Goal: Task Accomplishment & Management: Use online tool/utility

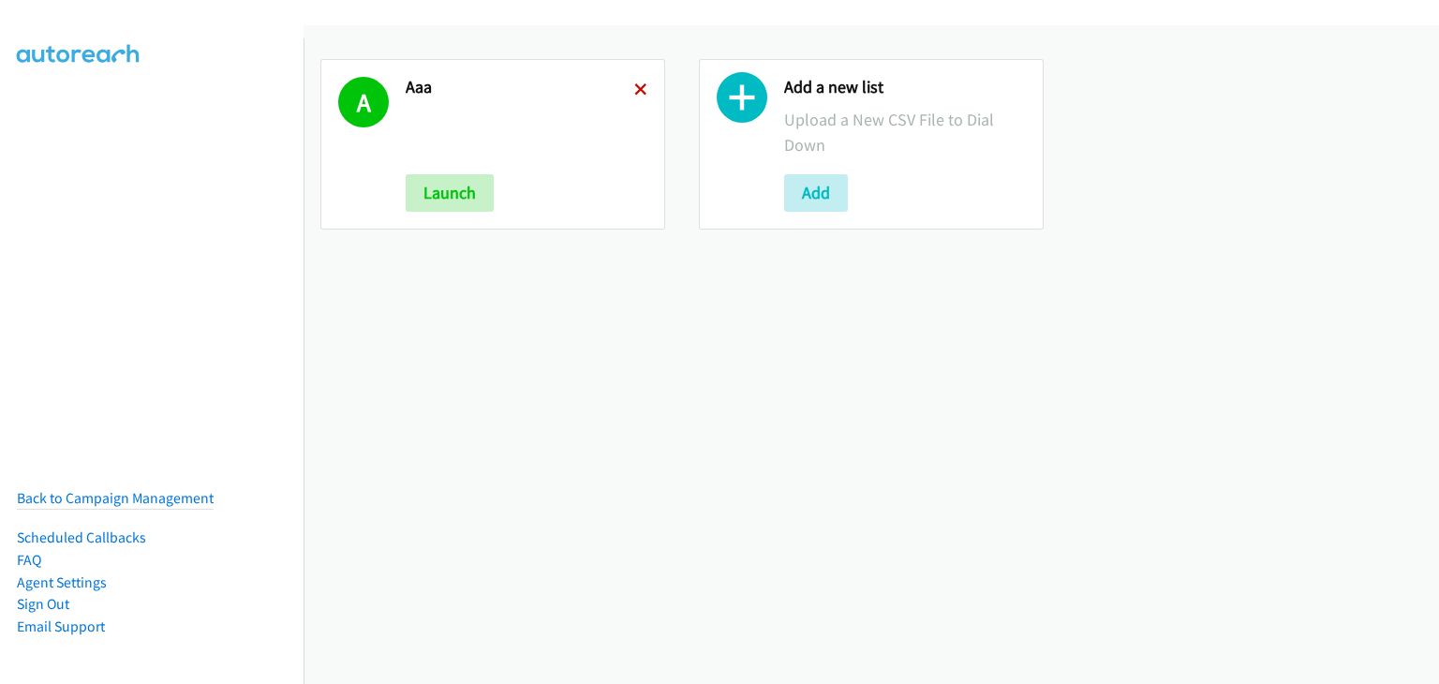
click at [639, 85] on icon at bounding box center [640, 90] width 13 height 13
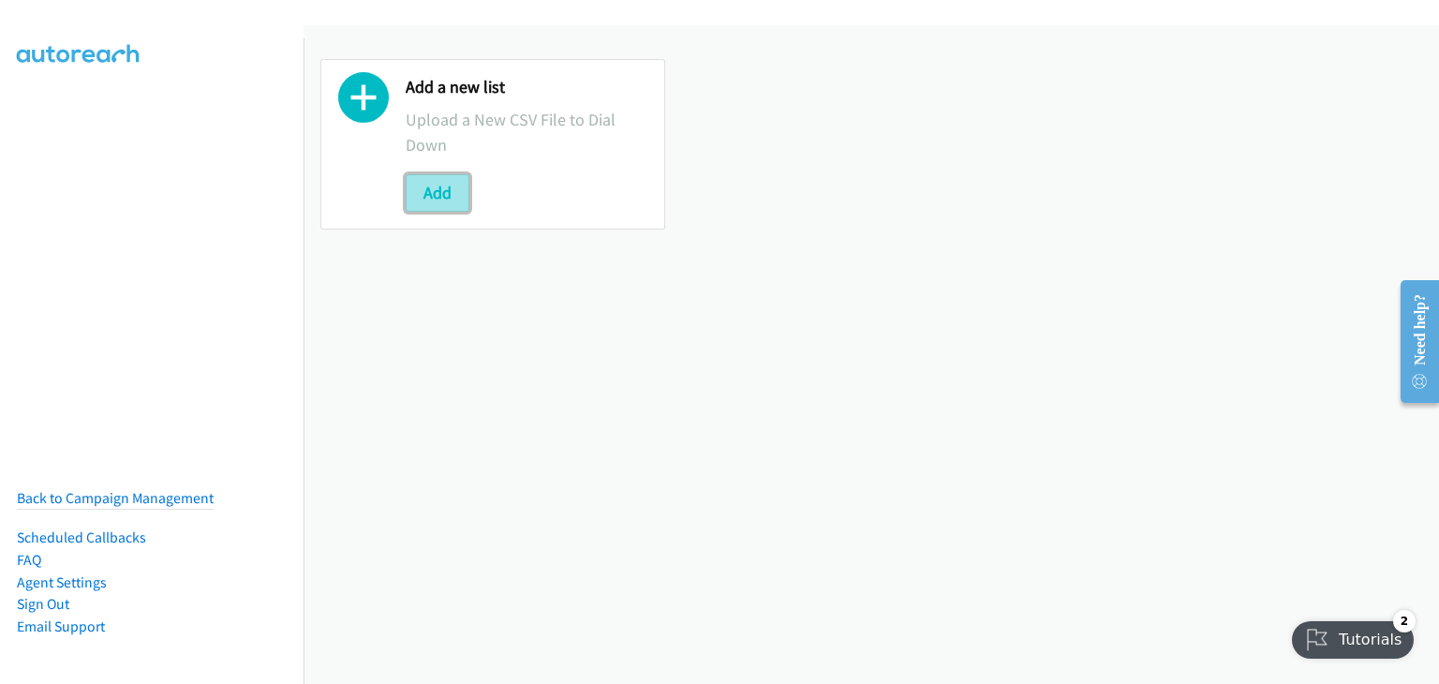
click at [453, 190] on button "Add" at bounding box center [438, 192] width 64 height 37
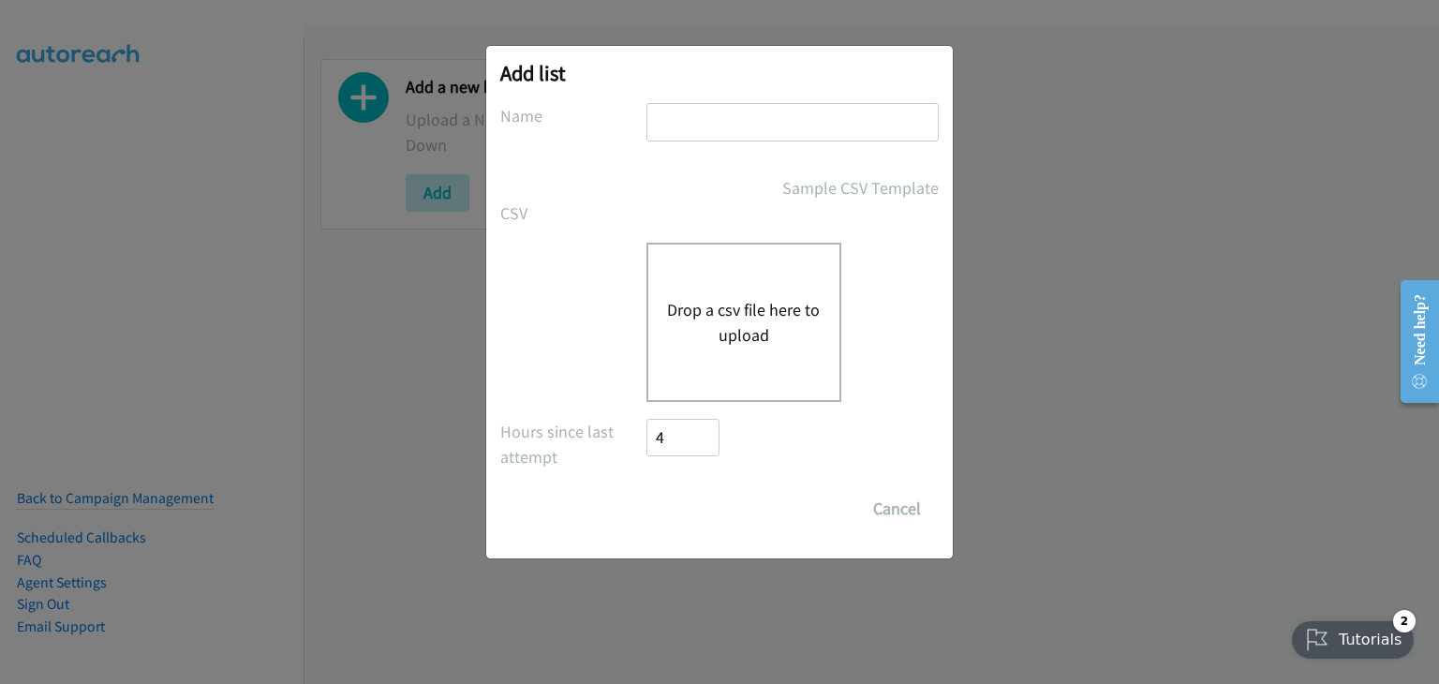
click at [794, 286] on div "Drop a csv file here to upload" at bounding box center [743, 322] width 195 height 159
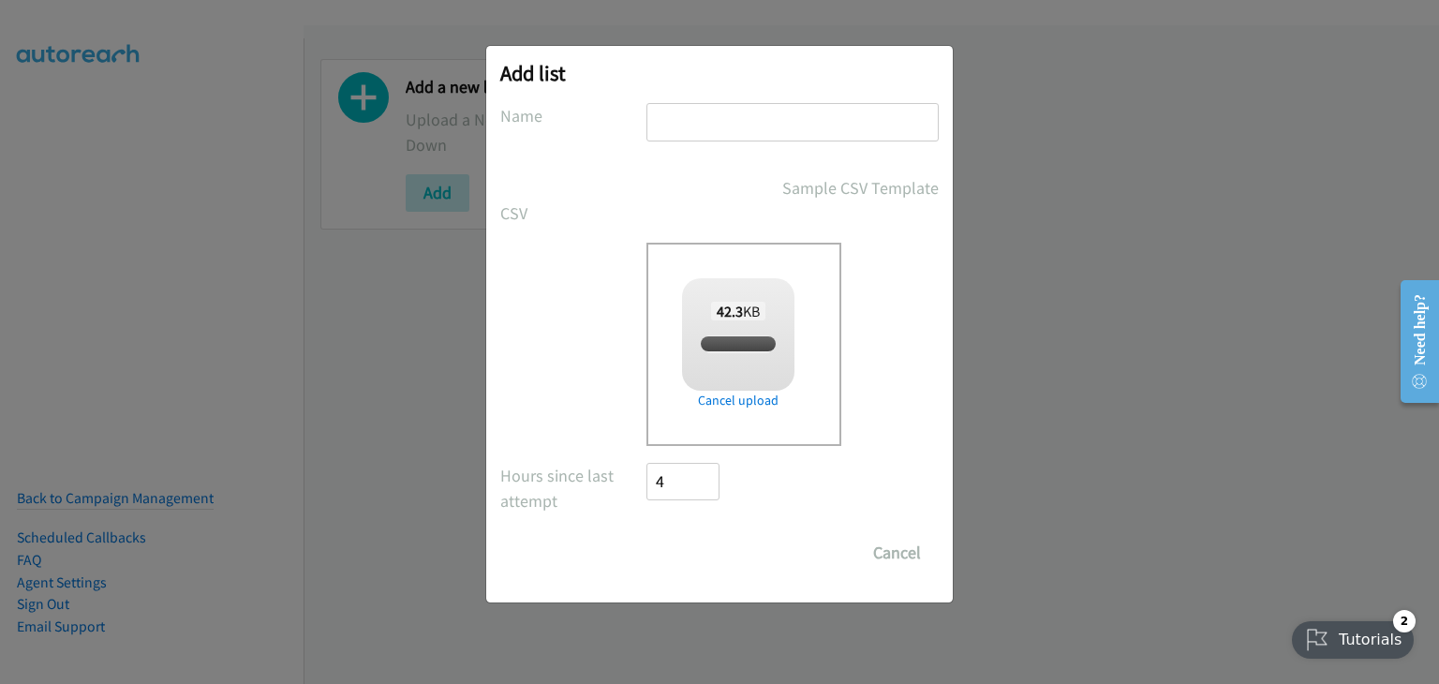
checkbox input "true"
click at [720, 126] on input "text" at bounding box center [792, 122] width 292 height 38
type input "Aaa"
click at [712, 545] on input "Save List" at bounding box center [695, 552] width 98 height 37
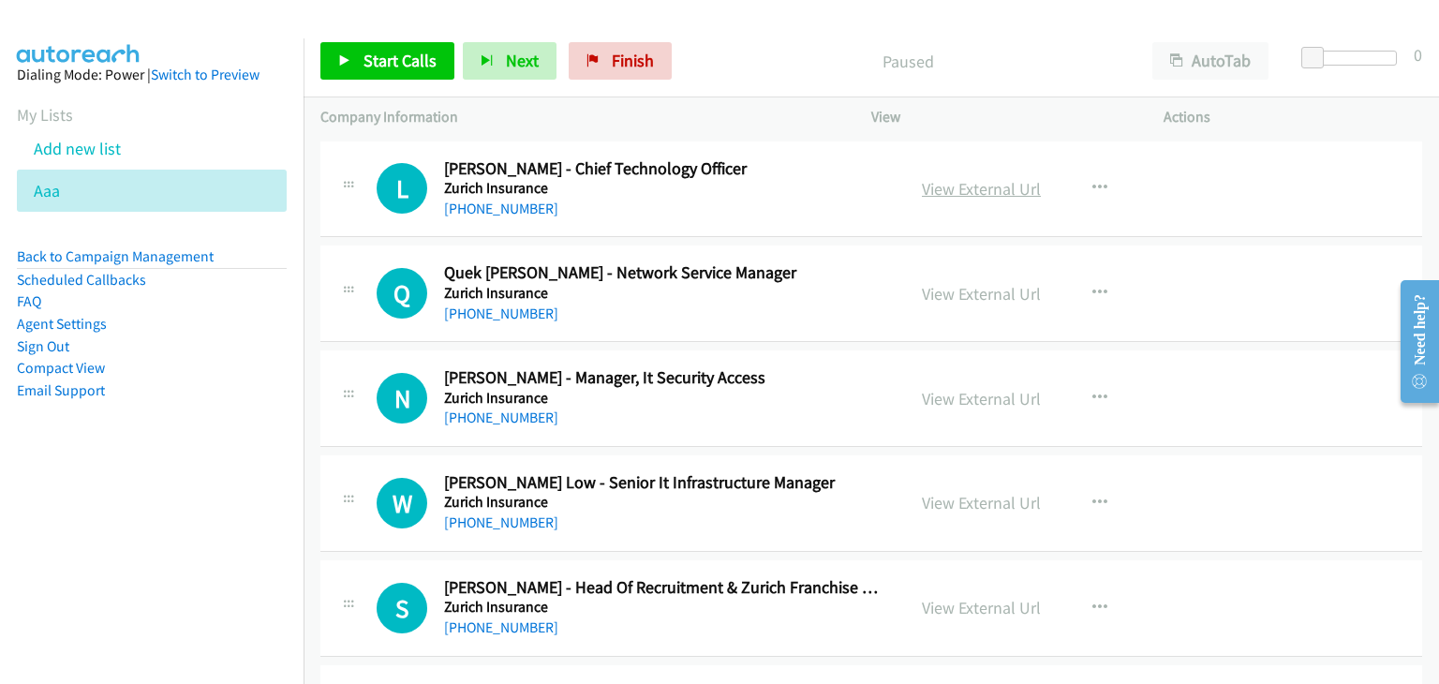
click at [945, 195] on link "View External Url" at bounding box center [981, 189] width 119 height 22
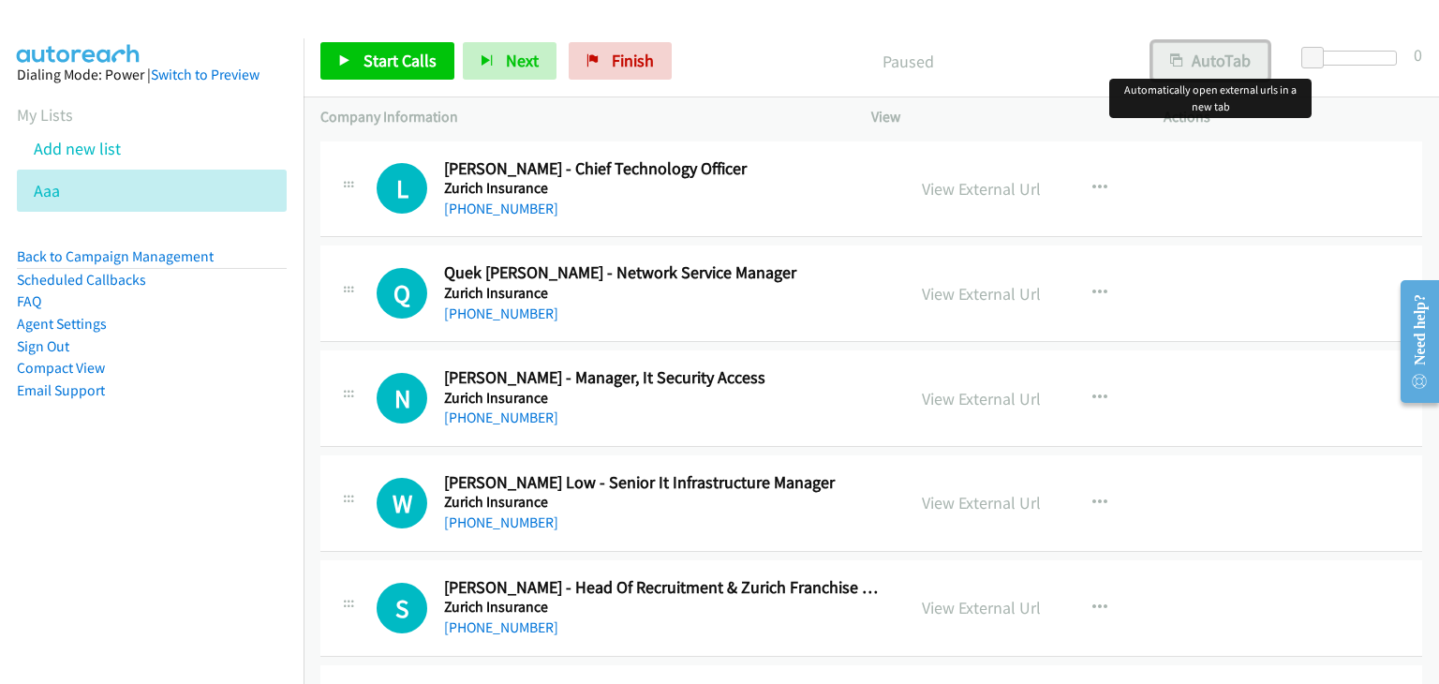
click at [1197, 54] on button "AutoTab" at bounding box center [1210, 60] width 116 height 37
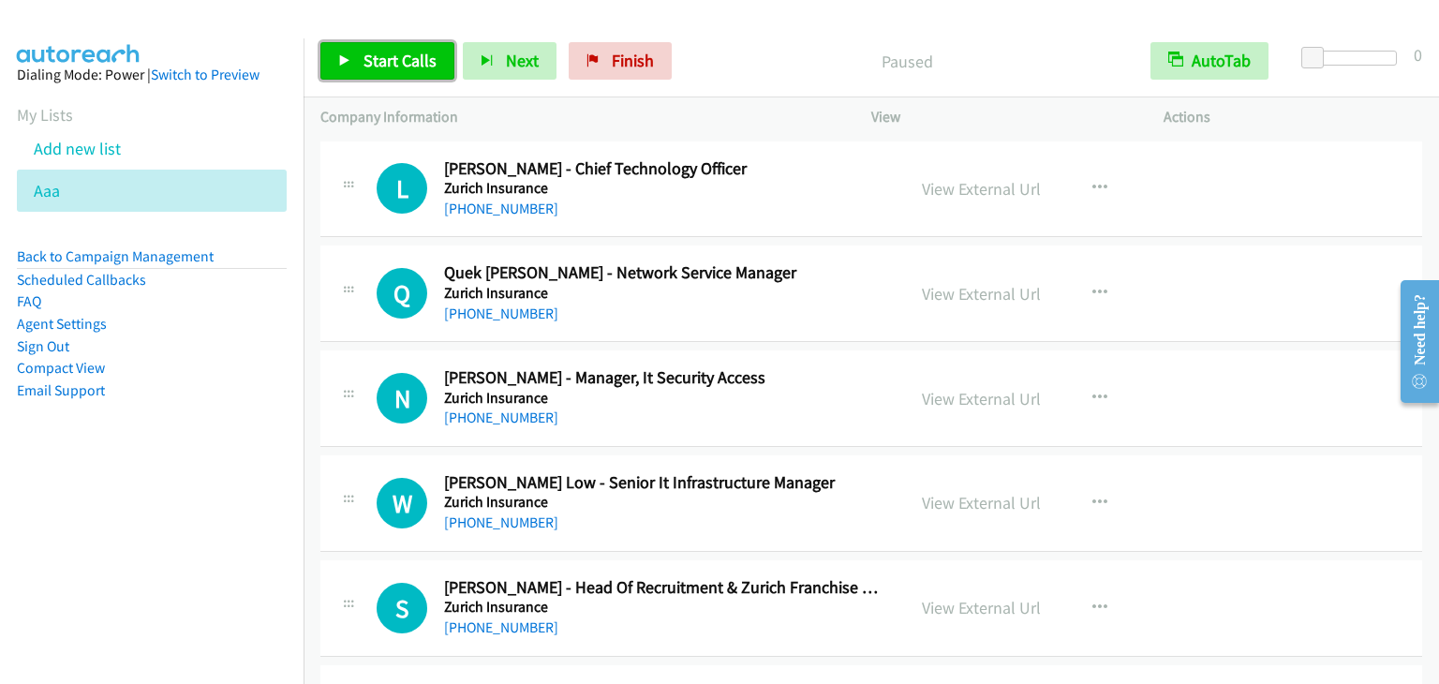
click at [397, 53] on span "Start Calls" at bounding box center [399, 61] width 73 height 22
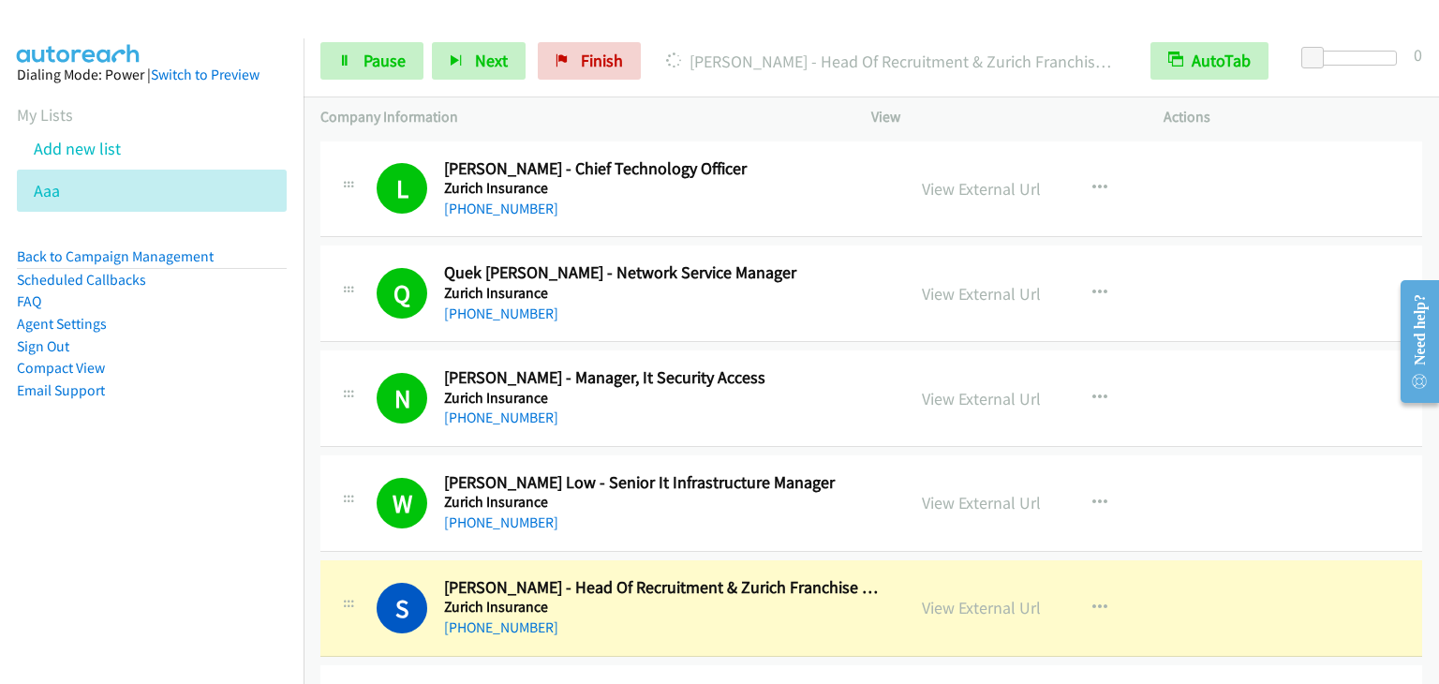
click at [367, 33] on div "Start Calls Pause Next Finish Dialing Shahrul Nizam Hanafi - Head Of Recruitmen…" at bounding box center [870, 61] width 1135 height 72
click at [372, 48] on link "Pause" at bounding box center [371, 60] width 103 height 37
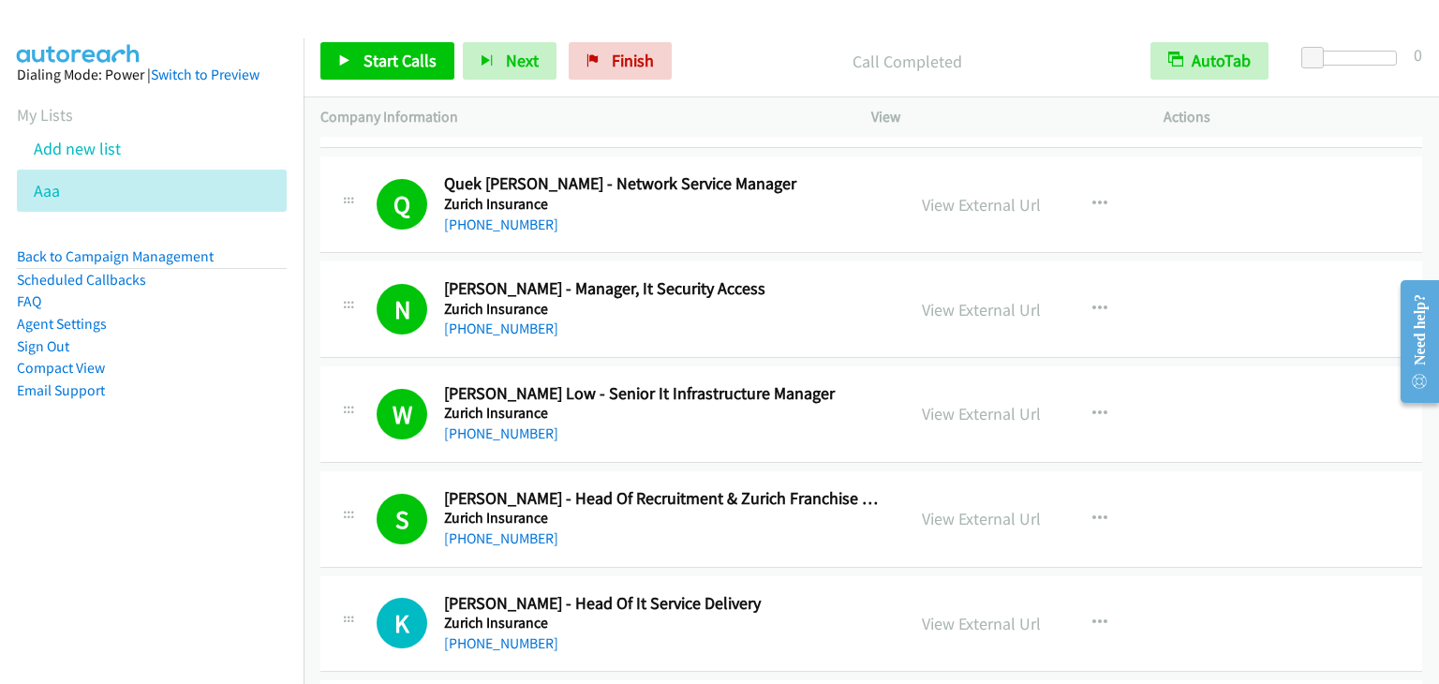
scroll to position [94, 0]
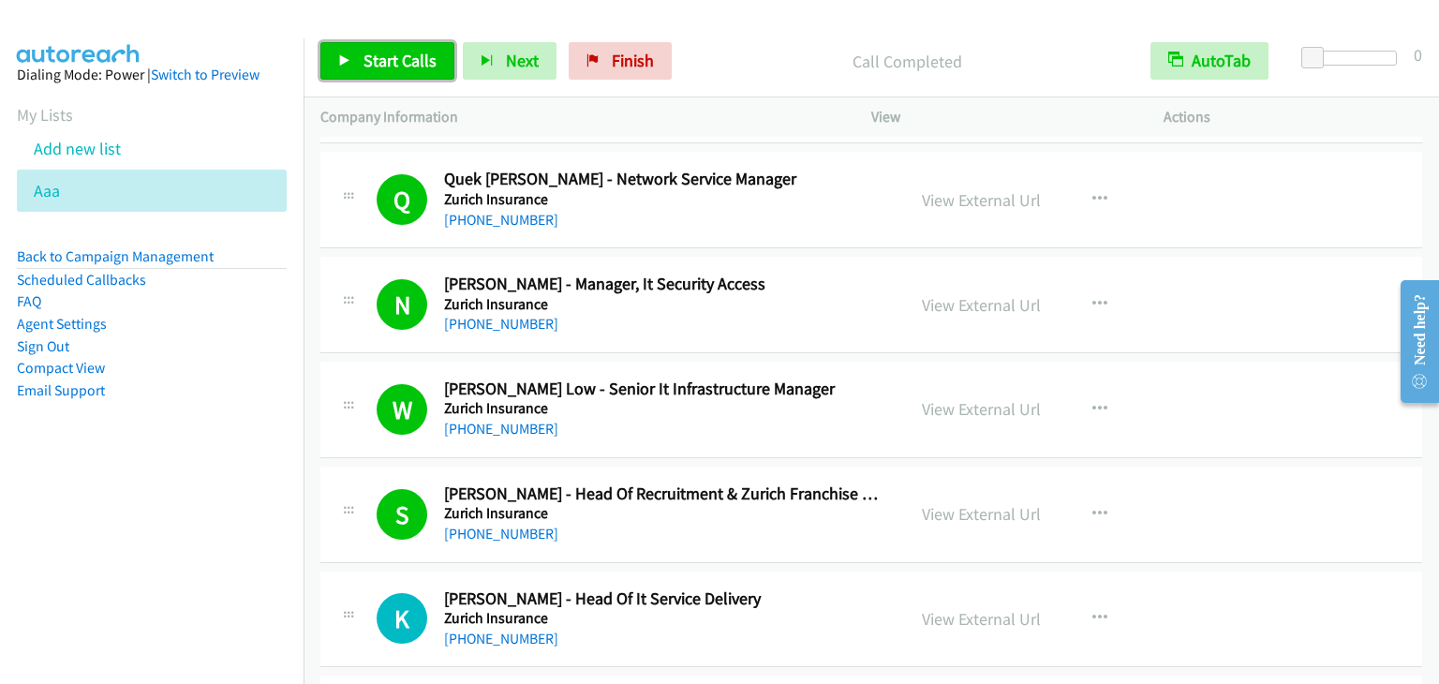
click at [392, 67] on span "Start Calls" at bounding box center [399, 61] width 73 height 22
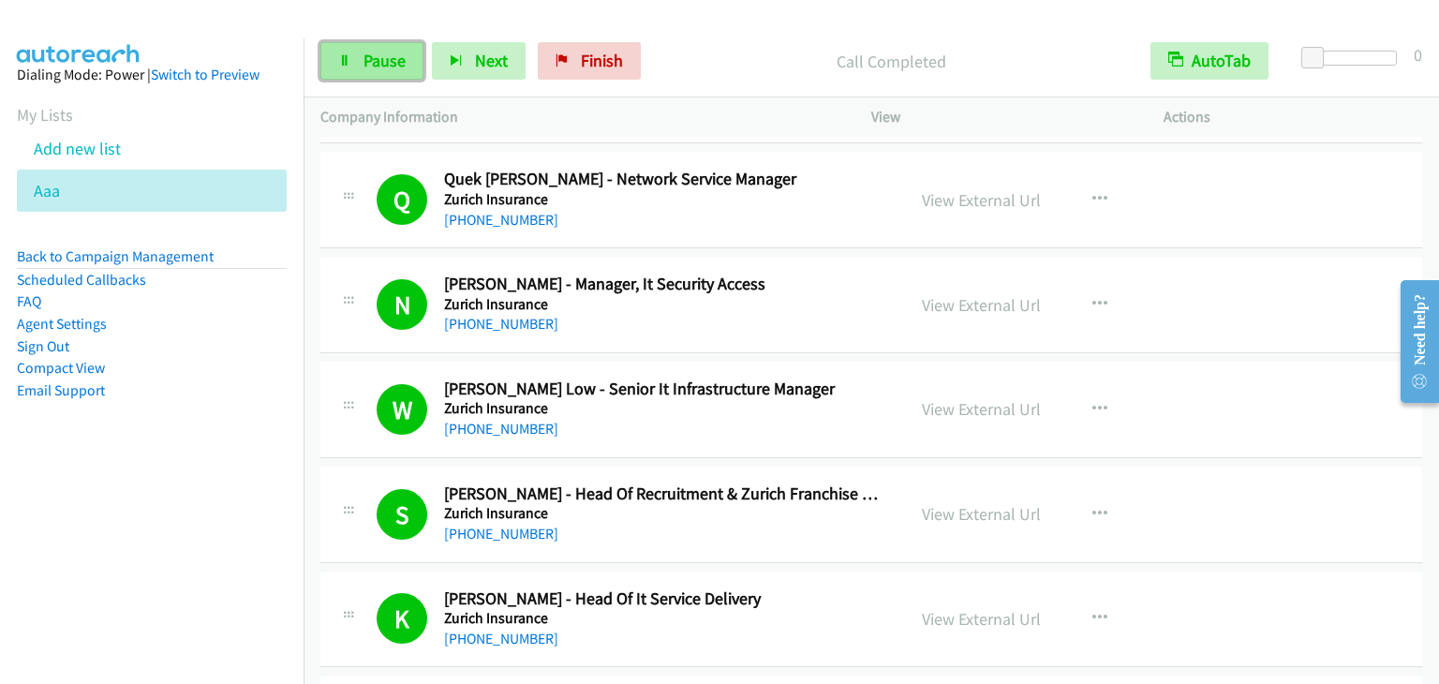
click at [416, 65] on link "Pause" at bounding box center [371, 60] width 103 height 37
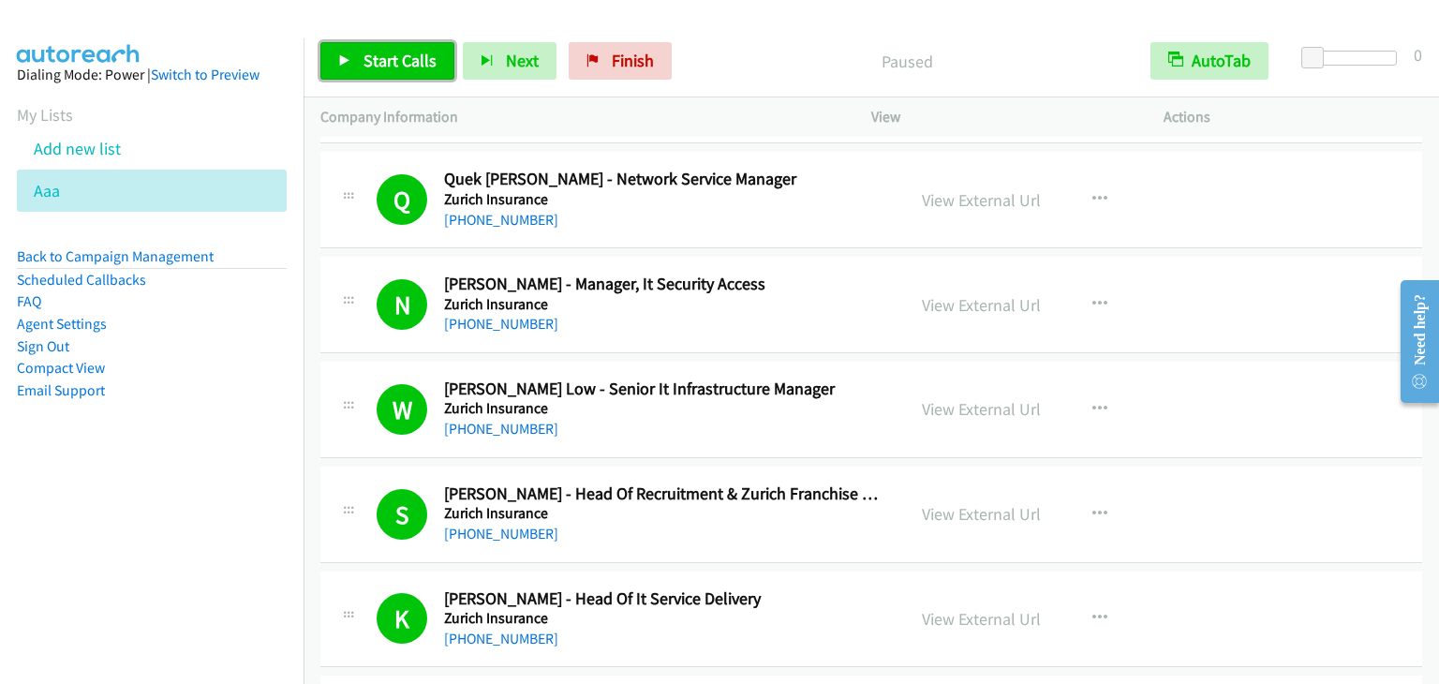
click at [416, 65] on span "Start Calls" at bounding box center [399, 61] width 73 height 22
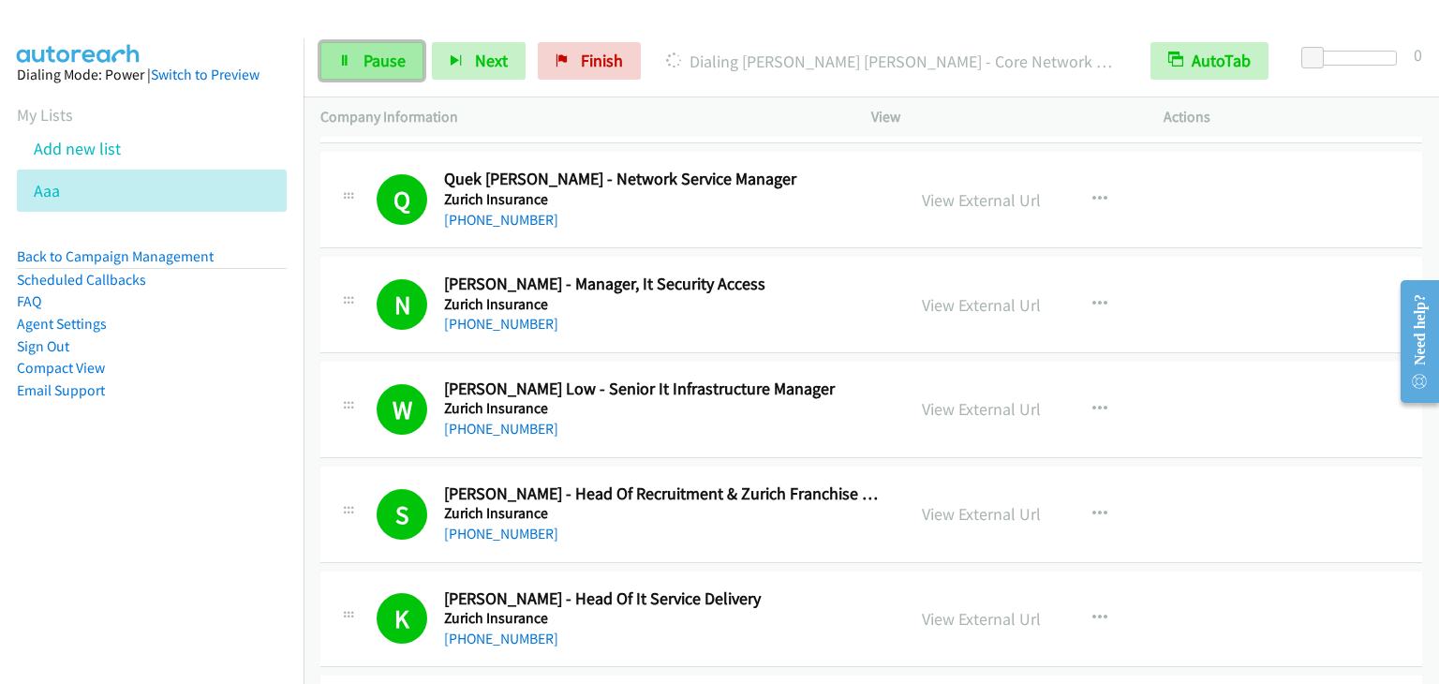
click at [388, 67] on span "Pause" at bounding box center [384, 61] width 42 height 22
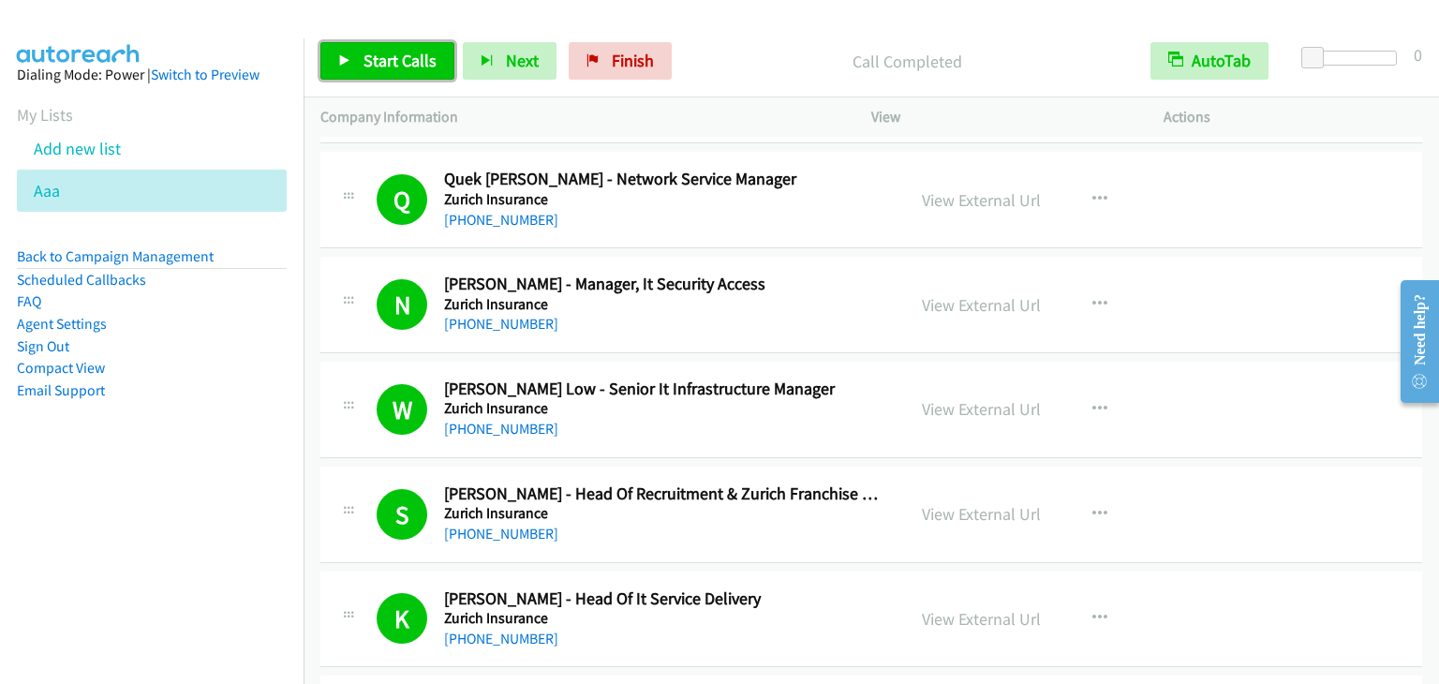
click at [417, 59] on span "Start Calls" at bounding box center [399, 61] width 73 height 22
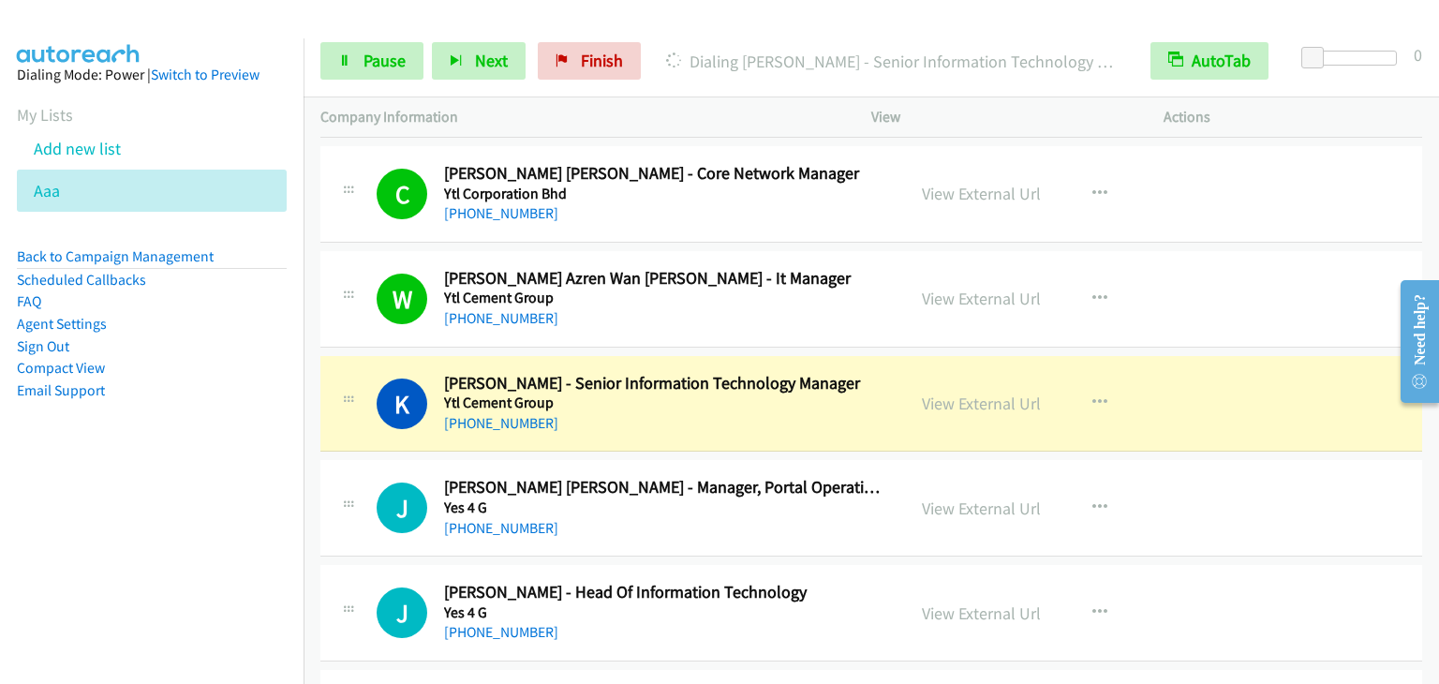
scroll to position [937, 0]
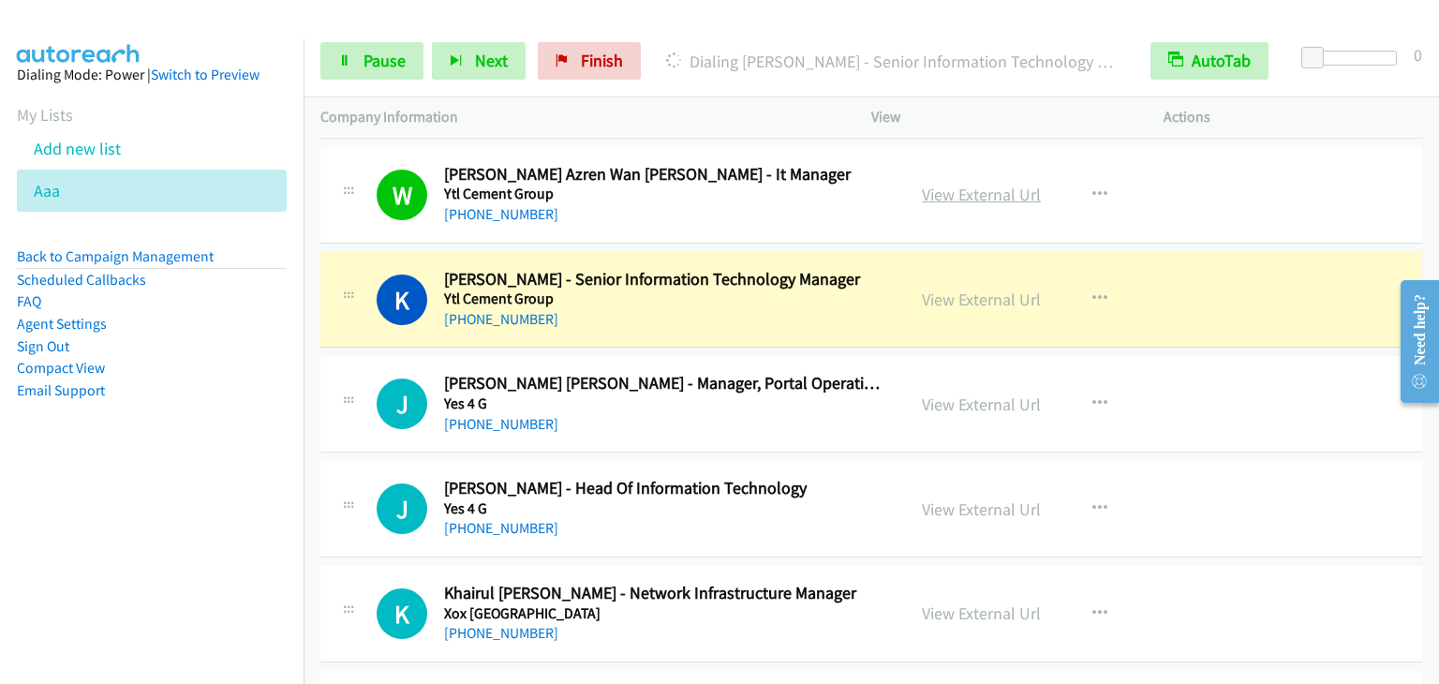
click at [962, 191] on link "View External Url" at bounding box center [981, 195] width 119 height 22
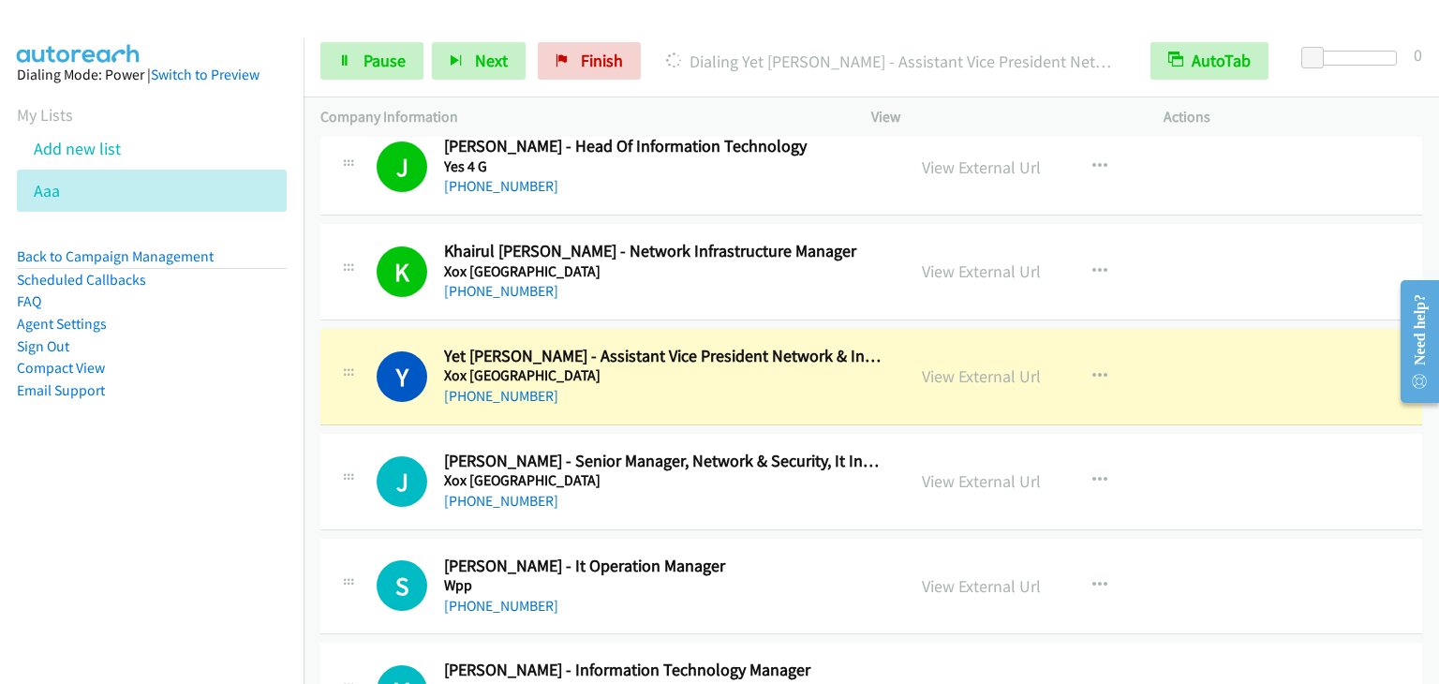
scroll to position [1311, 0]
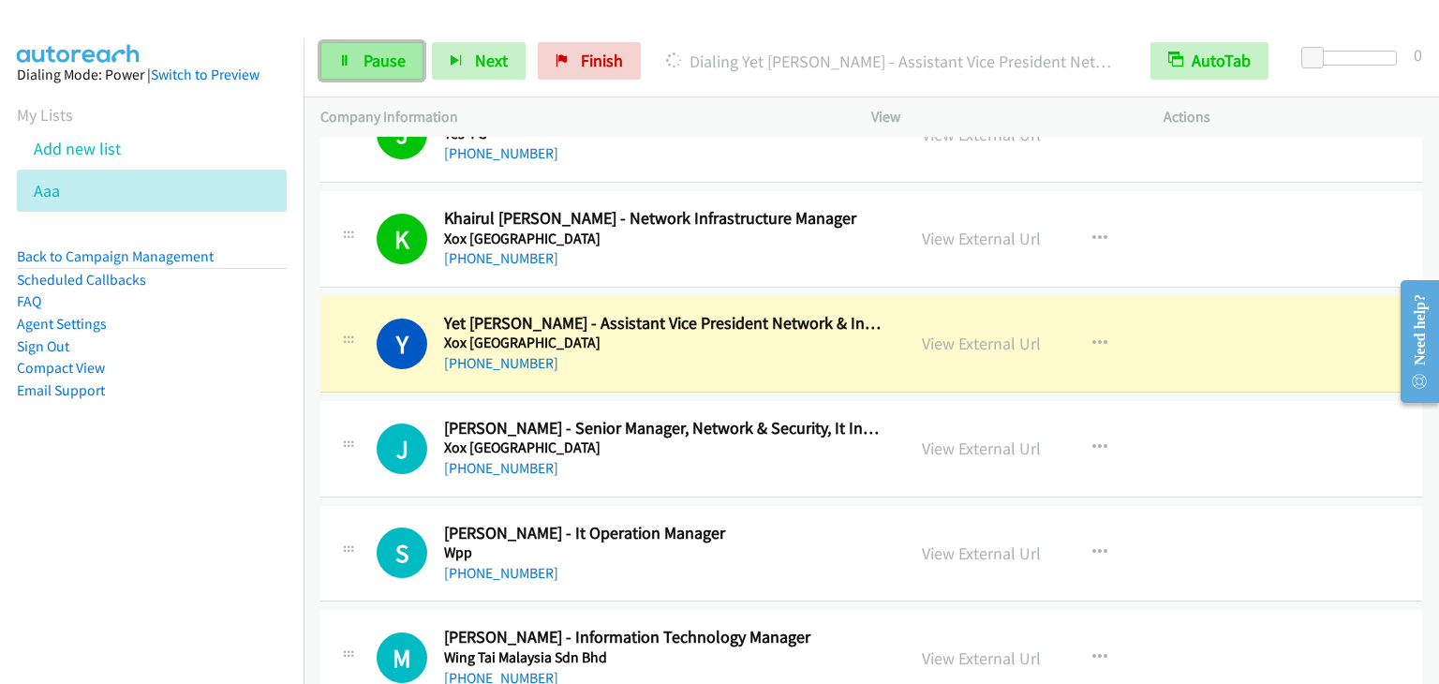
click at [387, 64] on span "Pause" at bounding box center [384, 61] width 42 height 22
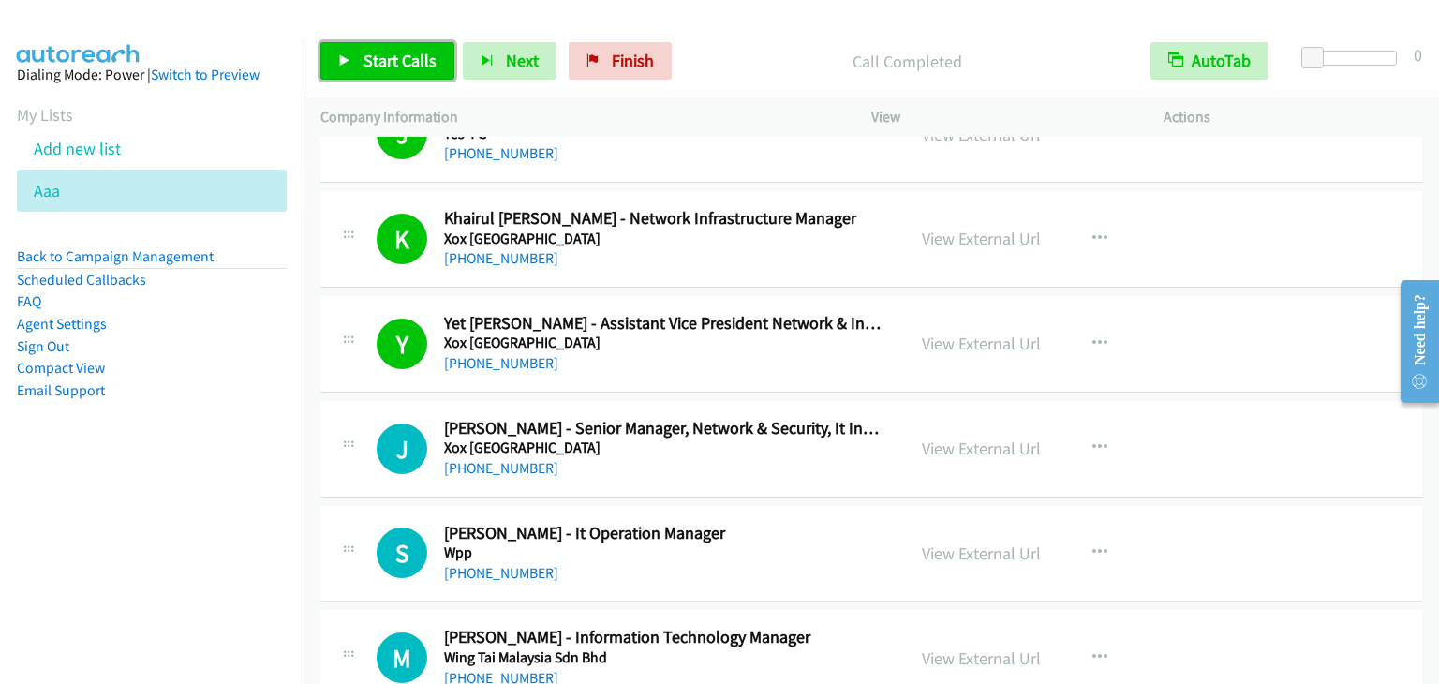
click at [393, 61] on span "Start Calls" at bounding box center [399, 61] width 73 height 22
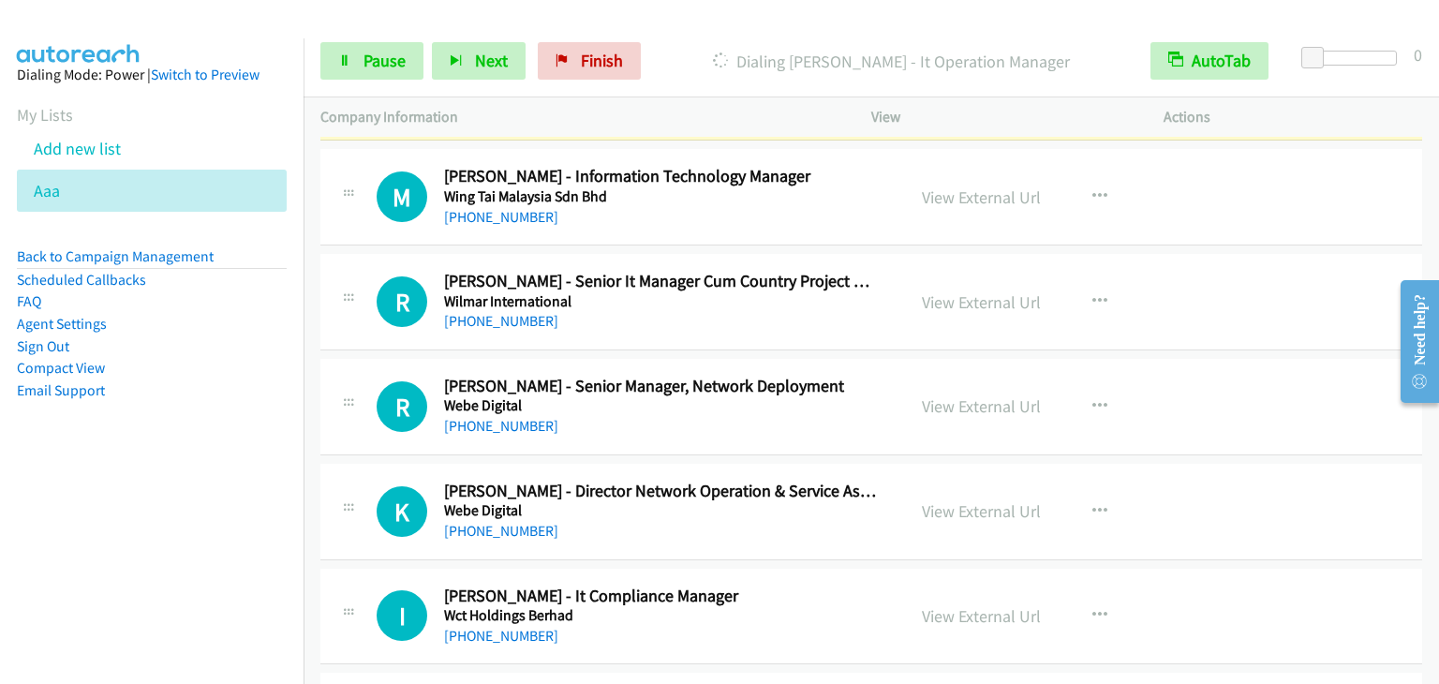
scroll to position [1780, 0]
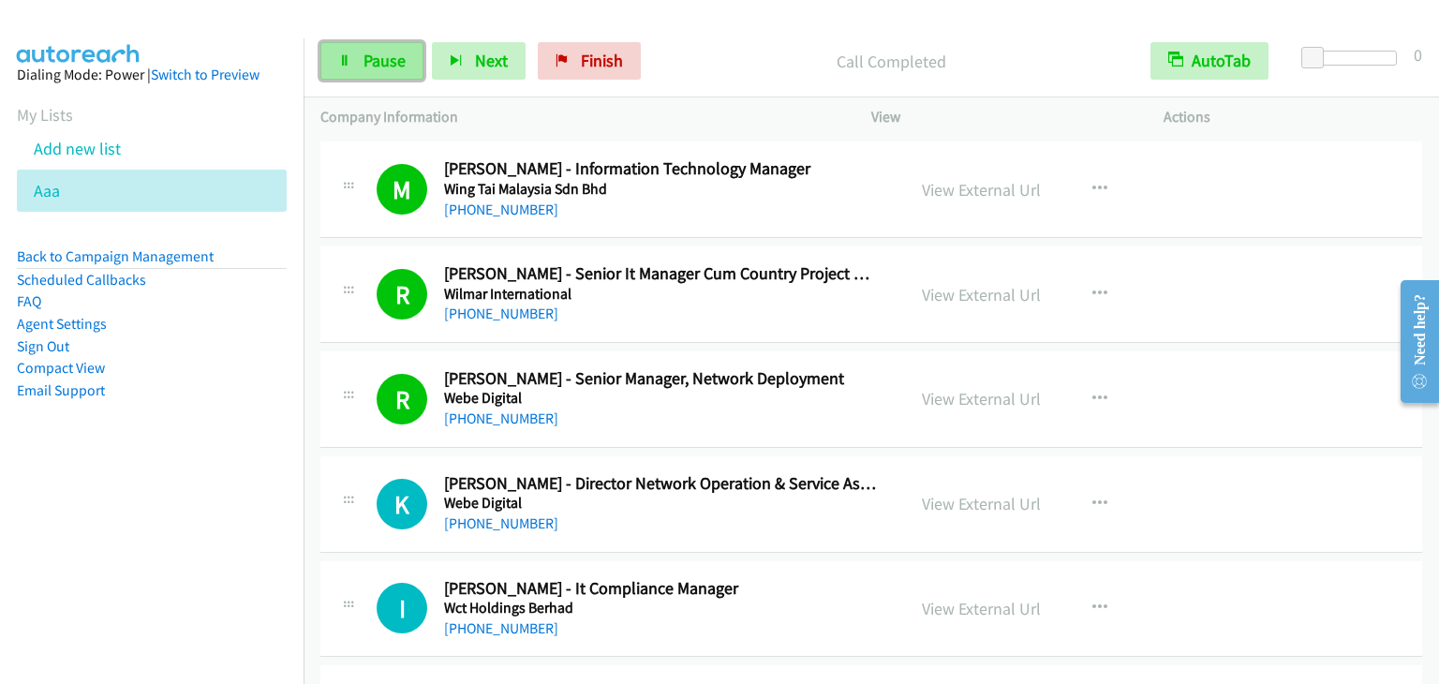
click at [394, 70] on span "Pause" at bounding box center [384, 61] width 42 height 22
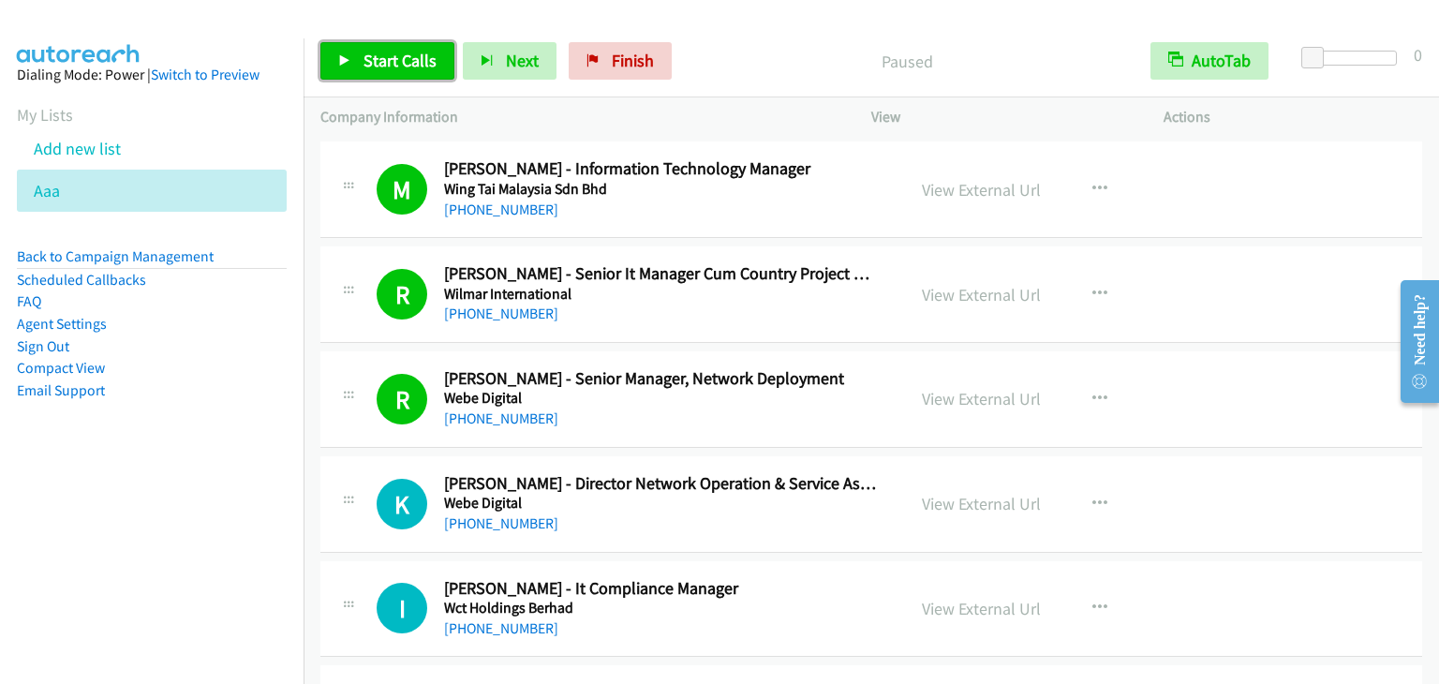
click at [391, 64] on span "Start Calls" at bounding box center [399, 61] width 73 height 22
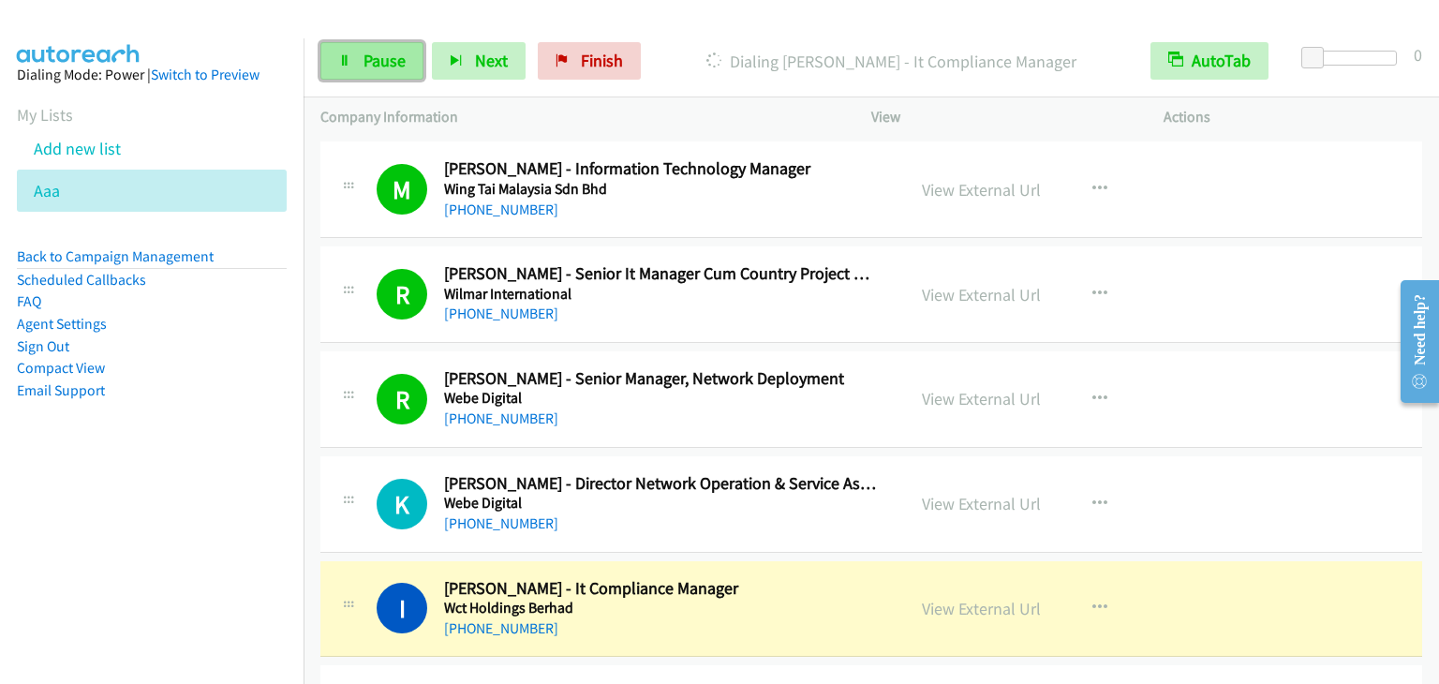
click at [390, 73] on link "Pause" at bounding box center [371, 60] width 103 height 37
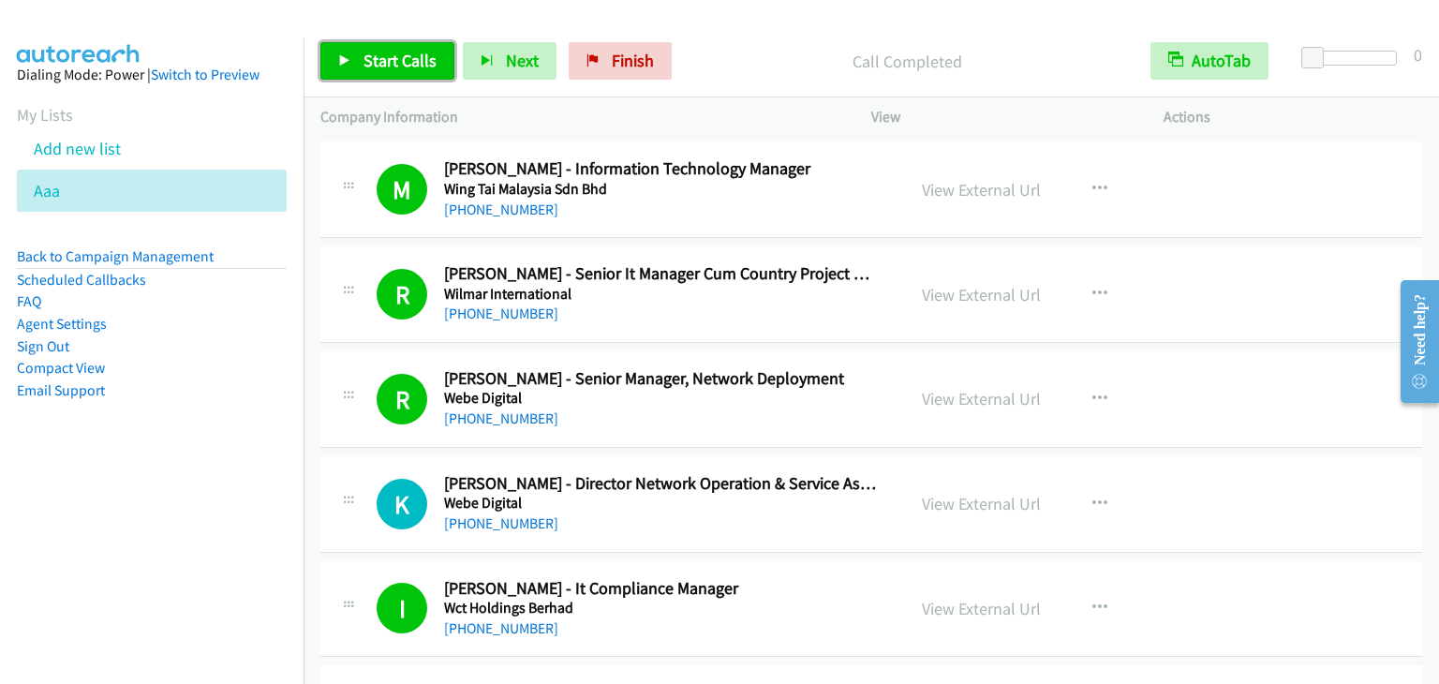
click at [399, 65] on span "Start Calls" at bounding box center [399, 61] width 73 height 22
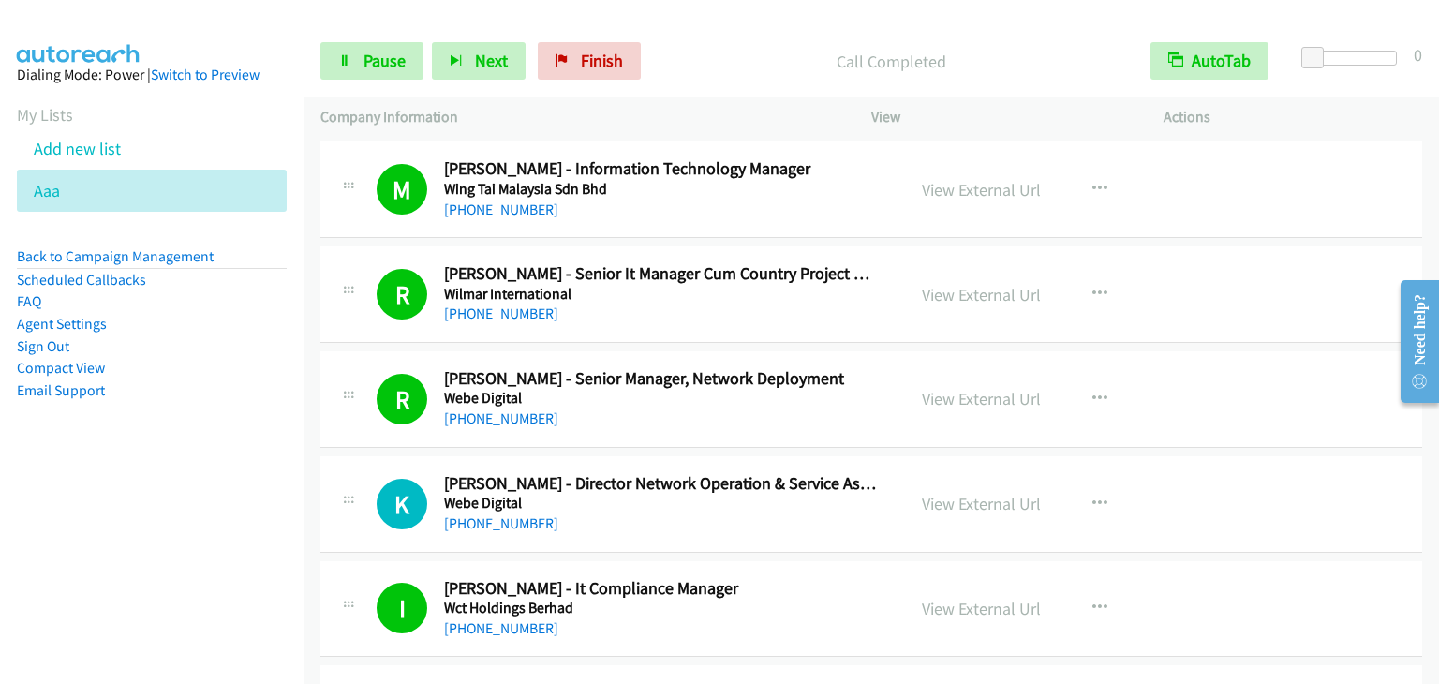
click at [392, 87] on div "Start Calls Pause Next Finish Call Completed AutoTab AutoTab 0" at bounding box center [870, 61] width 1135 height 72
click at [392, 67] on span "Pause" at bounding box center [384, 61] width 42 height 22
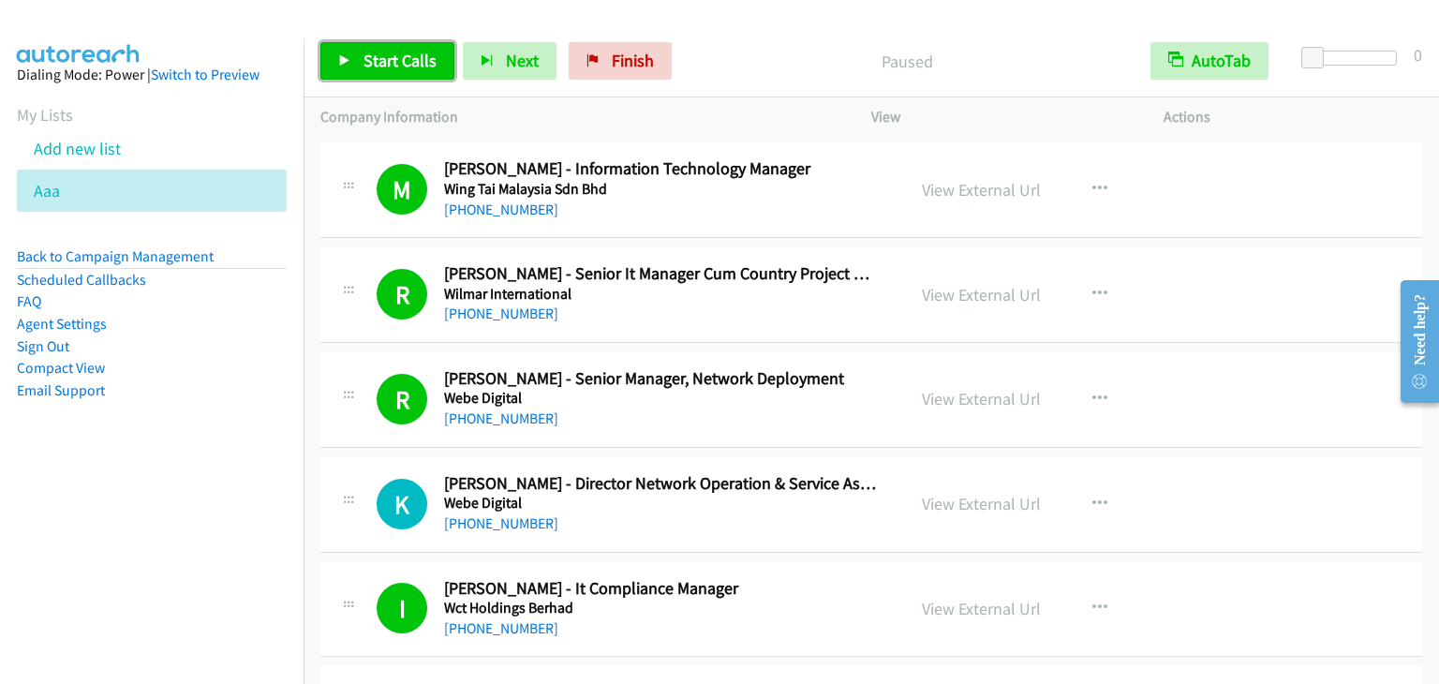
click at [392, 67] on span "Start Calls" at bounding box center [399, 61] width 73 height 22
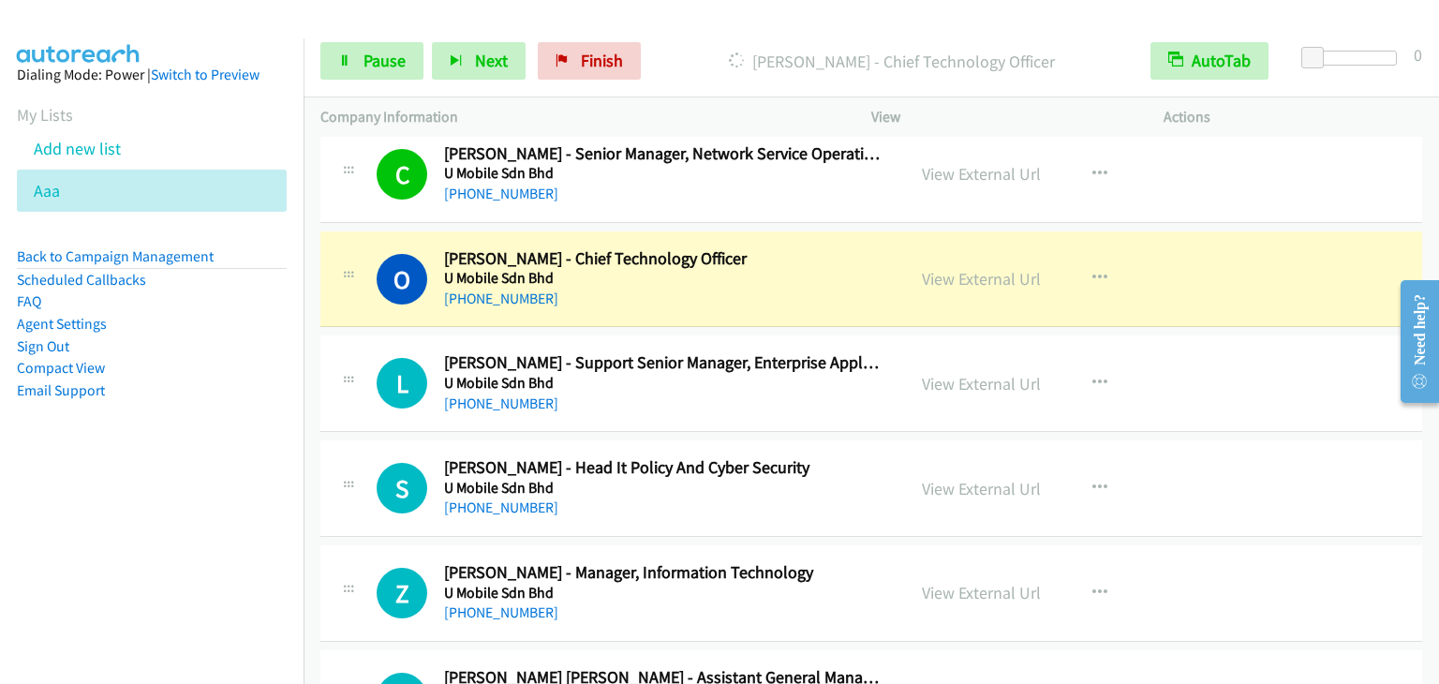
scroll to position [4215, 0]
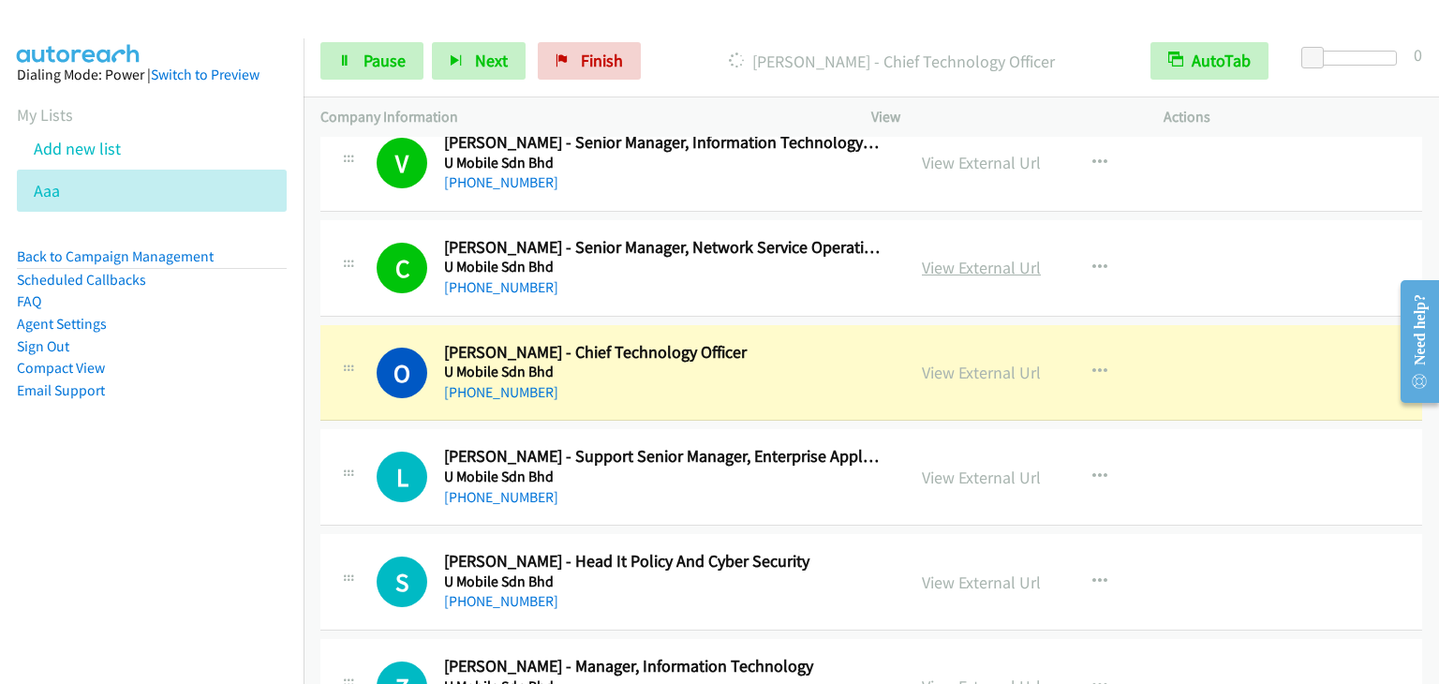
click at [979, 257] on link "View External Url" at bounding box center [981, 268] width 119 height 22
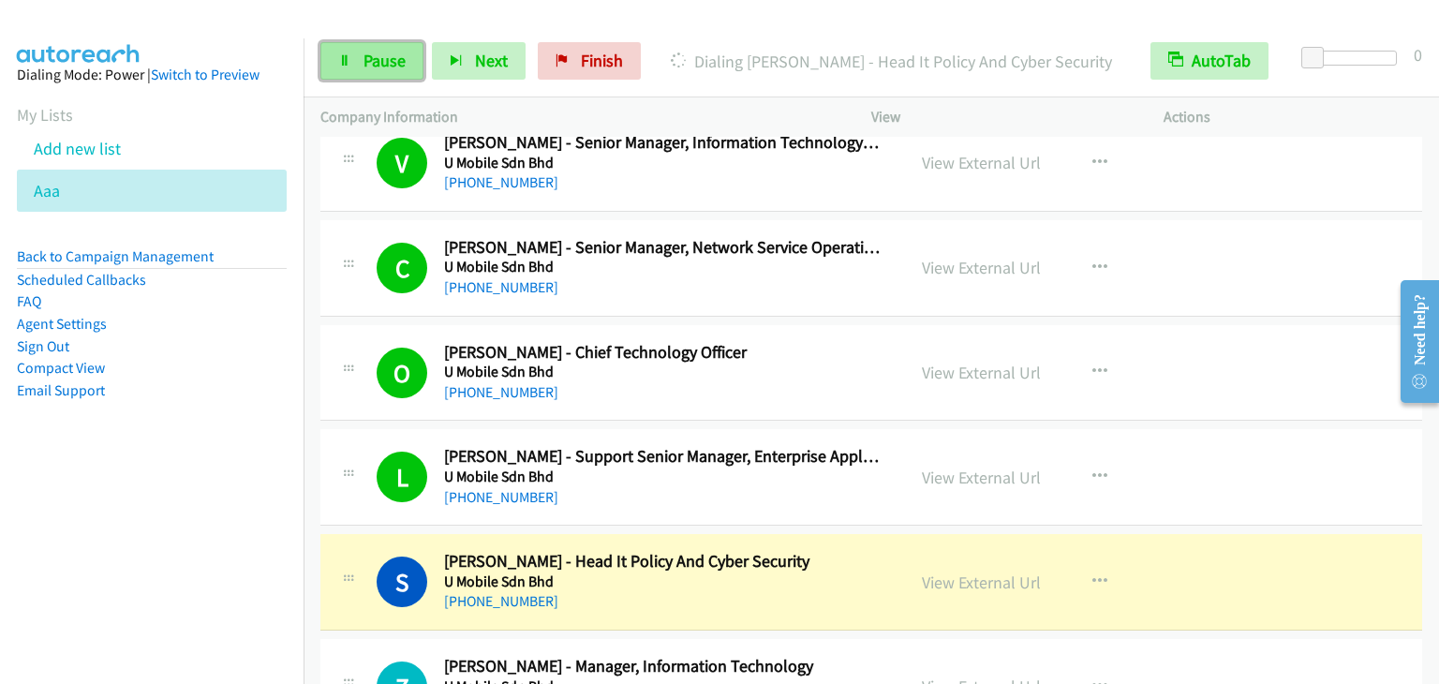
click at [368, 61] on span "Pause" at bounding box center [384, 61] width 42 height 22
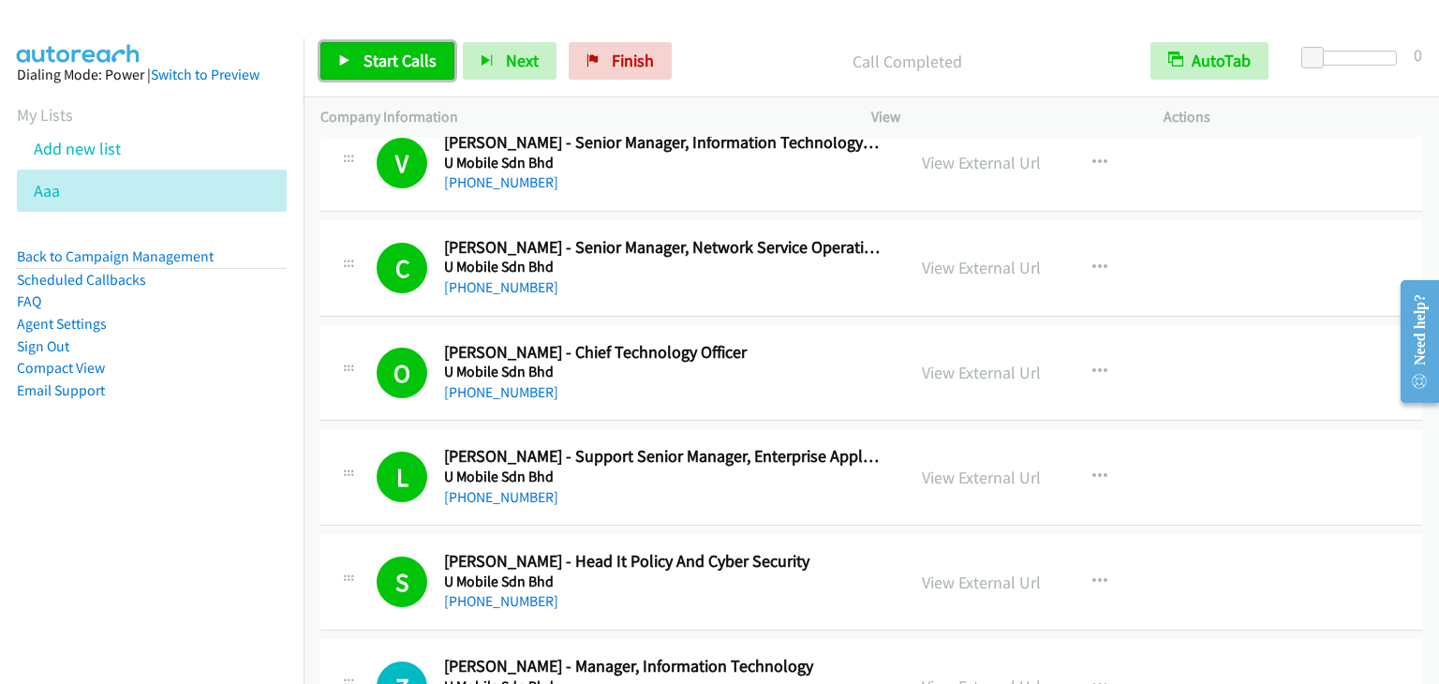
click at [408, 59] on span "Start Calls" at bounding box center [399, 61] width 73 height 22
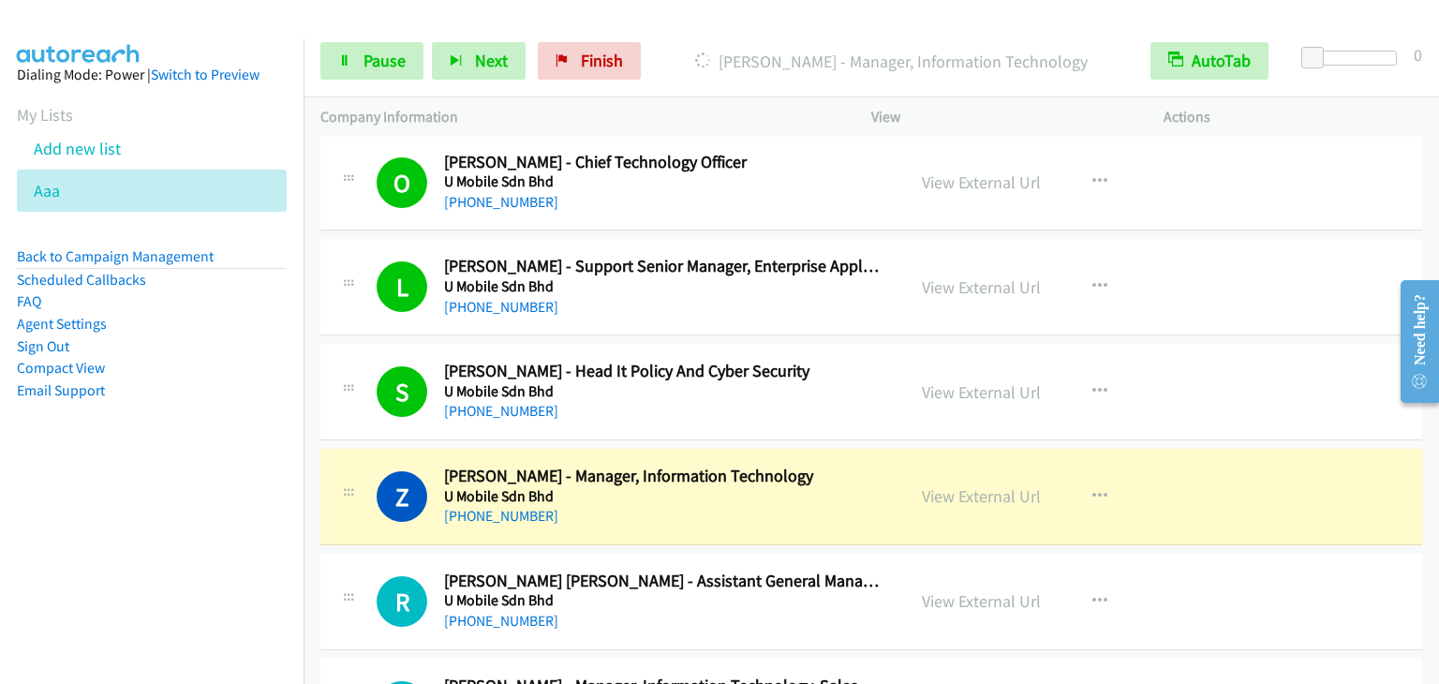
scroll to position [4402, 0]
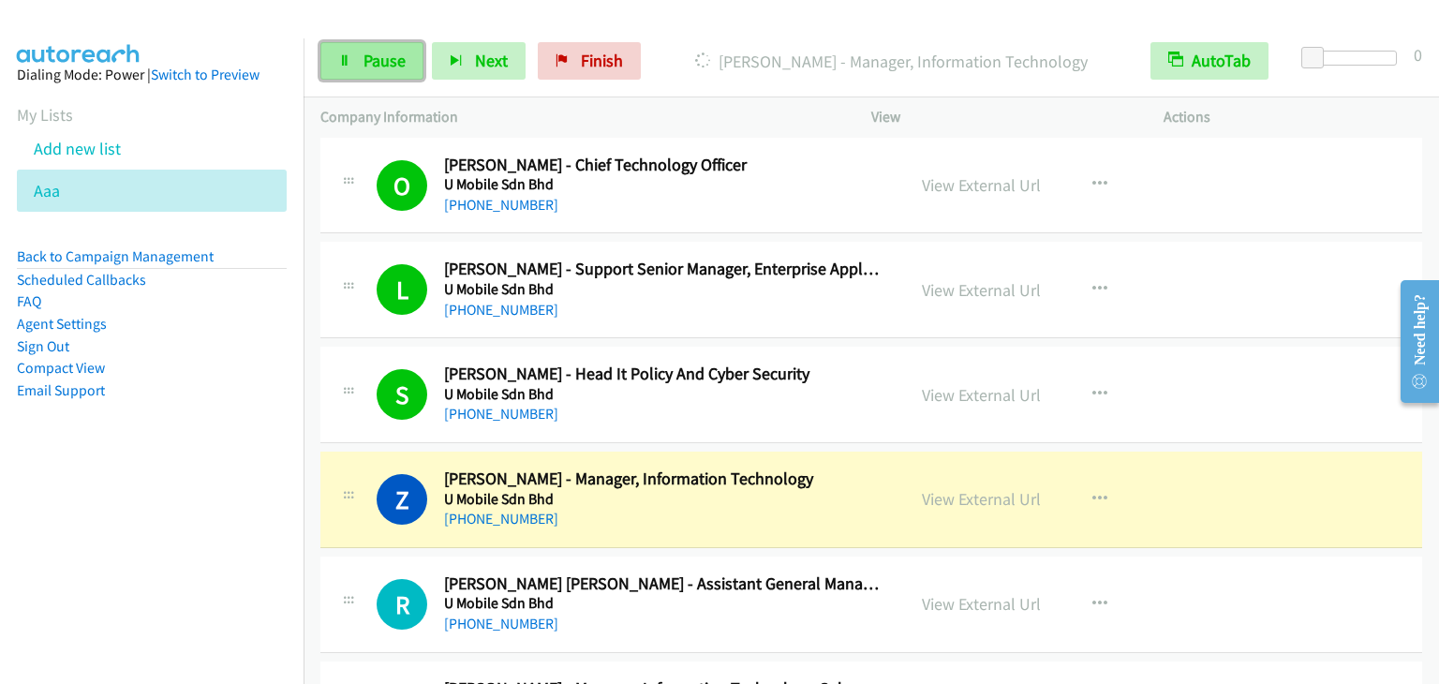
click at [381, 50] on span "Pause" at bounding box center [384, 61] width 42 height 22
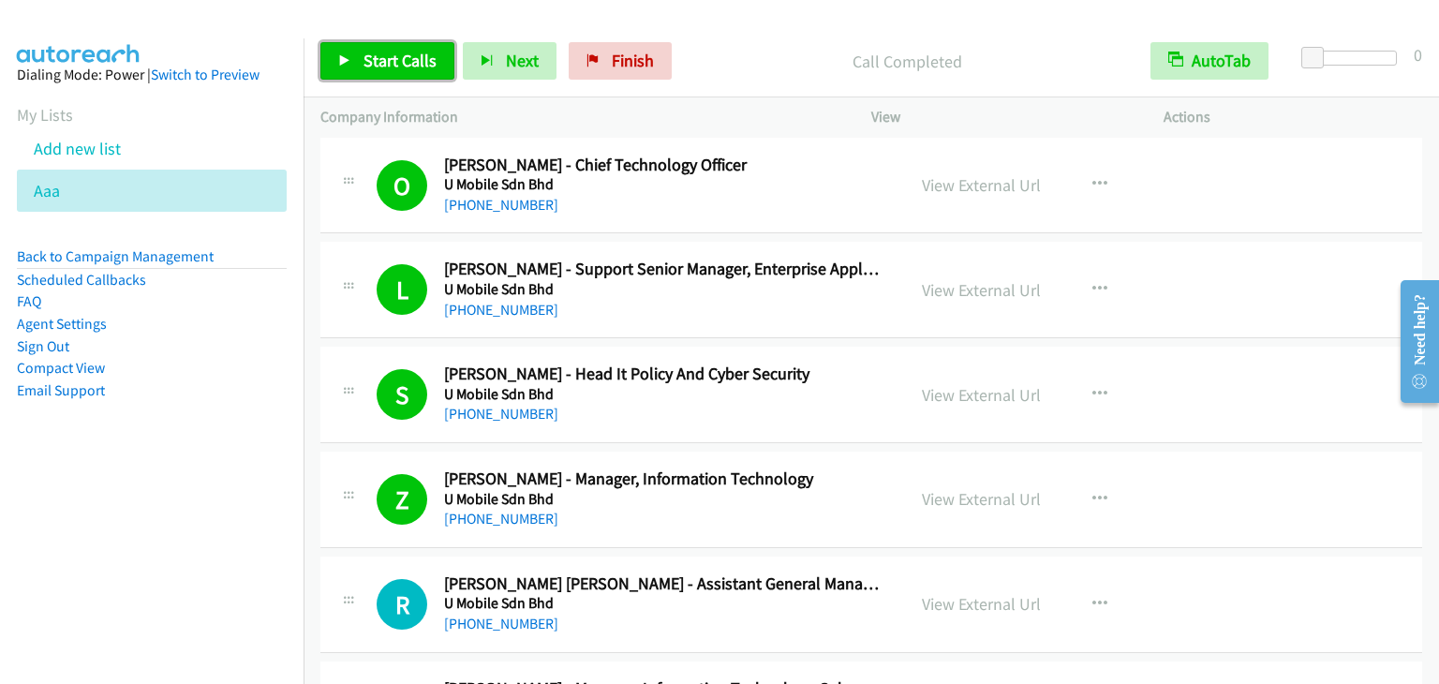
click at [372, 42] on link "Start Calls" at bounding box center [387, 60] width 134 height 37
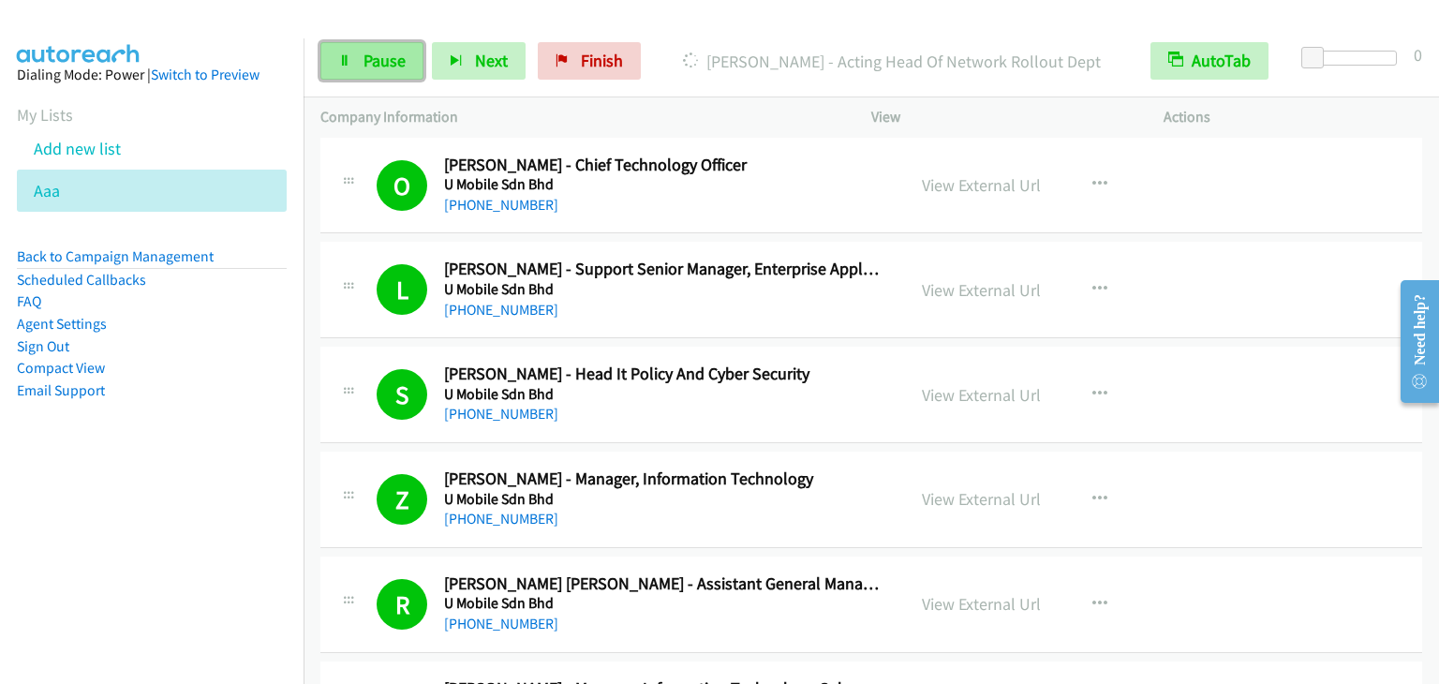
click at [377, 52] on span "Pause" at bounding box center [384, 61] width 42 height 22
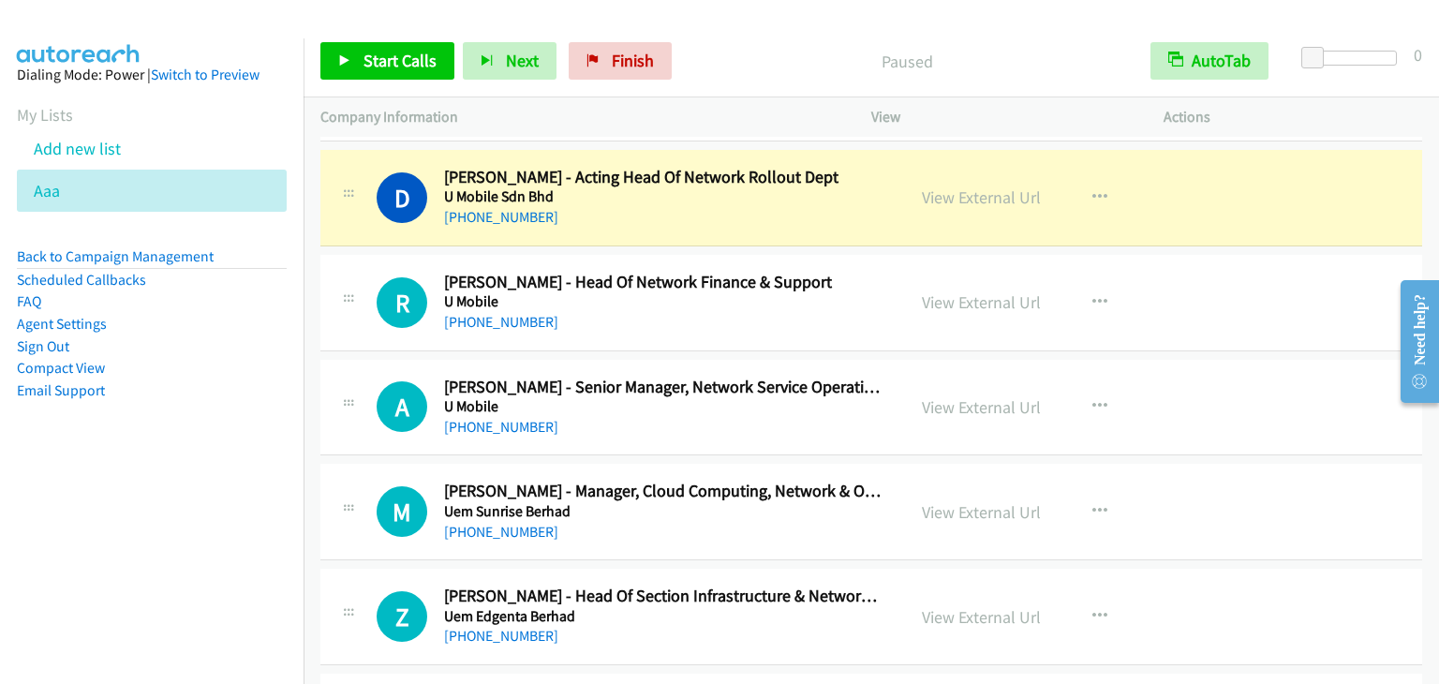
scroll to position [5339, 0]
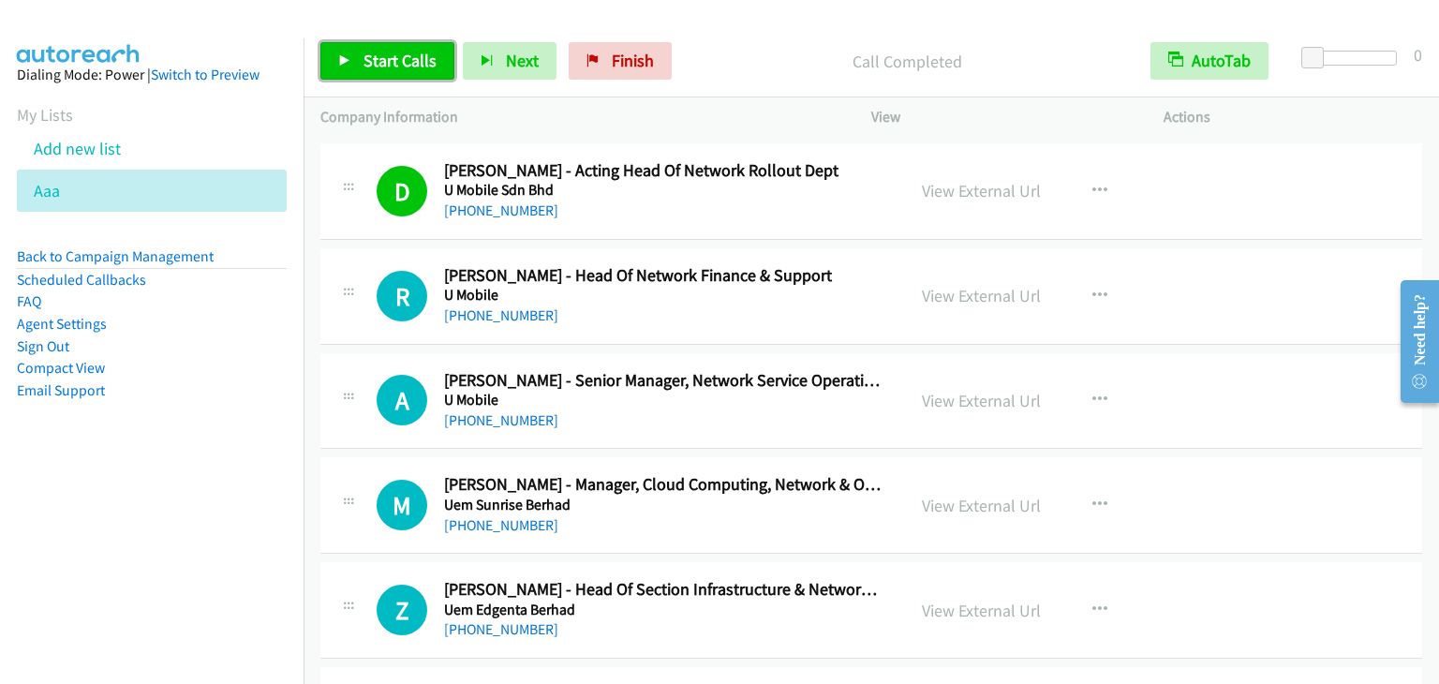
click at [403, 62] on span "Start Calls" at bounding box center [399, 61] width 73 height 22
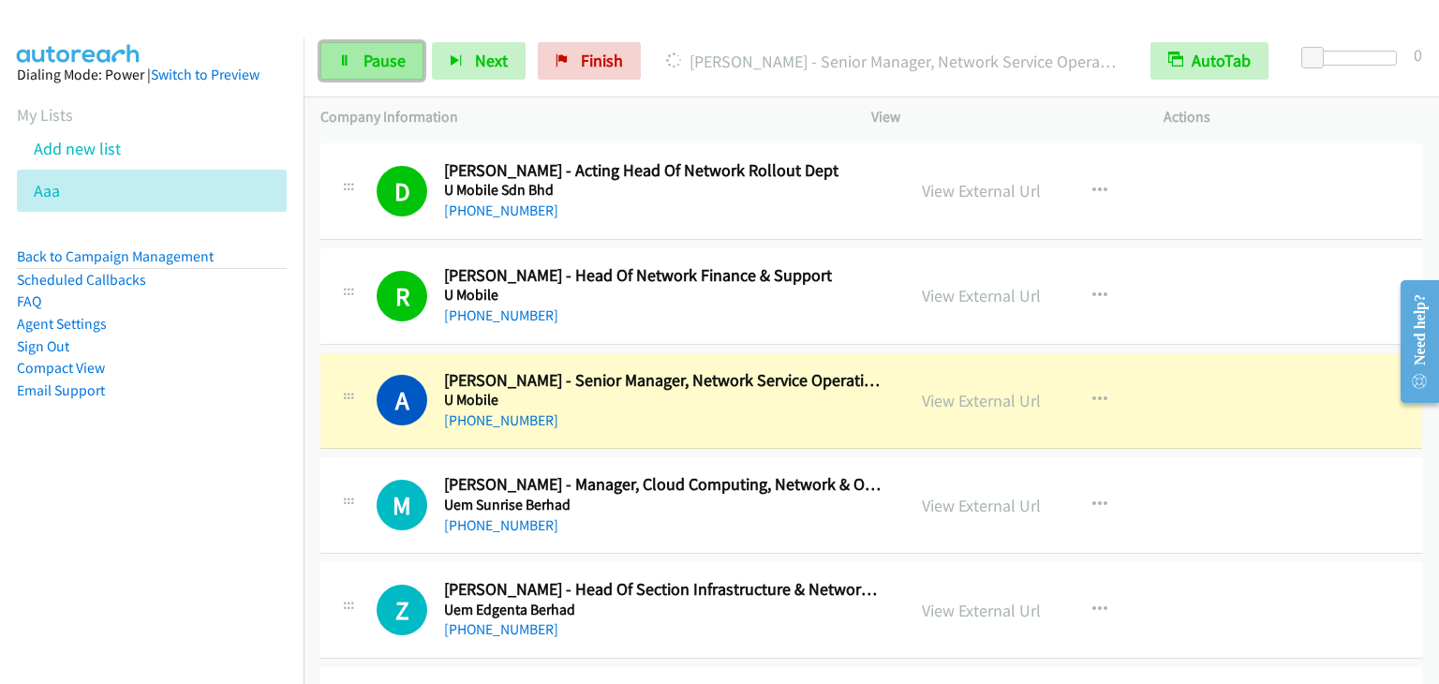
click at [385, 53] on span "Pause" at bounding box center [384, 61] width 42 height 22
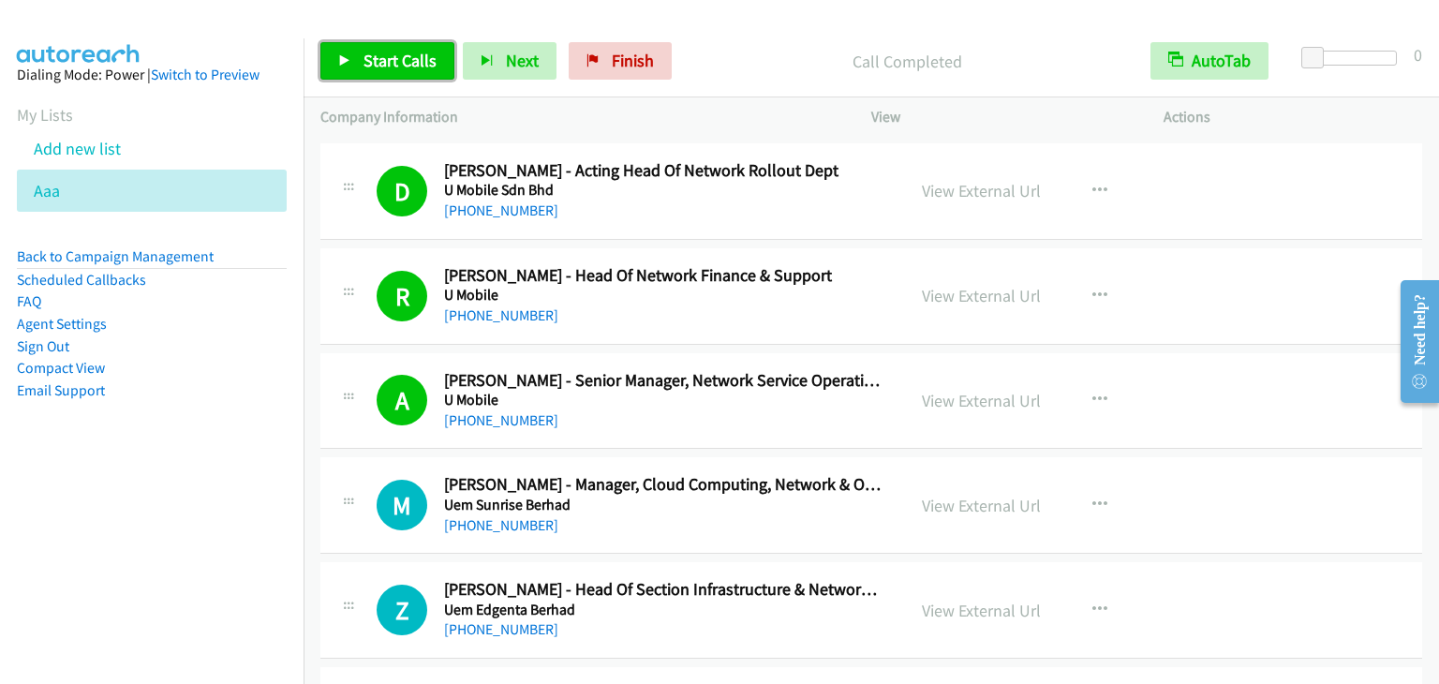
click at [408, 50] on span "Start Calls" at bounding box center [399, 61] width 73 height 22
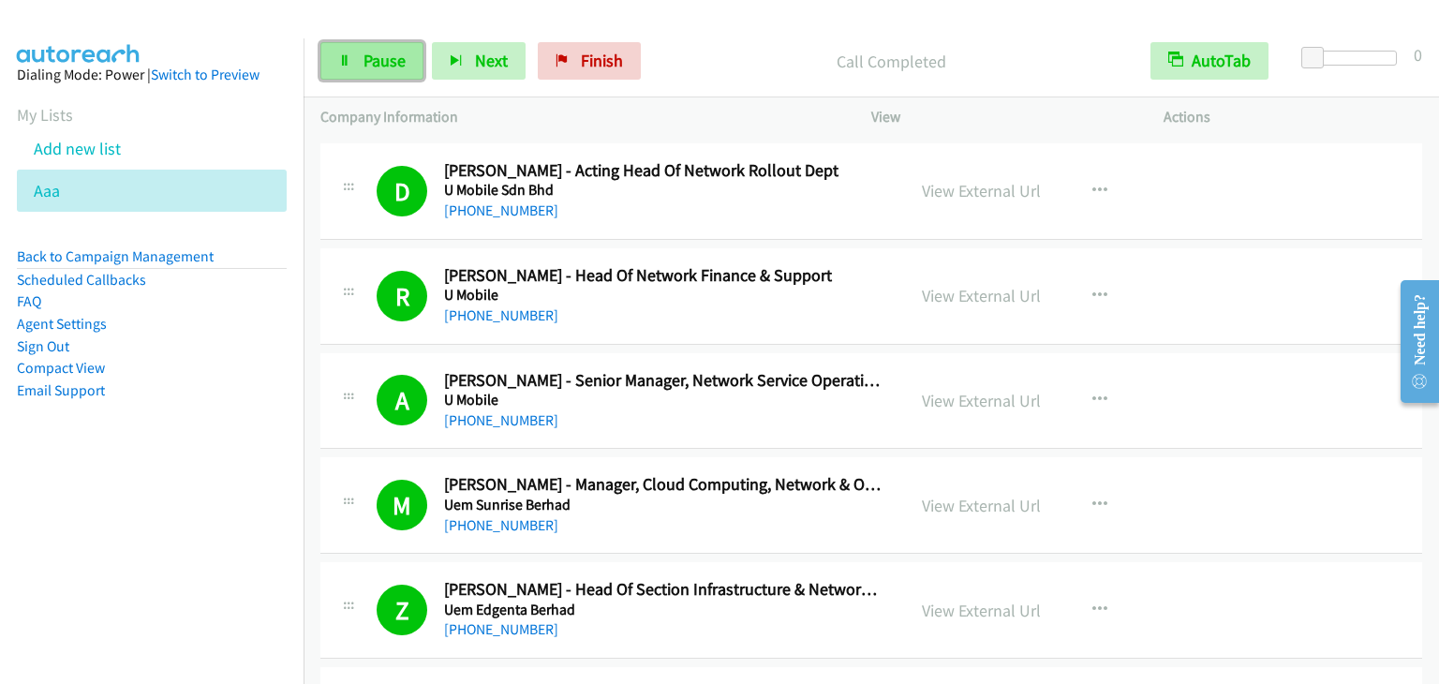
click at [412, 52] on link "Pause" at bounding box center [371, 60] width 103 height 37
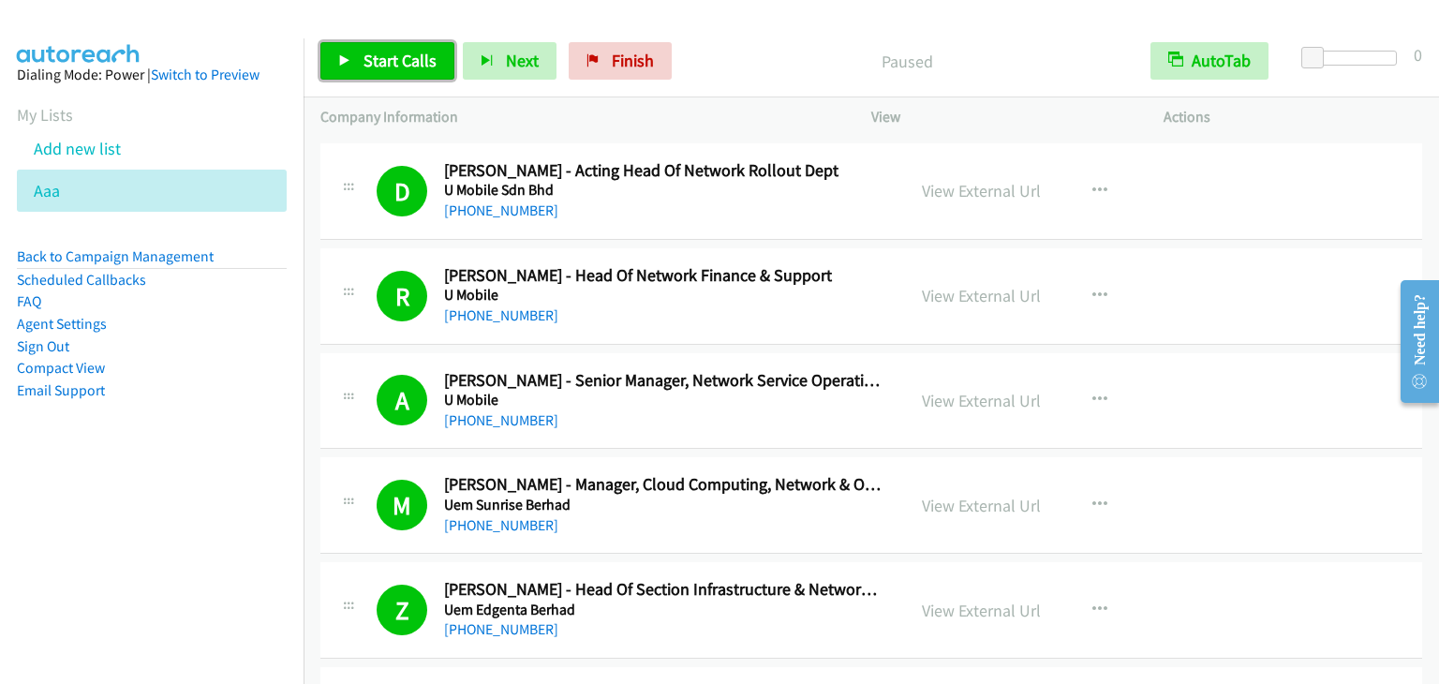
click at [412, 51] on span "Start Calls" at bounding box center [399, 61] width 73 height 22
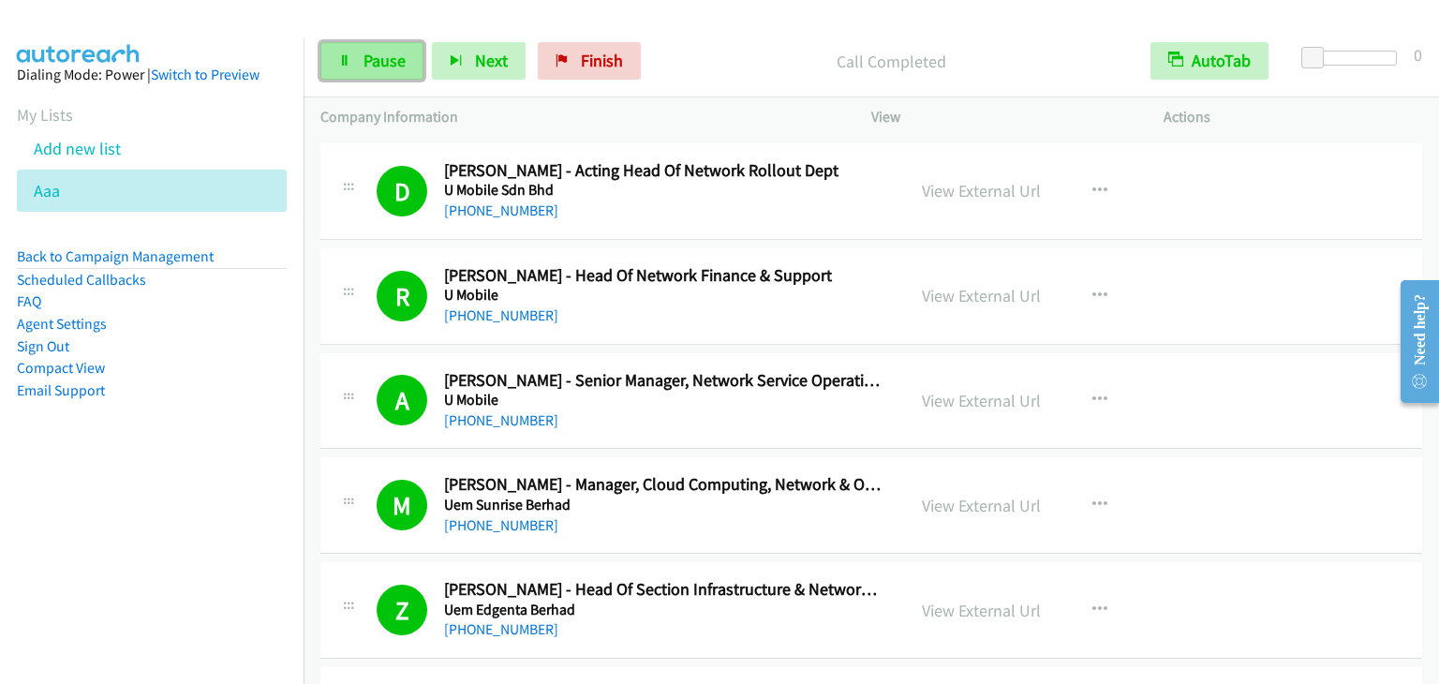
click at [378, 53] on span "Pause" at bounding box center [384, 61] width 42 height 22
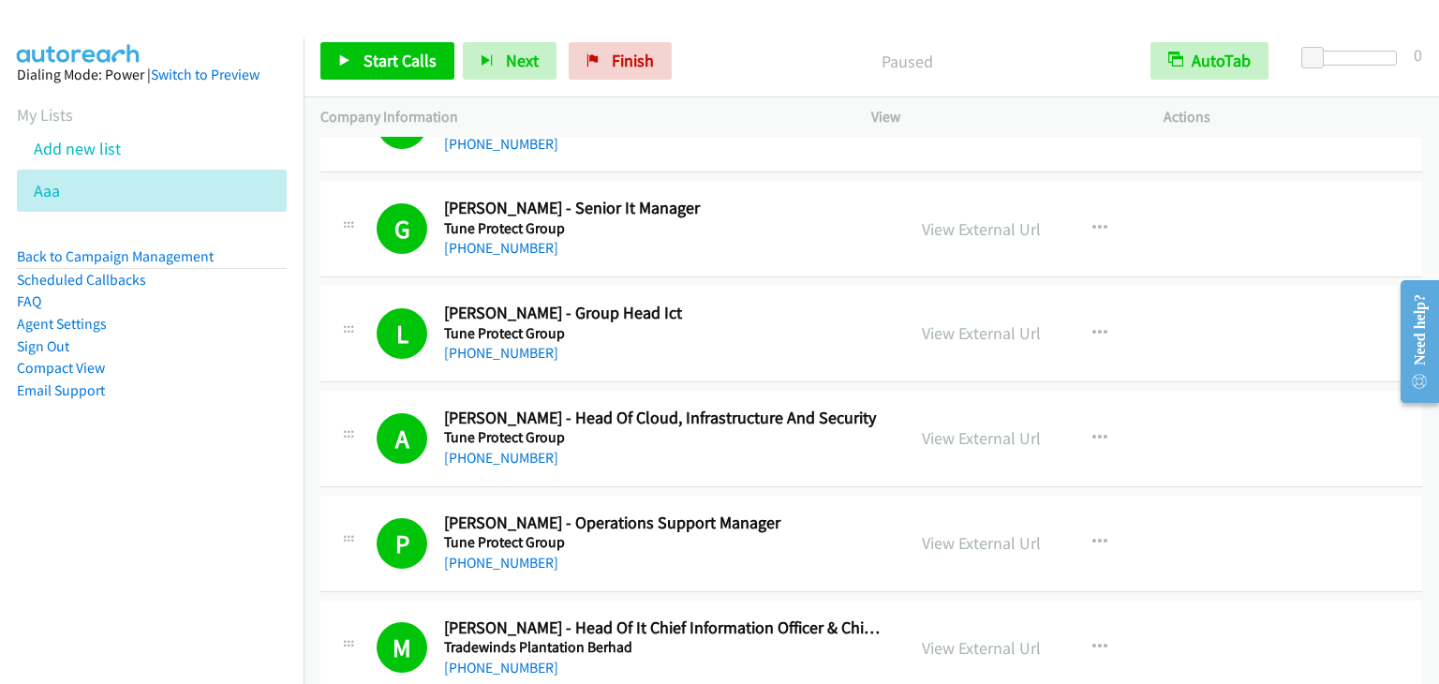
scroll to position [6557, 0]
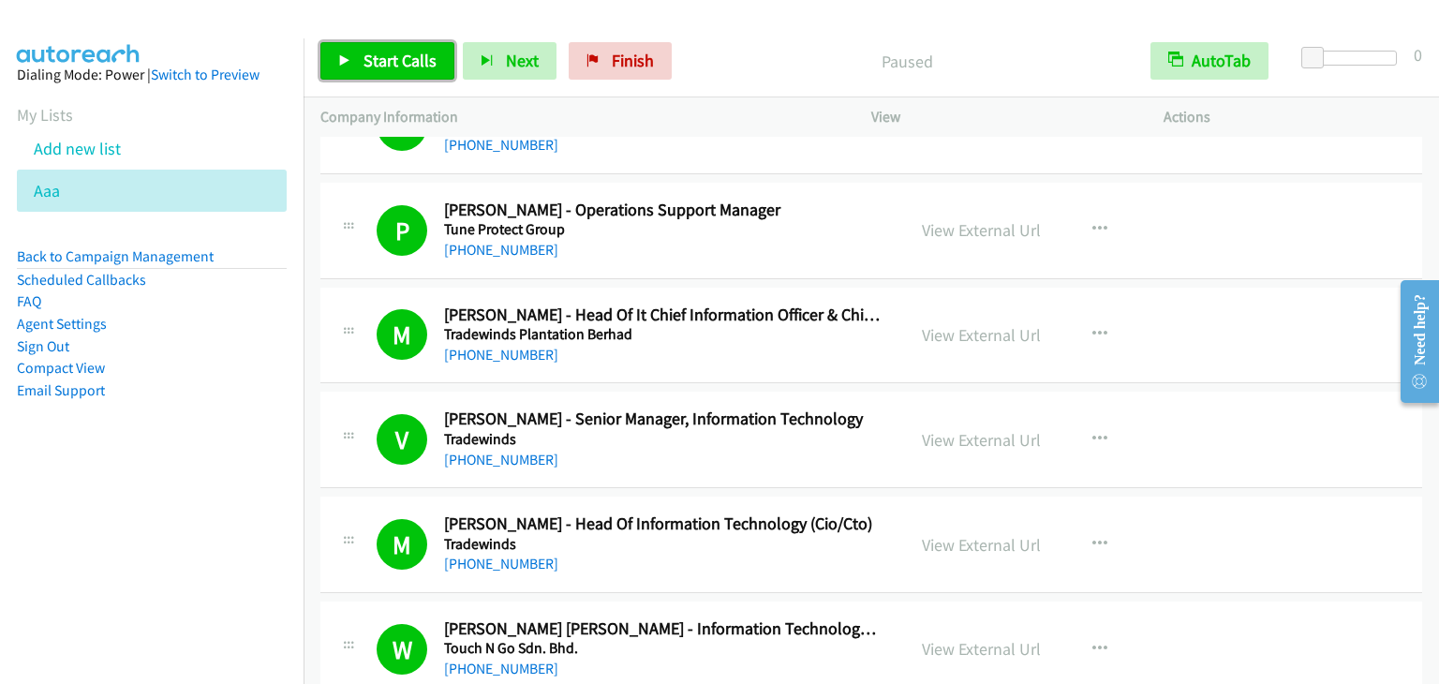
click at [394, 52] on span "Start Calls" at bounding box center [399, 61] width 73 height 22
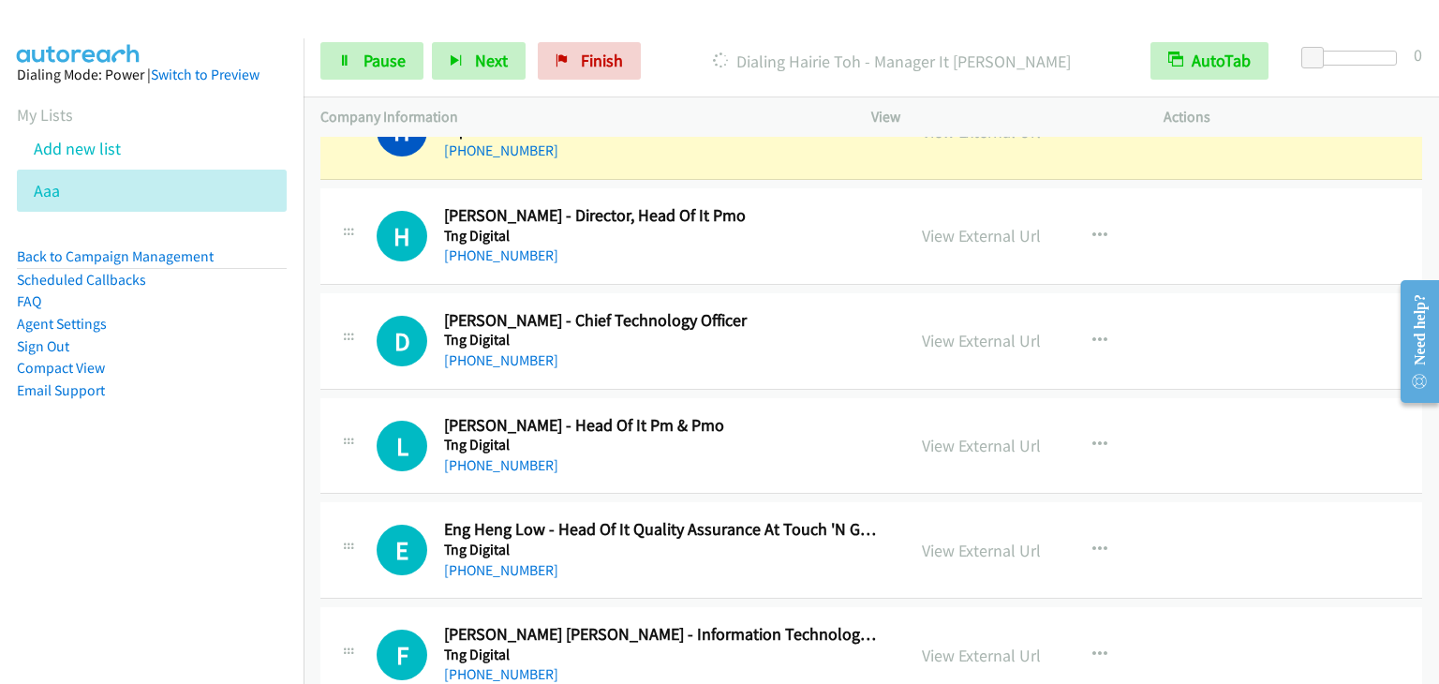
scroll to position [7212, 0]
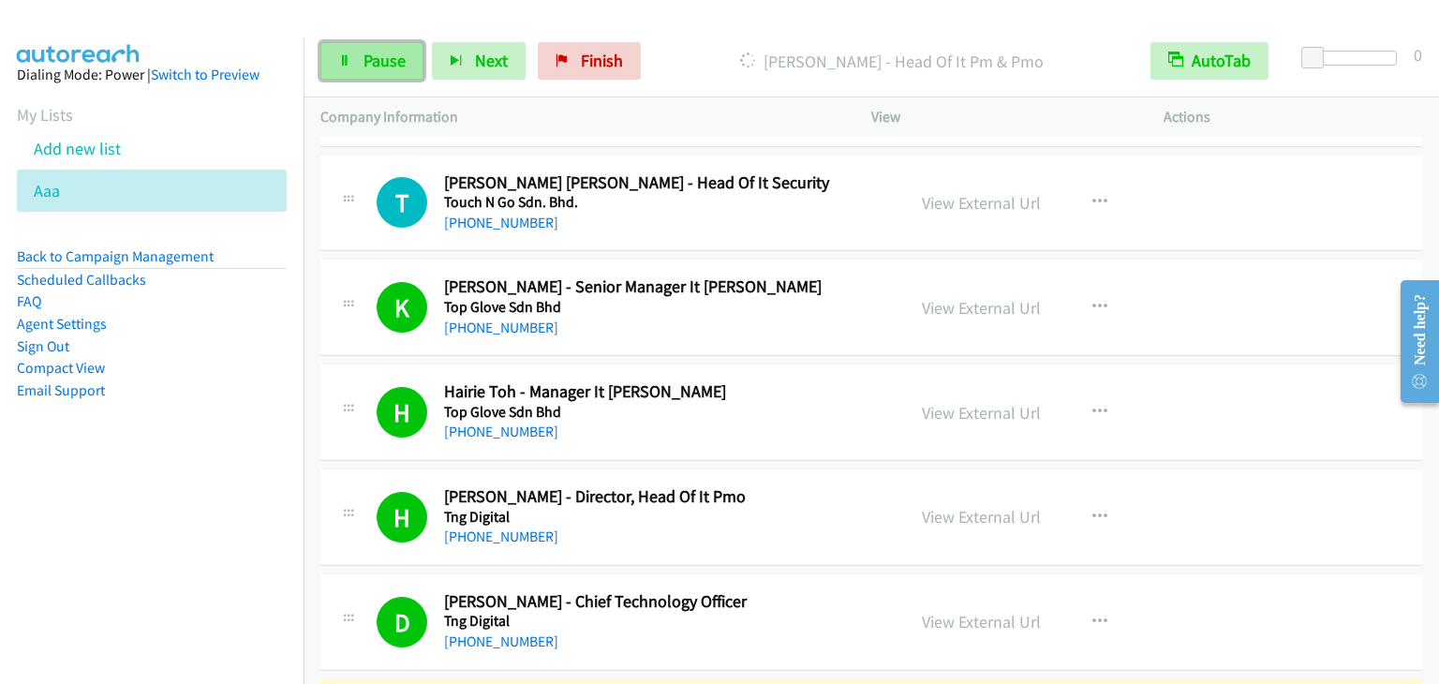
click at [381, 64] on span "Pause" at bounding box center [384, 61] width 42 height 22
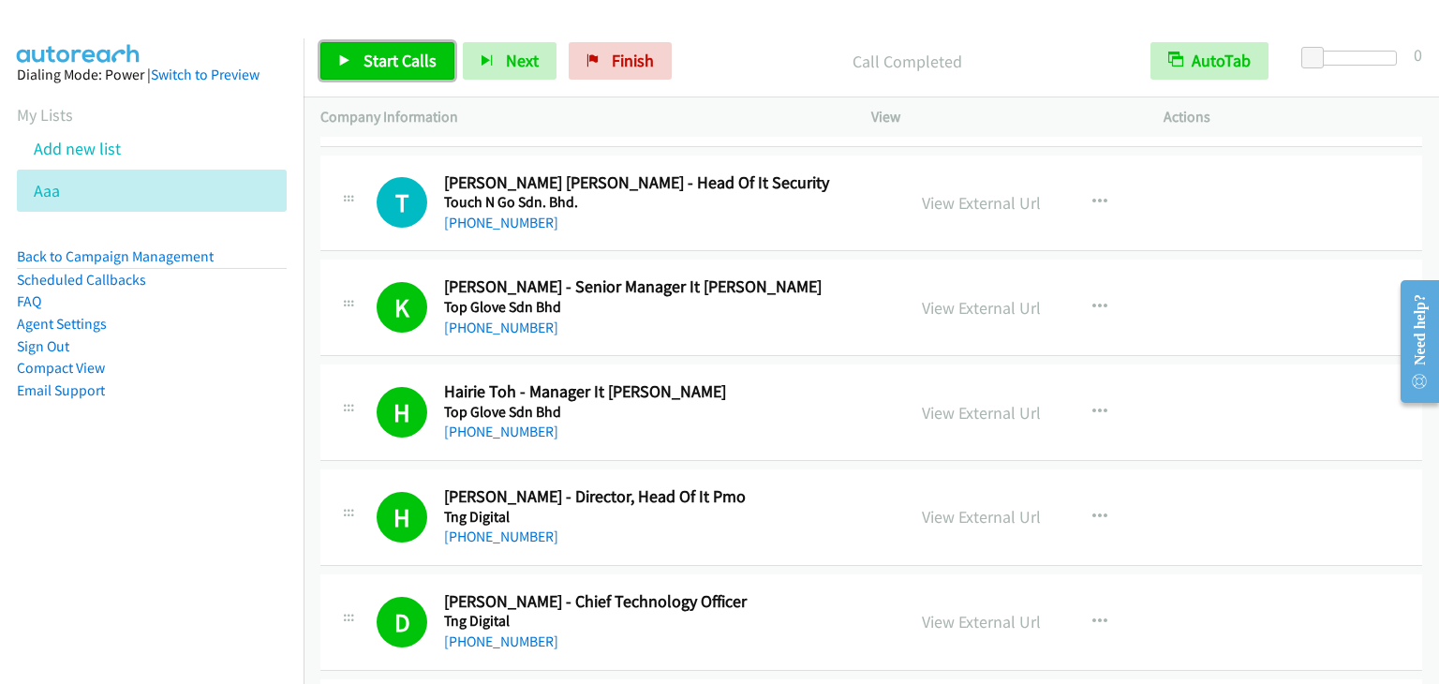
click at [392, 54] on span "Start Calls" at bounding box center [399, 61] width 73 height 22
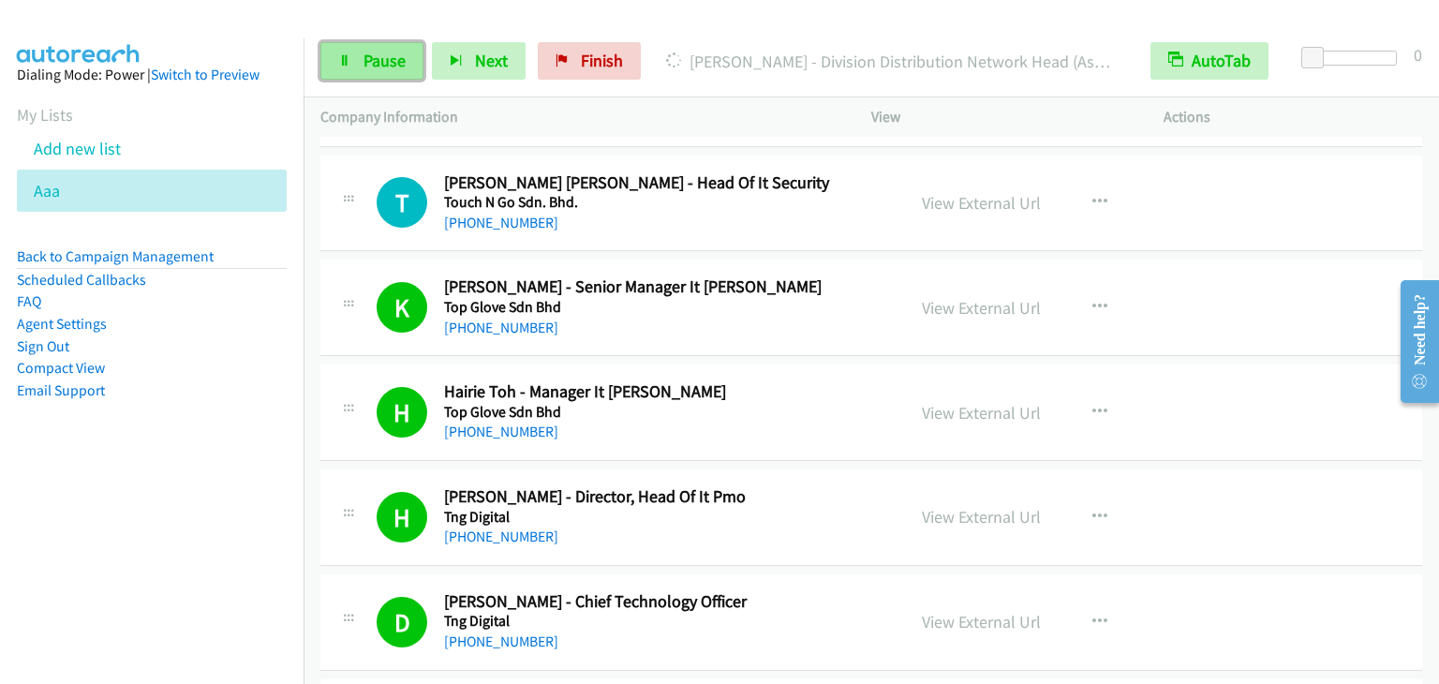
click at [396, 58] on span "Pause" at bounding box center [384, 61] width 42 height 22
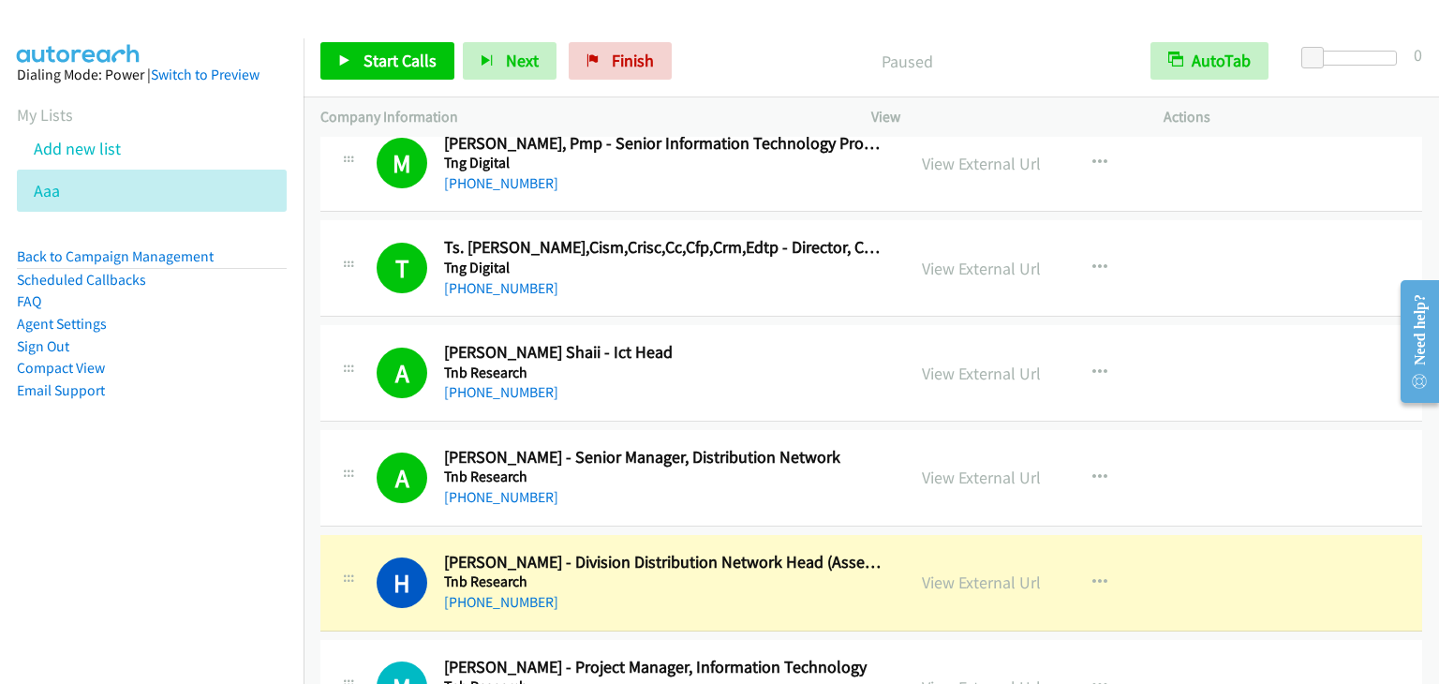
scroll to position [8523, 0]
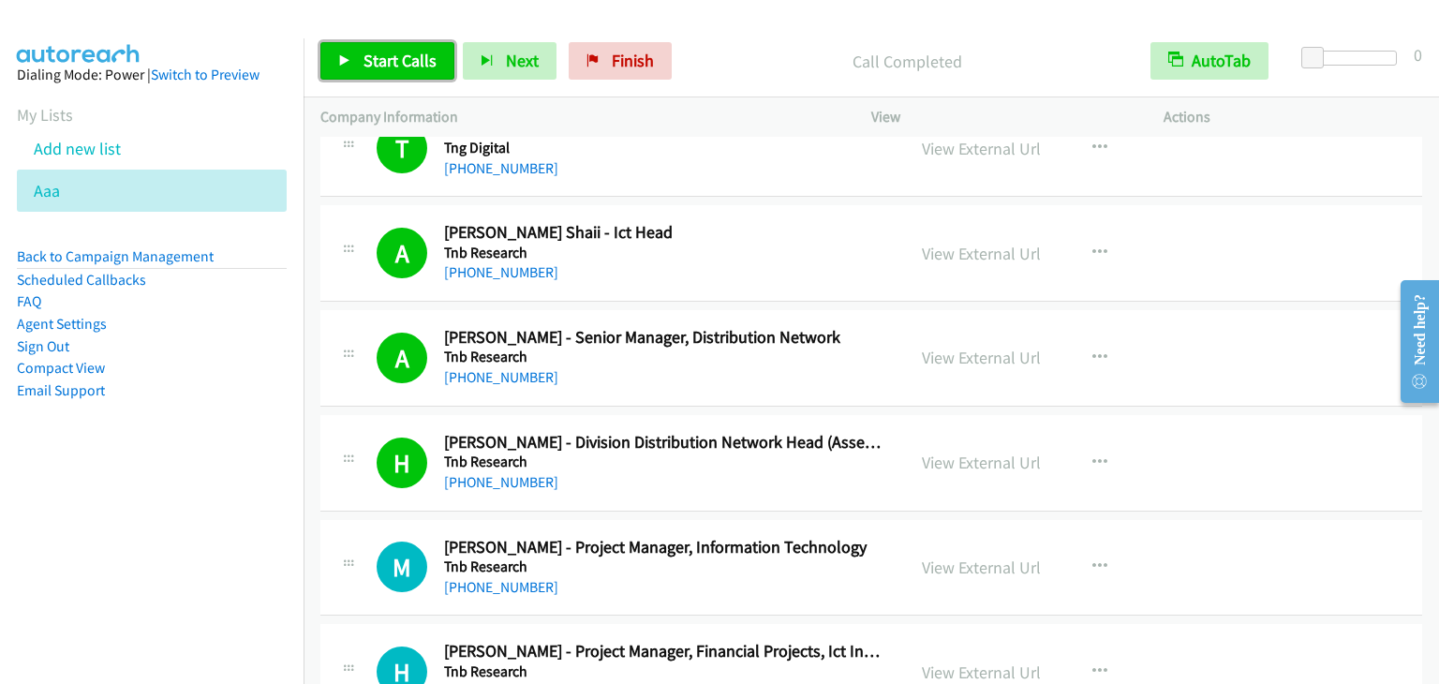
click at [397, 49] on link "Start Calls" at bounding box center [387, 60] width 134 height 37
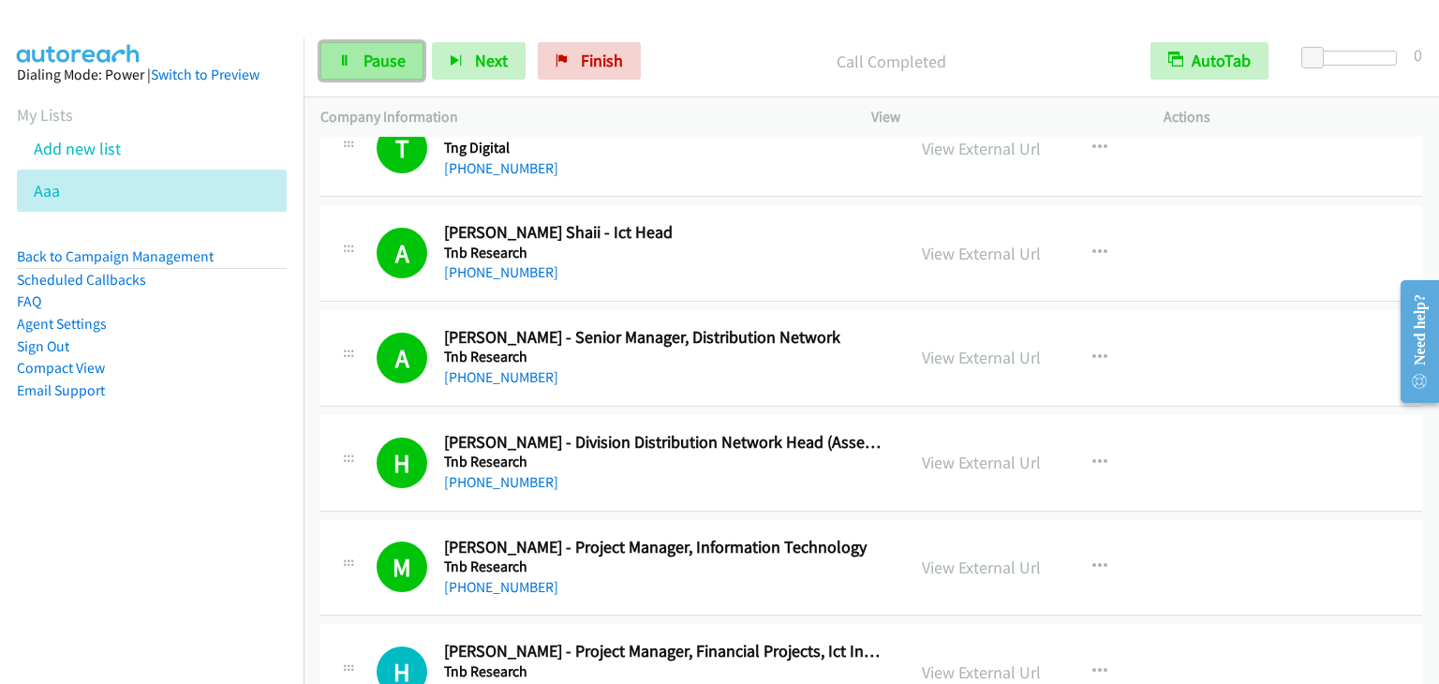
click at [390, 53] on span "Pause" at bounding box center [384, 61] width 42 height 22
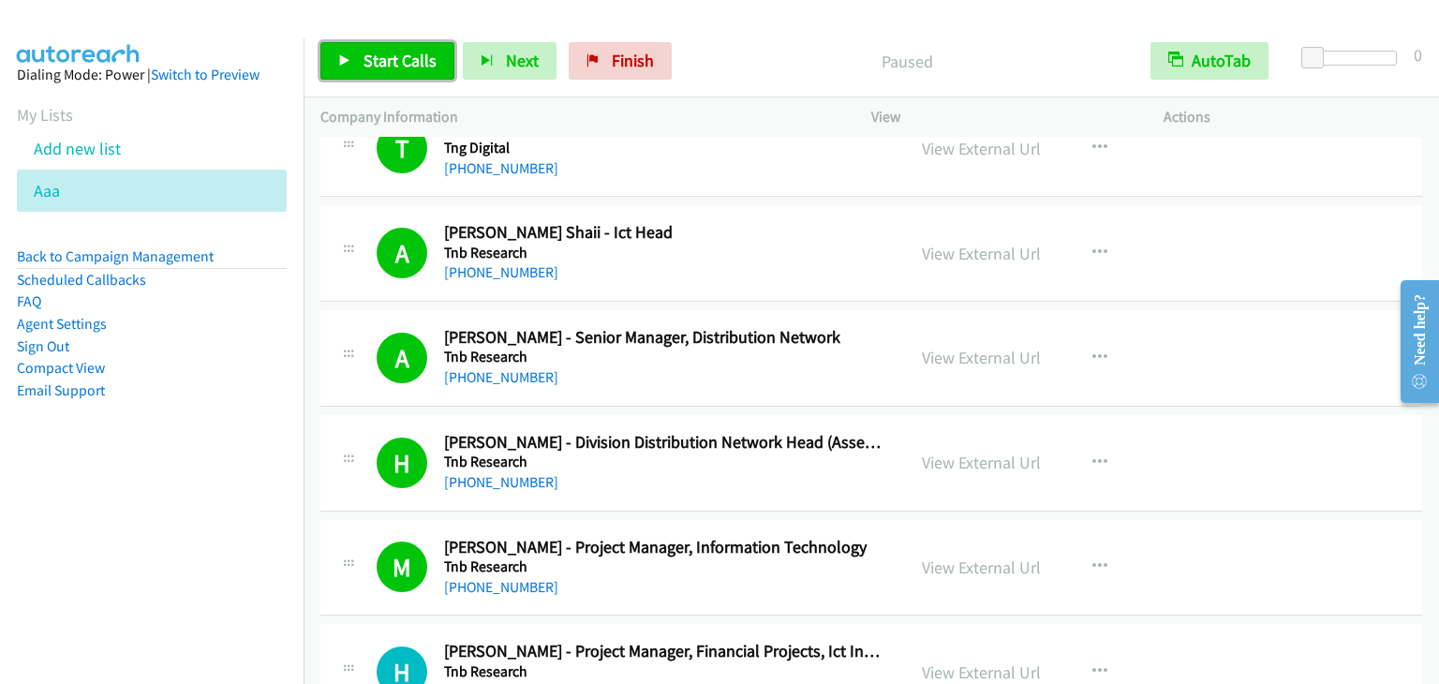
click at [389, 53] on span "Start Calls" at bounding box center [399, 61] width 73 height 22
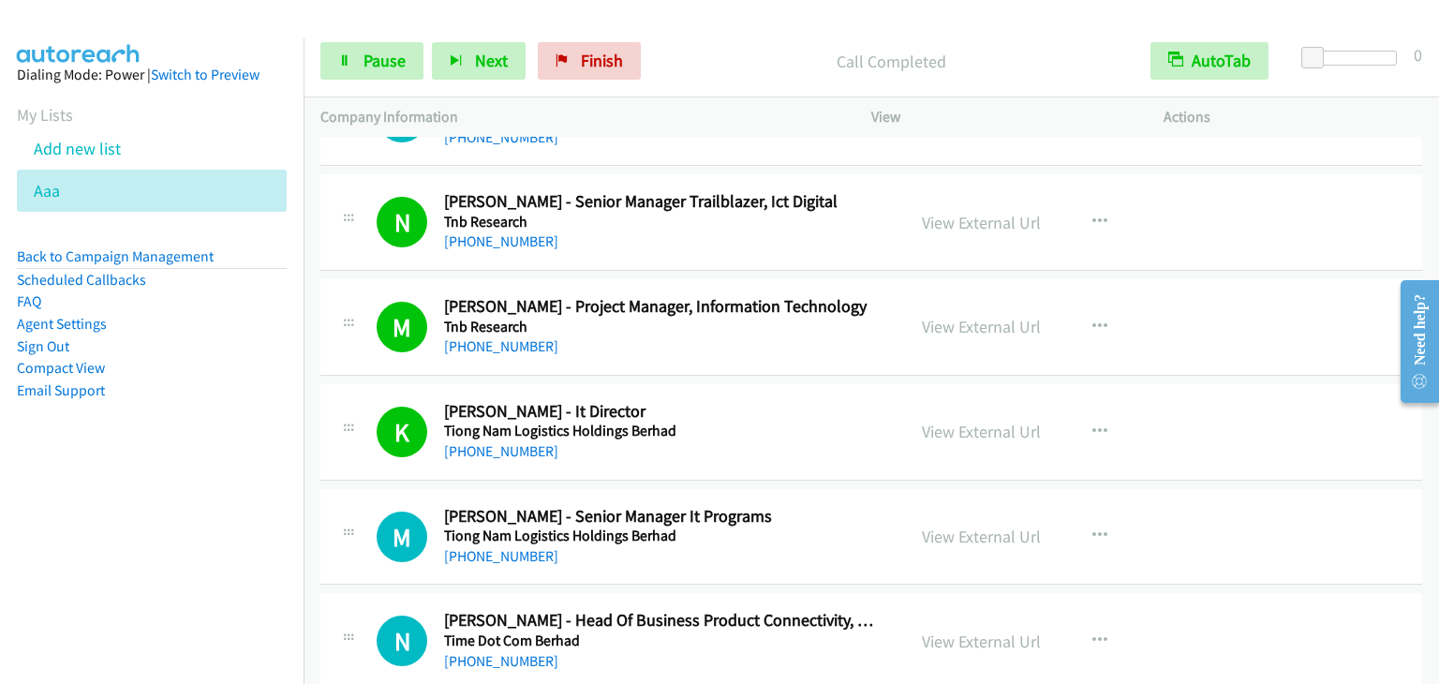
scroll to position [9085, 0]
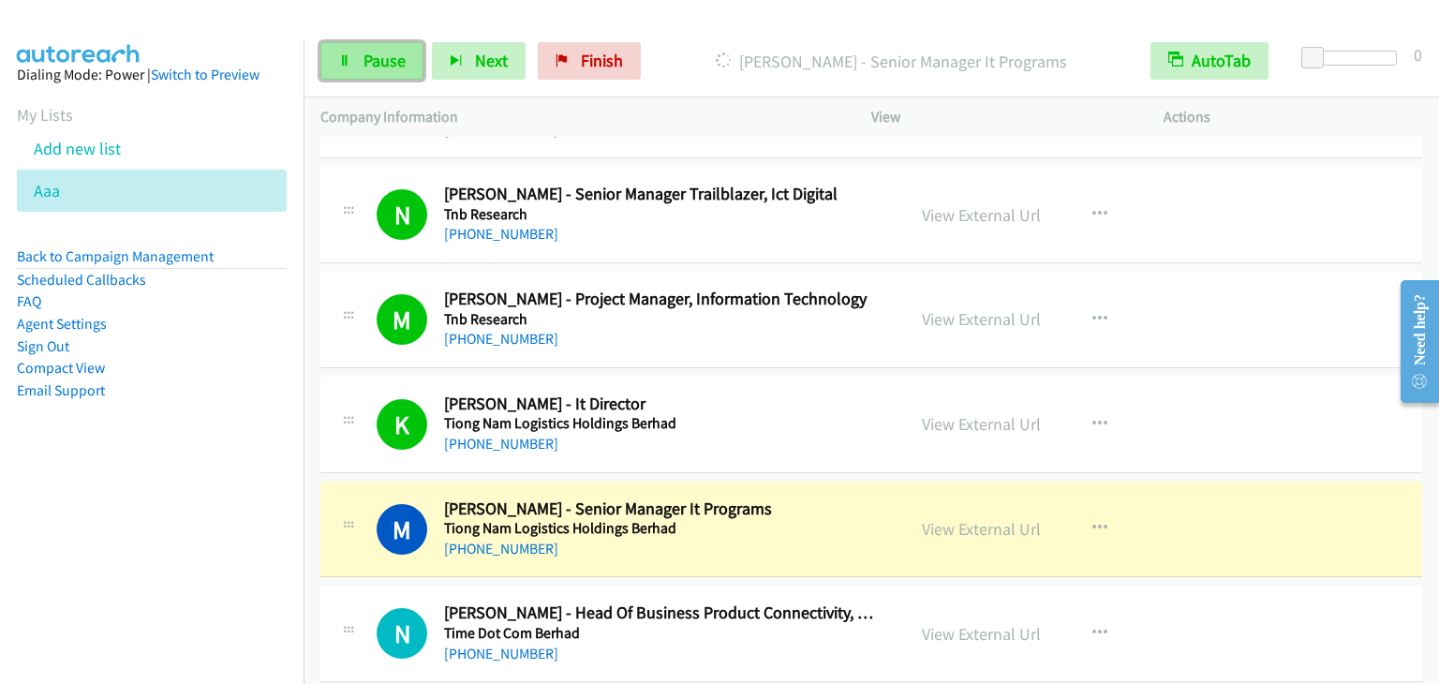
click at [418, 57] on link "Pause" at bounding box center [371, 60] width 103 height 37
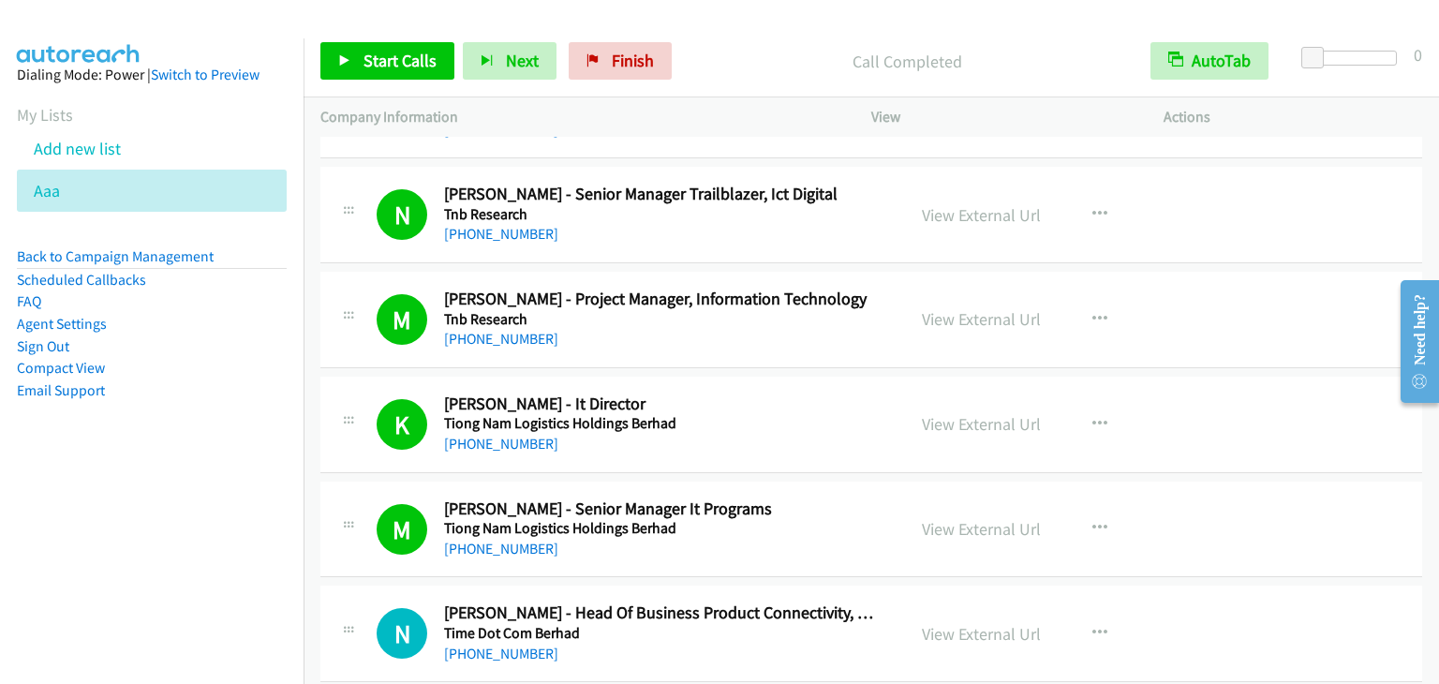
click at [189, 507] on nav "Dialing Mode: Power | Switch to Preview My Lists Add new list Aaa Back to Campa…" at bounding box center [152, 380] width 304 height 684
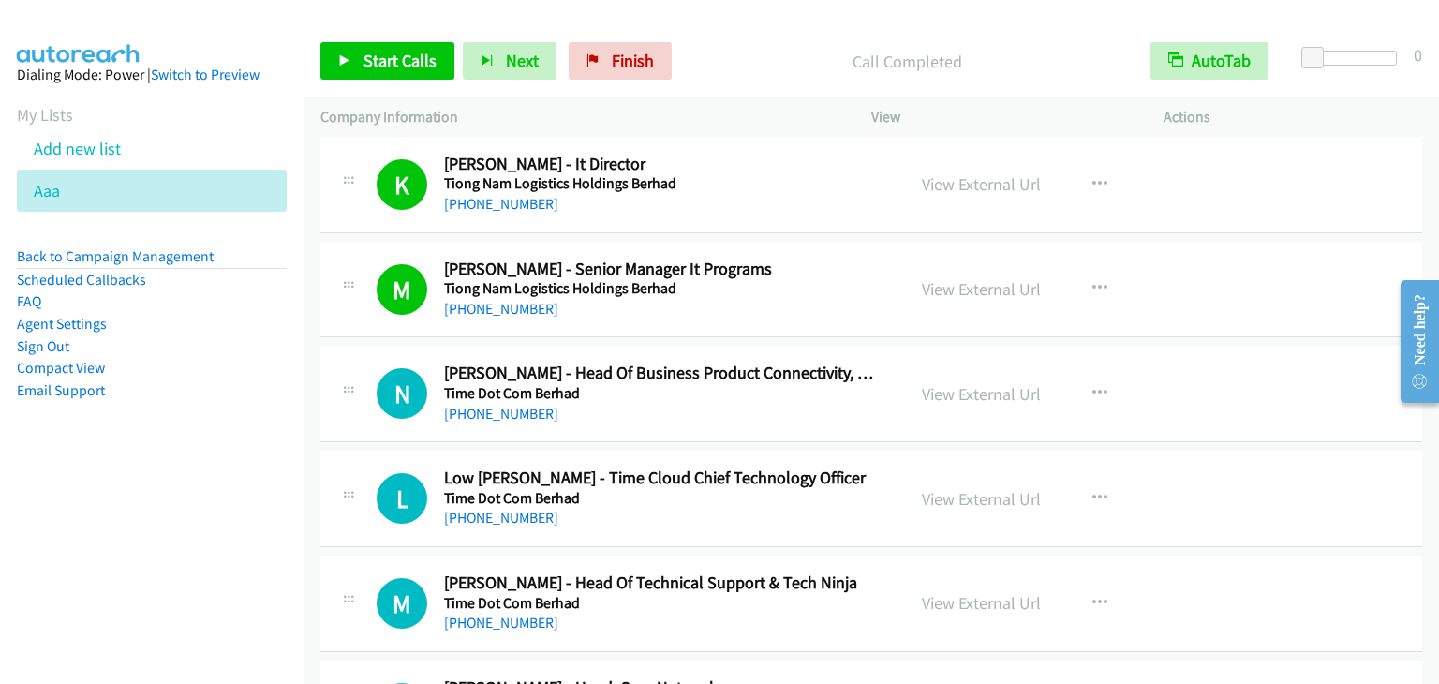
scroll to position [9273, 0]
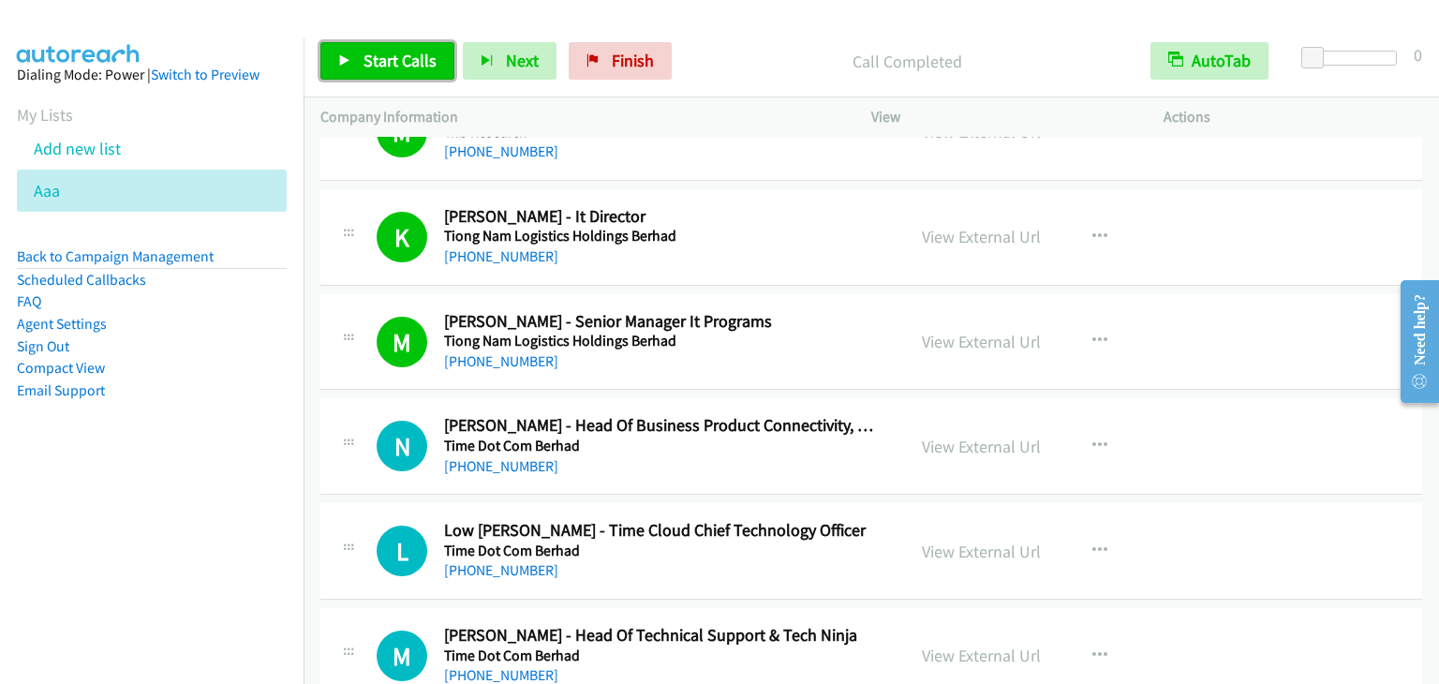
click at [376, 55] on span "Start Calls" at bounding box center [399, 61] width 73 height 22
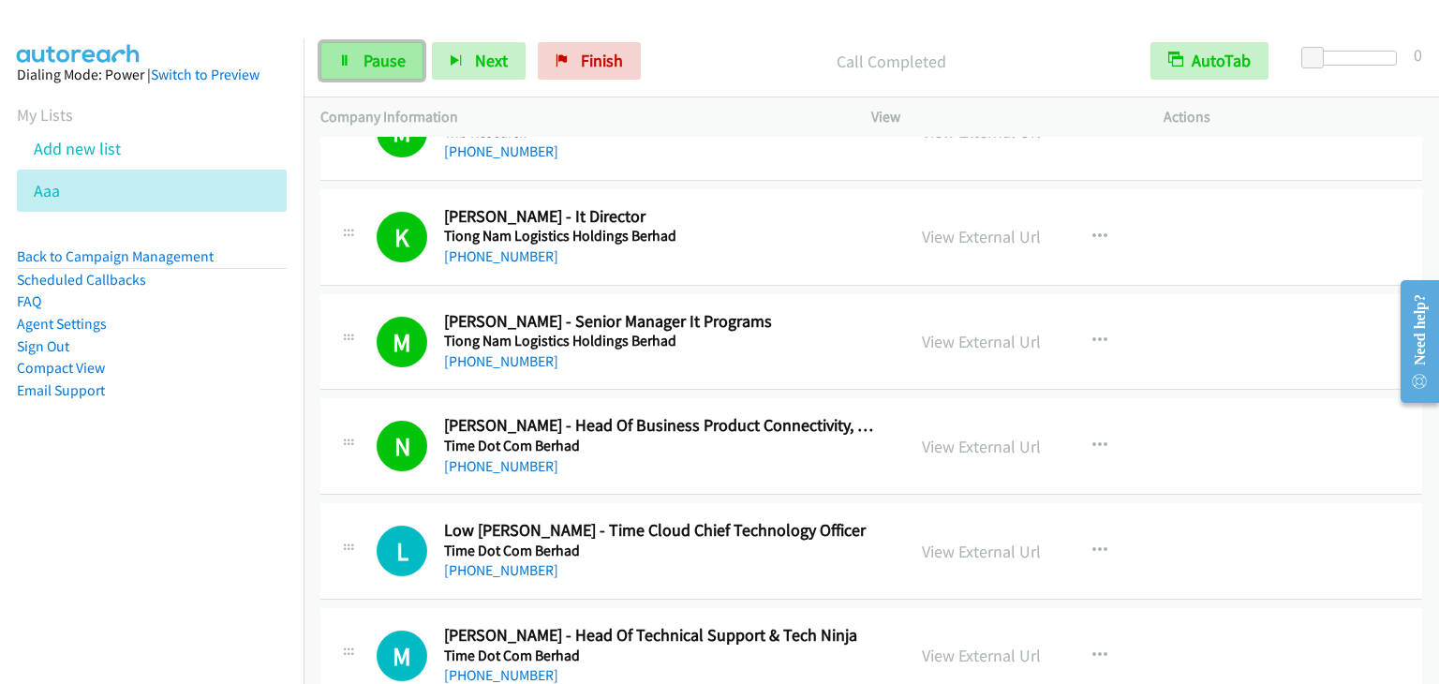
click at [382, 58] on span "Pause" at bounding box center [384, 61] width 42 height 22
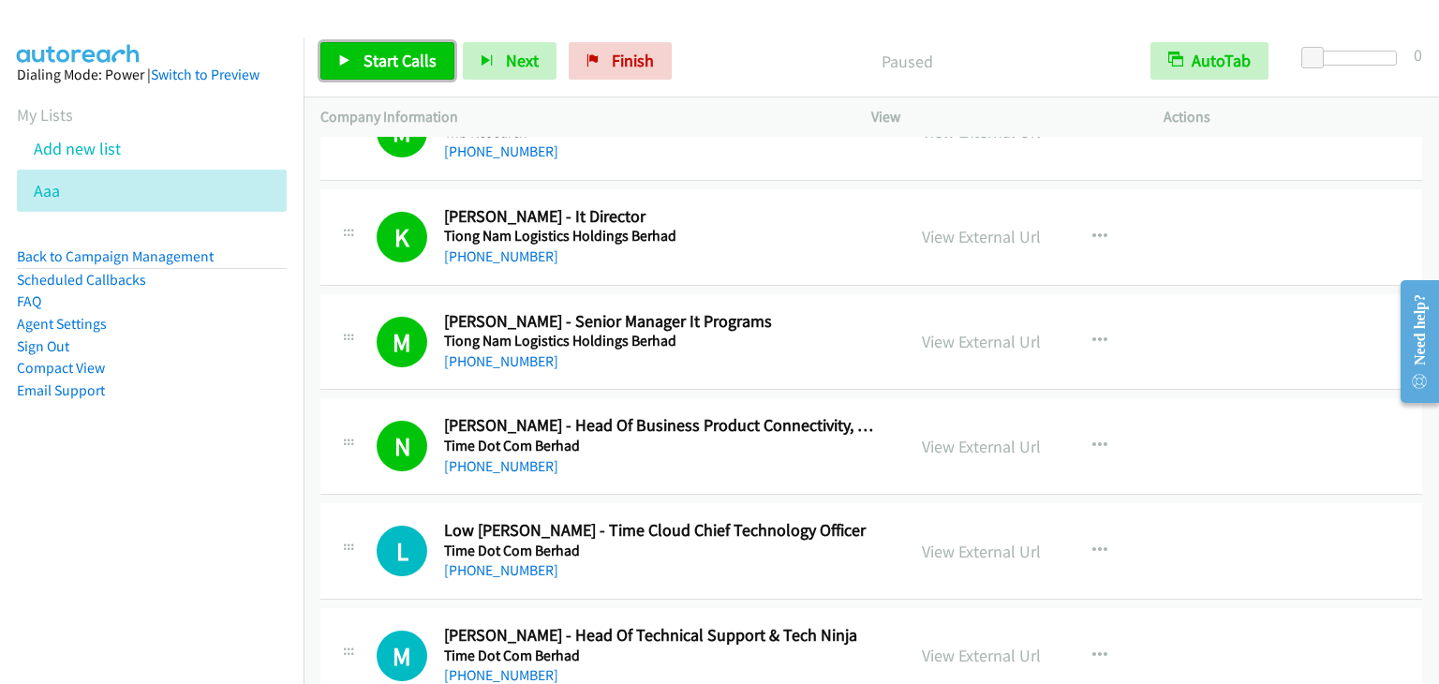
click at [382, 58] on span "Start Calls" at bounding box center [399, 61] width 73 height 22
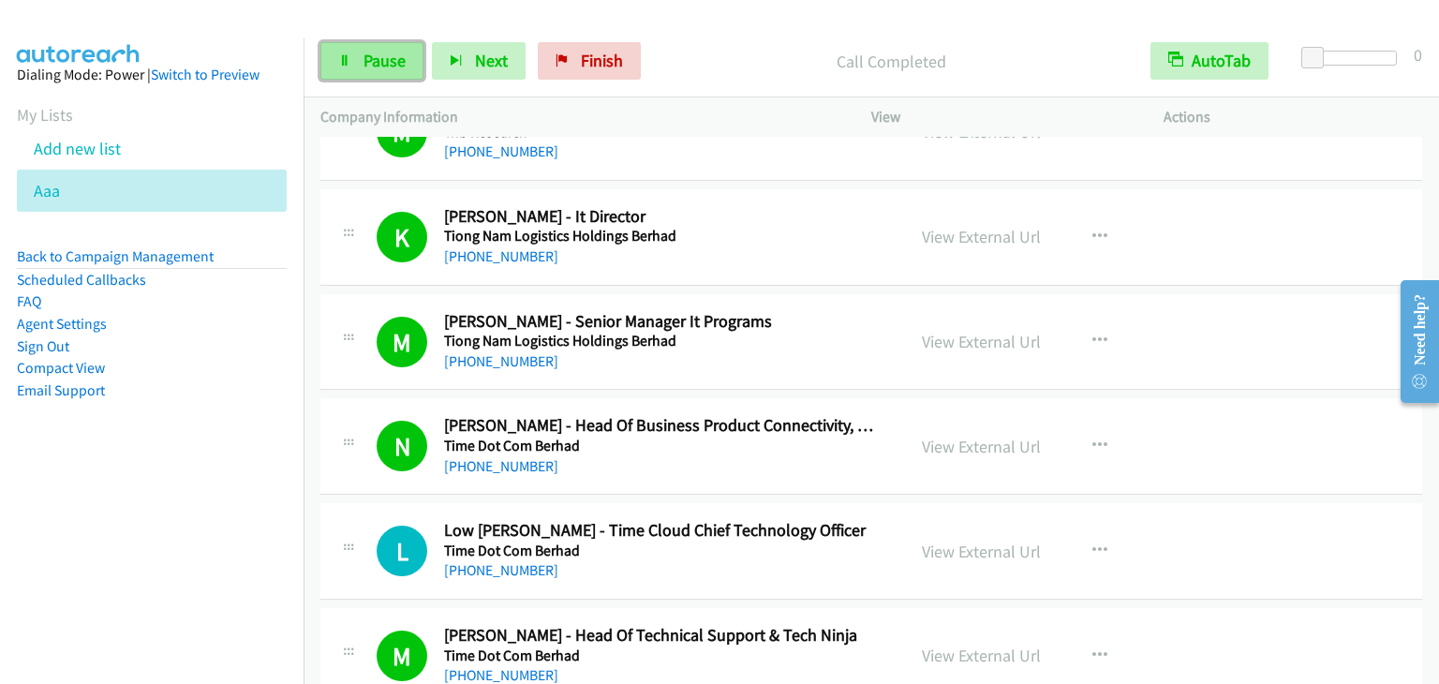
click at [390, 57] on span "Pause" at bounding box center [384, 61] width 42 height 22
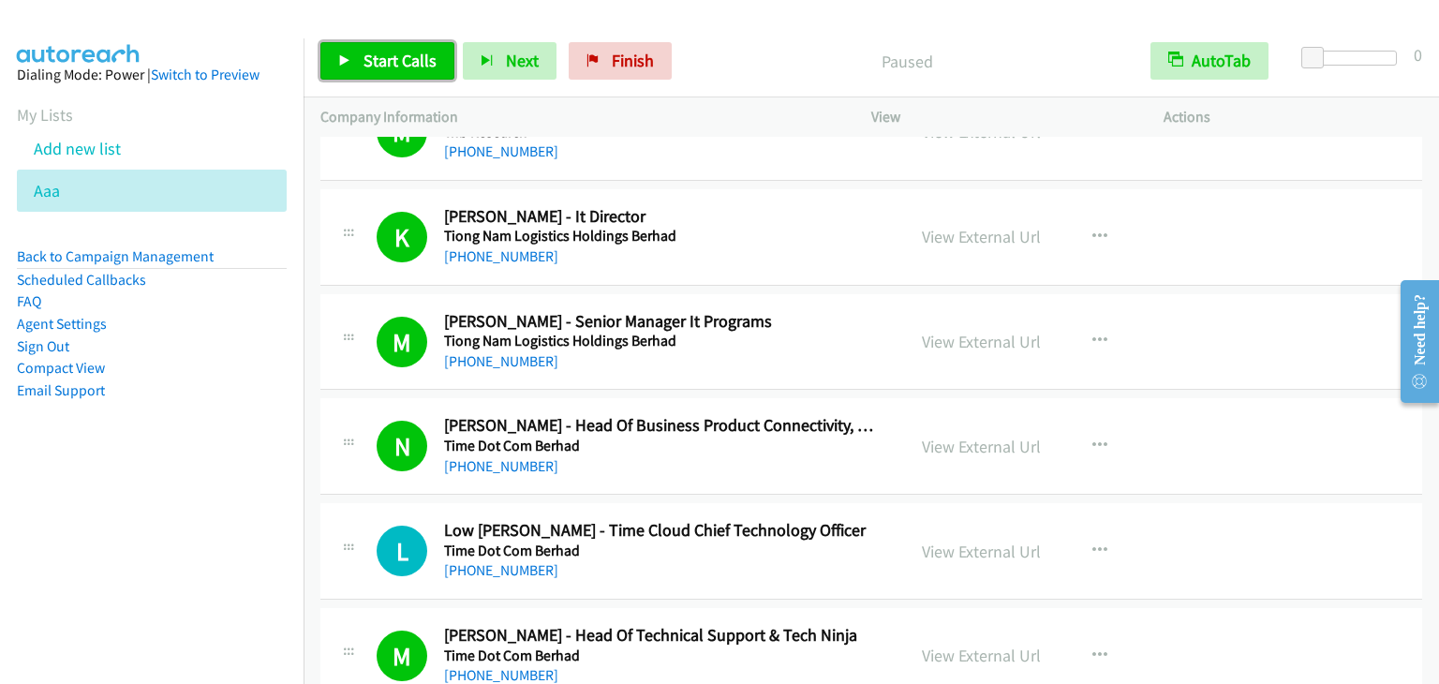
click at [390, 57] on span "Start Calls" at bounding box center [399, 61] width 73 height 22
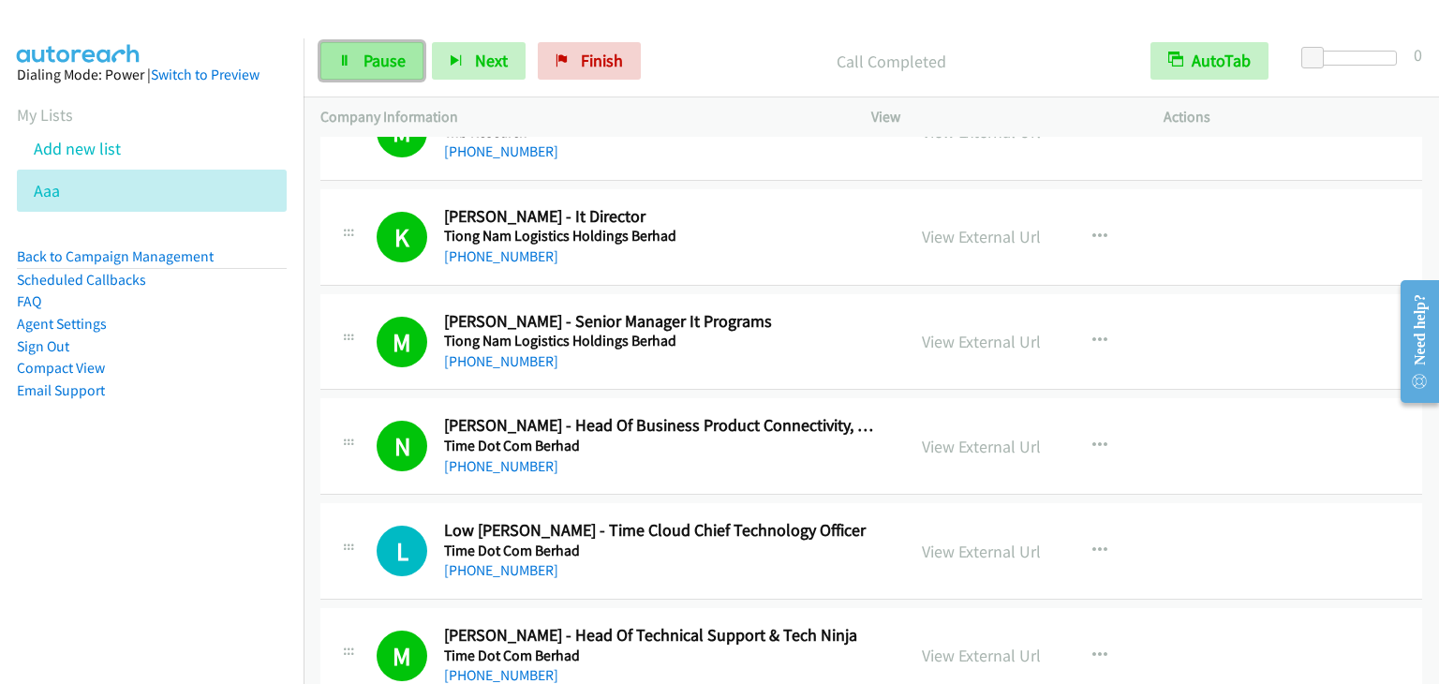
click at [375, 65] on span "Pause" at bounding box center [384, 61] width 42 height 22
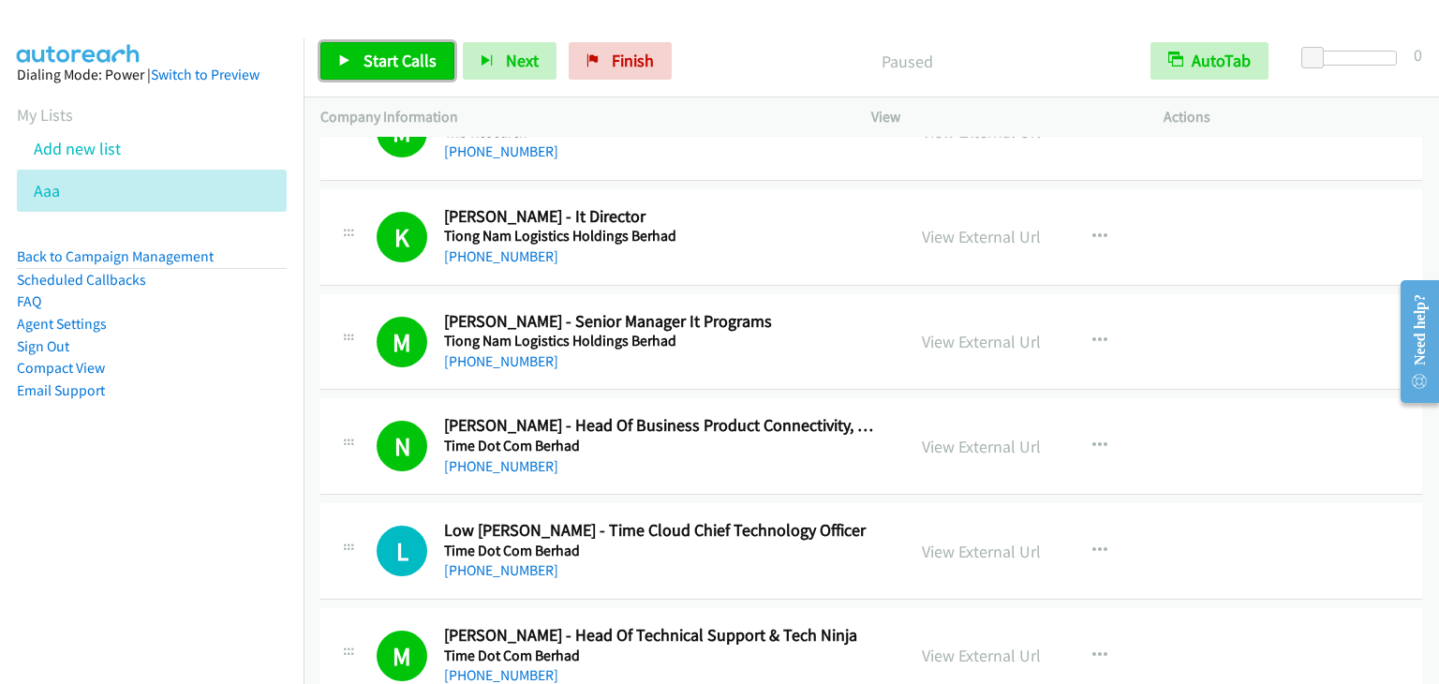
click at [375, 65] on span "Start Calls" at bounding box center [399, 61] width 73 height 22
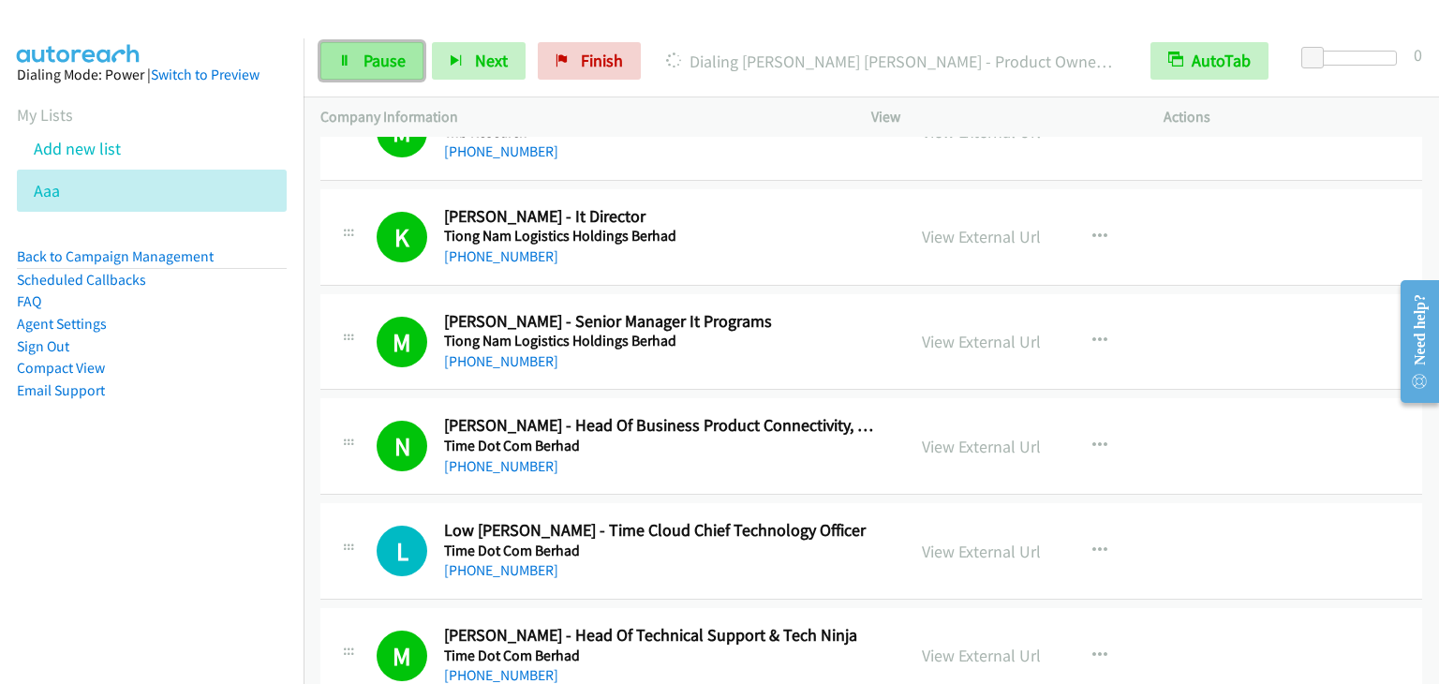
click at [353, 59] on link "Pause" at bounding box center [371, 60] width 103 height 37
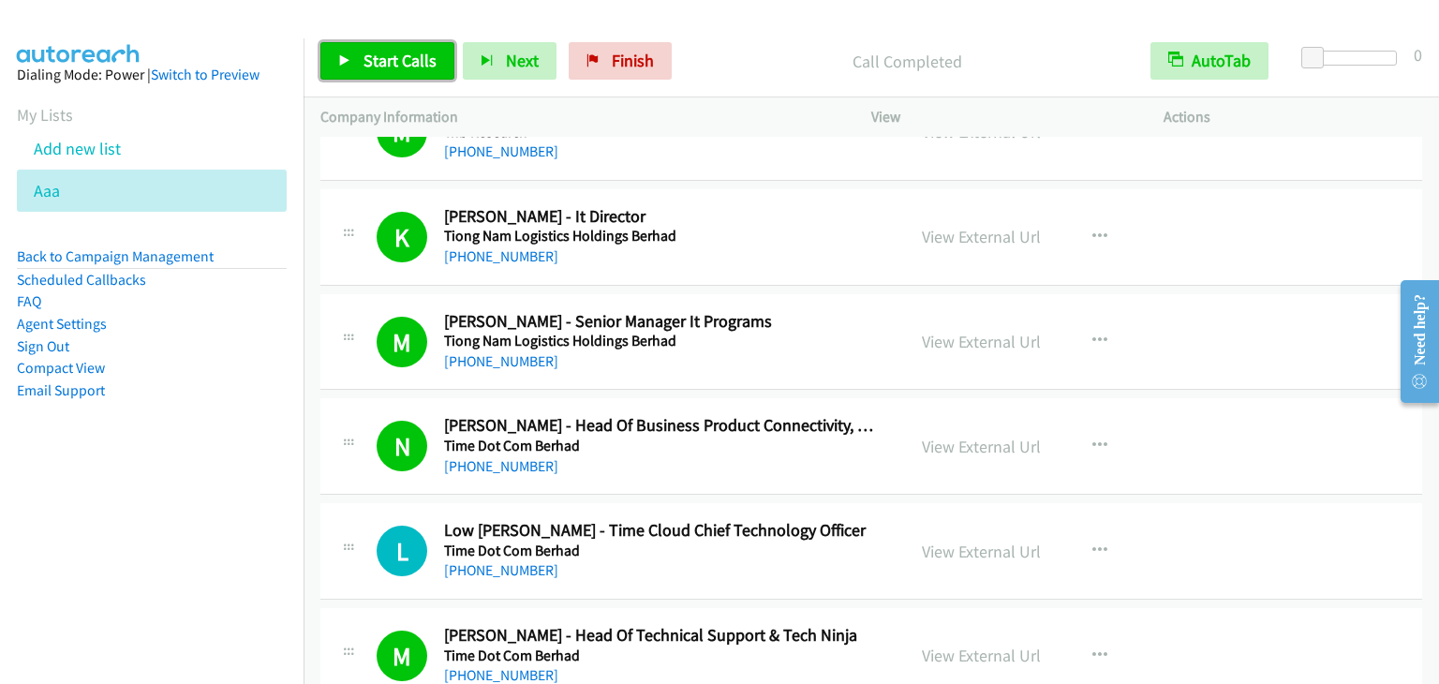
click at [405, 66] on span "Start Calls" at bounding box center [399, 61] width 73 height 22
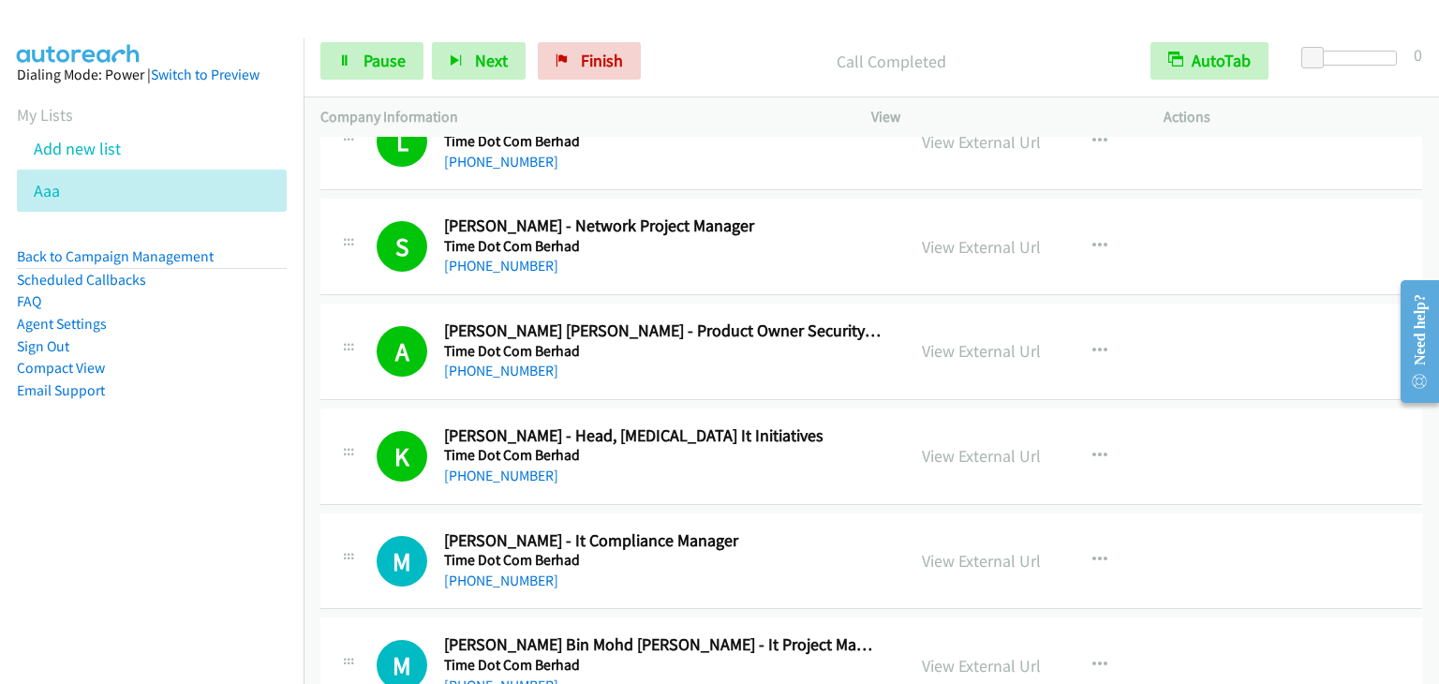
scroll to position [10959, 0]
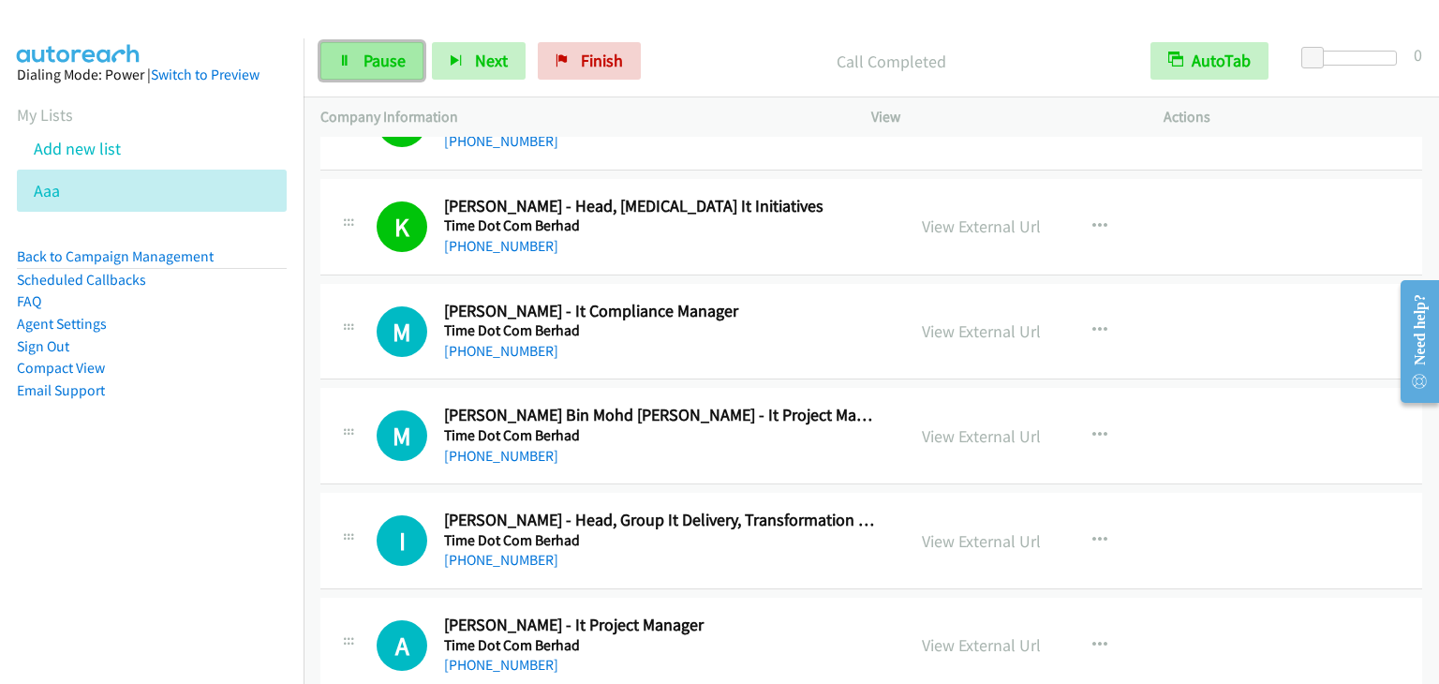
click at [397, 68] on span "Pause" at bounding box center [384, 61] width 42 height 22
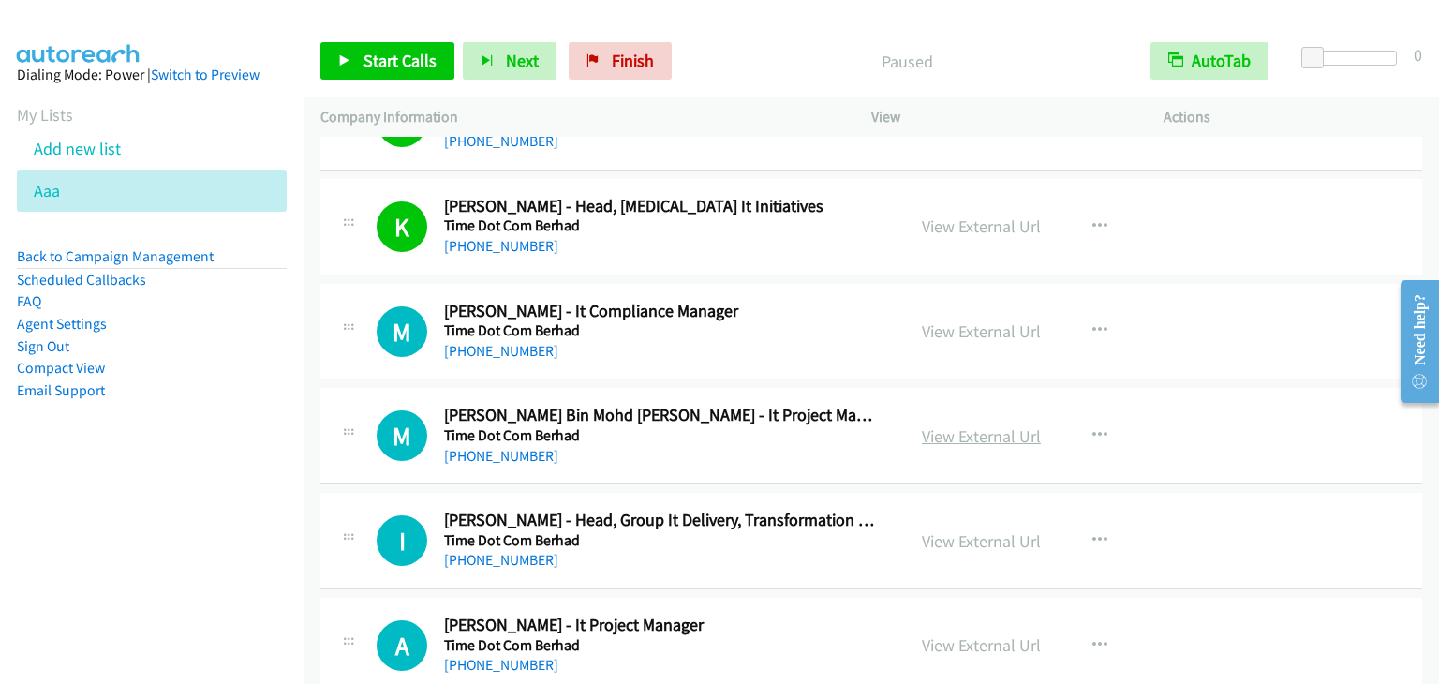
click at [1000, 425] on link "View External Url" at bounding box center [981, 436] width 119 height 22
click at [955, 530] on link "View External Url" at bounding box center [981, 541] width 119 height 22
click at [1006, 634] on link "View External Url" at bounding box center [981, 645] width 119 height 22
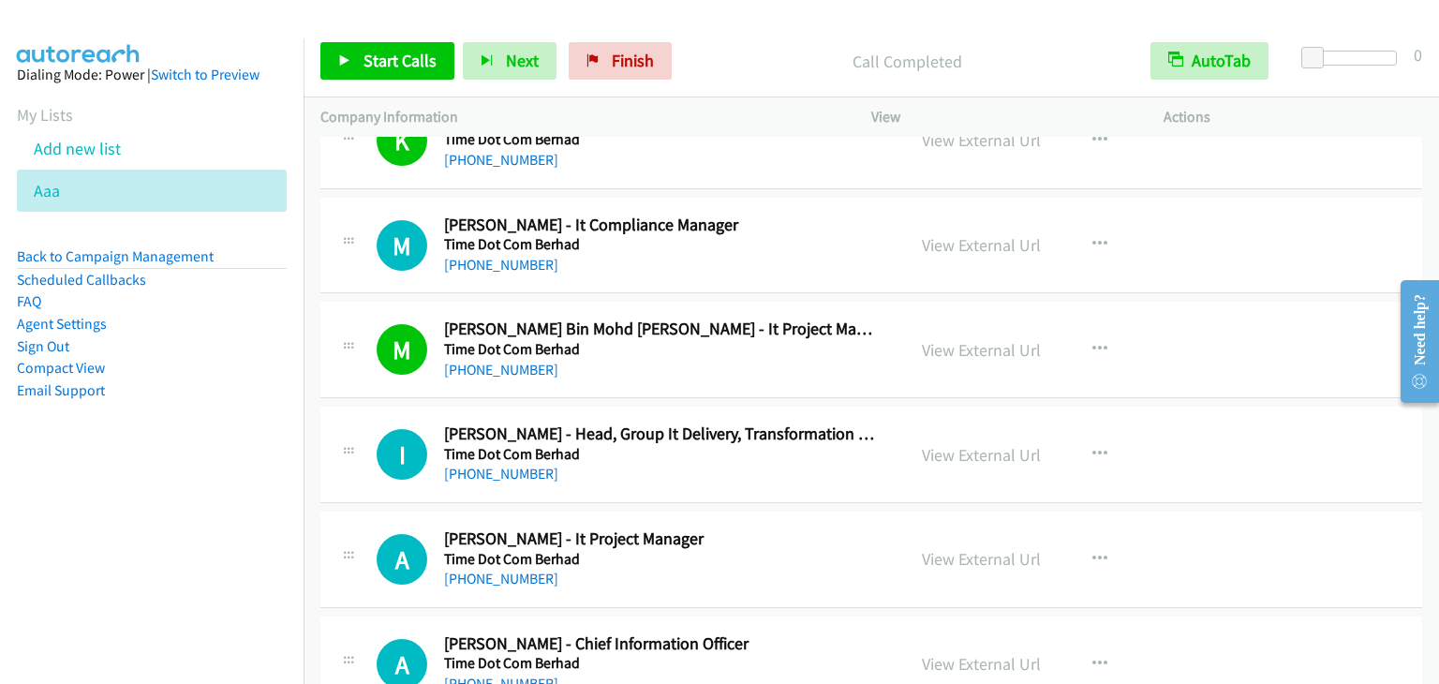
scroll to position [11052, 0]
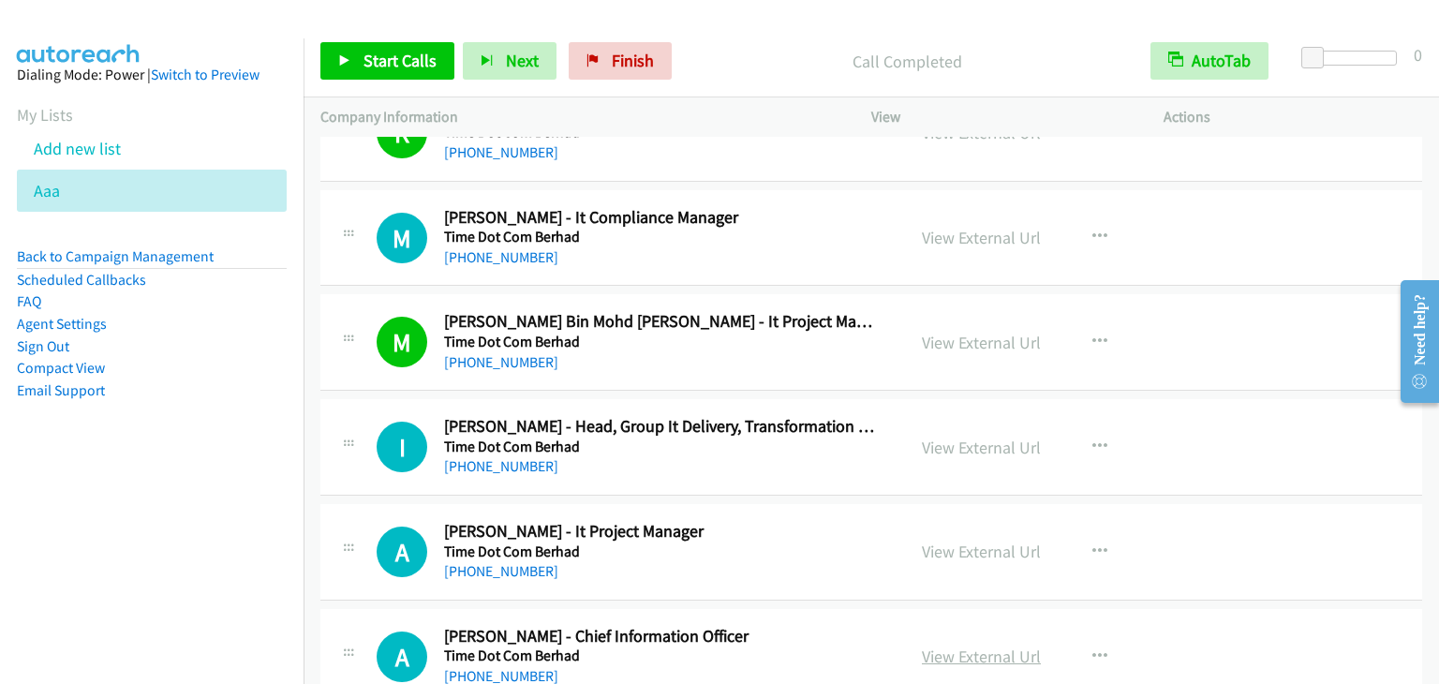
click at [985, 645] on link "View External Url" at bounding box center [981, 656] width 119 height 22
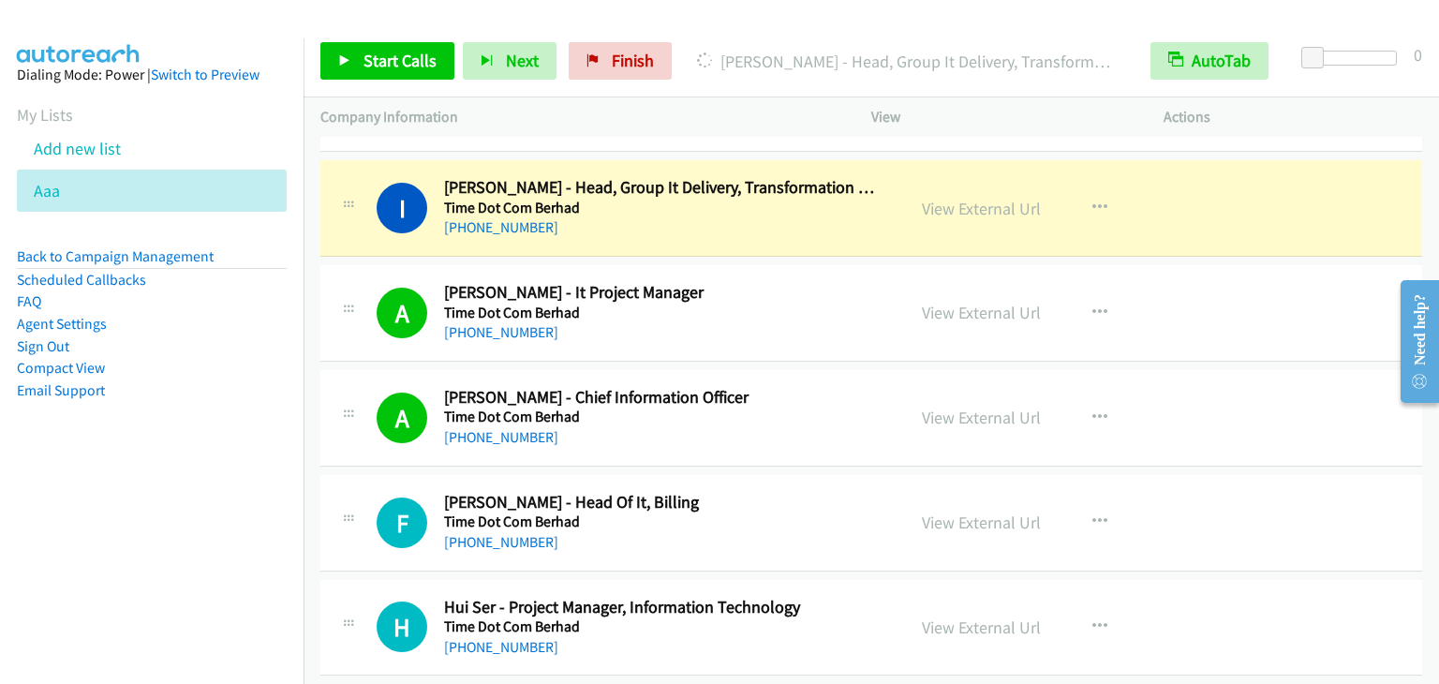
scroll to position [11240, 0]
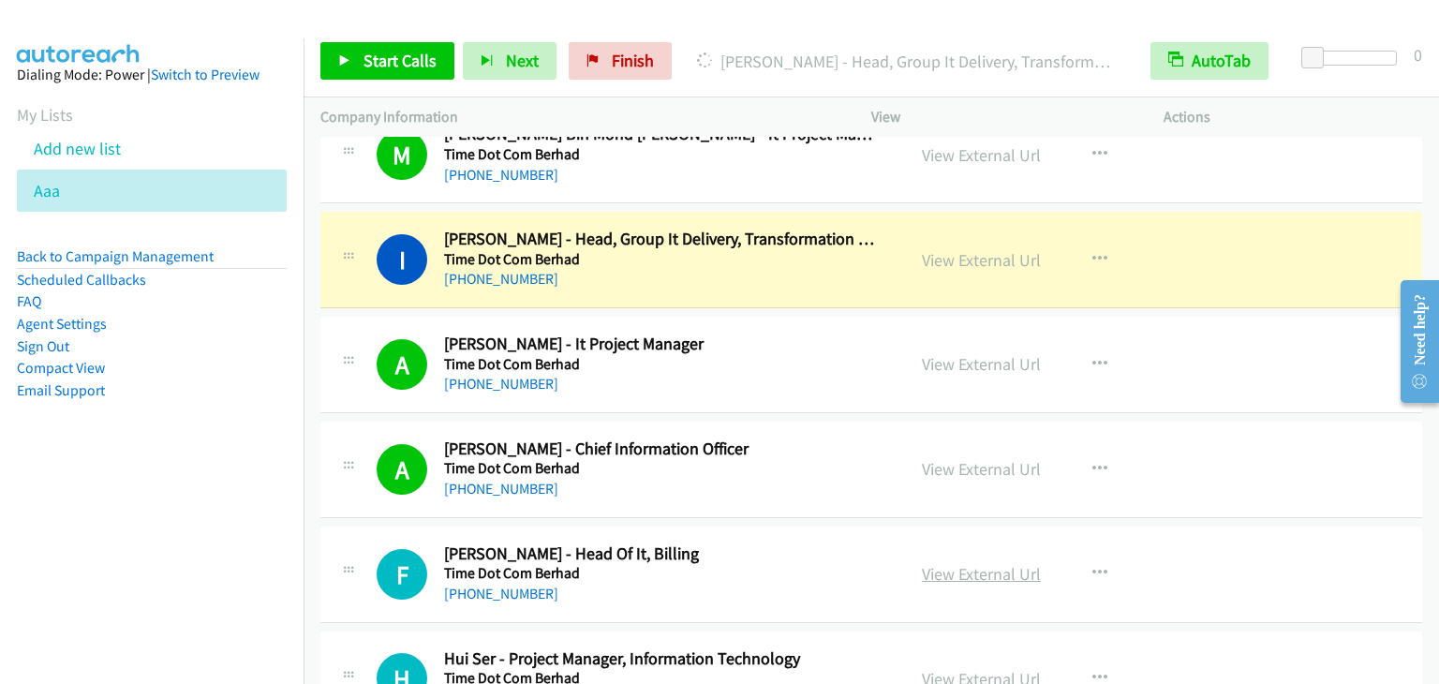
click at [977, 563] on link "View External Url" at bounding box center [981, 574] width 119 height 22
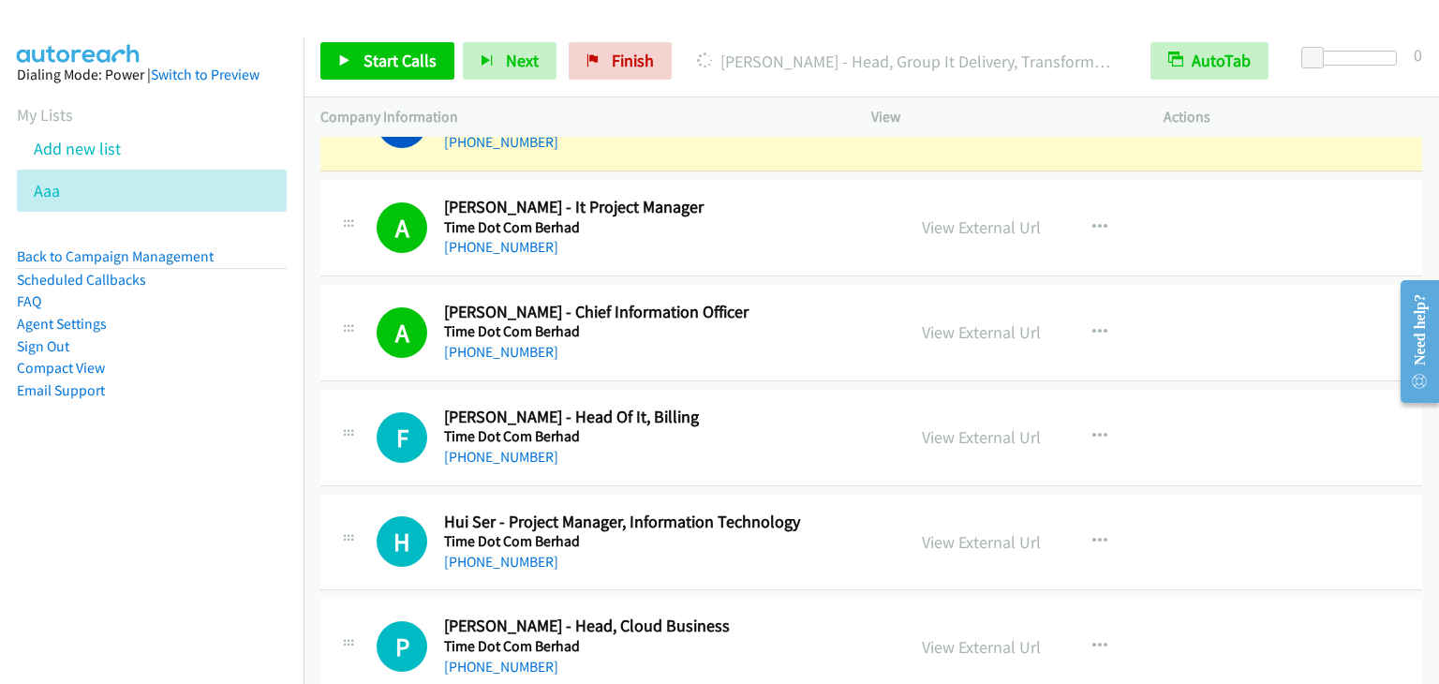
scroll to position [11427, 0]
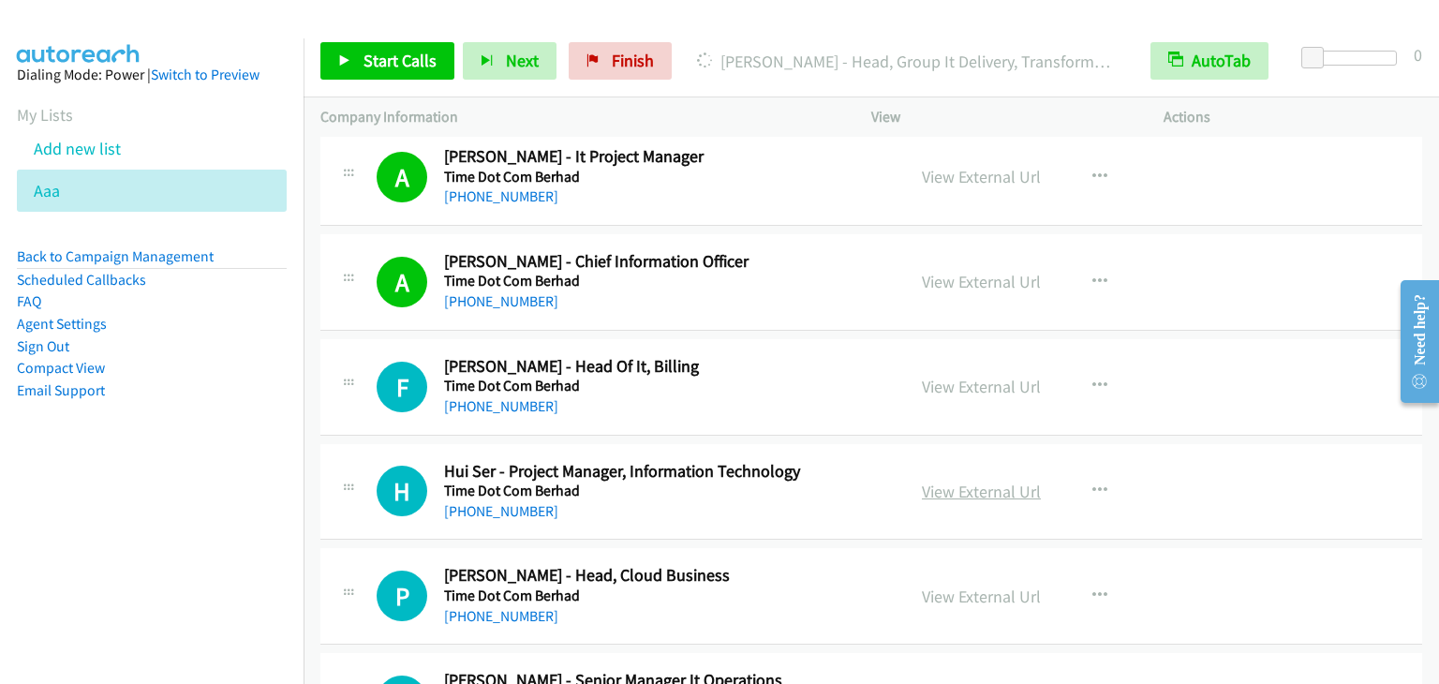
click at [947, 480] on link "View External Url" at bounding box center [981, 491] width 119 height 22
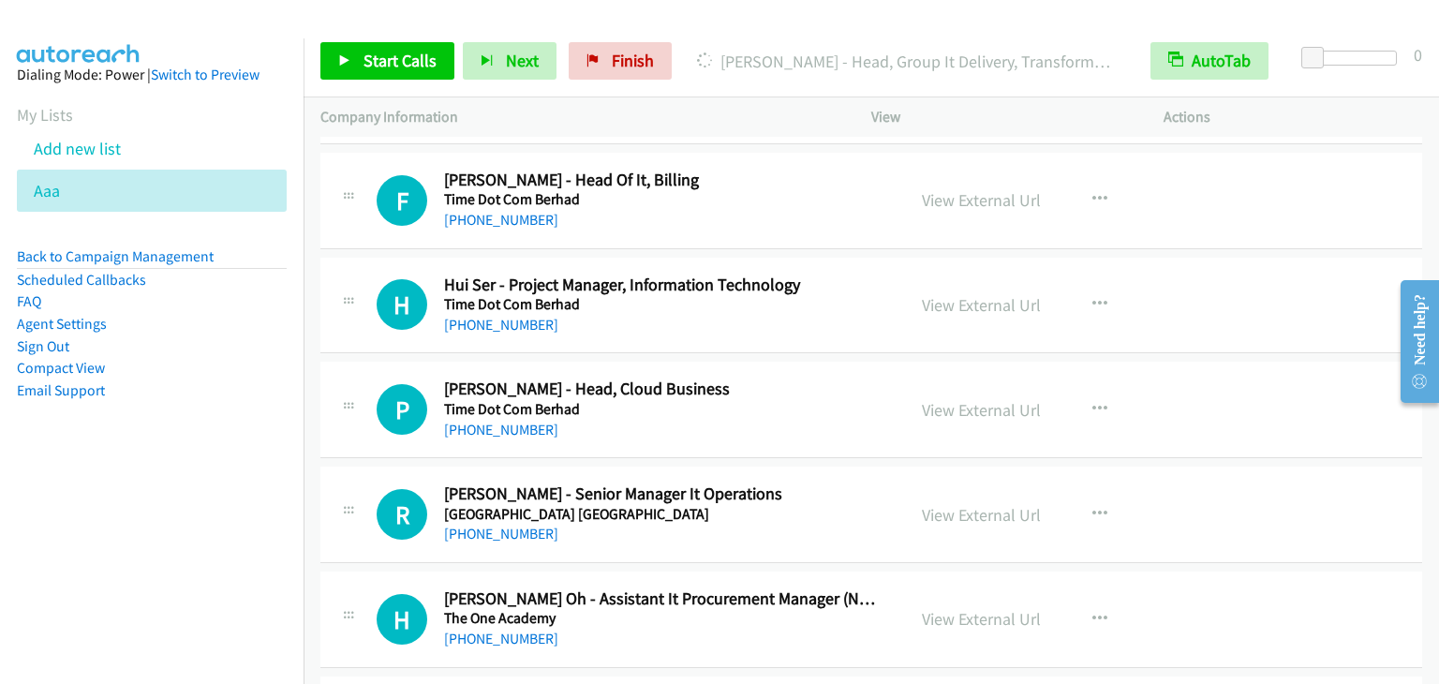
scroll to position [11614, 0]
click at [987, 503] on link "View External Url" at bounding box center [981, 514] width 119 height 22
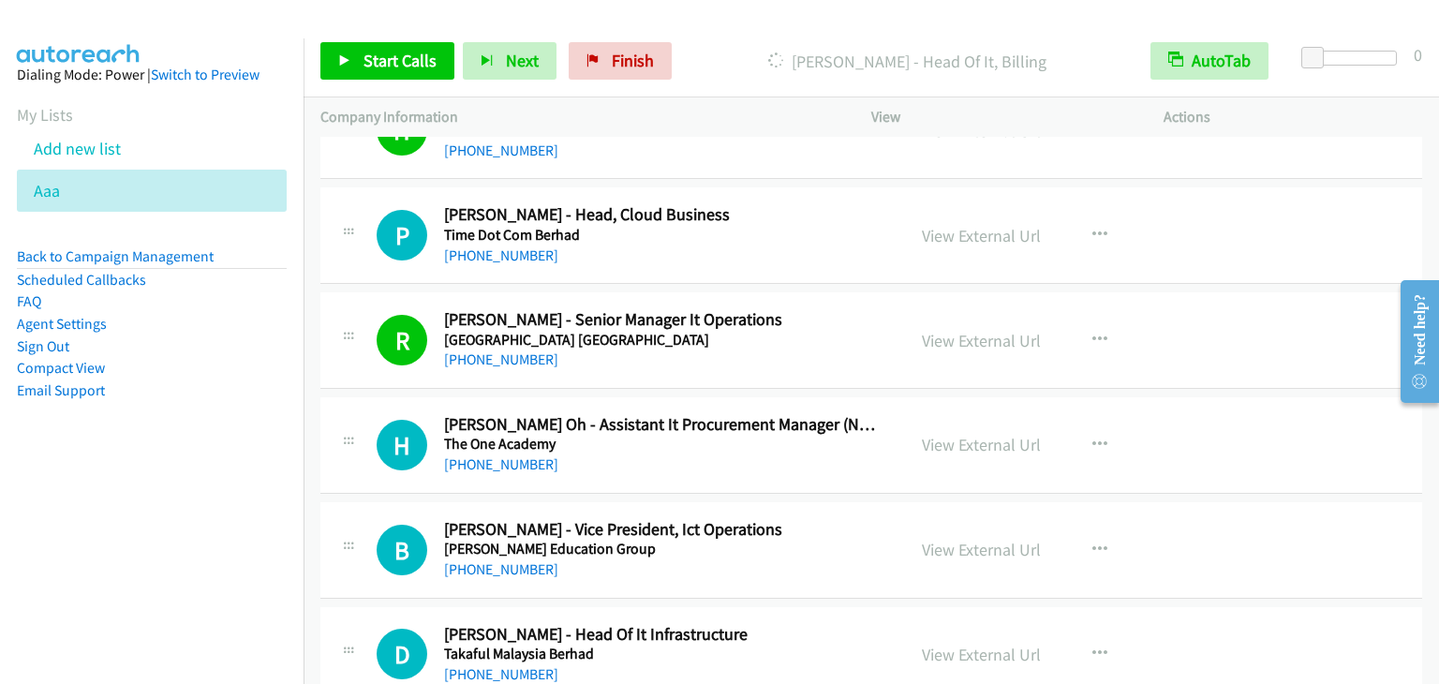
scroll to position [11802, 0]
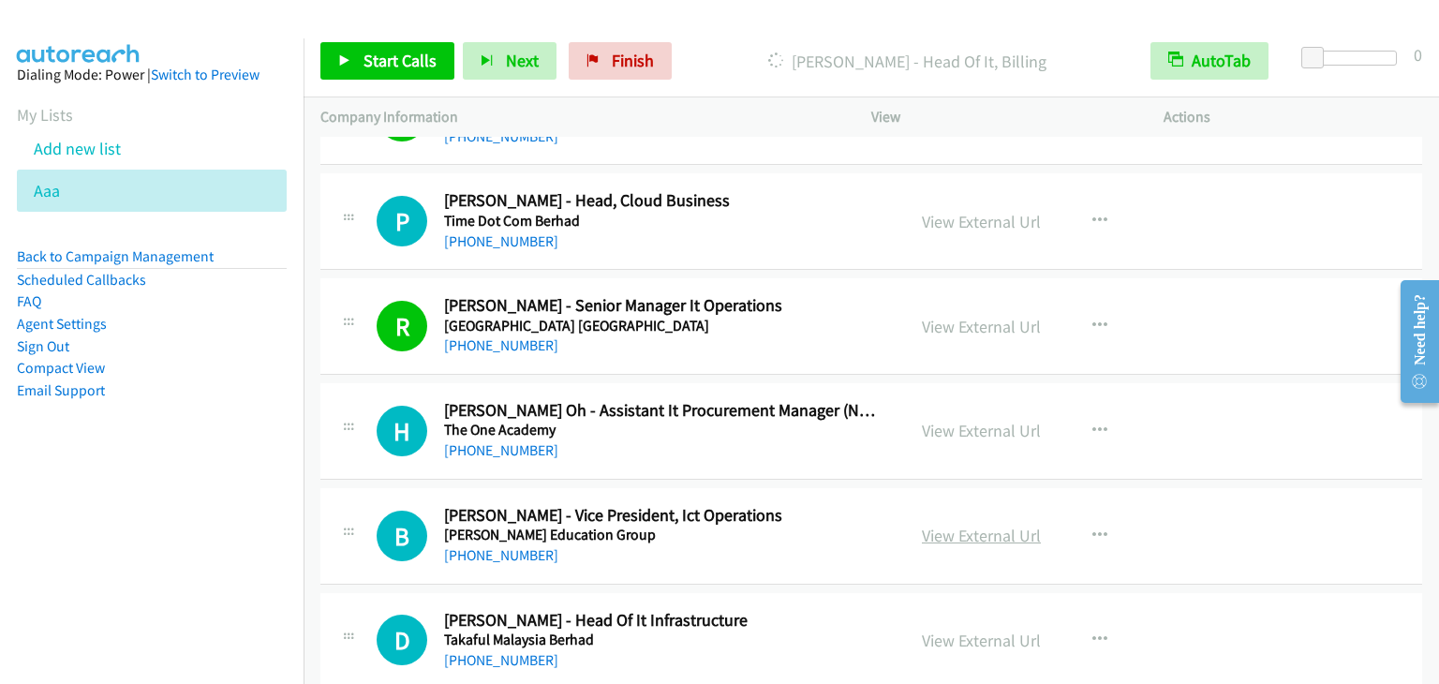
click at [969, 525] on link "View External Url" at bounding box center [981, 536] width 119 height 22
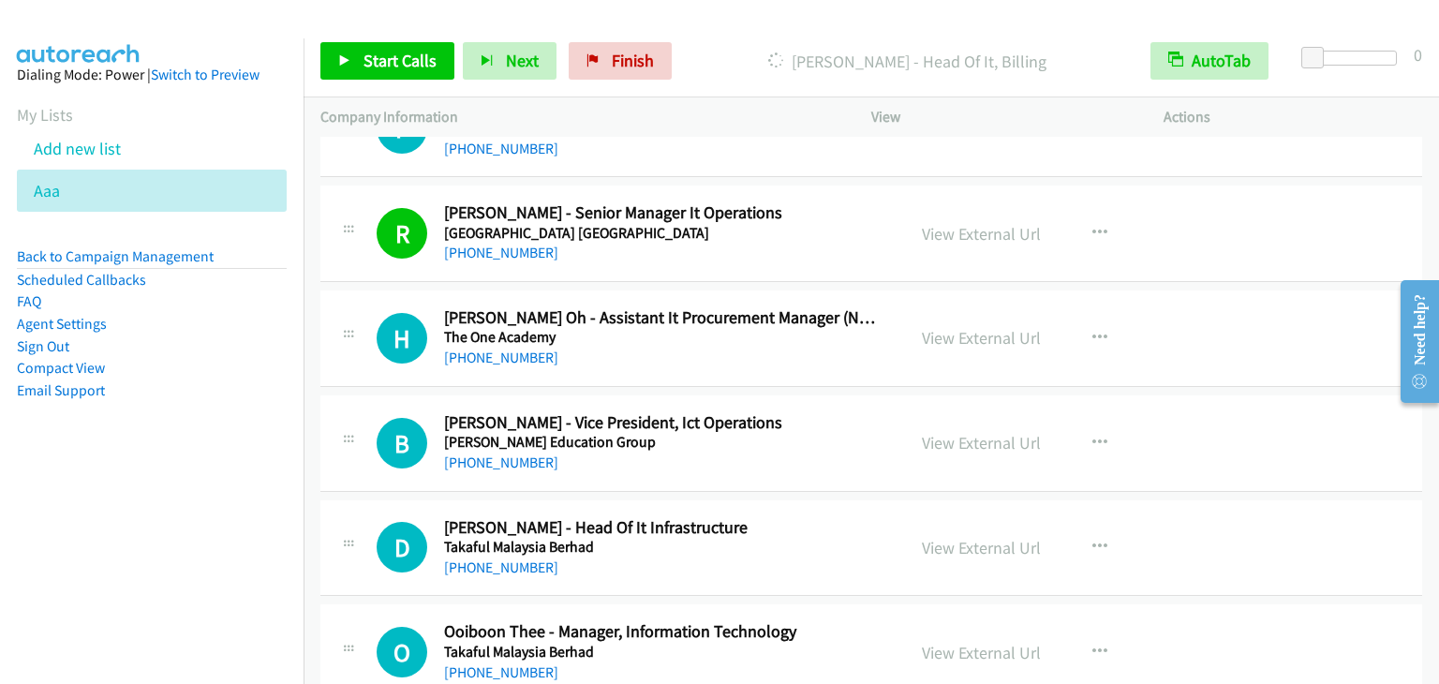
scroll to position [11895, 0]
click at [966, 536] on link "View External Url" at bounding box center [981, 547] width 119 height 22
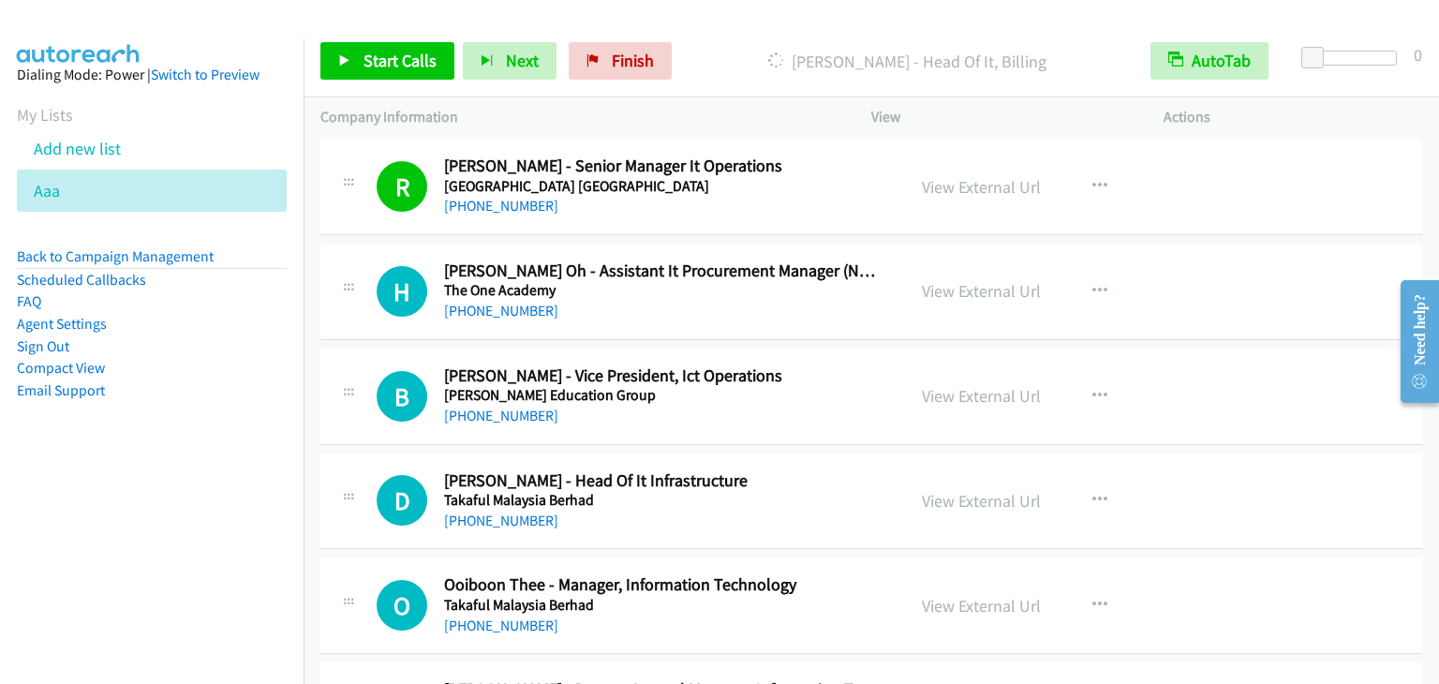
scroll to position [11989, 0]
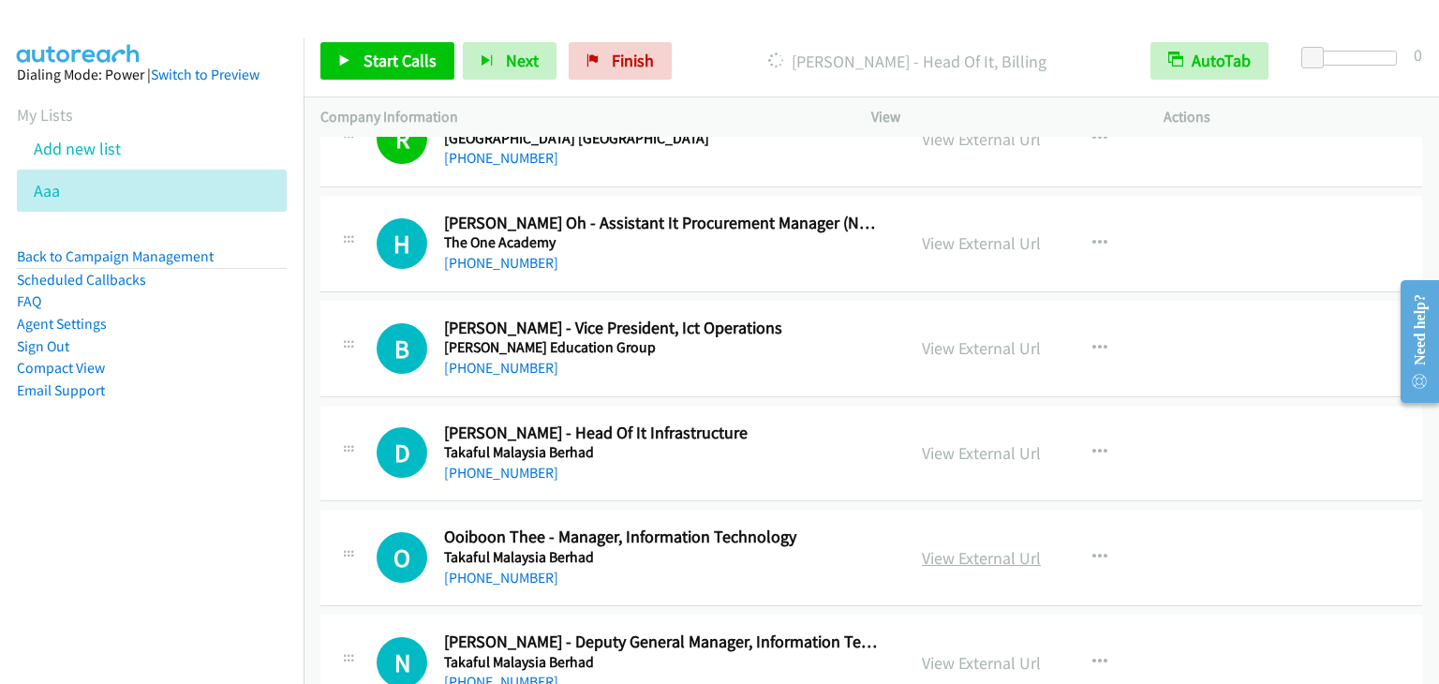
click at [968, 547] on link "View External Url" at bounding box center [981, 558] width 119 height 22
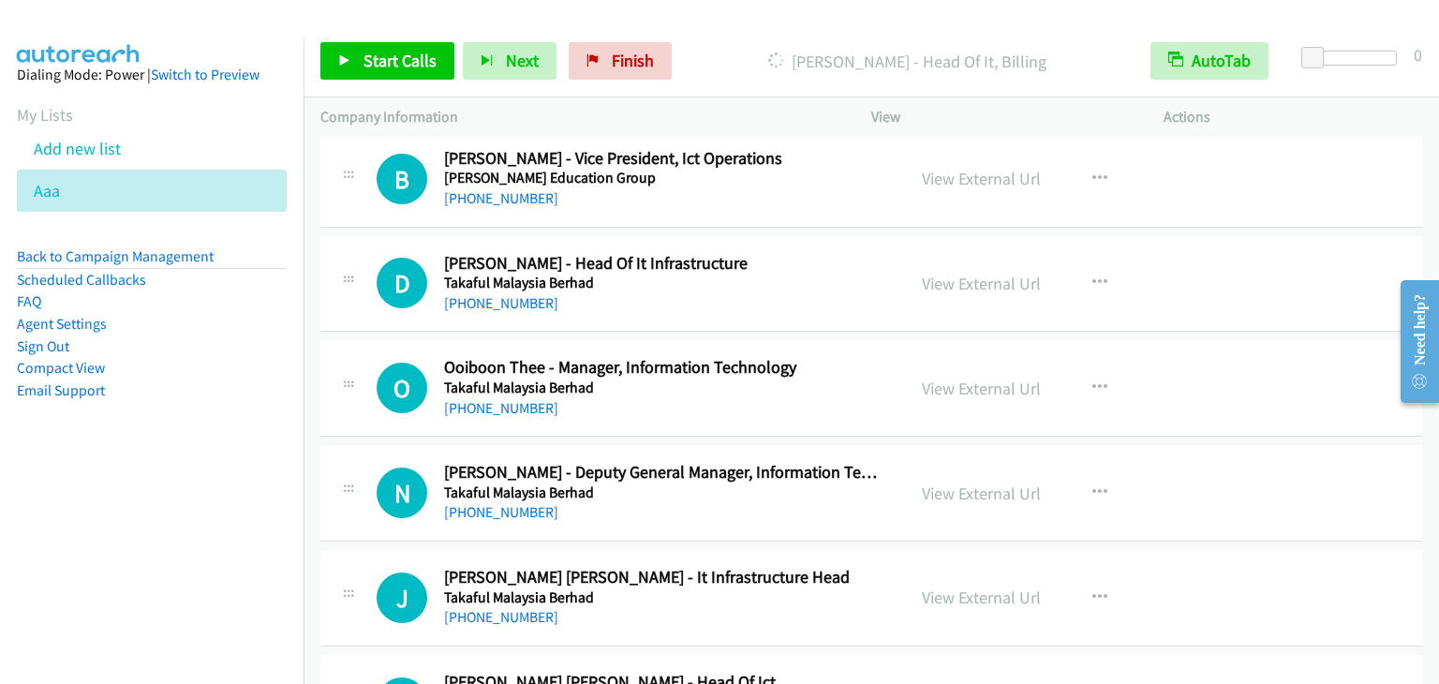
scroll to position [12176, 0]
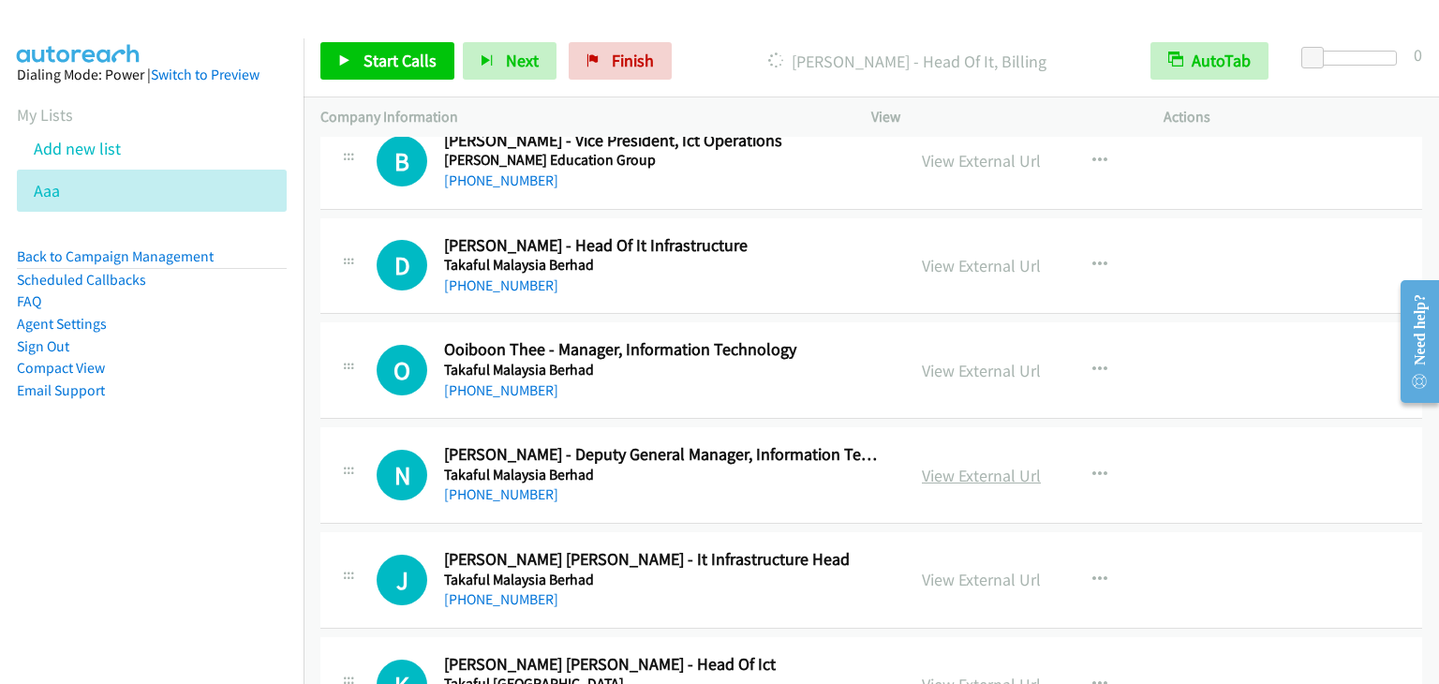
click at [934, 465] on link "View External Url" at bounding box center [981, 476] width 119 height 22
click at [962, 569] on link "View External Url" at bounding box center [981, 580] width 119 height 22
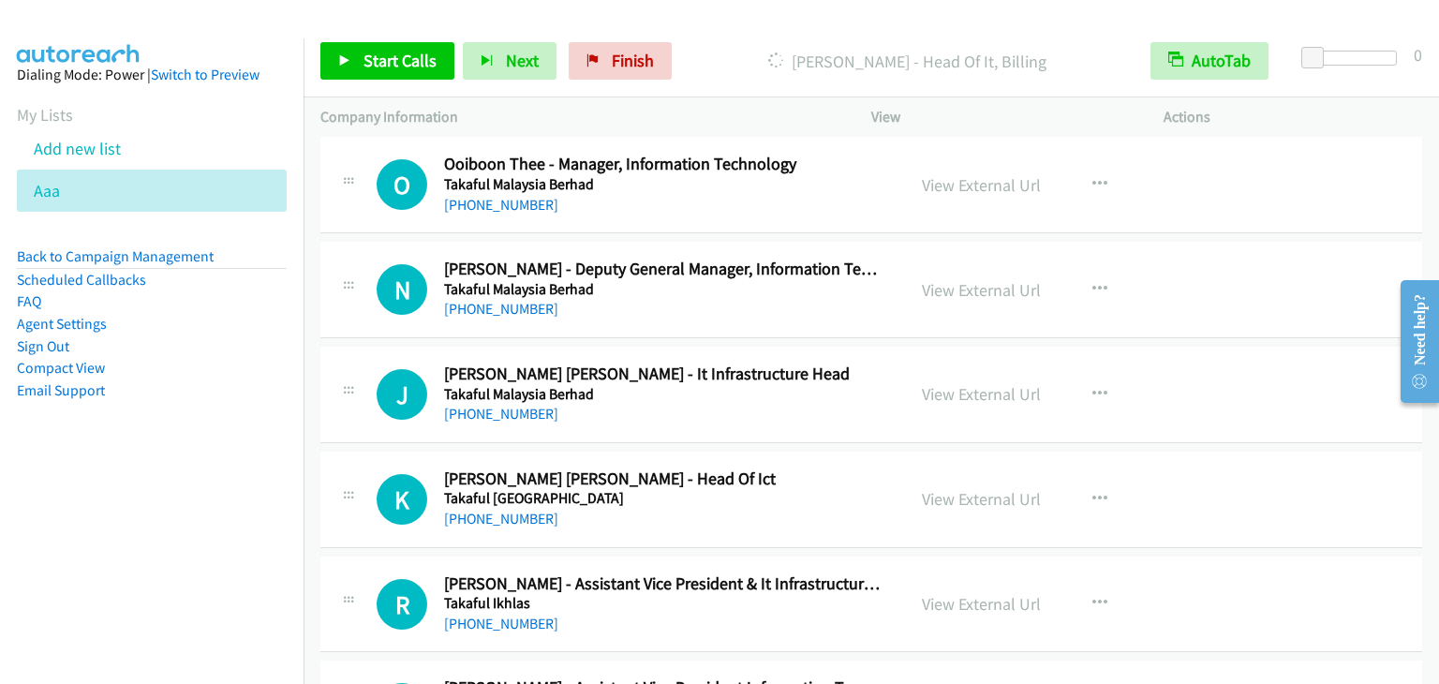
scroll to position [12364, 0]
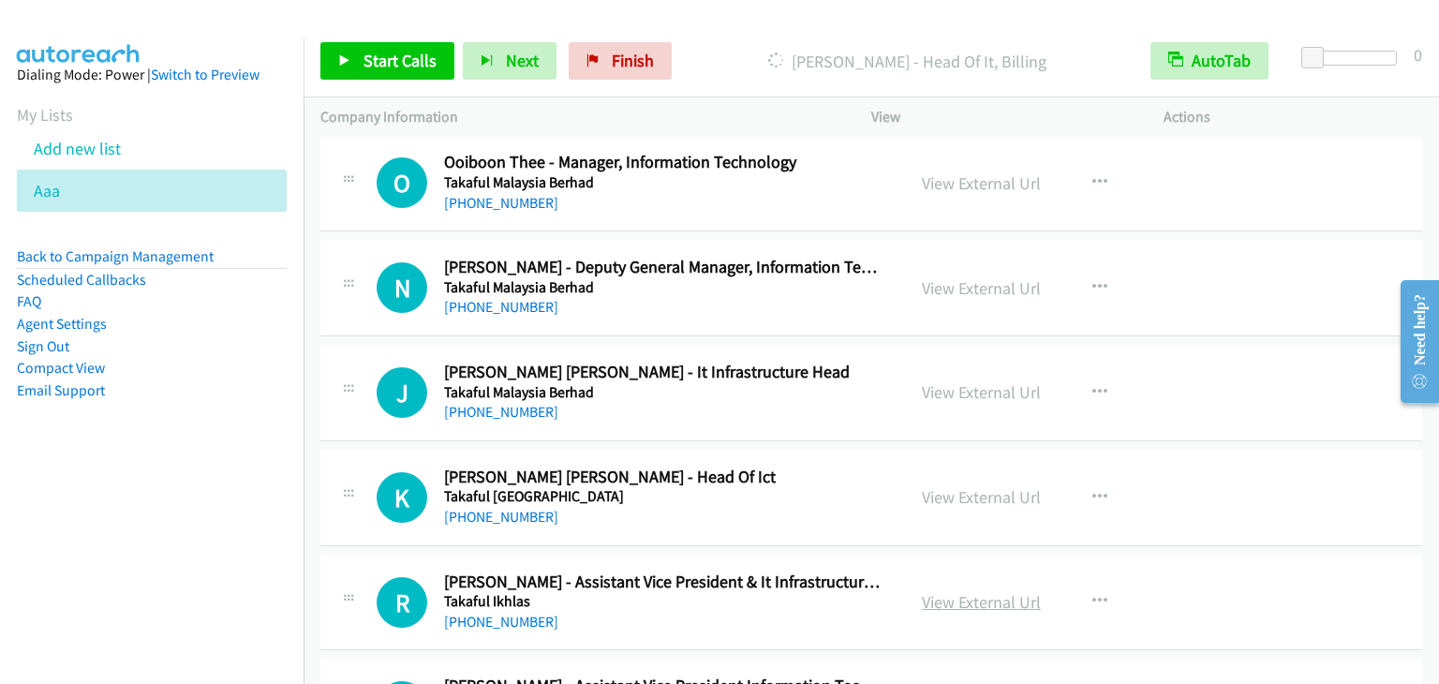
click at [947, 591] on link "View External Url" at bounding box center [981, 602] width 119 height 22
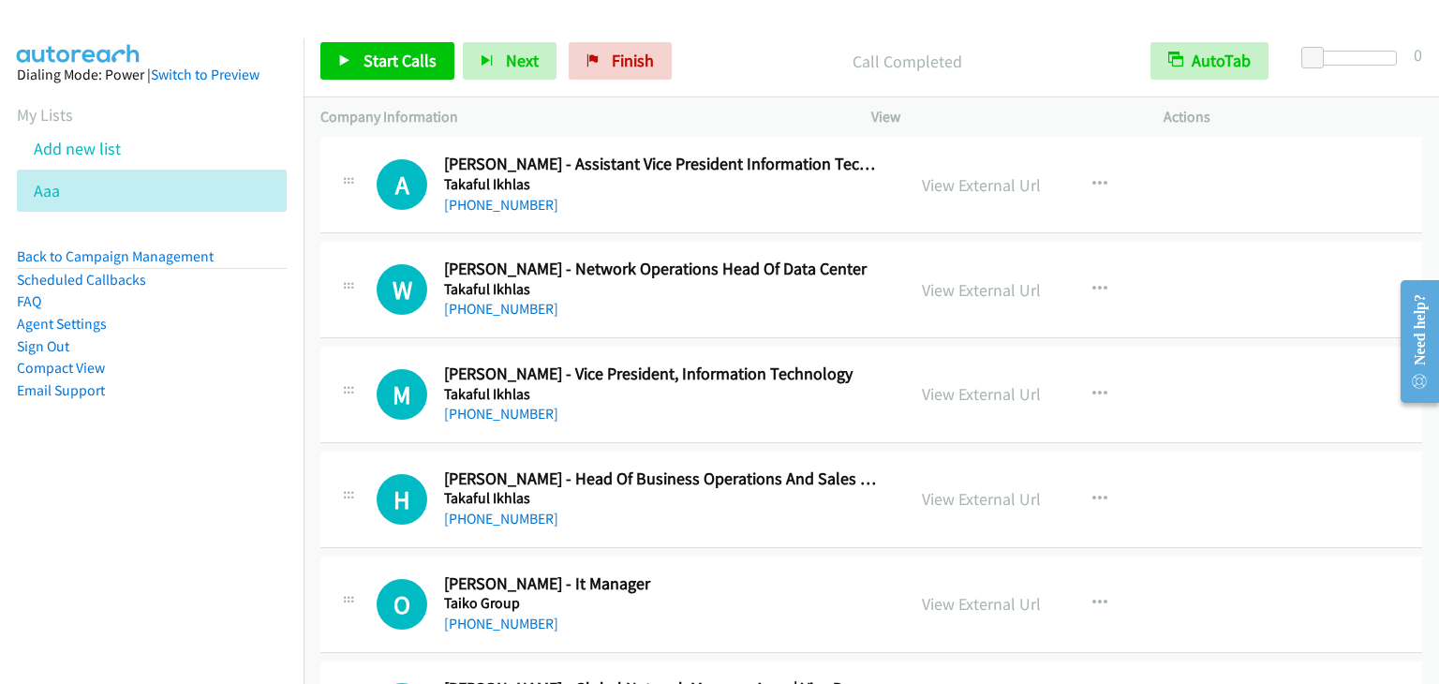
scroll to position [12832, 0]
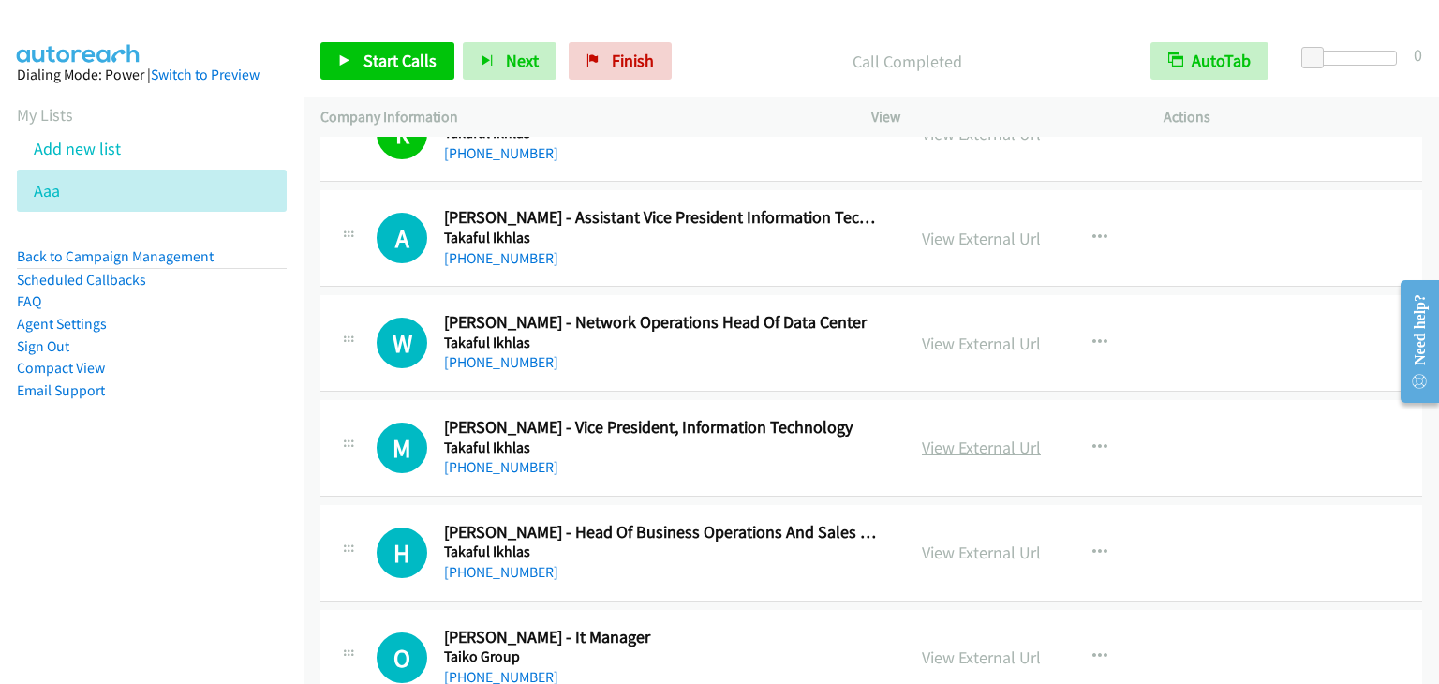
click at [993, 436] on link "View External Url" at bounding box center [981, 447] width 119 height 22
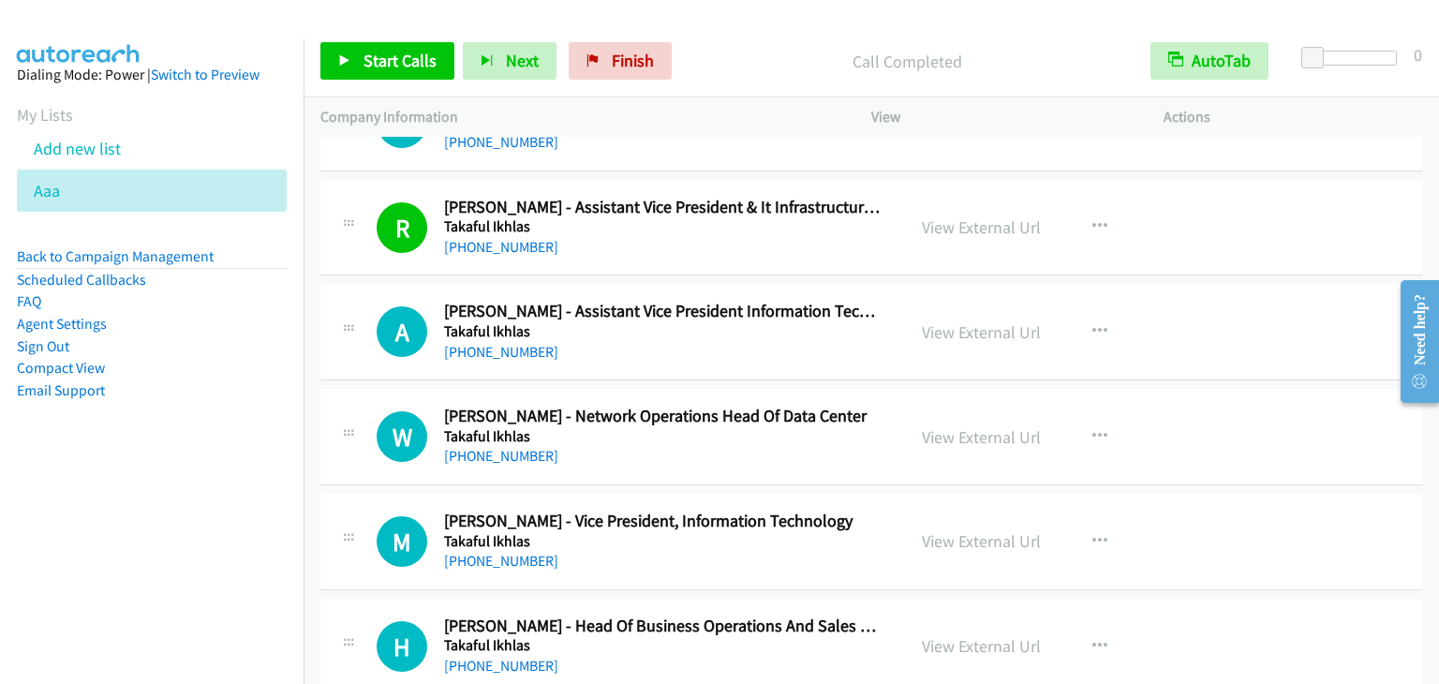
scroll to position [12738, 0]
drag, startPoint x: 965, startPoint y: 302, endPoint x: 957, endPoint y: 311, distance: 12.0
drag, startPoint x: 940, startPoint y: 304, endPoint x: 615, endPoint y: 25, distance: 428.4
click at [956, 321] on link "View External Url" at bounding box center [981, 332] width 119 height 22
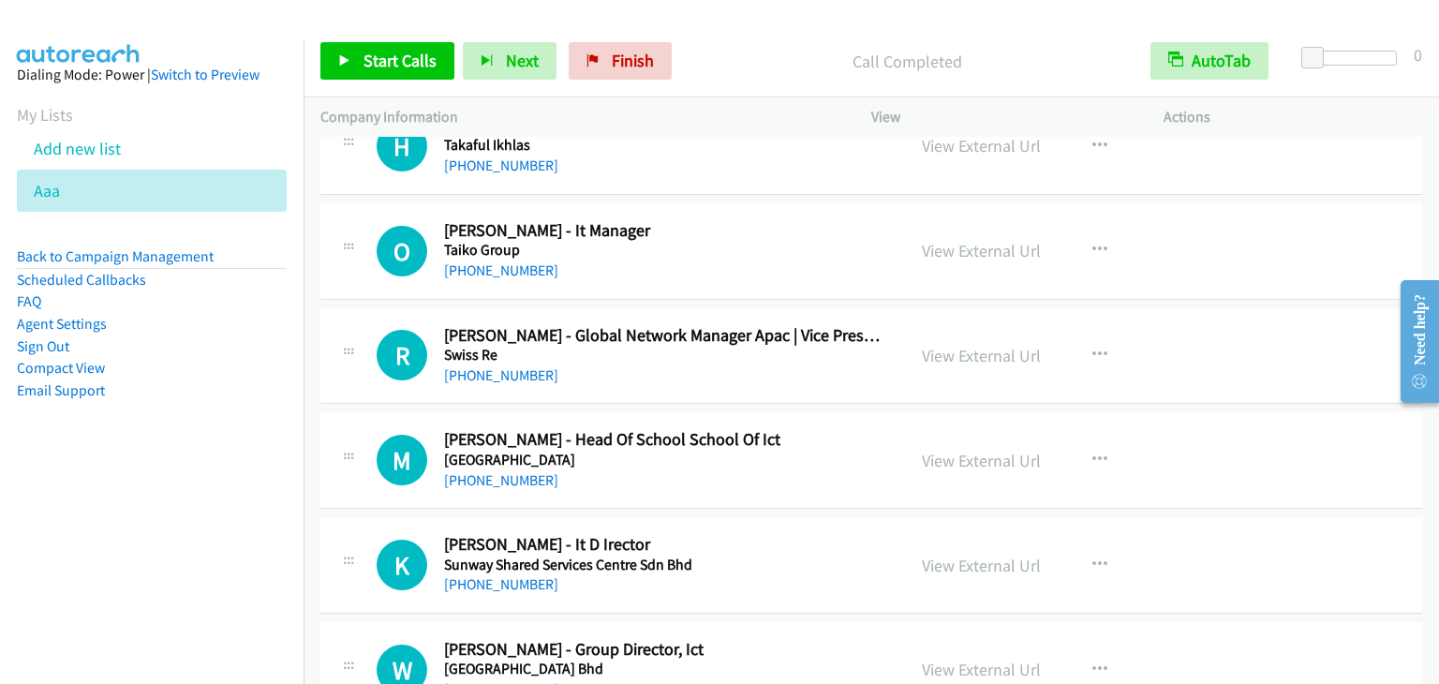
scroll to position [13113, 0]
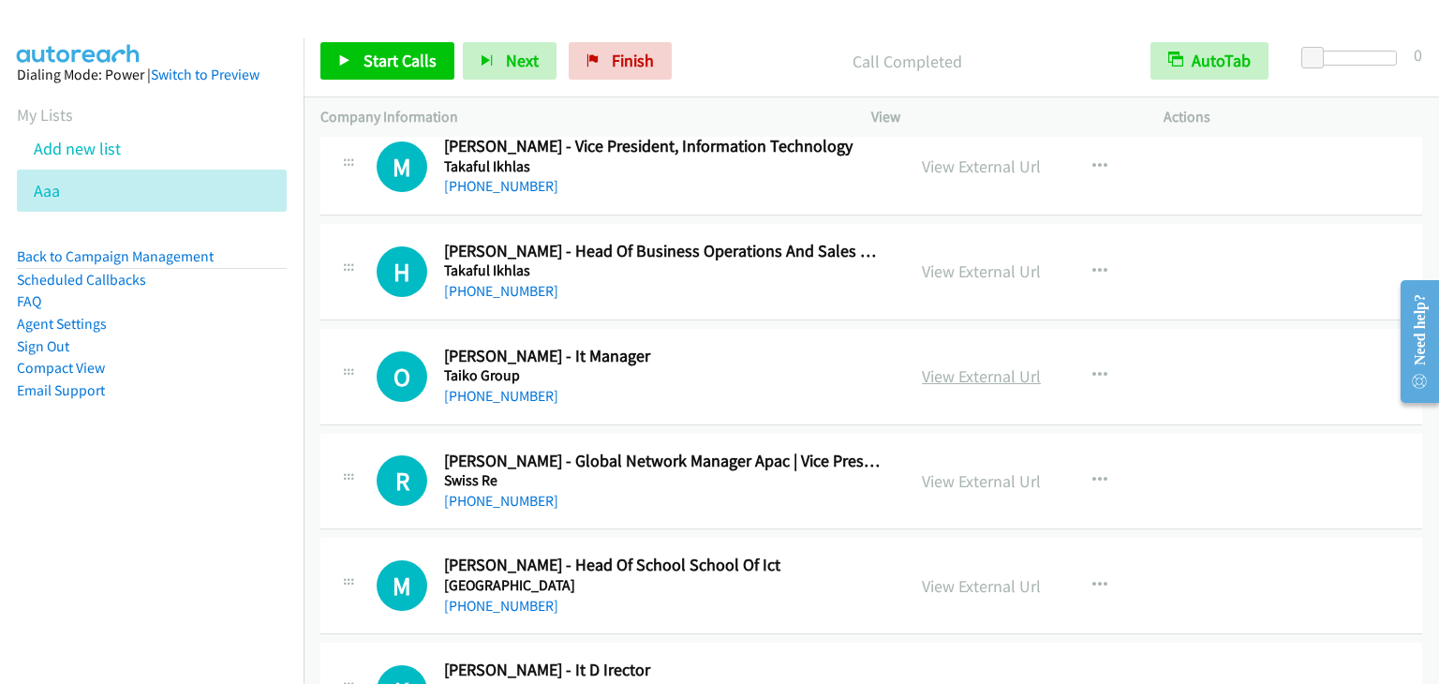
click at [970, 365] on link "View External Url" at bounding box center [981, 376] width 119 height 22
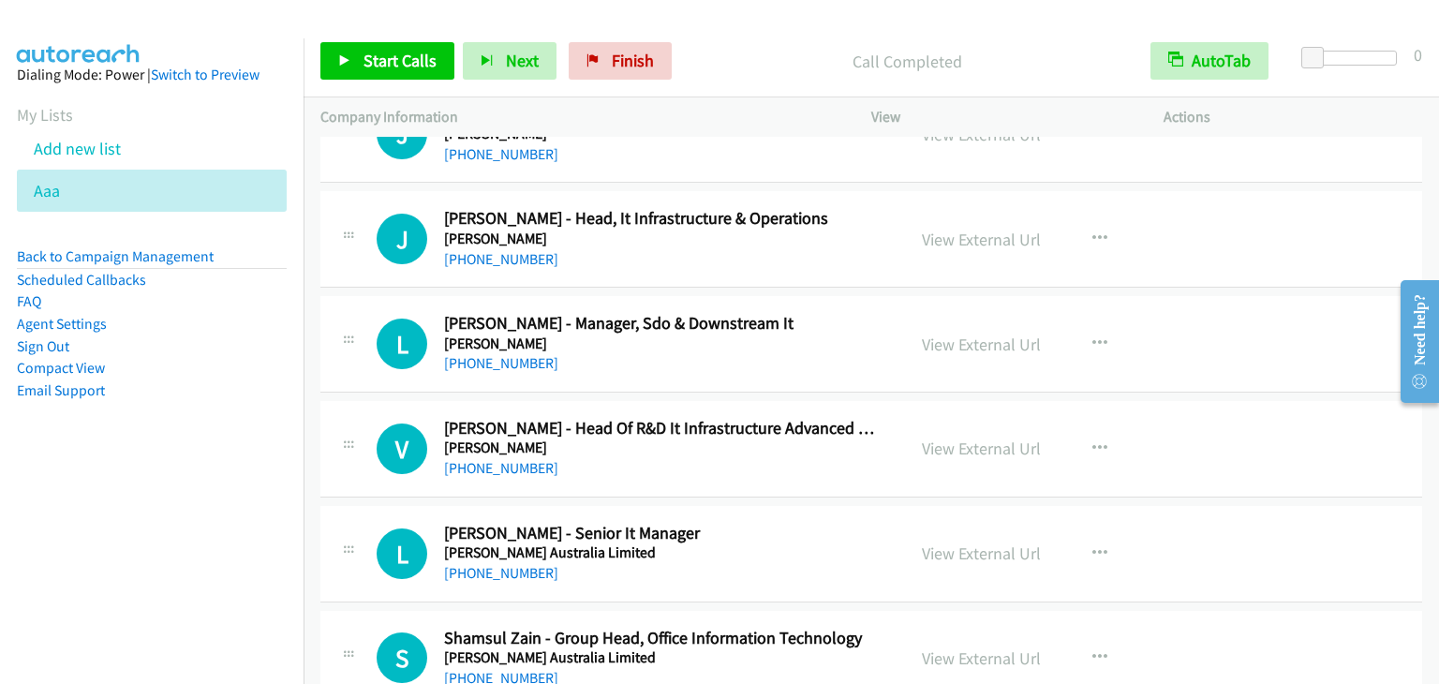
scroll to position [16860, 0]
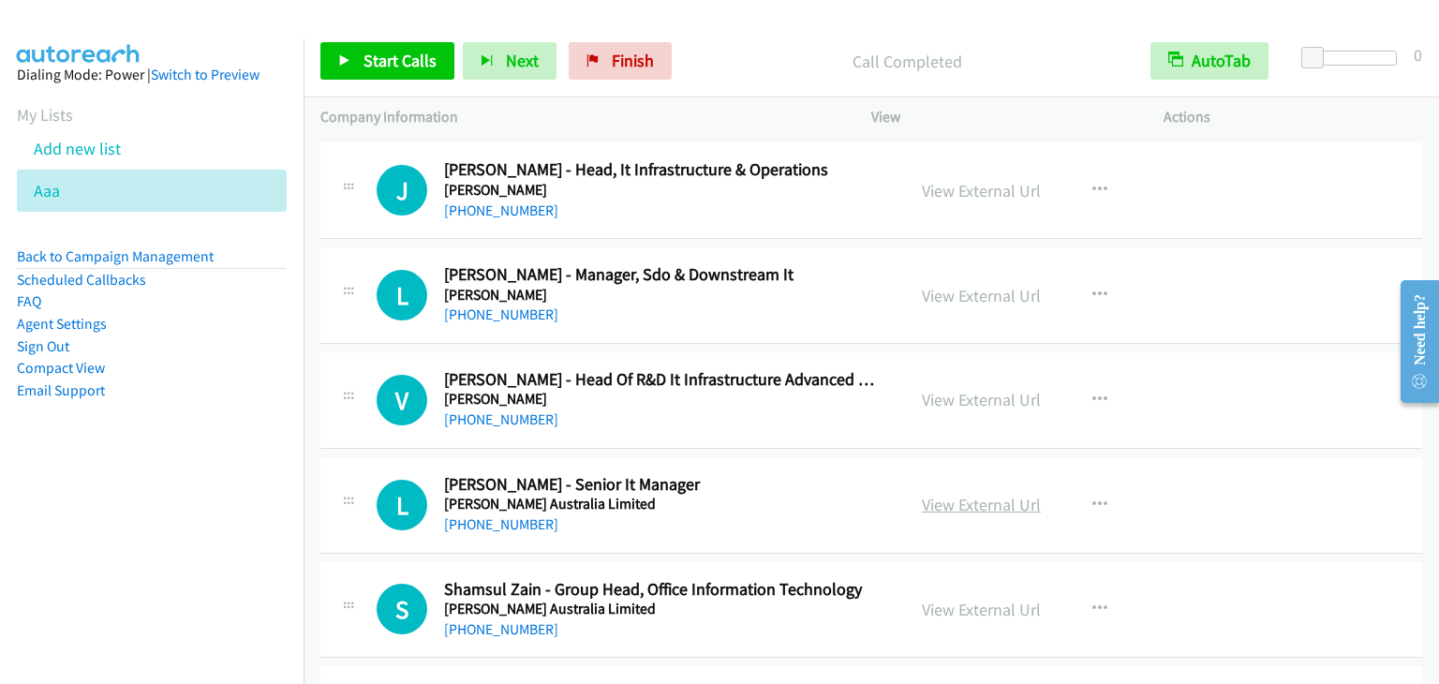
click at [996, 494] on link "View External Url" at bounding box center [981, 505] width 119 height 22
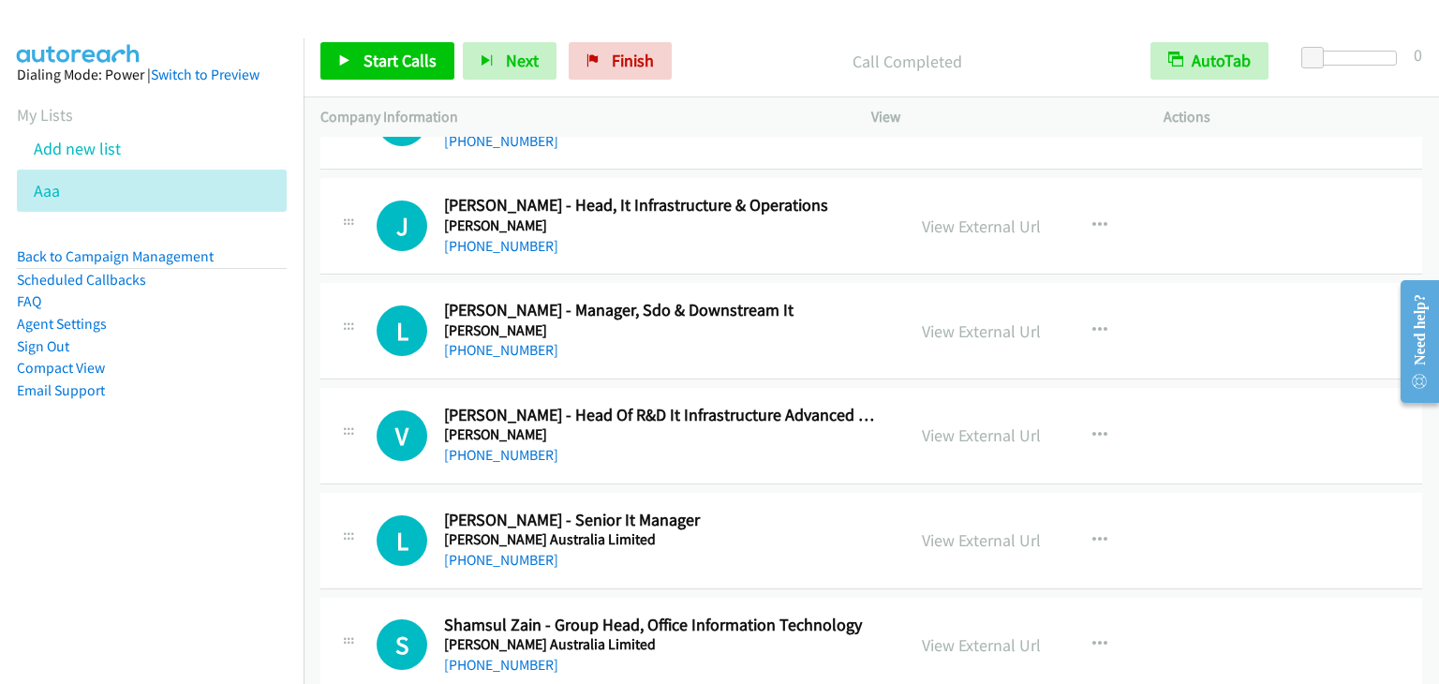
scroll to position [16766, 0]
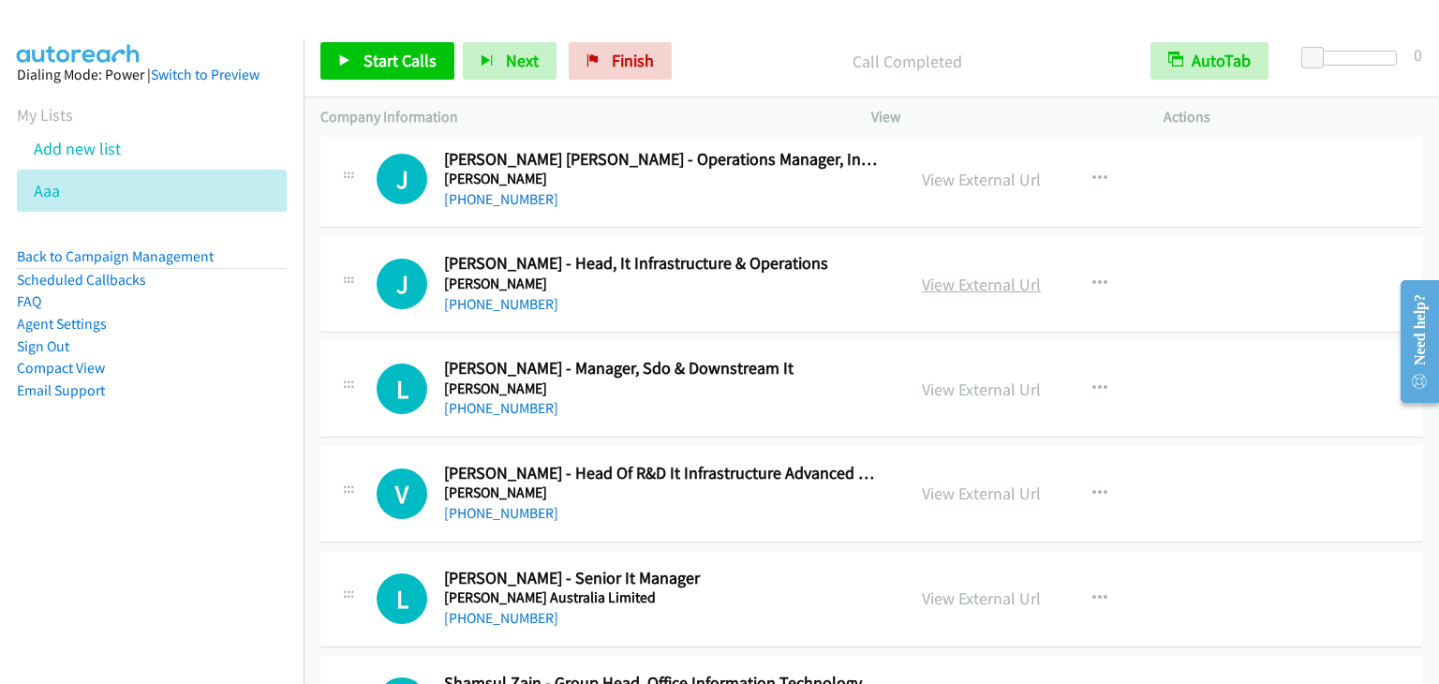
click at [967, 274] on link "View External Url" at bounding box center [981, 285] width 119 height 22
click at [26, 110] on link "My Lists" at bounding box center [45, 115] width 56 height 22
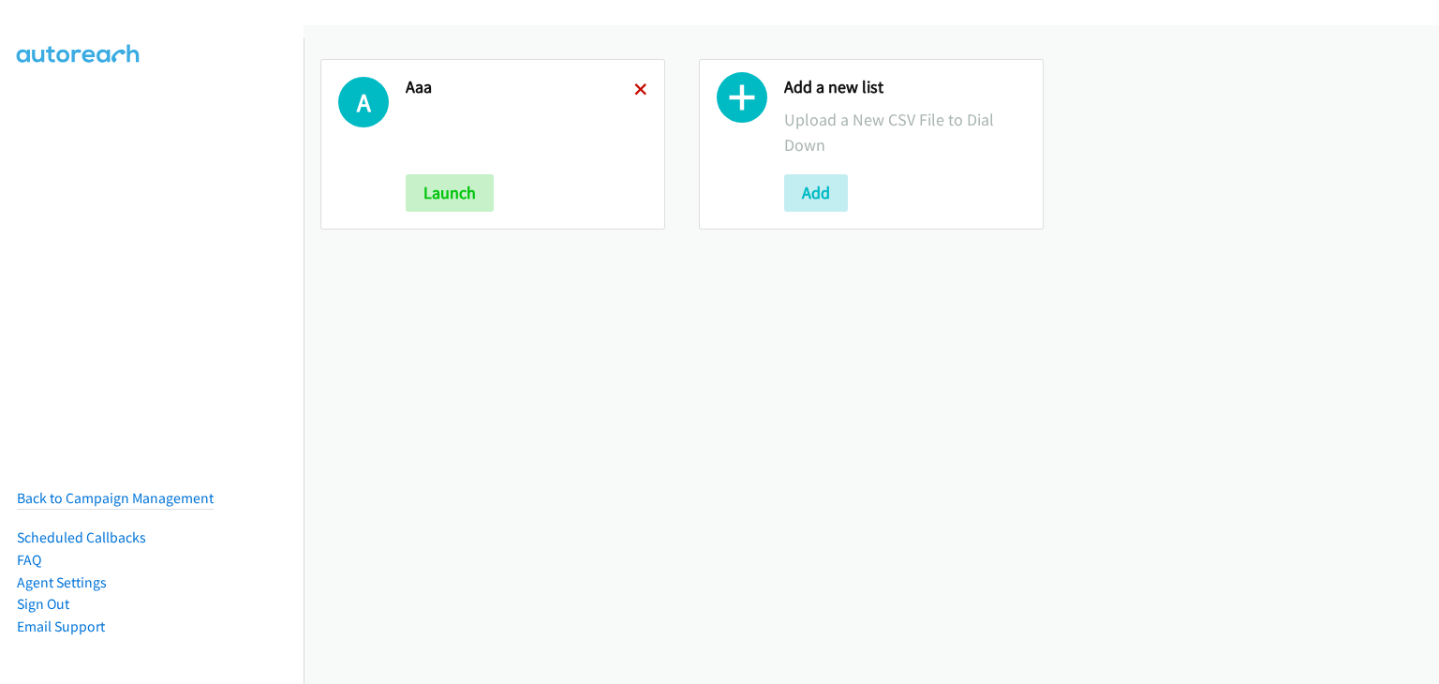
click at [635, 84] on icon at bounding box center [640, 90] width 13 height 13
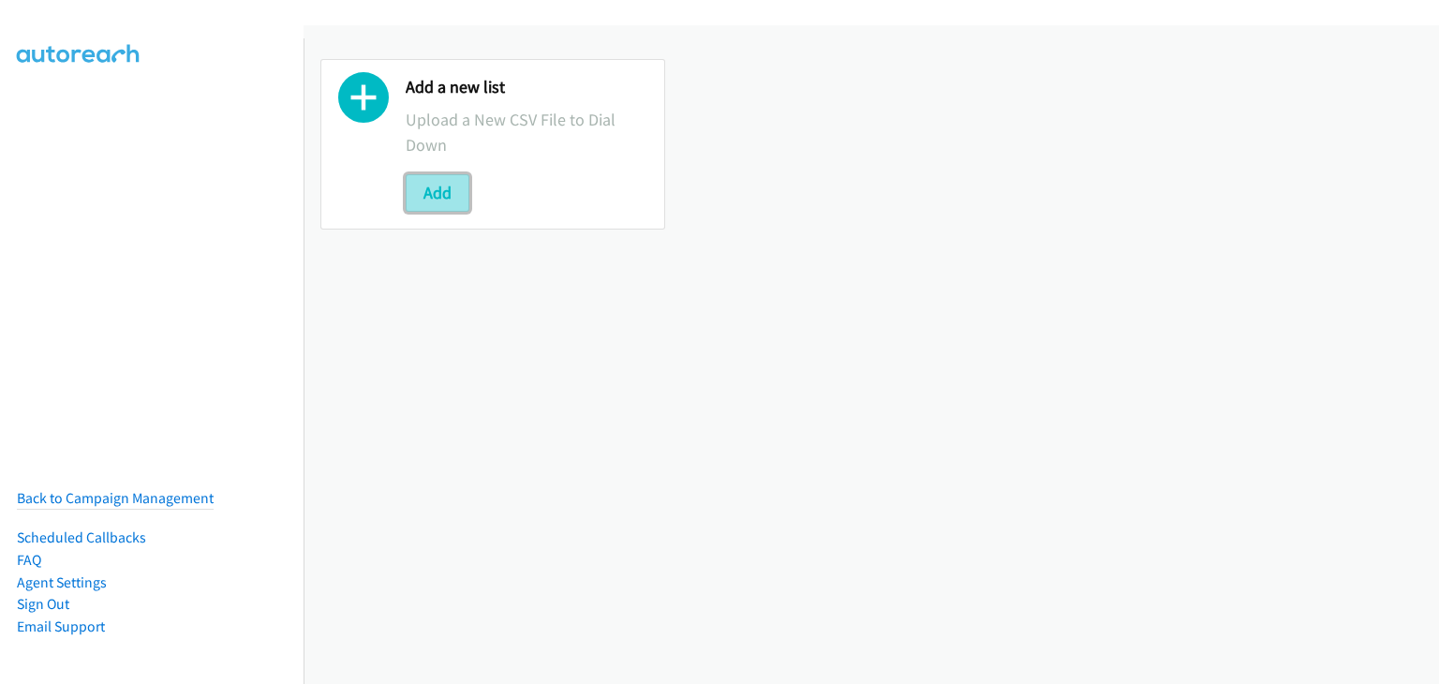
click at [450, 181] on button "Add" at bounding box center [438, 192] width 64 height 37
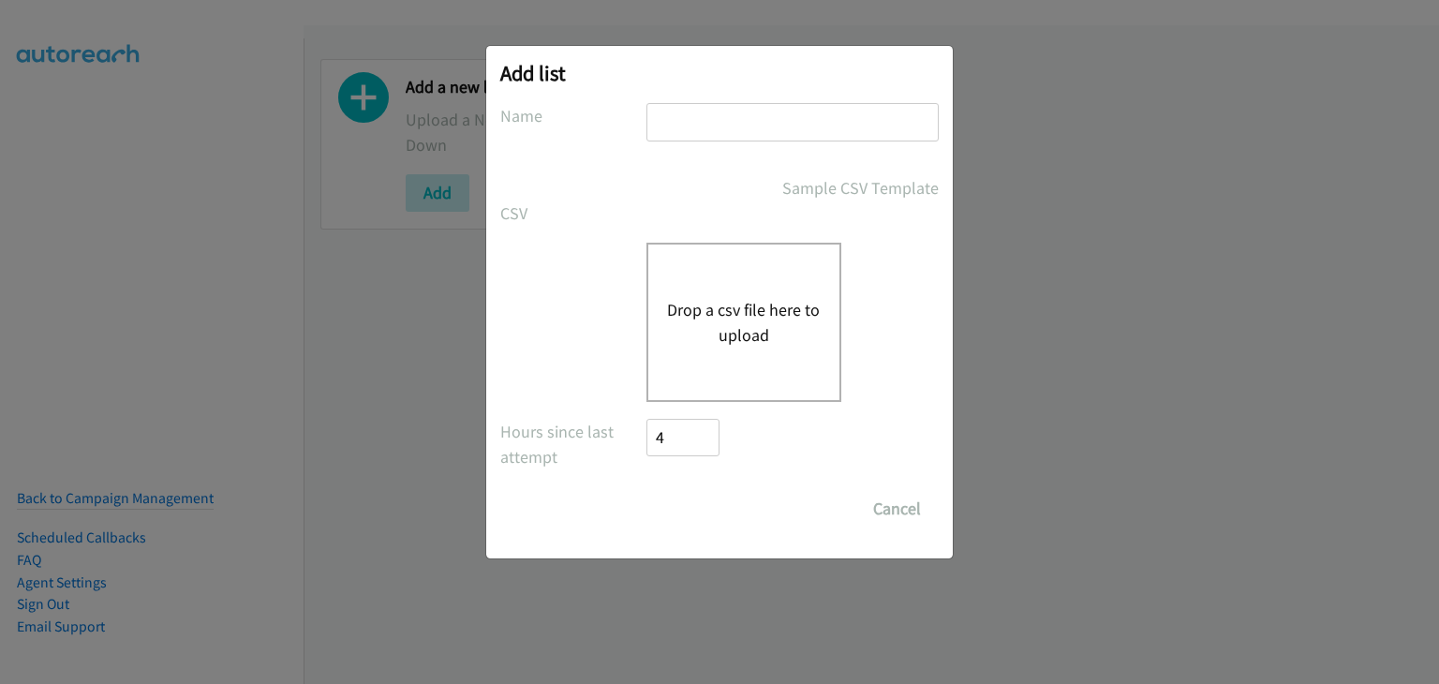
click at [797, 310] on button "Drop a csv file here to upload" at bounding box center [744, 322] width 154 height 51
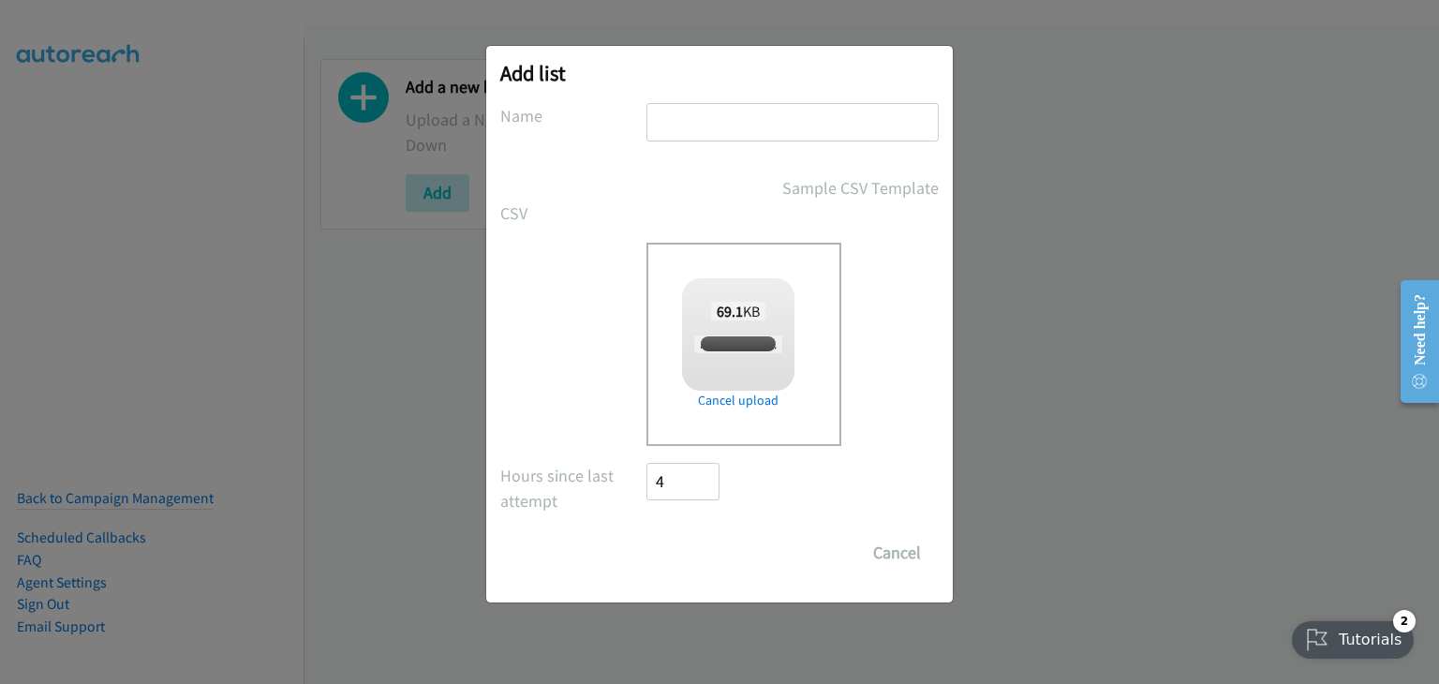
checkbox input "true"
click at [696, 124] on input "text" at bounding box center [792, 122] width 292 height 38
type input "adcdf"
click at [710, 552] on input "Save List" at bounding box center [695, 552] width 98 height 37
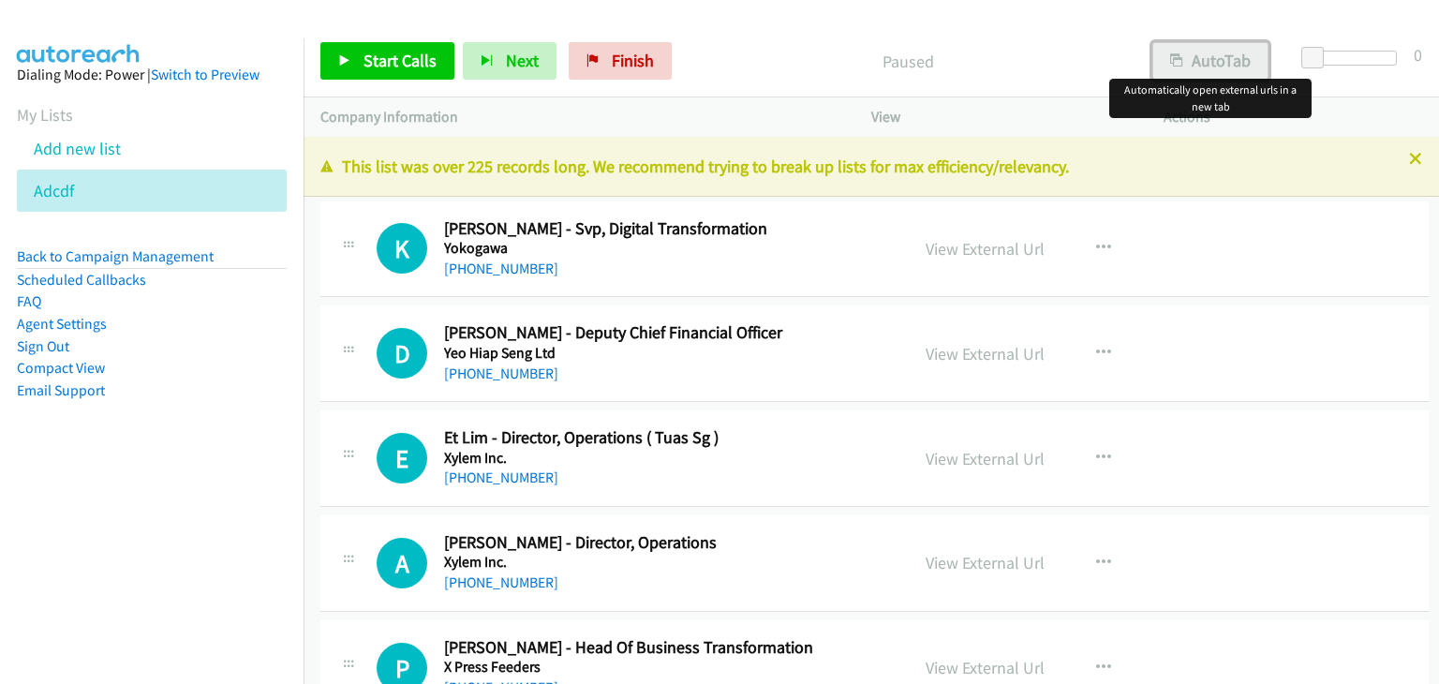
click at [1226, 57] on button "AutoTab" at bounding box center [1210, 60] width 116 height 37
click at [949, 241] on link "View External Url" at bounding box center [984, 249] width 119 height 22
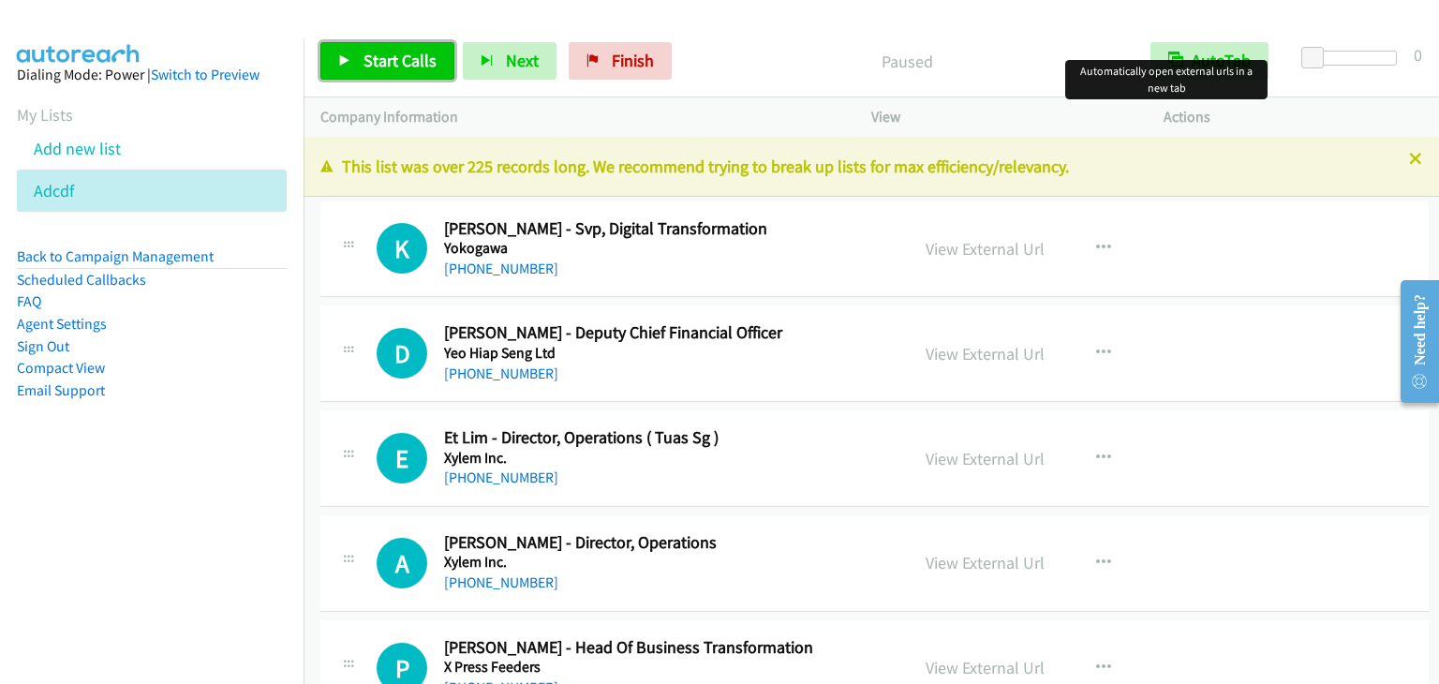
click at [412, 50] on span "Start Calls" at bounding box center [399, 61] width 73 height 22
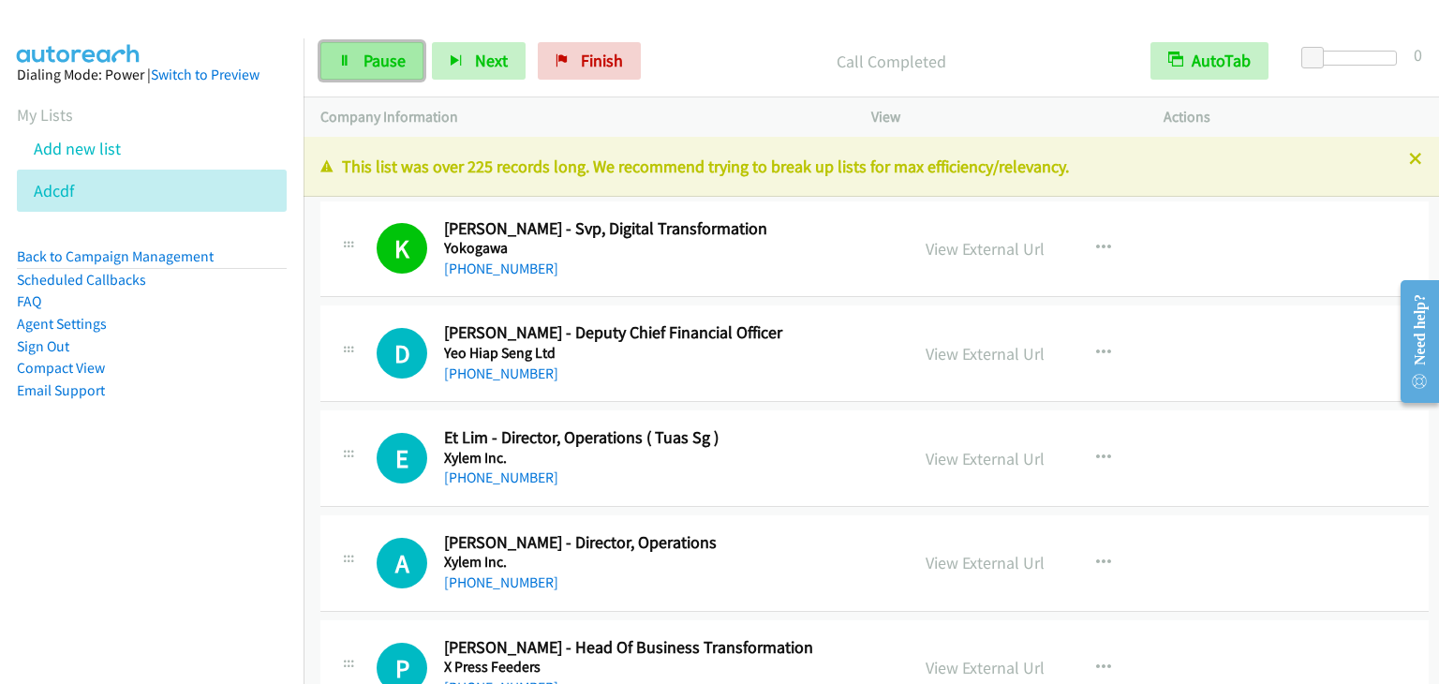
click at [385, 64] on span "Pause" at bounding box center [384, 61] width 42 height 22
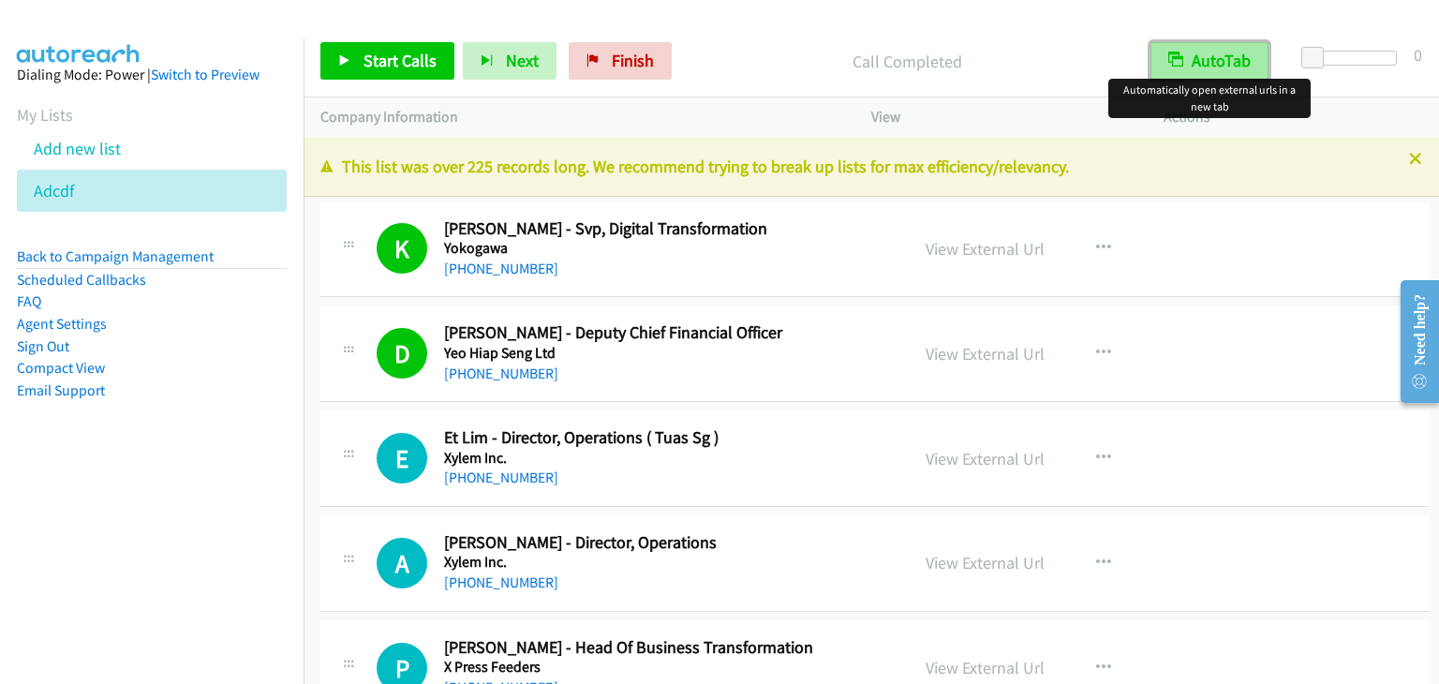
click at [1202, 65] on button "AutoTab" at bounding box center [1209, 60] width 118 height 37
click at [1202, 65] on button "AutoTab" at bounding box center [1210, 60] width 116 height 37
click at [945, 250] on link "View External Url" at bounding box center [984, 249] width 119 height 22
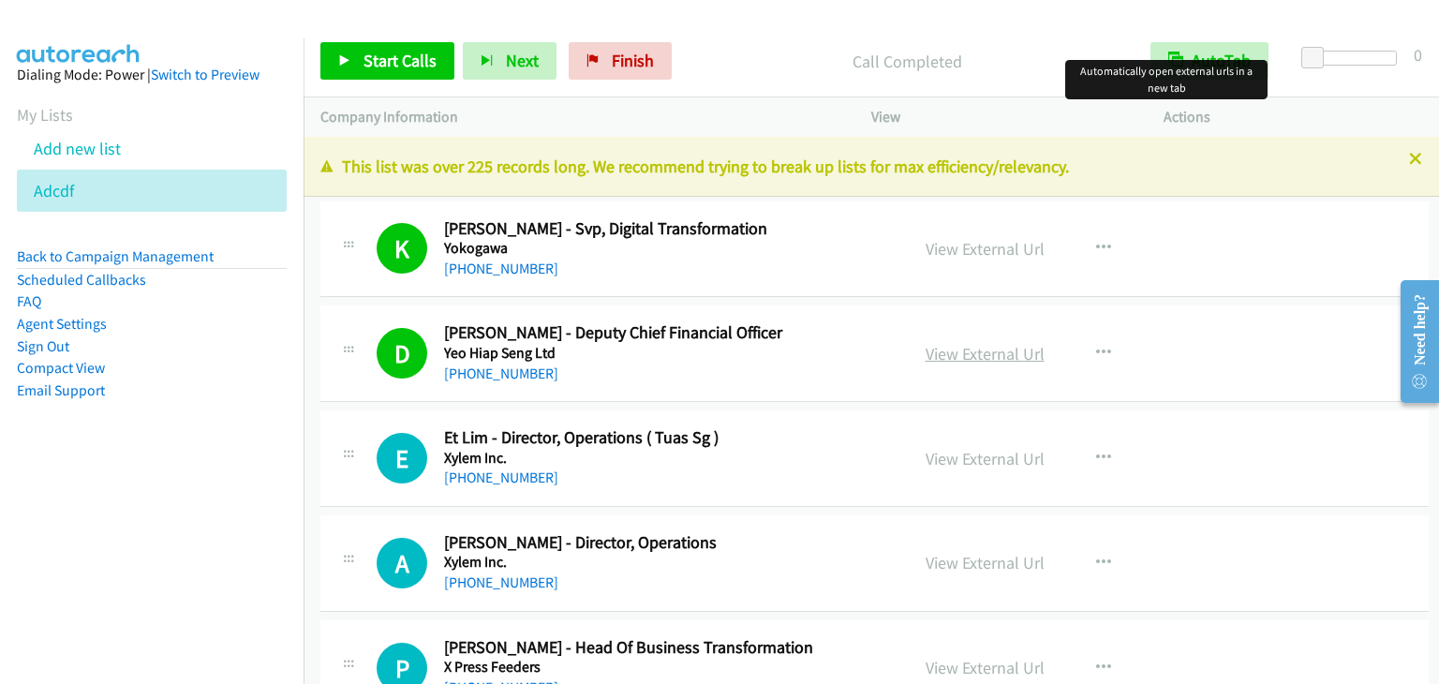
click at [989, 356] on link "View External Url" at bounding box center [984, 354] width 119 height 22
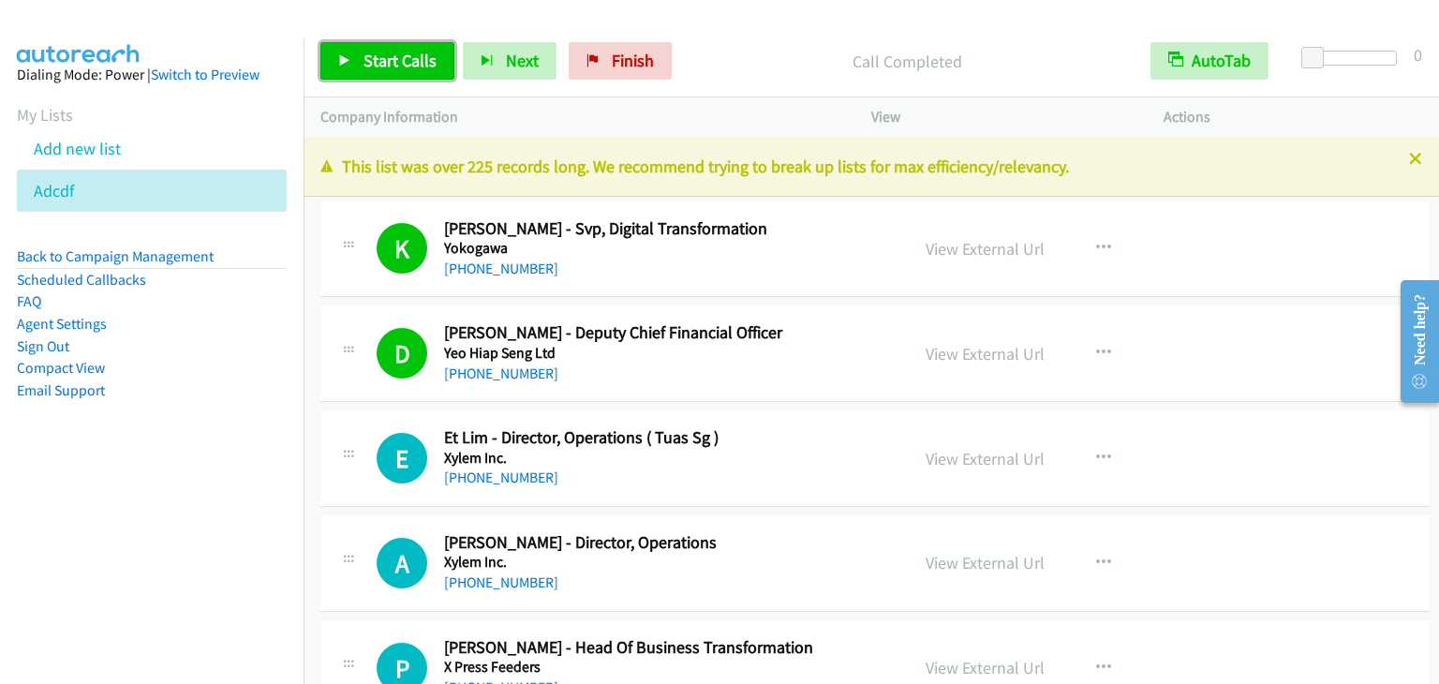
click at [402, 68] on span "Start Calls" at bounding box center [399, 61] width 73 height 22
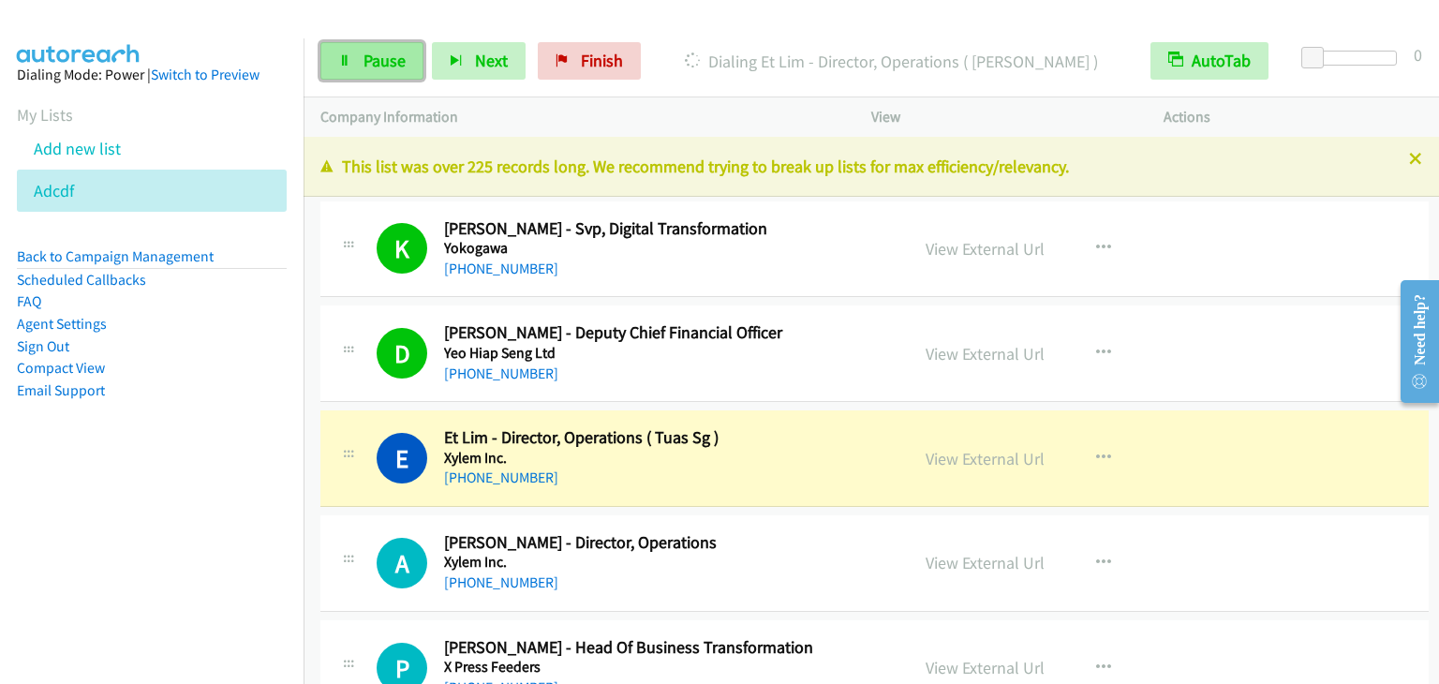
click at [375, 52] on span "Pause" at bounding box center [384, 61] width 42 height 22
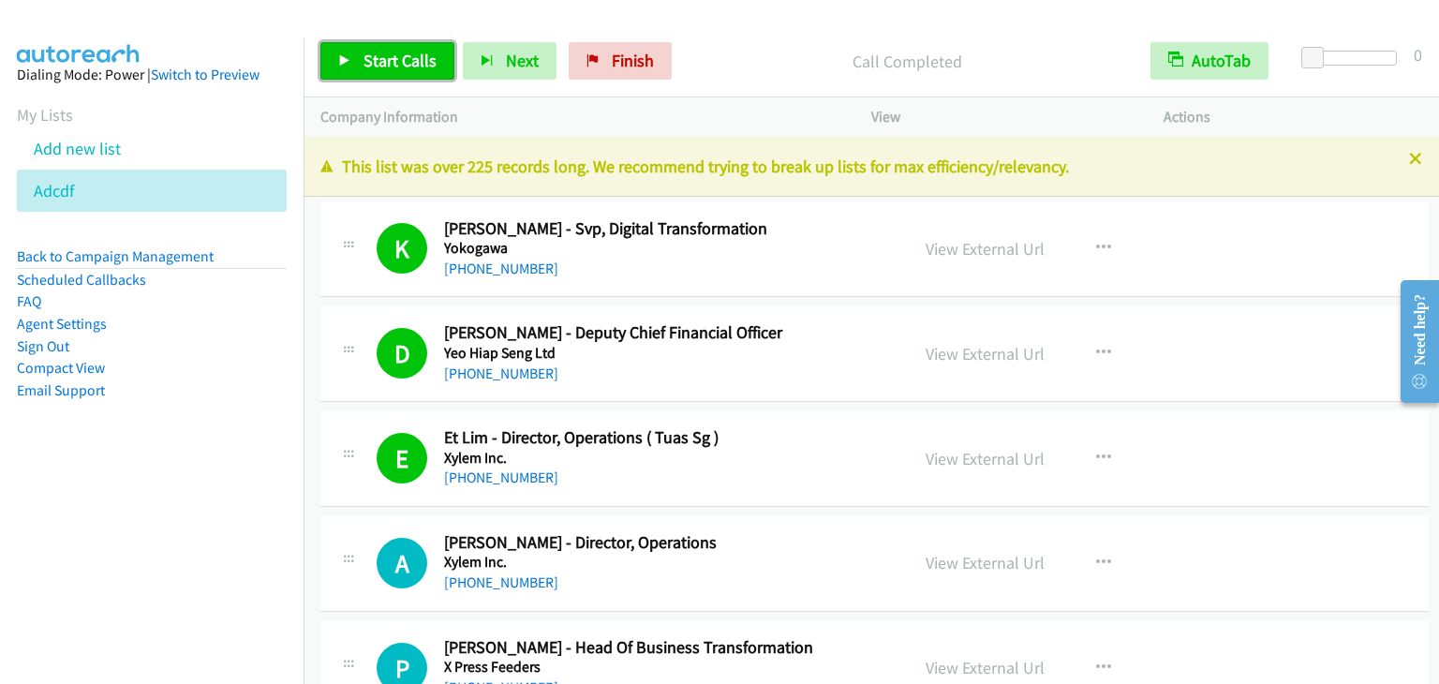
click at [386, 58] on span "Start Calls" at bounding box center [399, 61] width 73 height 22
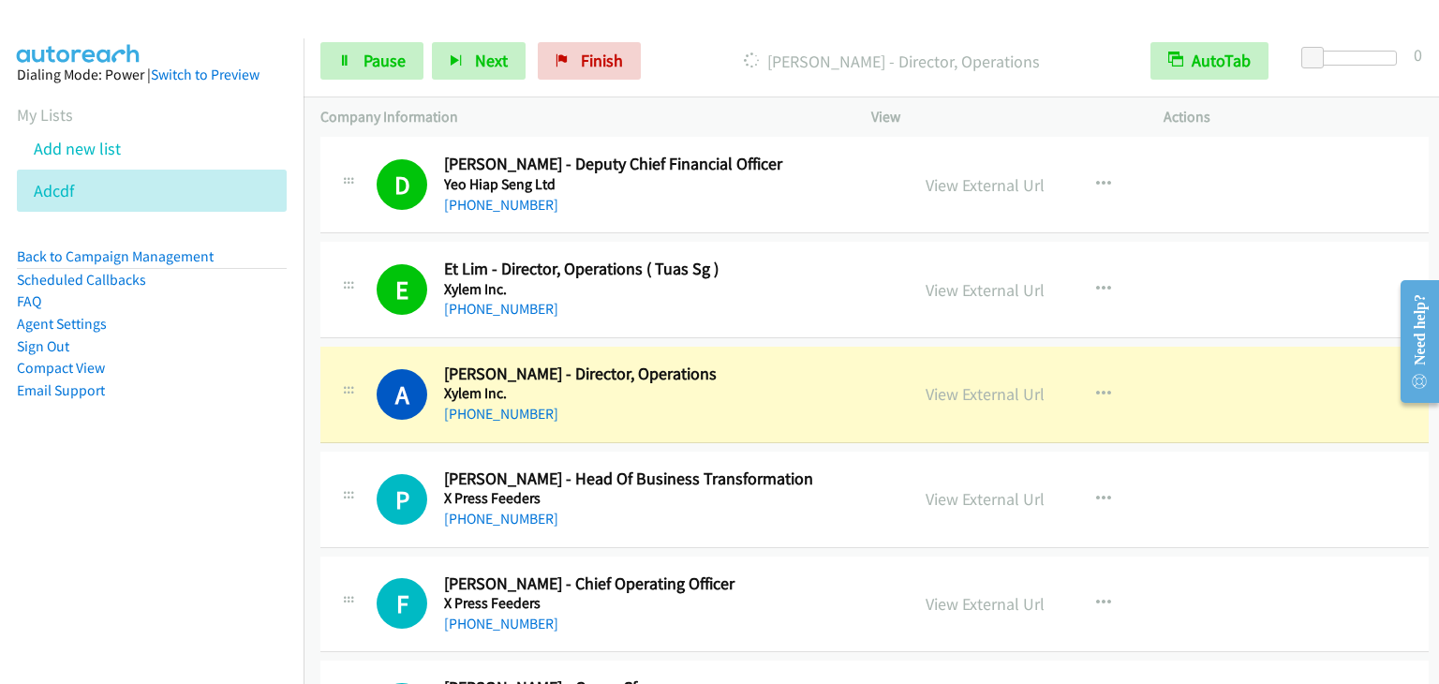
scroll to position [187, 0]
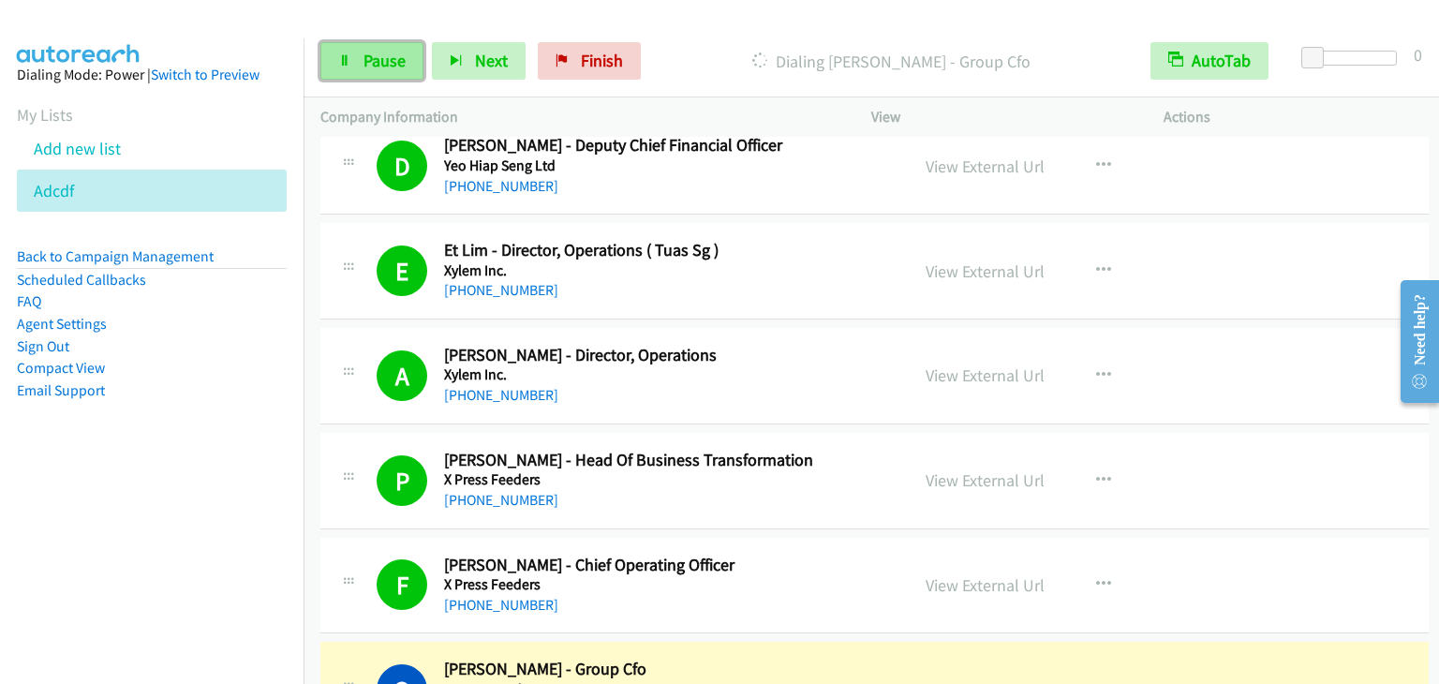
click at [368, 52] on span "Pause" at bounding box center [384, 61] width 42 height 22
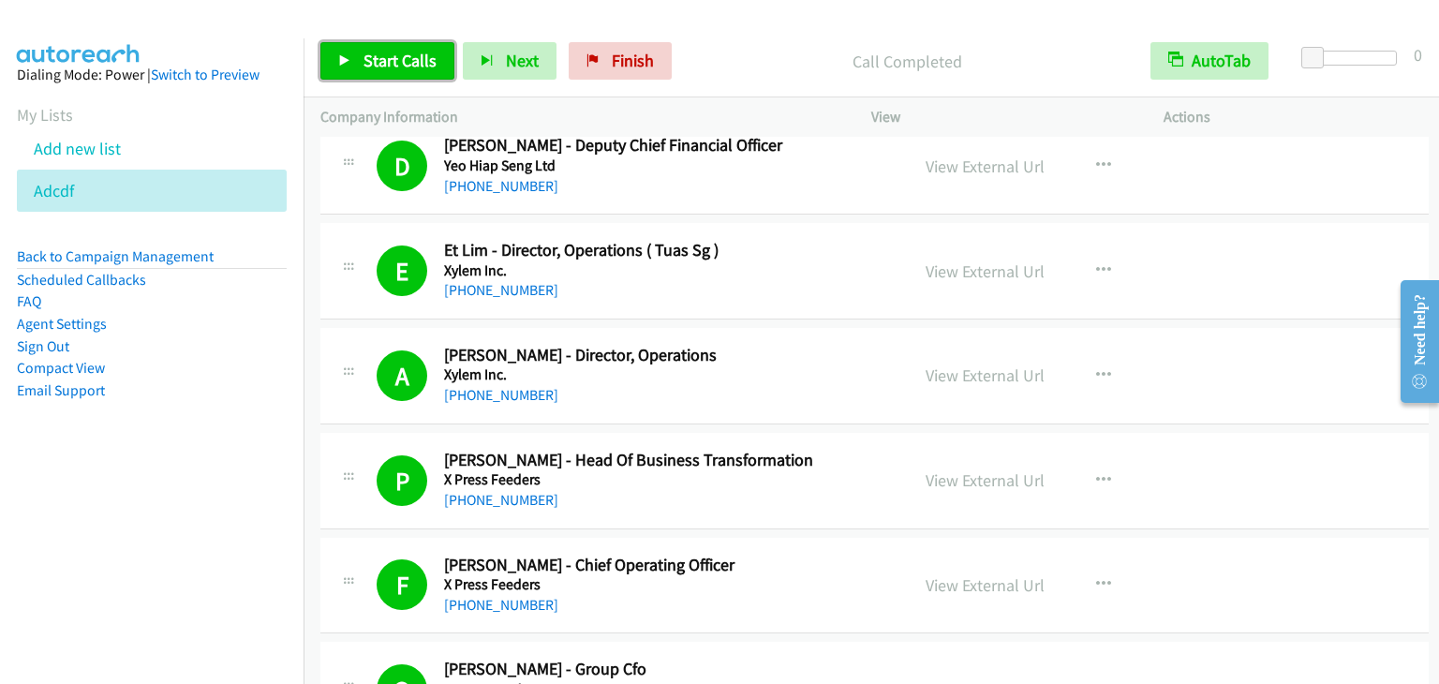
click at [391, 61] on span "Start Calls" at bounding box center [399, 61] width 73 height 22
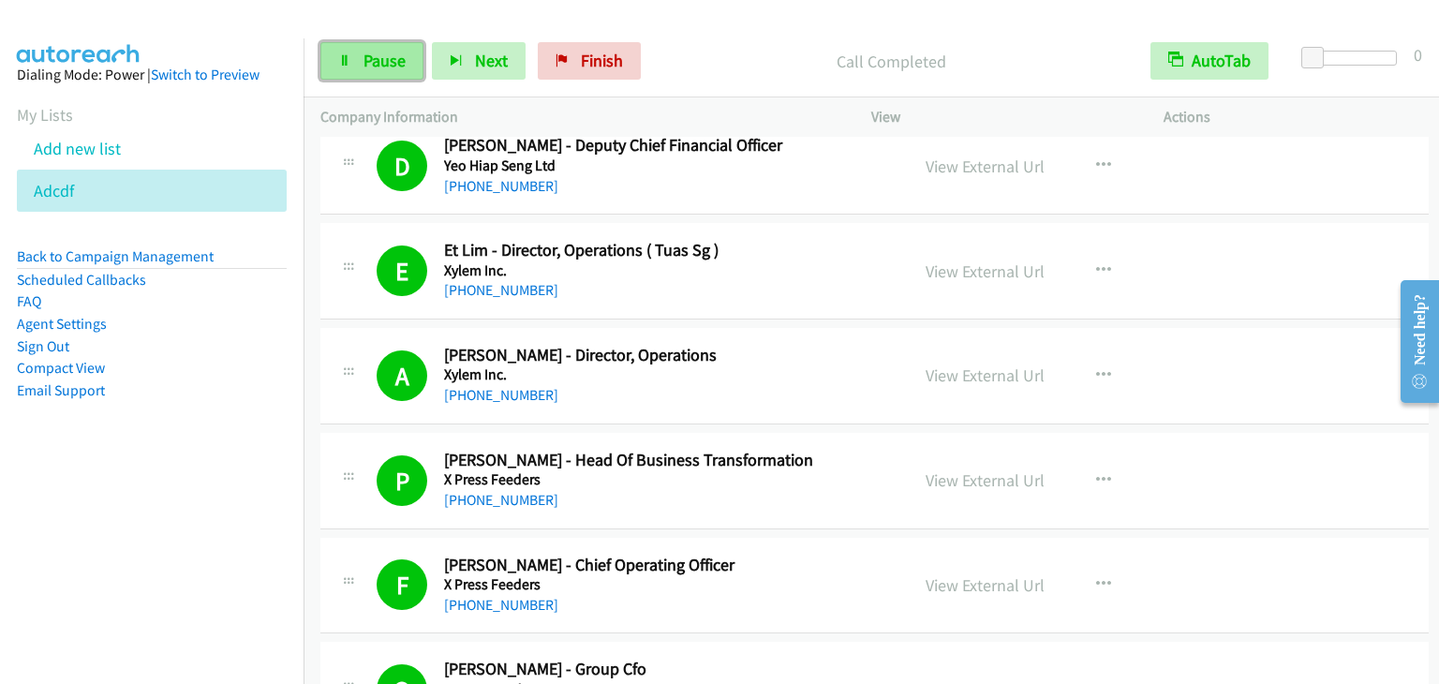
click at [376, 67] on span "Pause" at bounding box center [384, 61] width 42 height 22
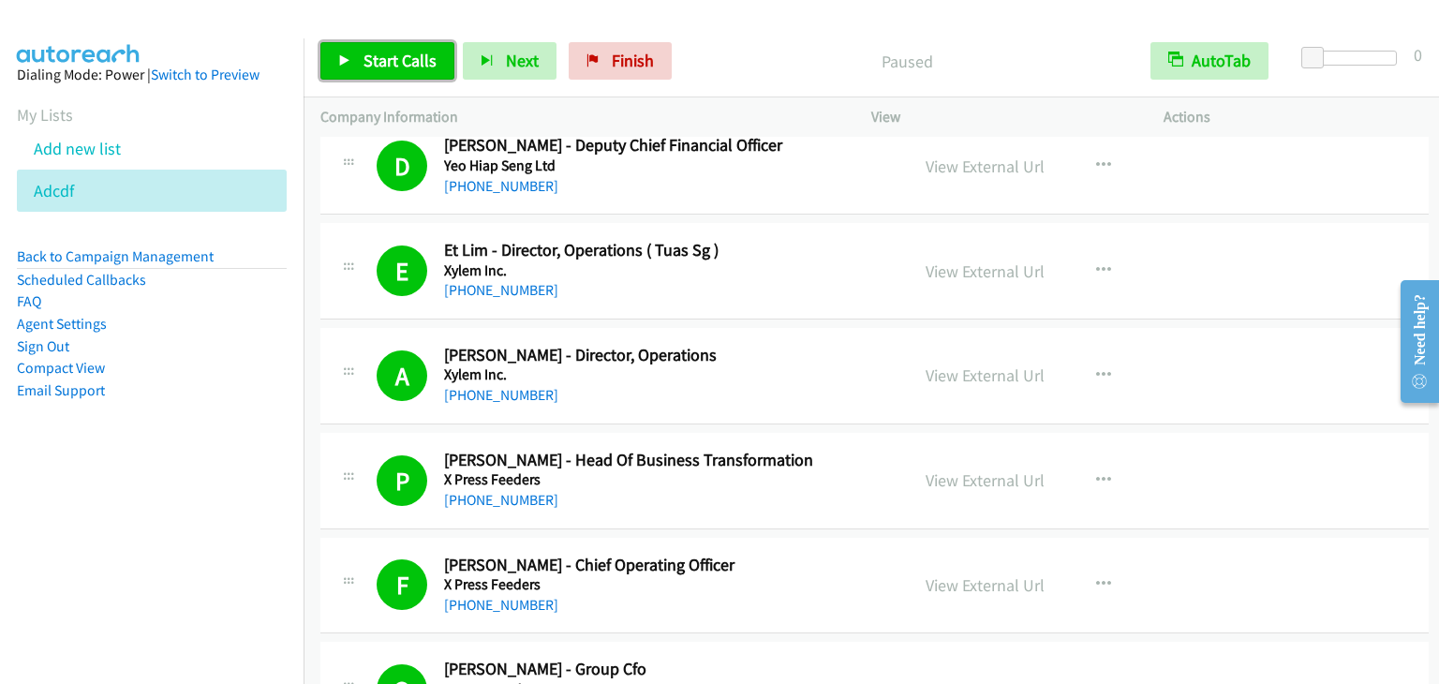
click at [376, 67] on span "Start Calls" at bounding box center [399, 61] width 73 height 22
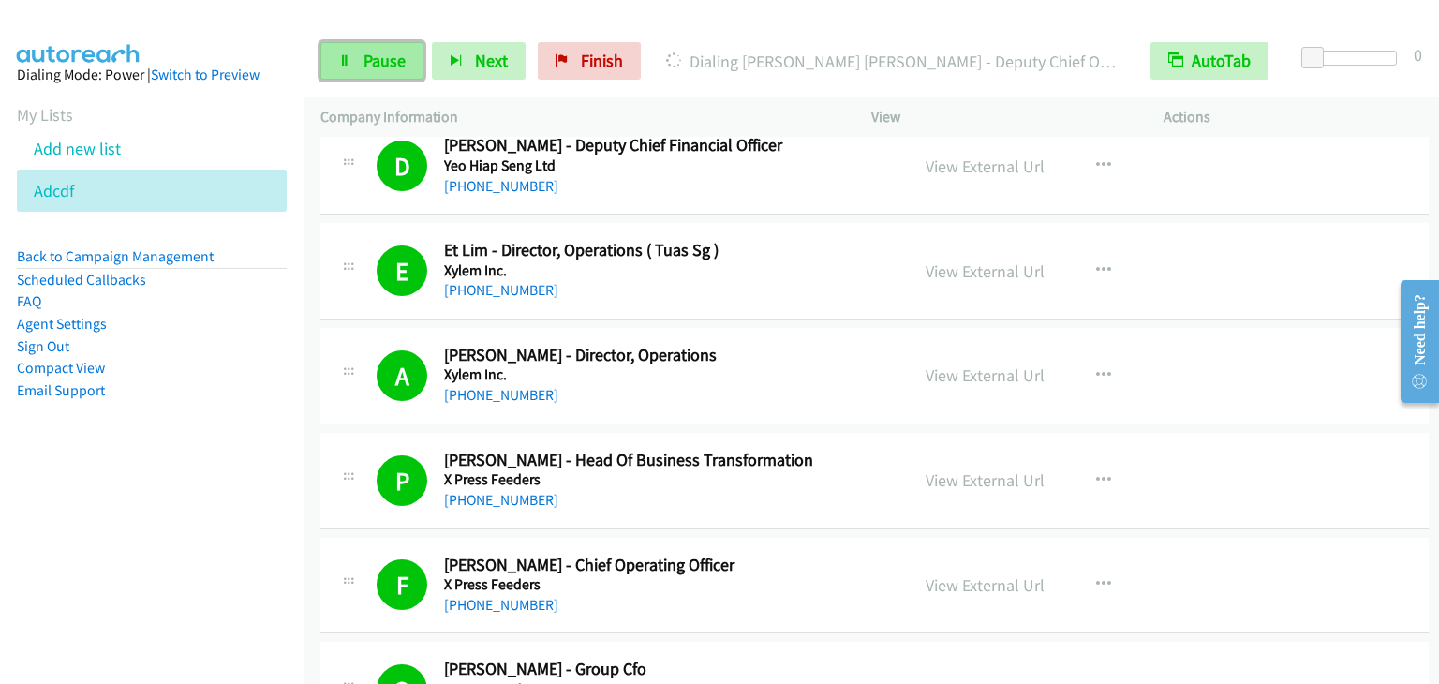
click at [376, 68] on span "Pause" at bounding box center [384, 61] width 42 height 22
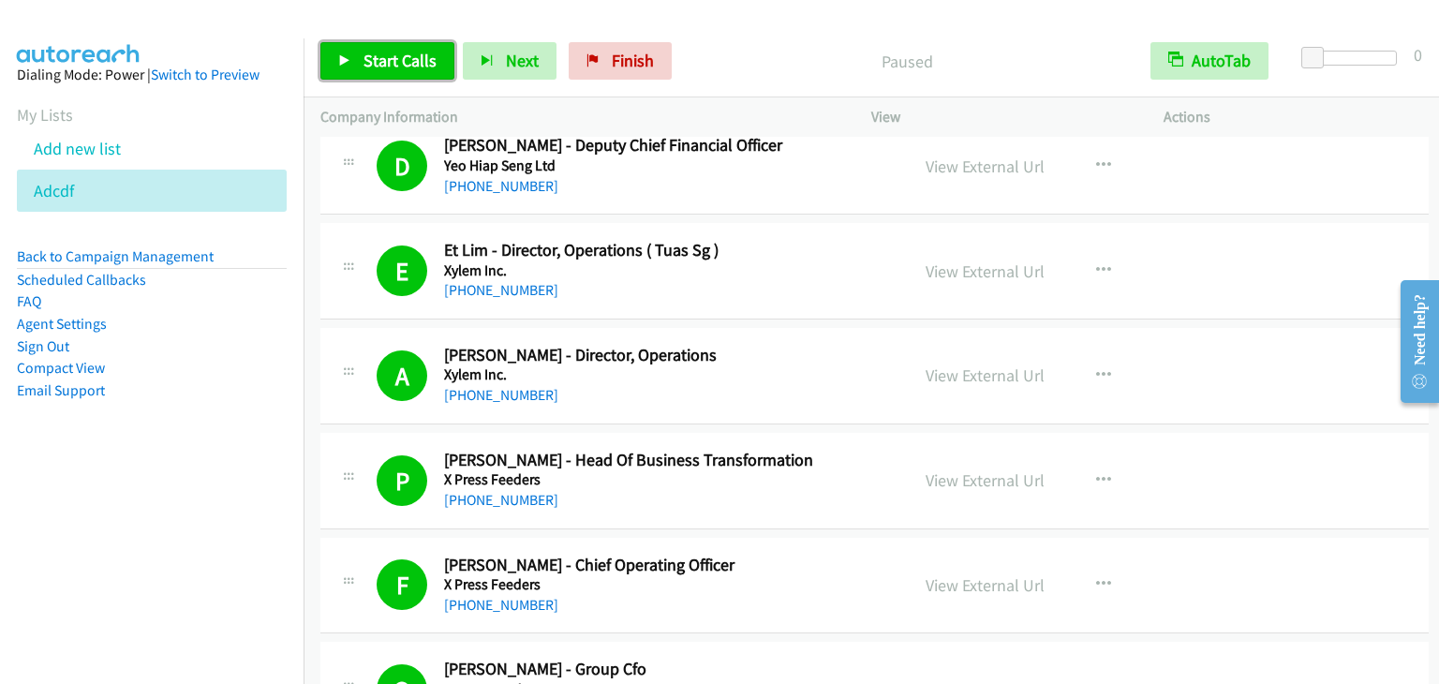
click at [344, 46] on link "Start Calls" at bounding box center [387, 60] width 134 height 37
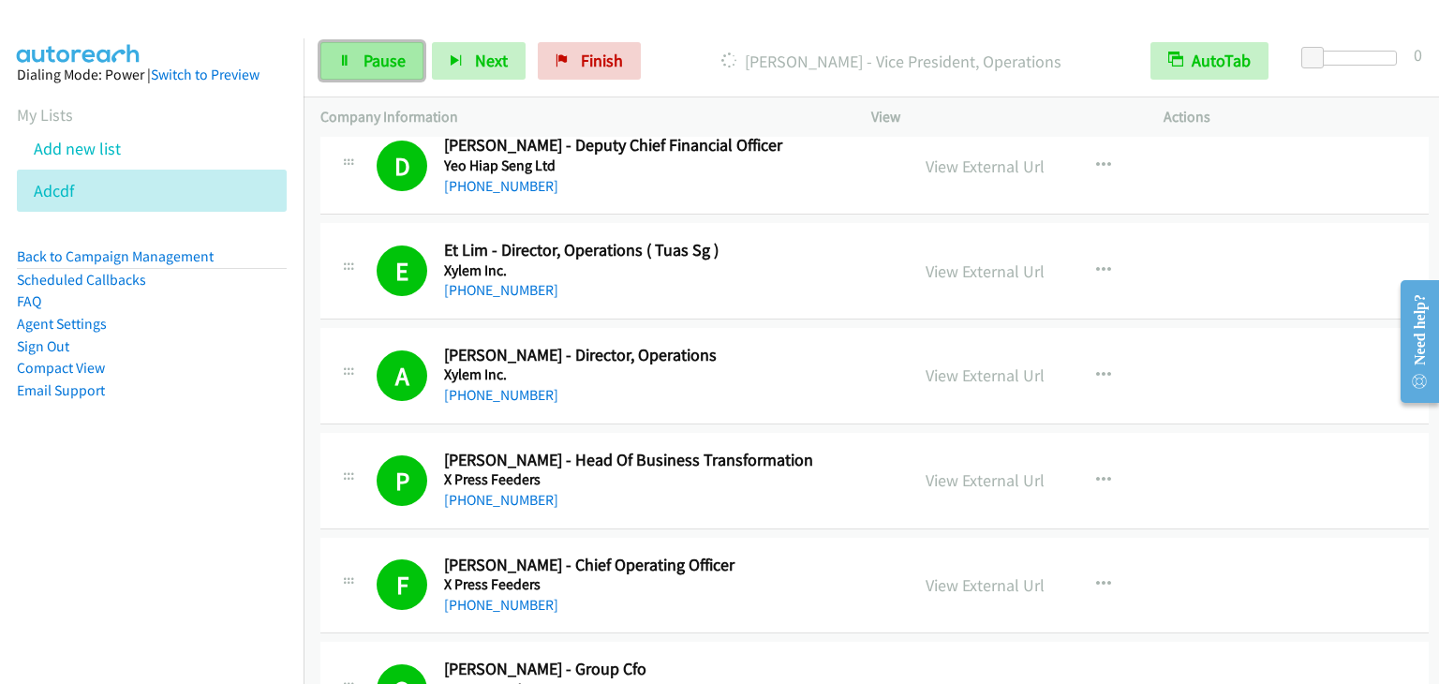
click at [338, 61] on icon at bounding box center [344, 61] width 13 height 13
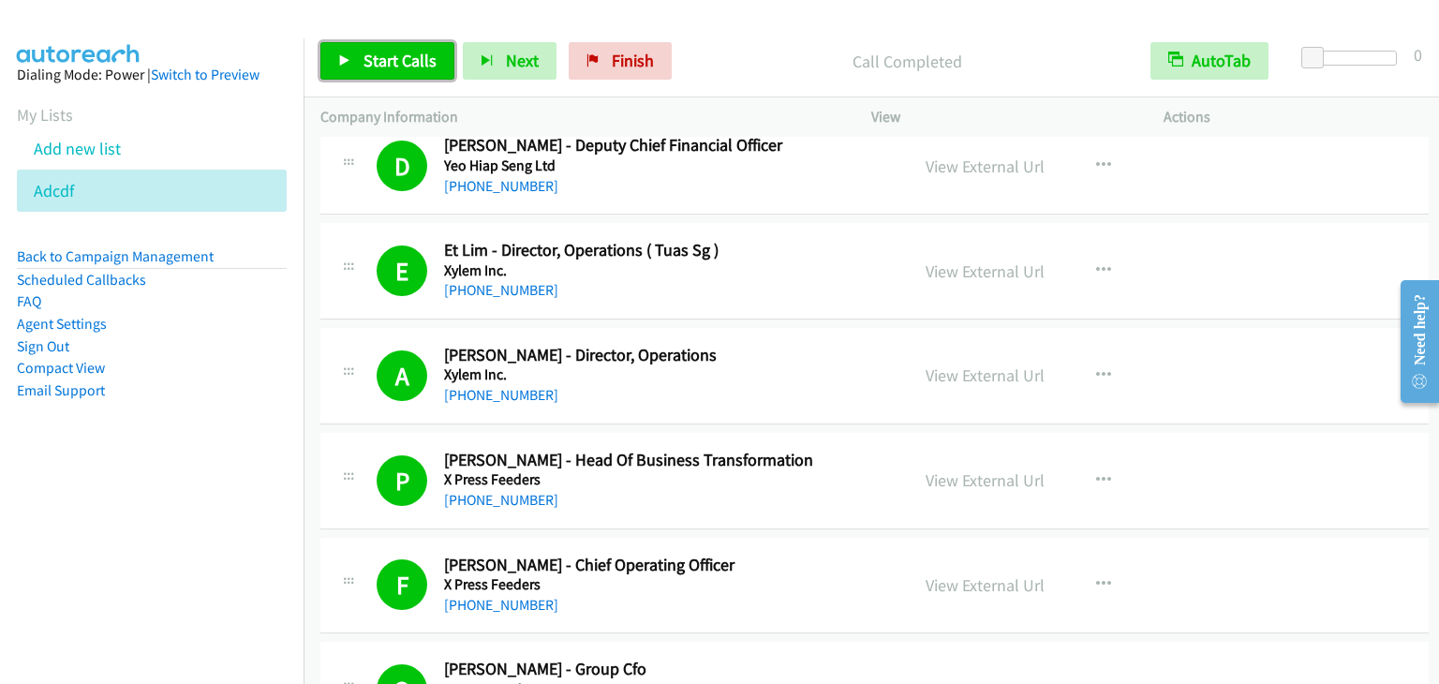
click at [356, 53] on link "Start Calls" at bounding box center [387, 60] width 134 height 37
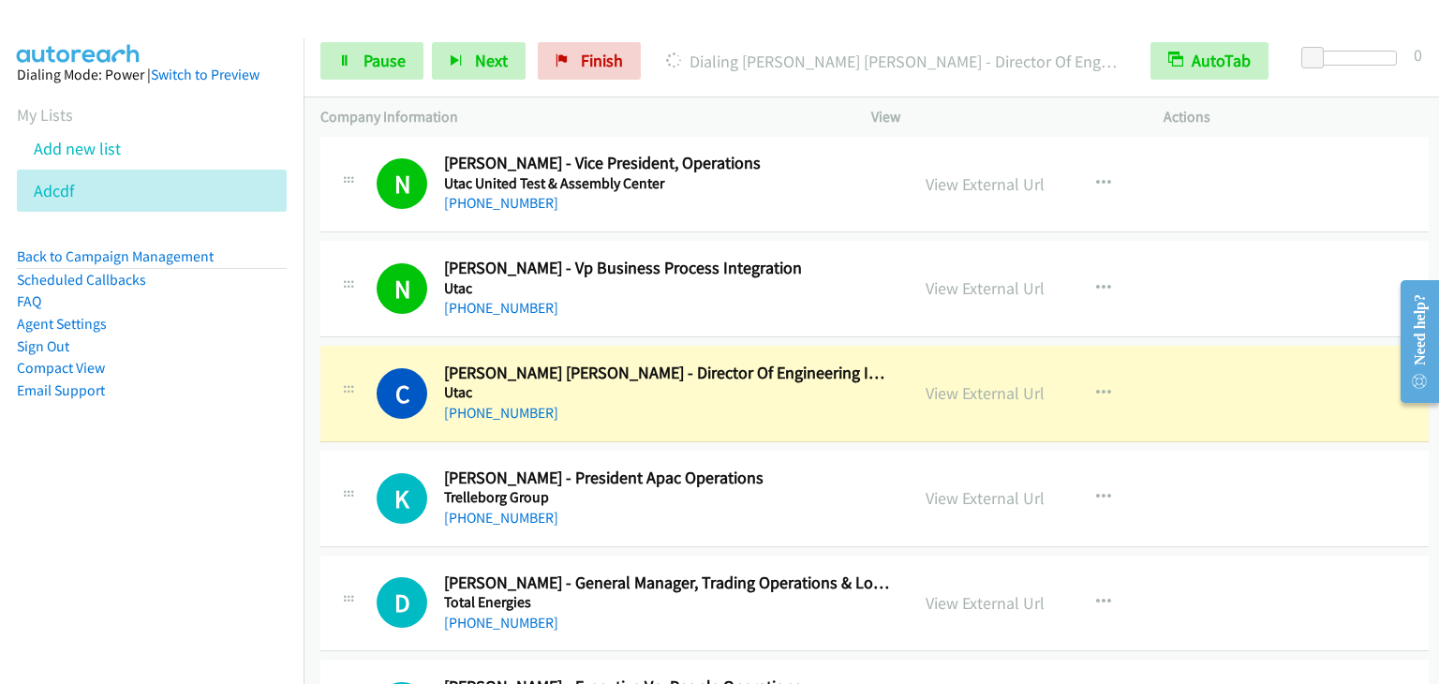
scroll to position [1311, 0]
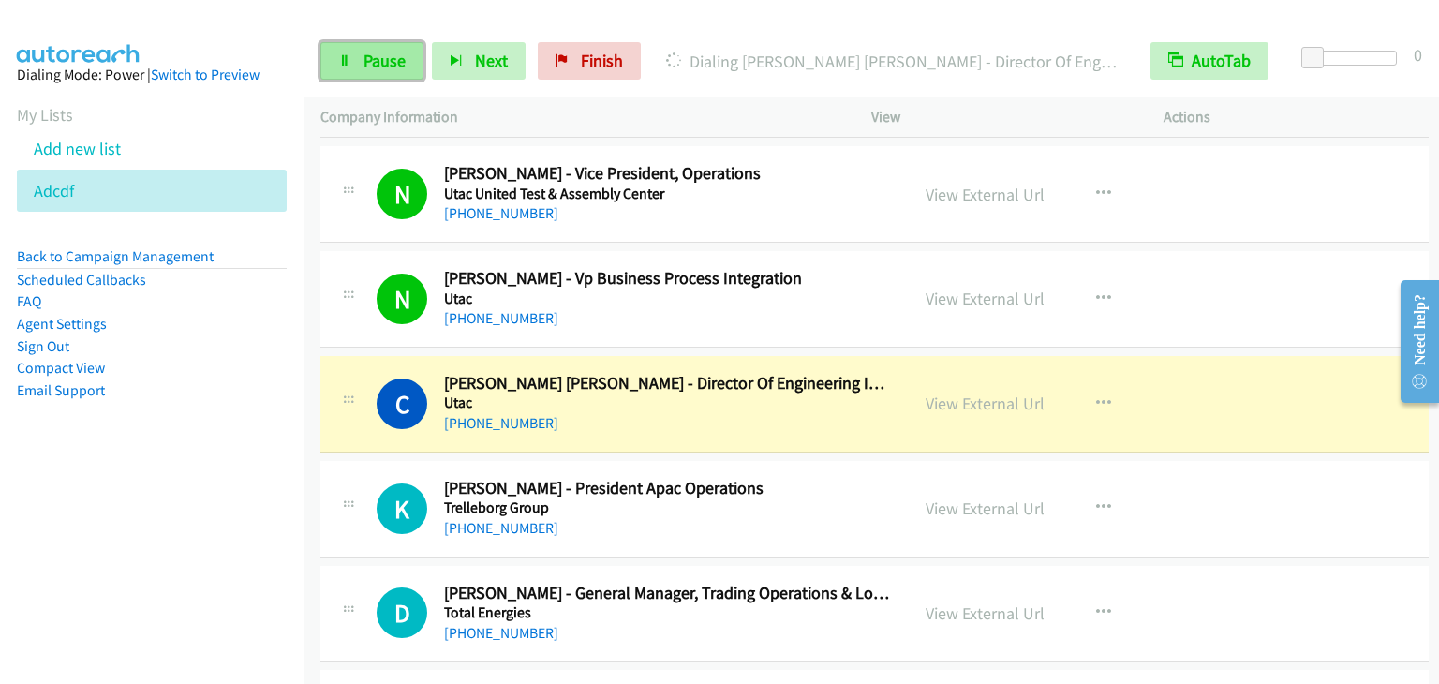
click at [372, 61] on span "Pause" at bounding box center [384, 61] width 42 height 22
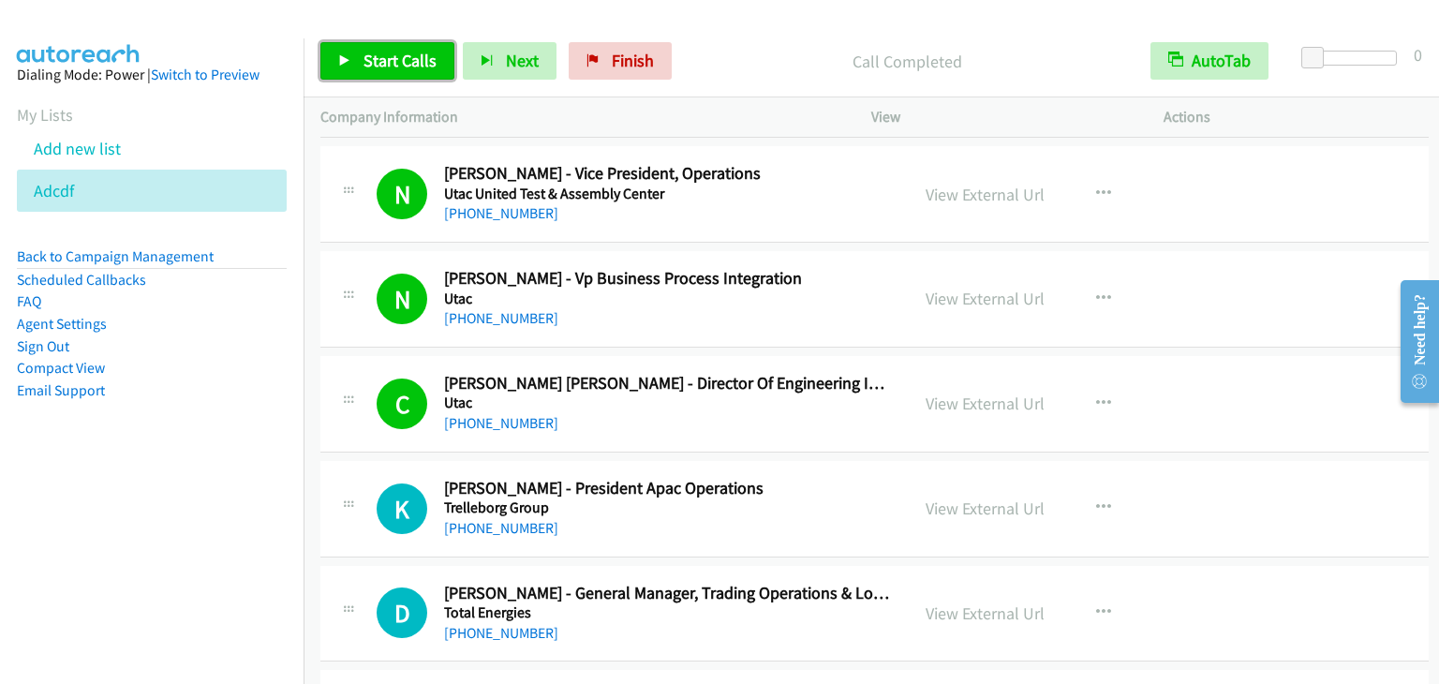
click at [380, 67] on span "Start Calls" at bounding box center [399, 61] width 73 height 22
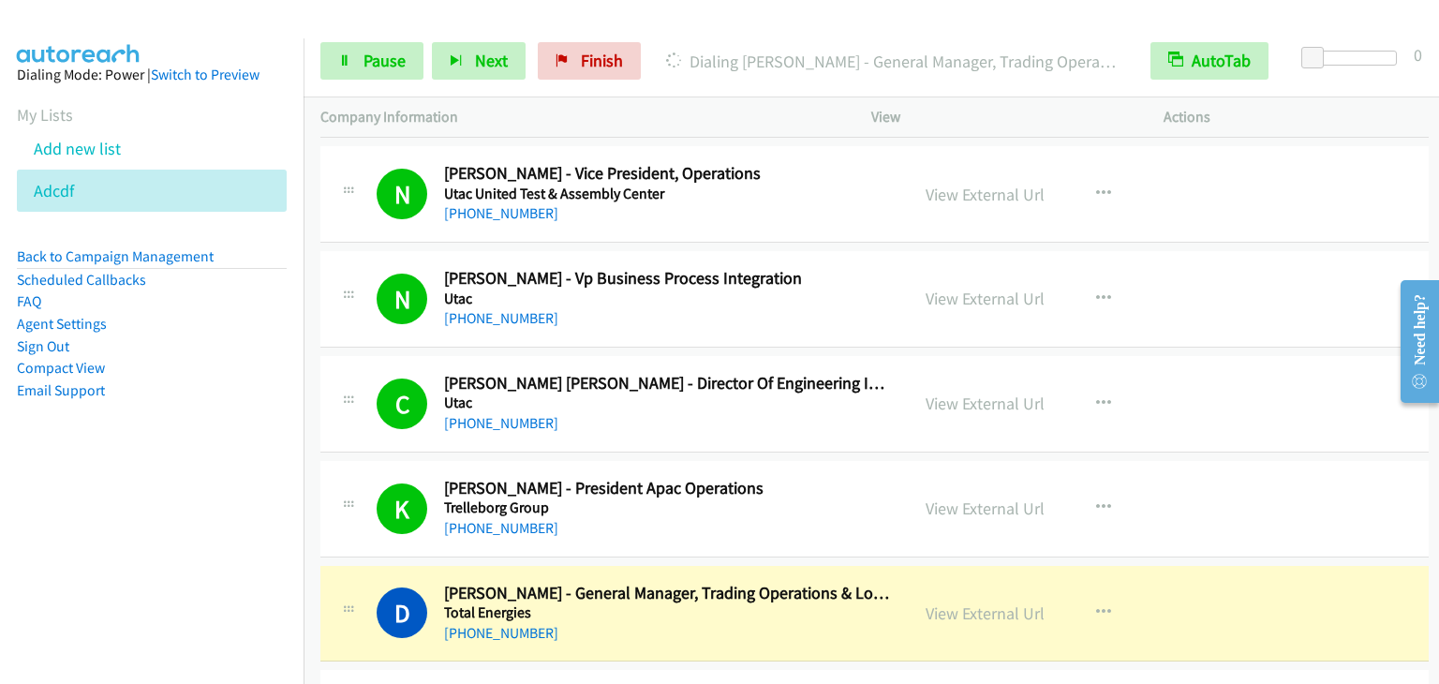
scroll to position [1499, 0]
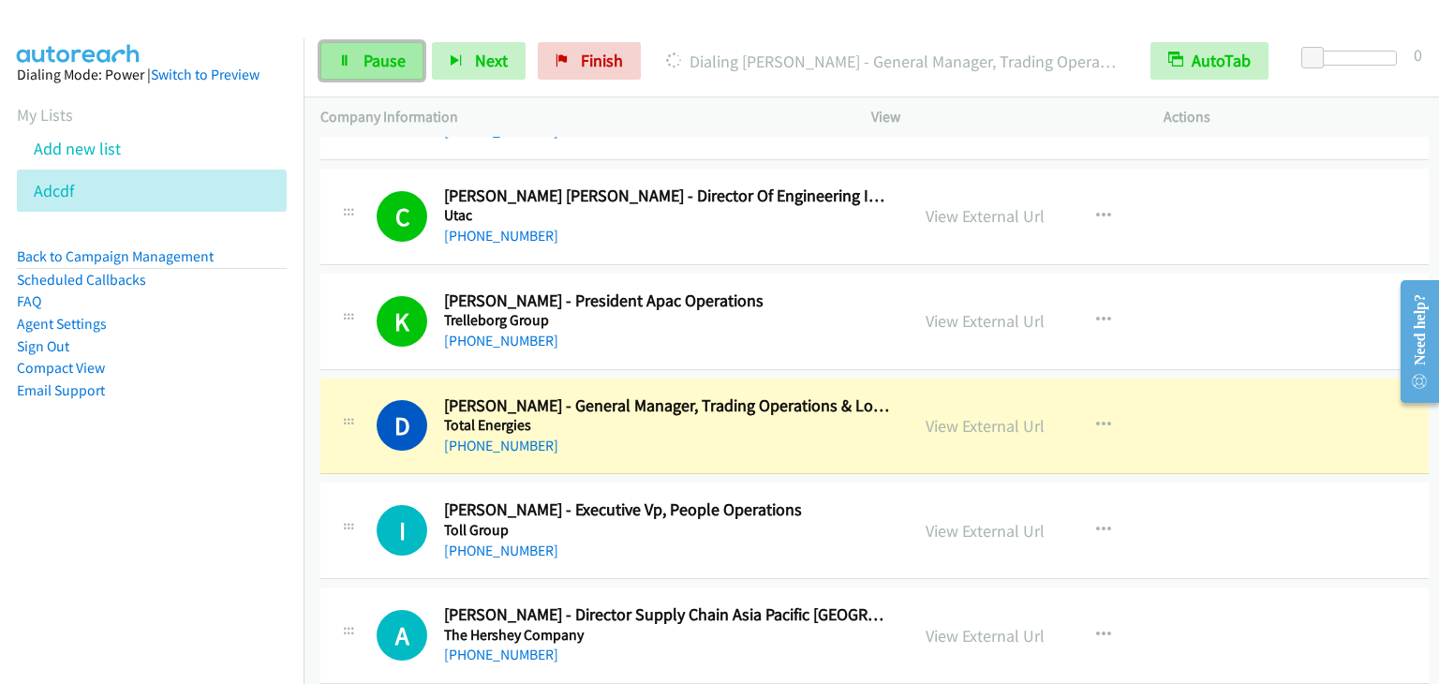
click at [390, 67] on span "Pause" at bounding box center [384, 61] width 42 height 22
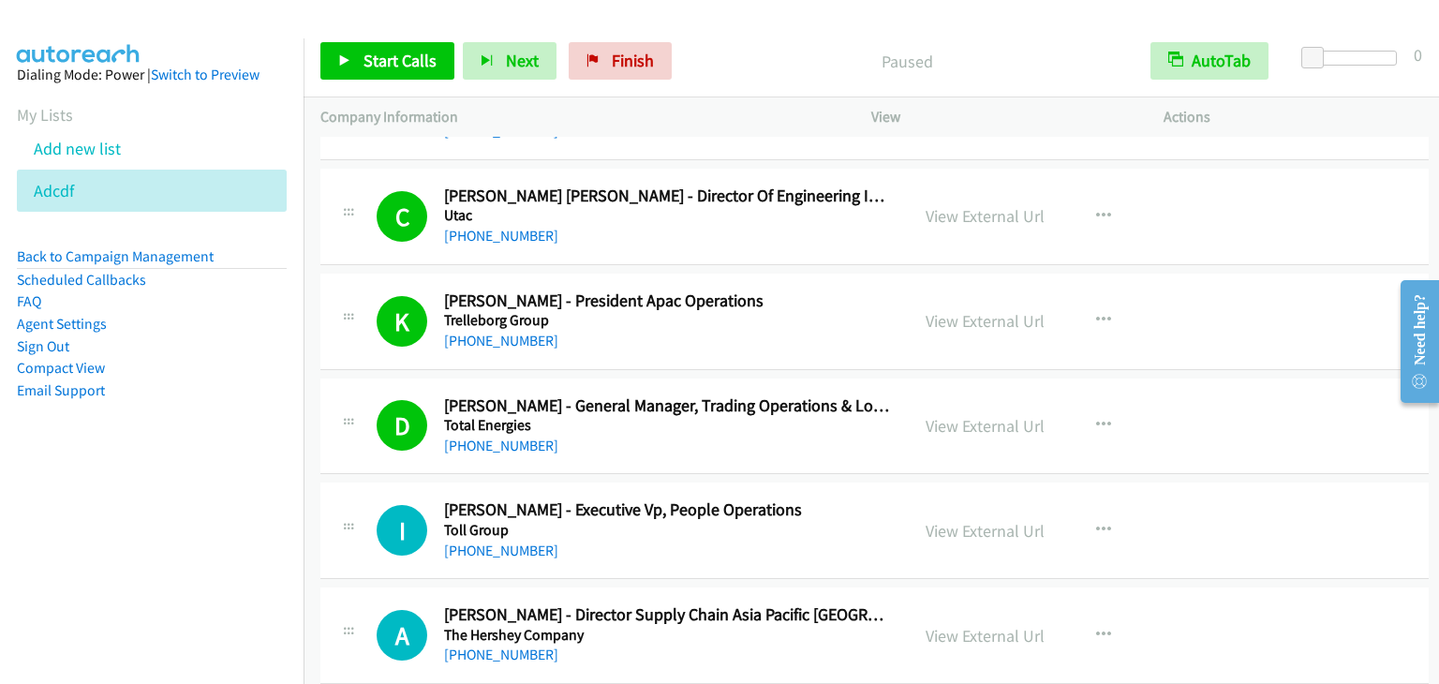
click at [398, 38] on div "Start Calls Pause Next Finish Paused AutoTab AutoTab 0" at bounding box center [870, 61] width 1135 height 72
click at [393, 52] on span "Start Calls" at bounding box center [399, 61] width 73 height 22
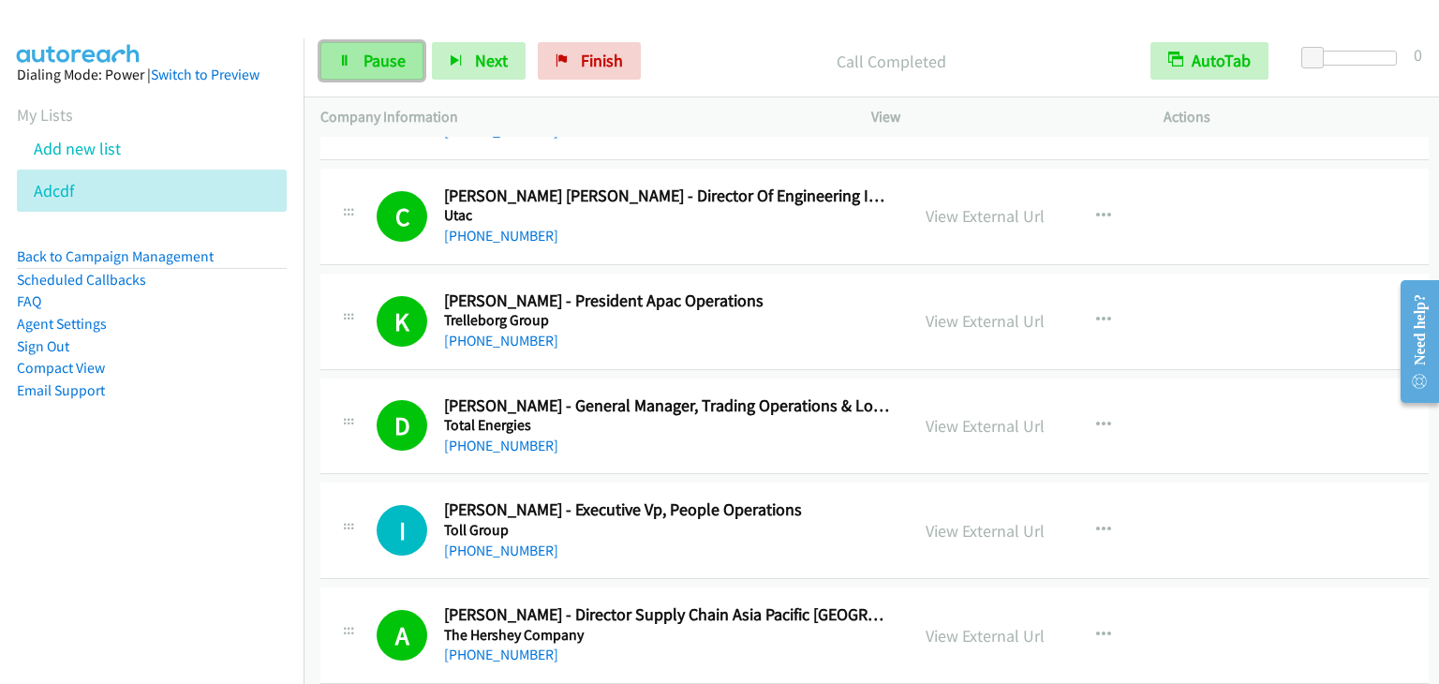
click at [364, 48] on link "Pause" at bounding box center [371, 60] width 103 height 37
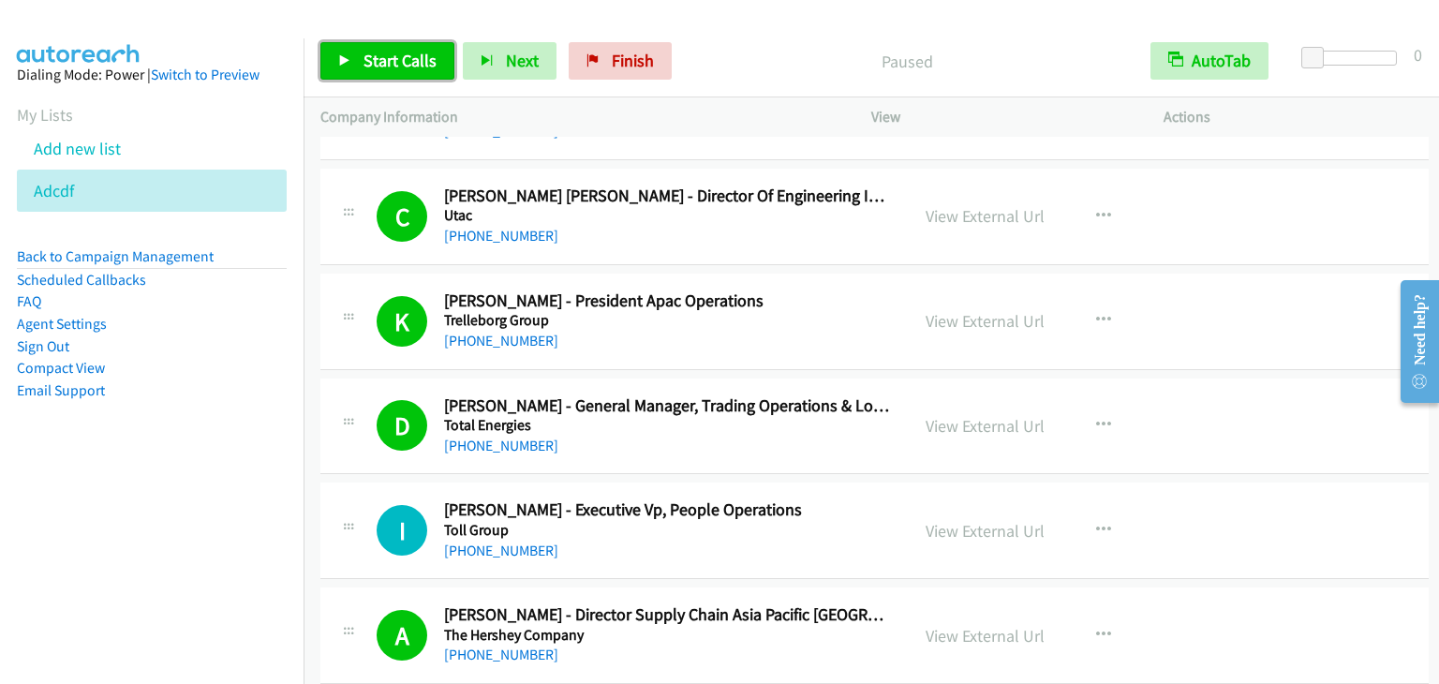
click at [365, 47] on link "Start Calls" at bounding box center [387, 60] width 134 height 37
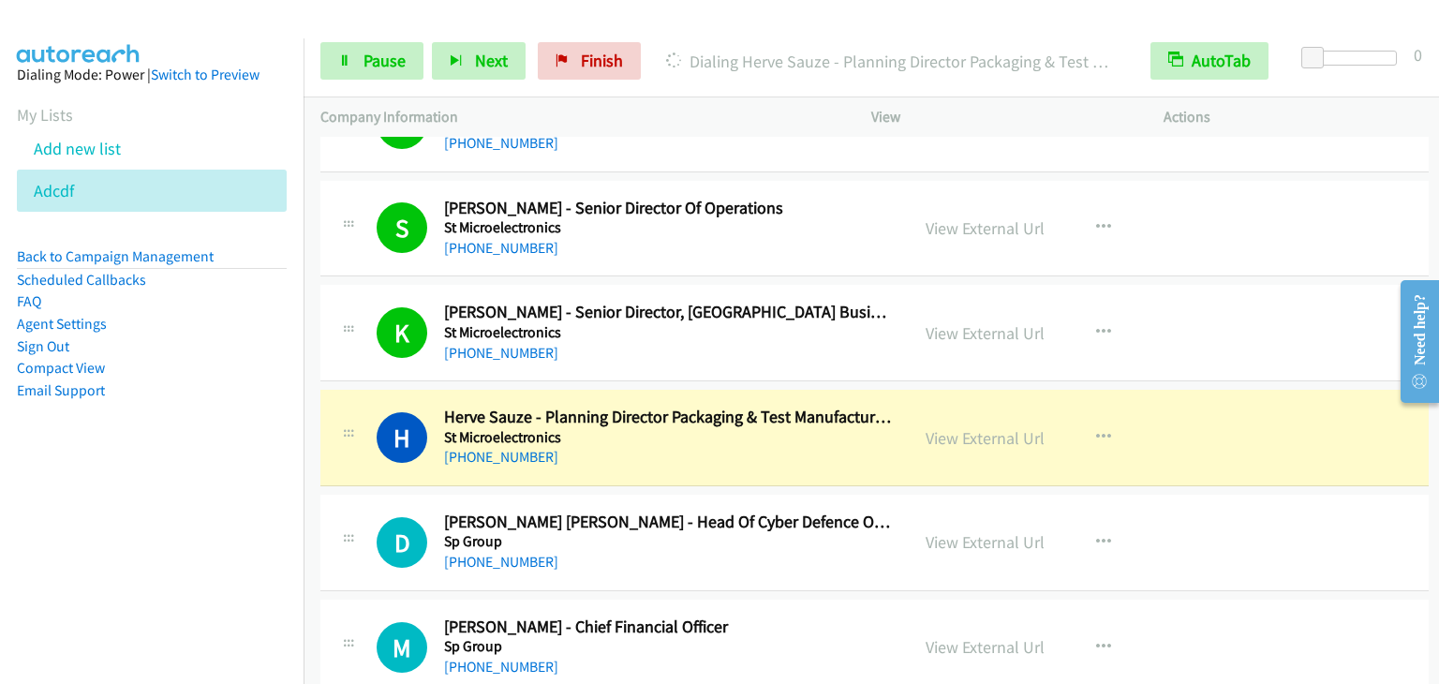
scroll to position [3466, 0]
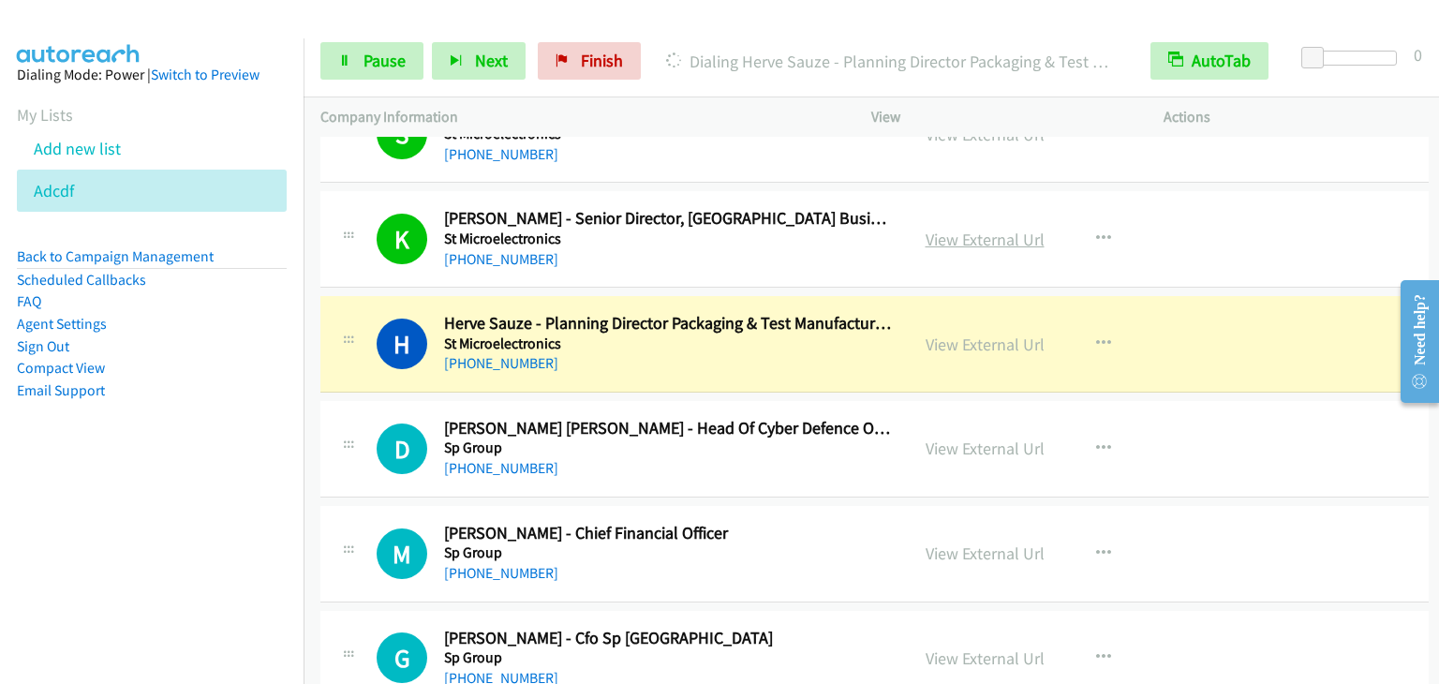
click at [971, 230] on link "View External Url" at bounding box center [984, 240] width 119 height 22
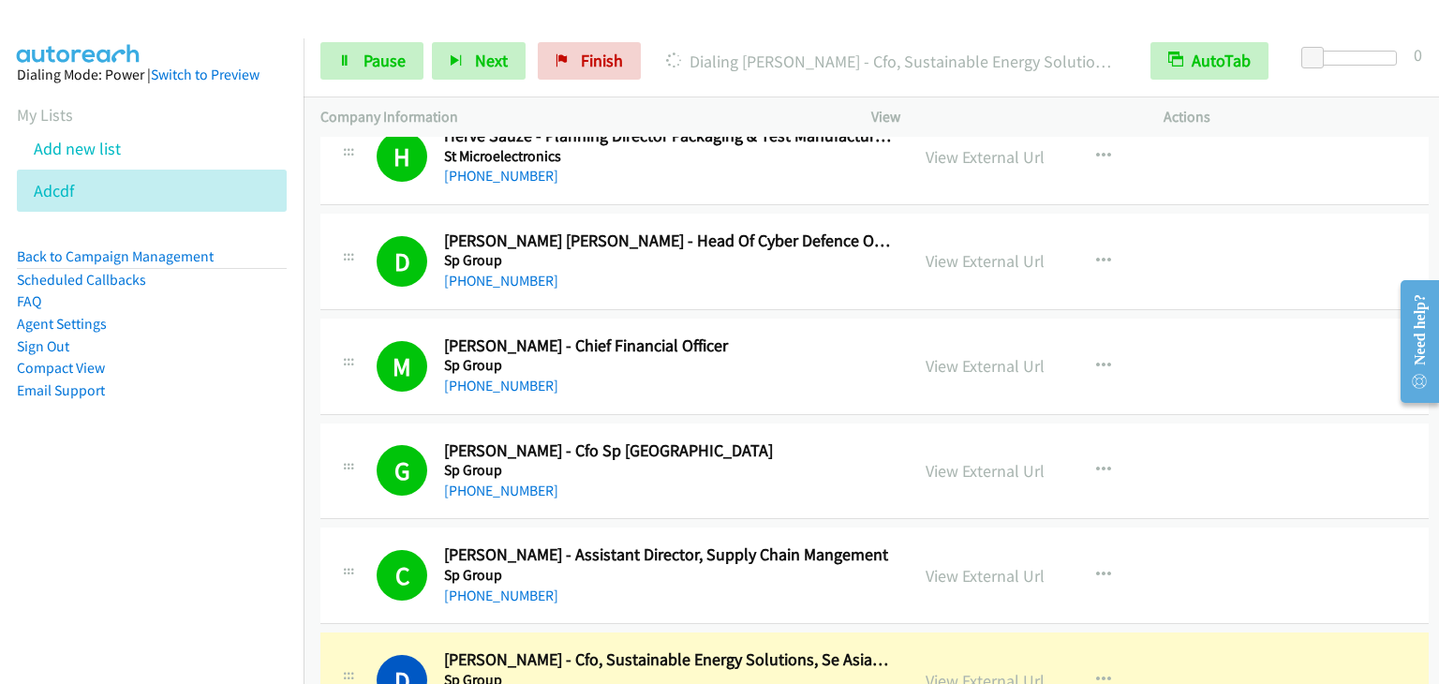
scroll to position [4028, 0]
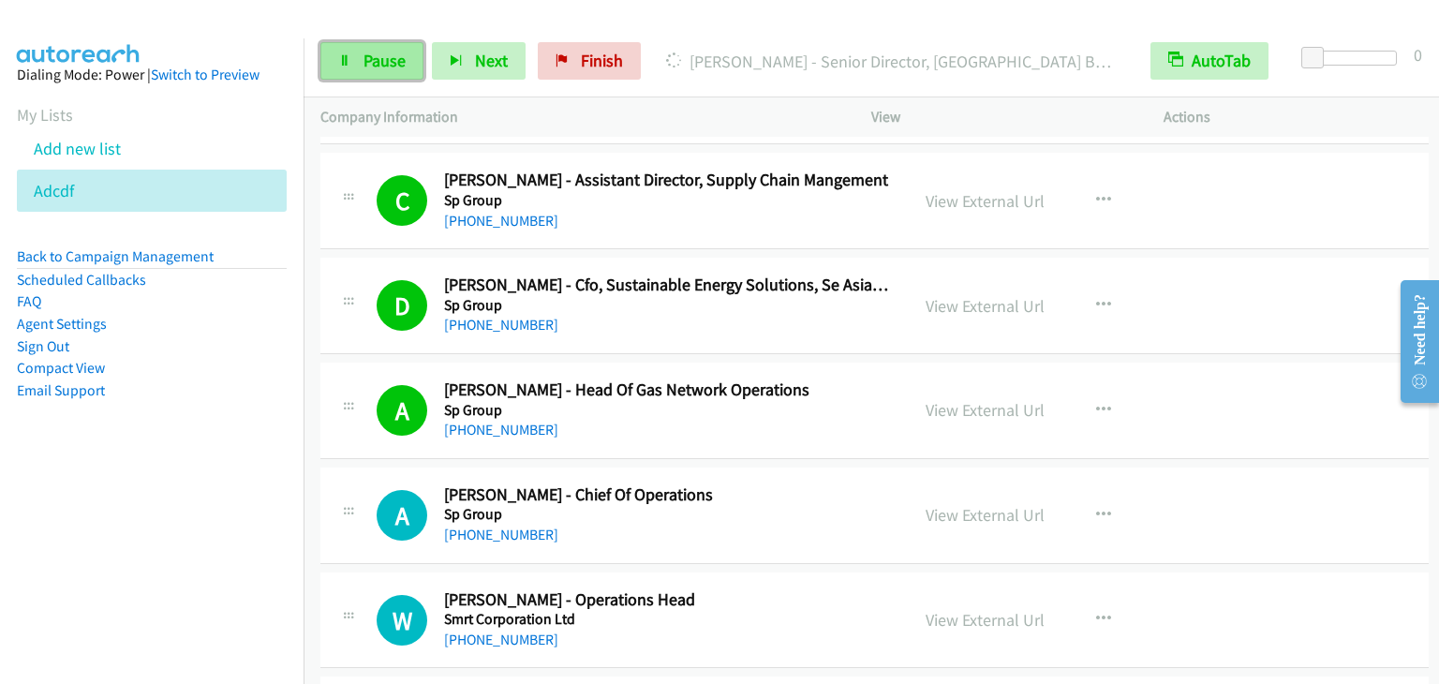
click at [388, 69] on span "Pause" at bounding box center [384, 61] width 42 height 22
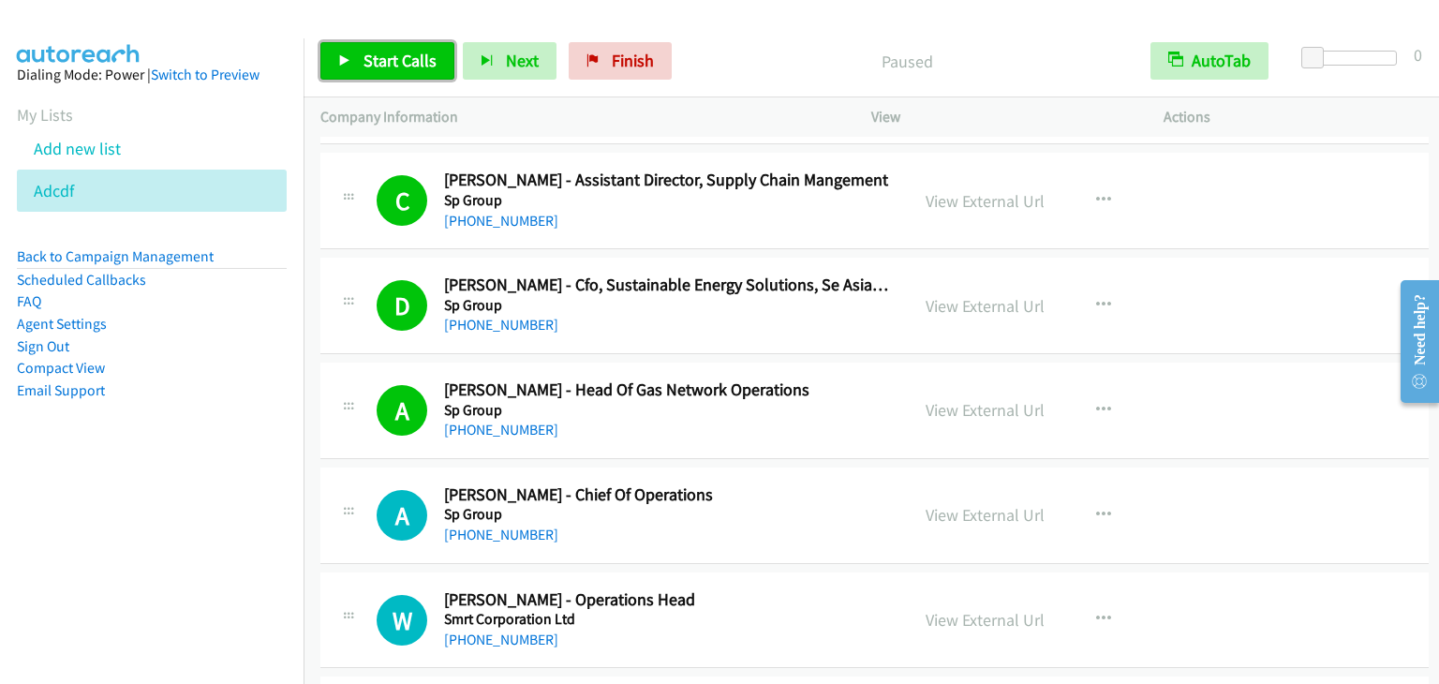
click at [387, 69] on span "Start Calls" at bounding box center [399, 61] width 73 height 22
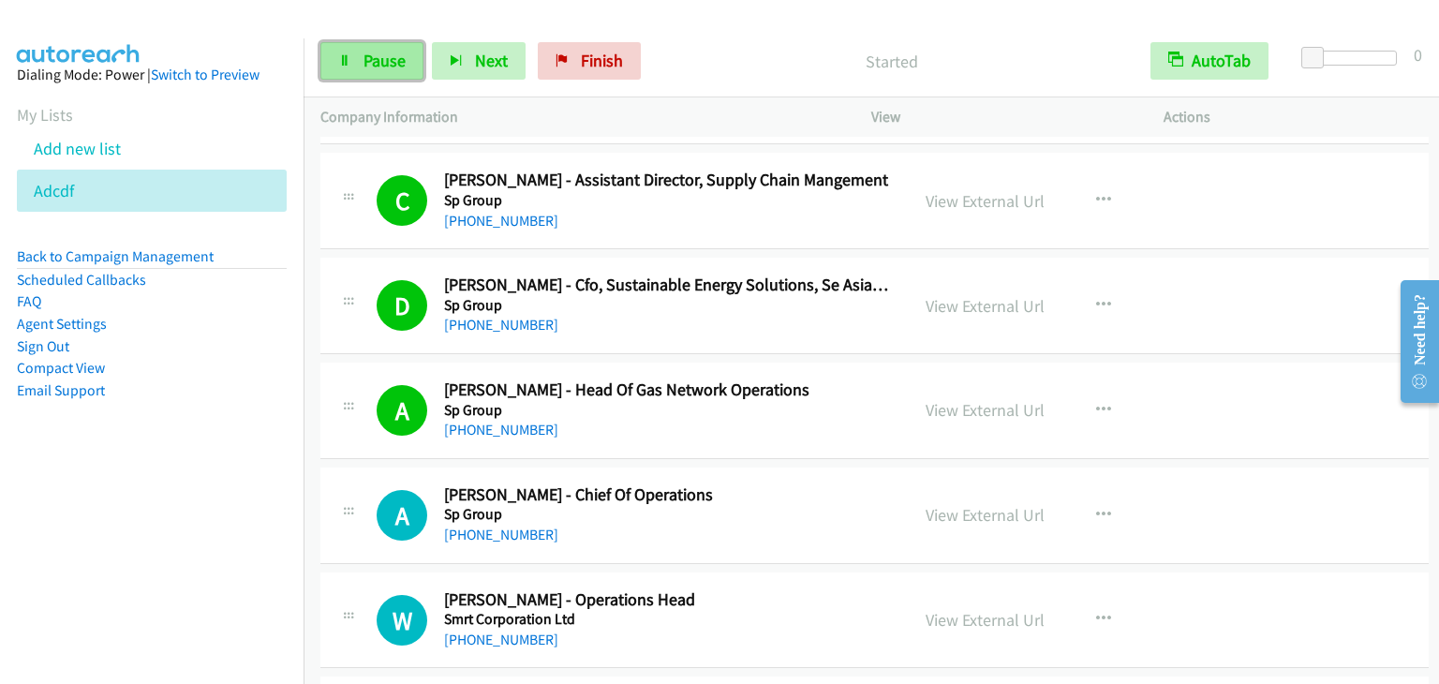
click at [393, 54] on span "Pause" at bounding box center [384, 61] width 42 height 22
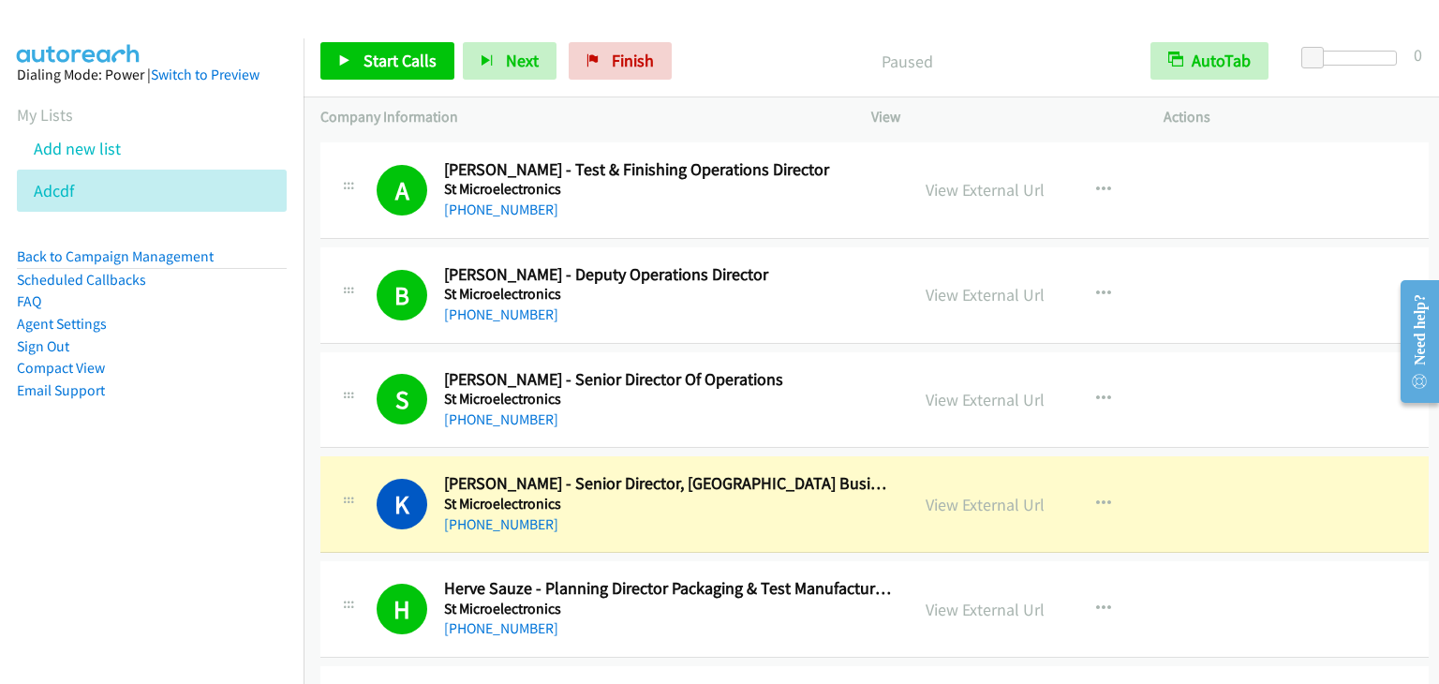
scroll to position [3185, 0]
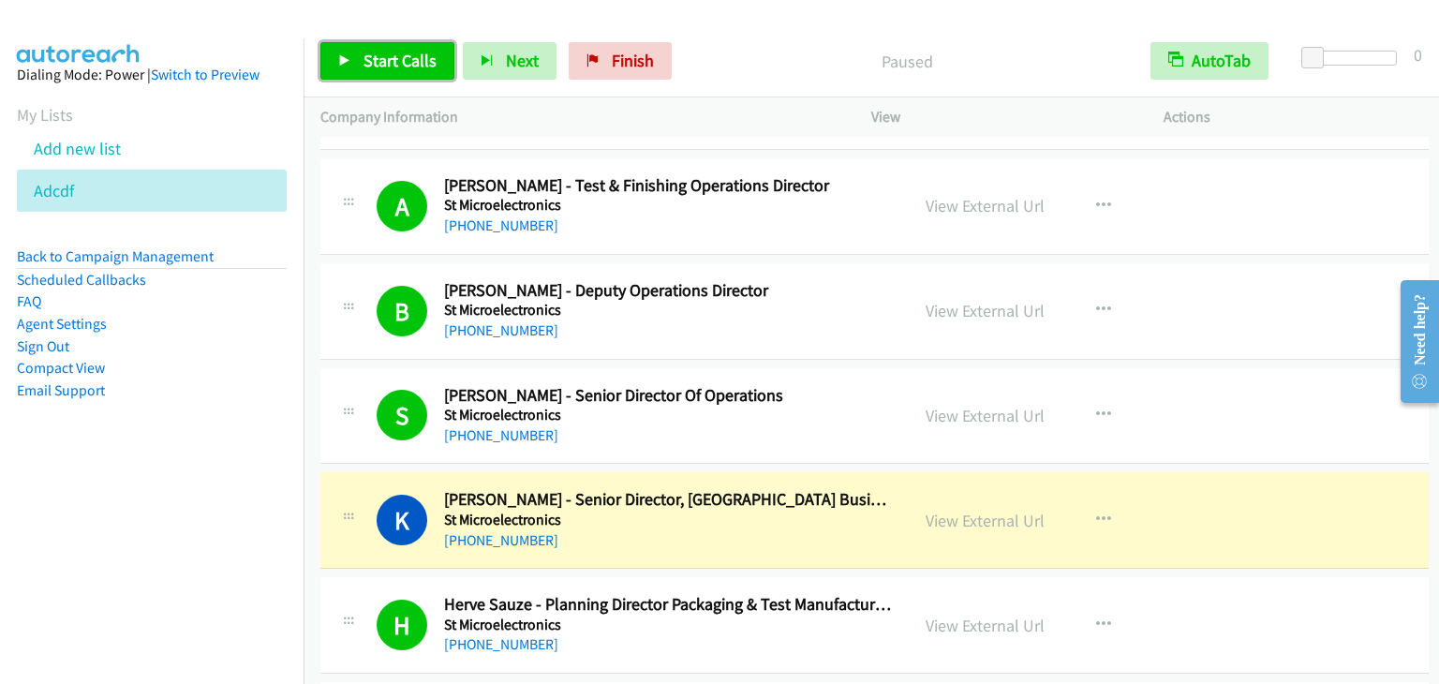
click at [419, 61] on span "Start Calls" at bounding box center [399, 61] width 73 height 22
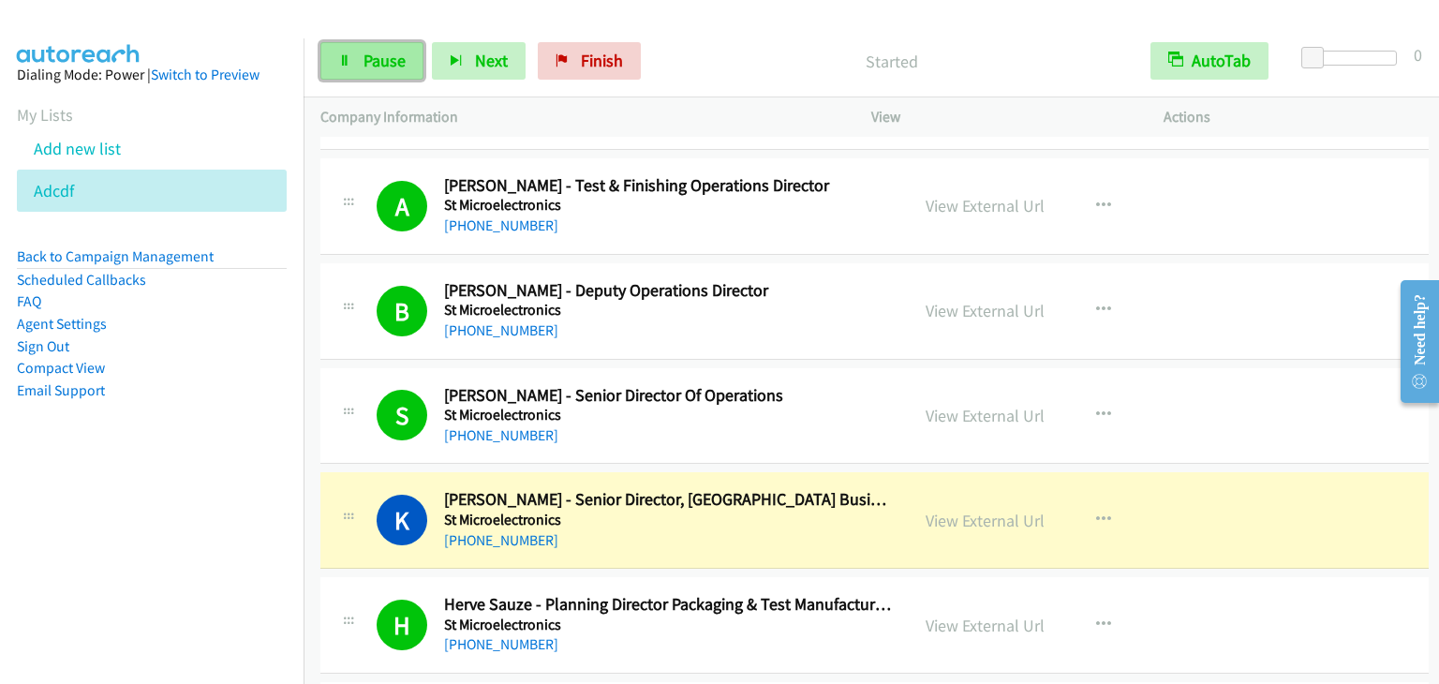
click at [371, 69] on span "Pause" at bounding box center [384, 61] width 42 height 22
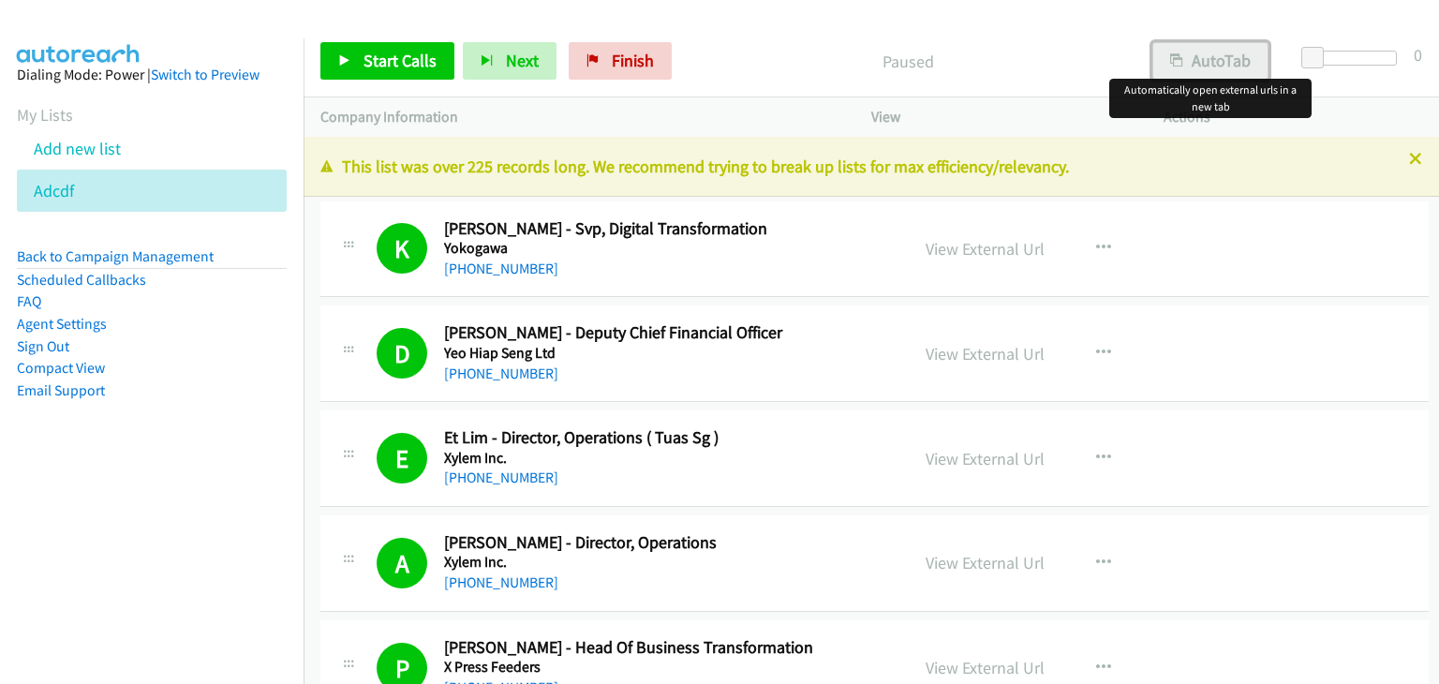
click at [1226, 57] on button "AutoTab" at bounding box center [1210, 60] width 116 height 37
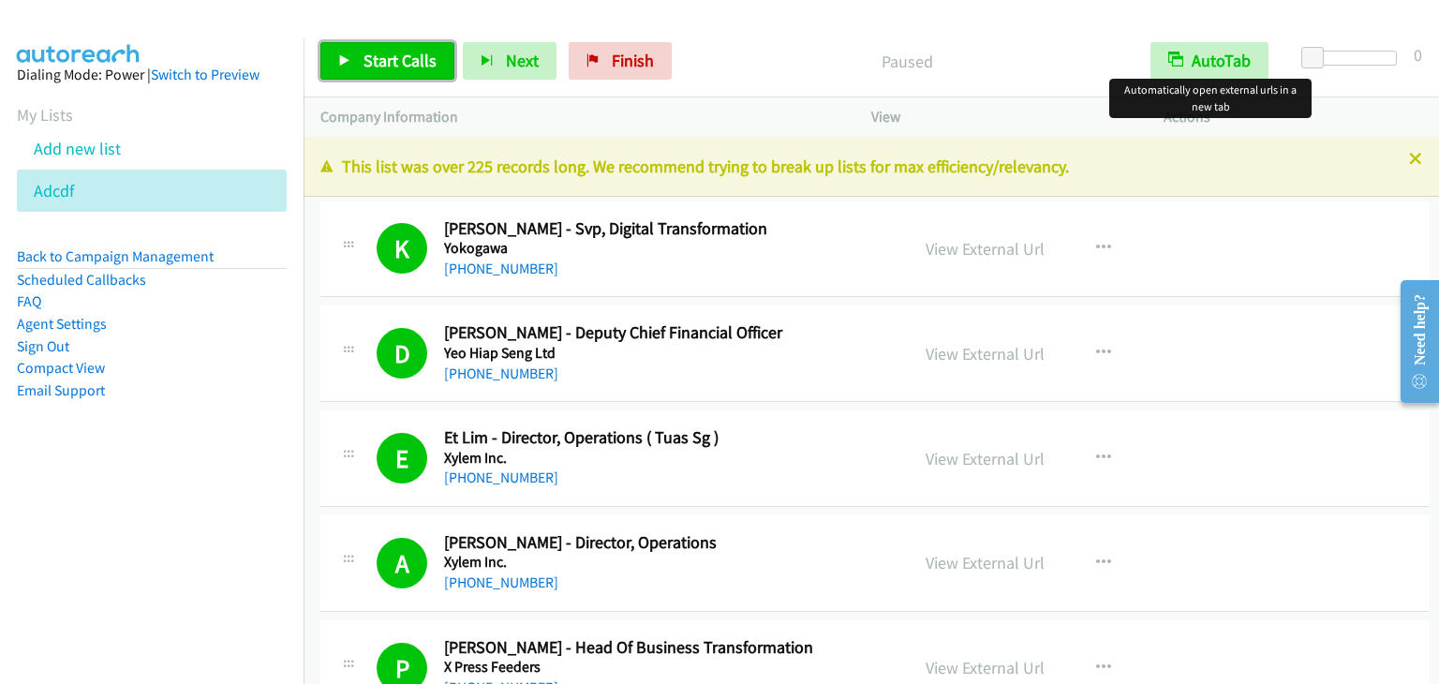
click at [421, 60] on span "Start Calls" at bounding box center [399, 61] width 73 height 22
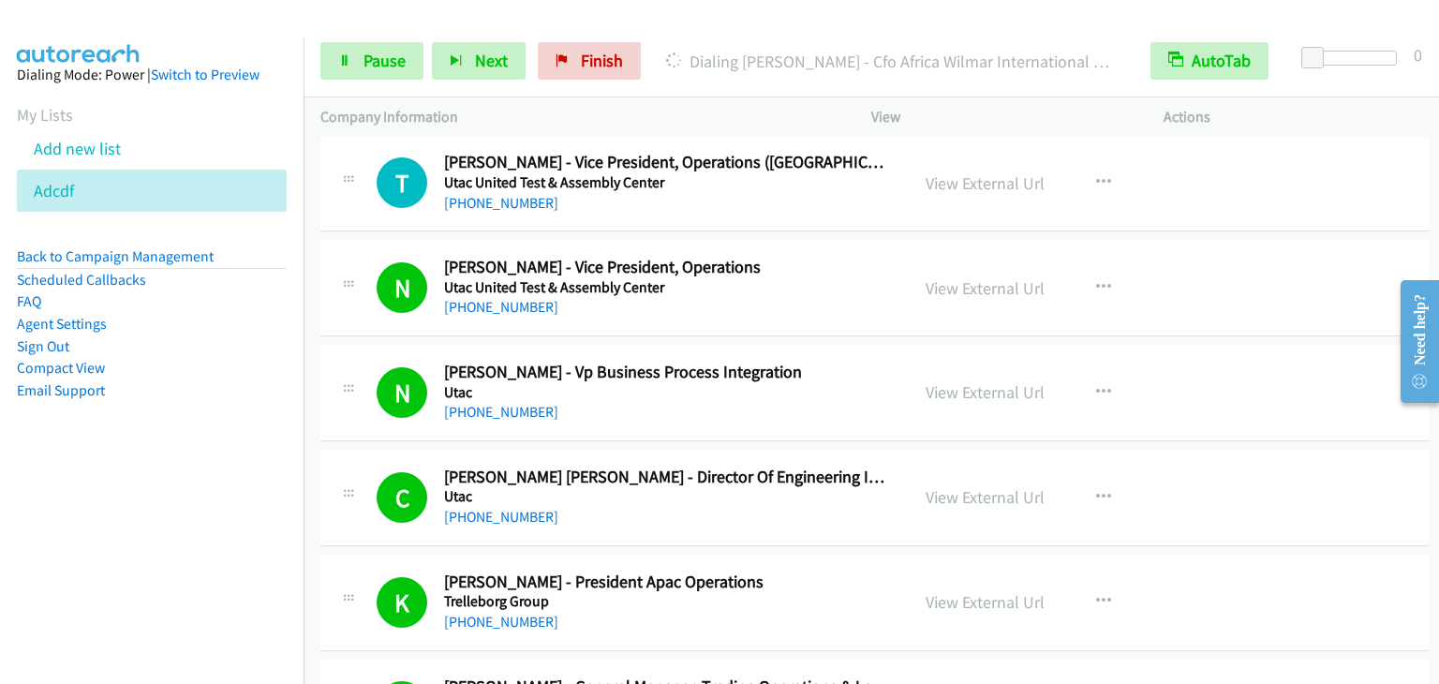
scroll to position [843, 0]
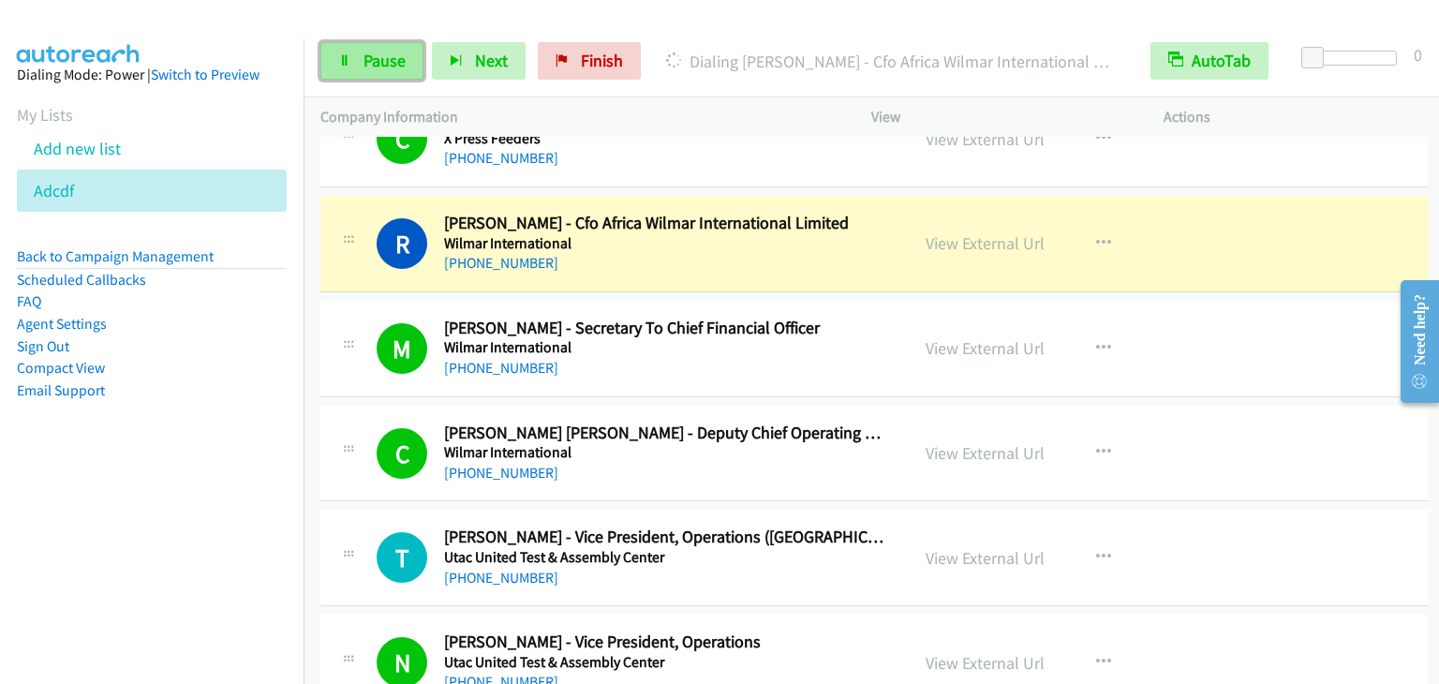
click at [367, 64] on span "Pause" at bounding box center [384, 61] width 42 height 22
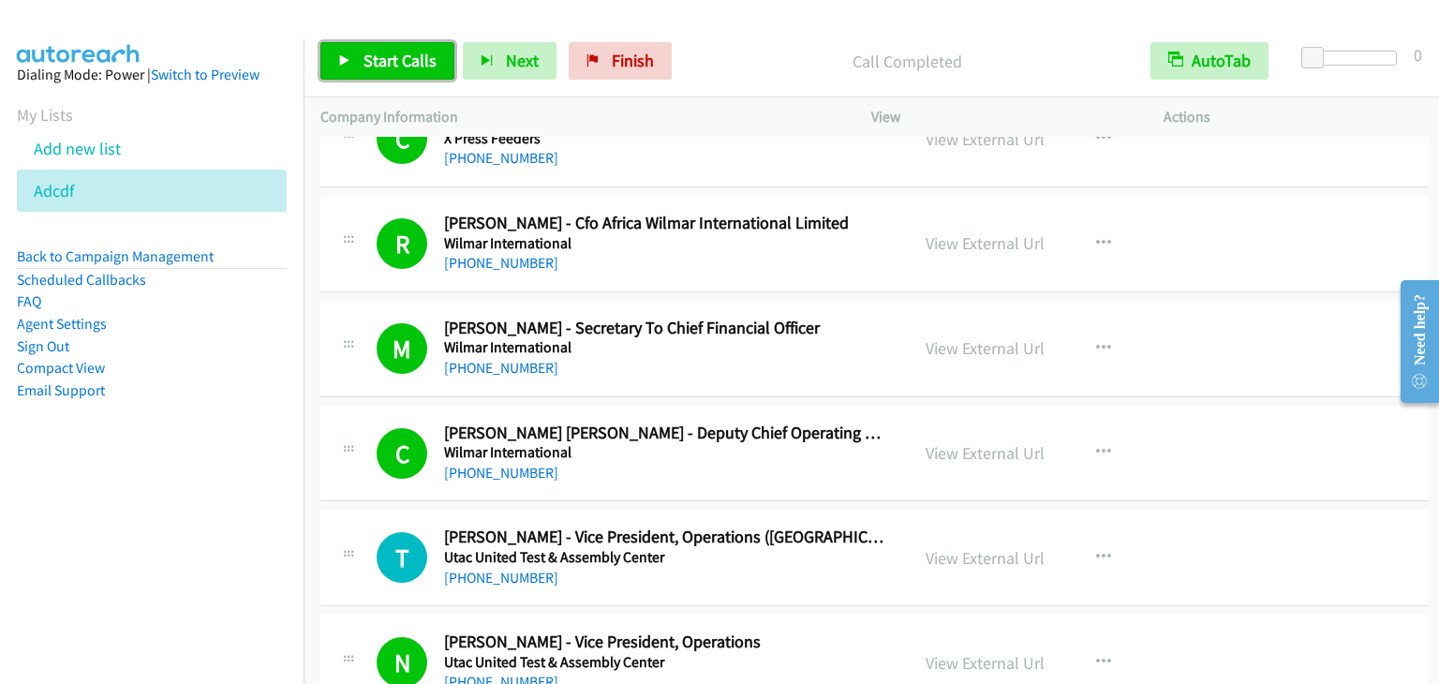
click at [372, 67] on span "Start Calls" at bounding box center [399, 61] width 73 height 22
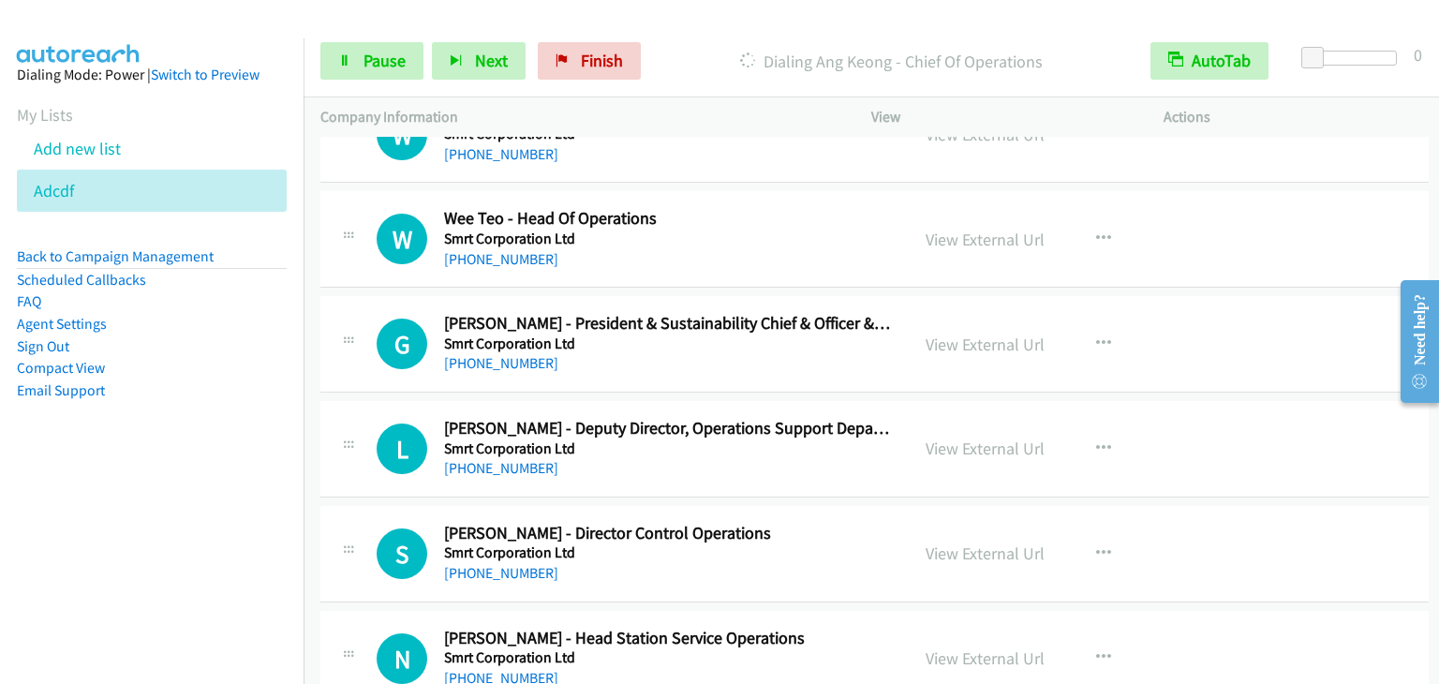
scroll to position [4309, 0]
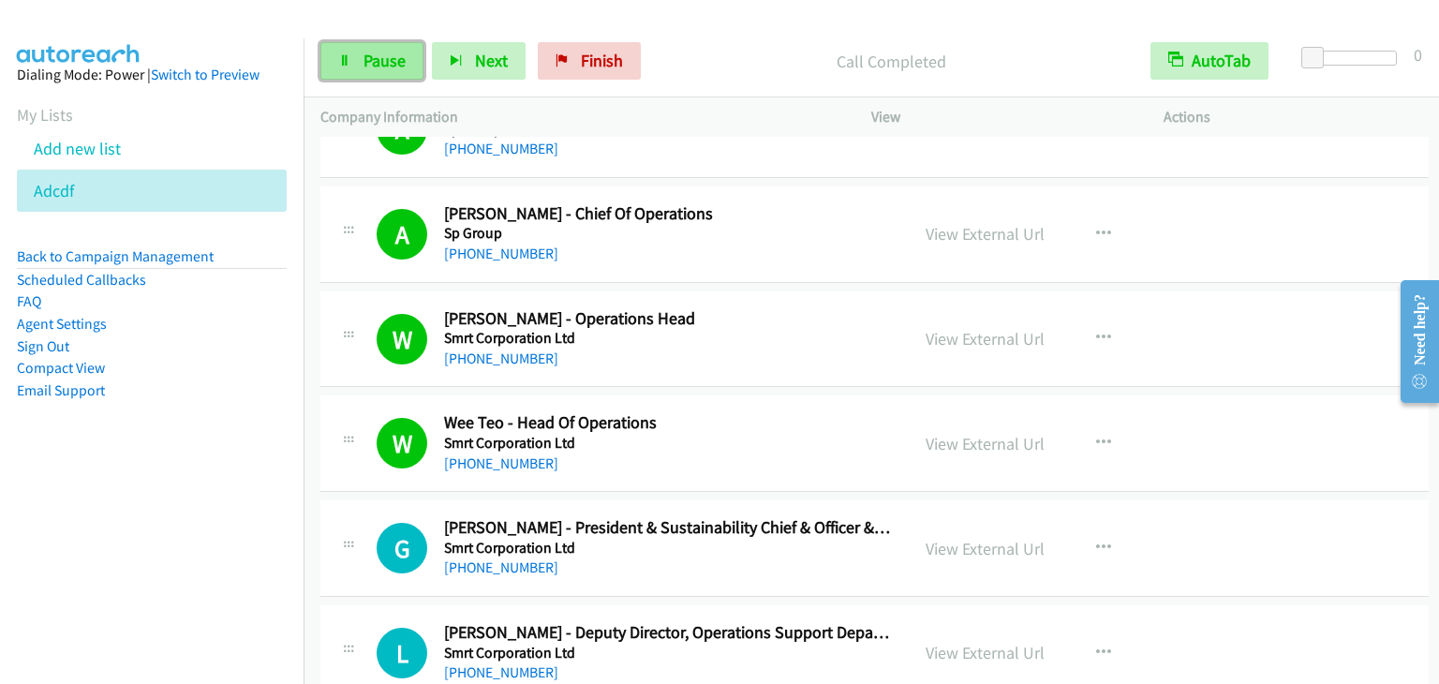
click at [395, 65] on span "Pause" at bounding box center [384, 61] width 42 height 22
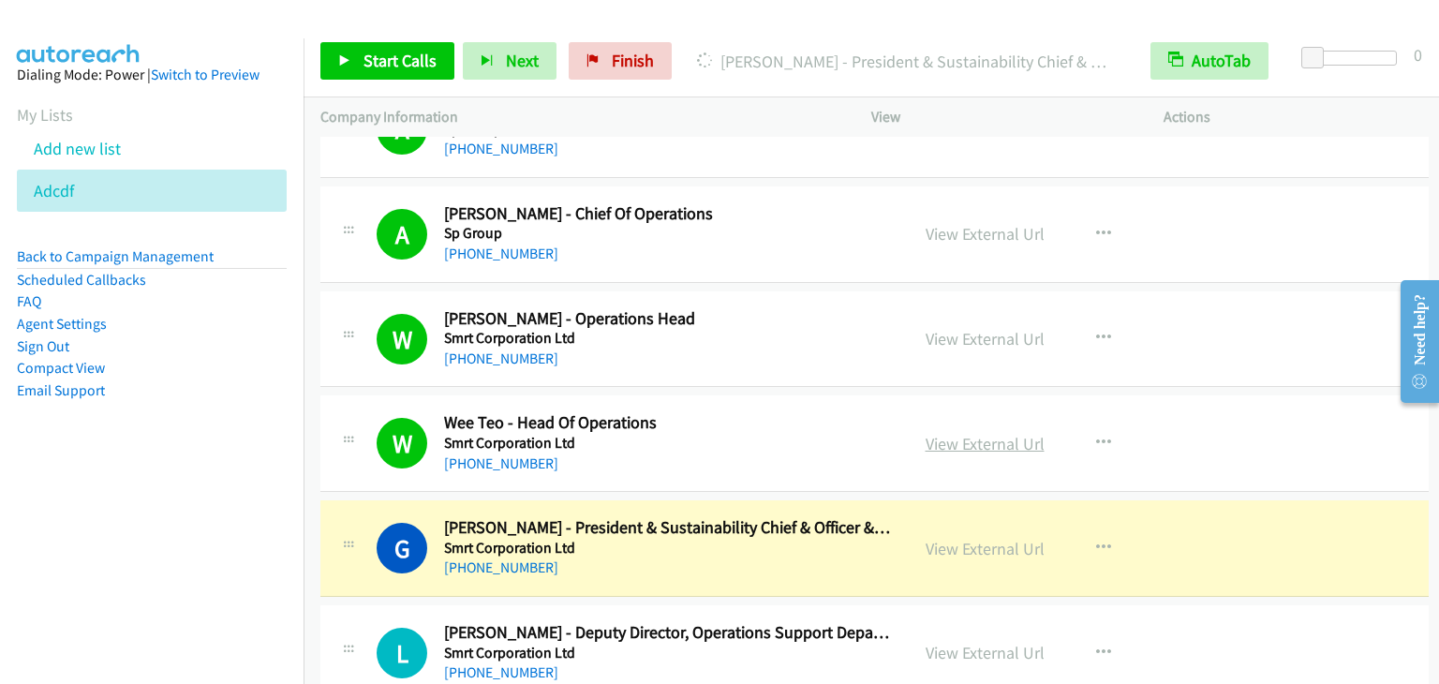
click at [959, 434] on link "View External Url" at bounding box center [984, 444] width 119 height 22
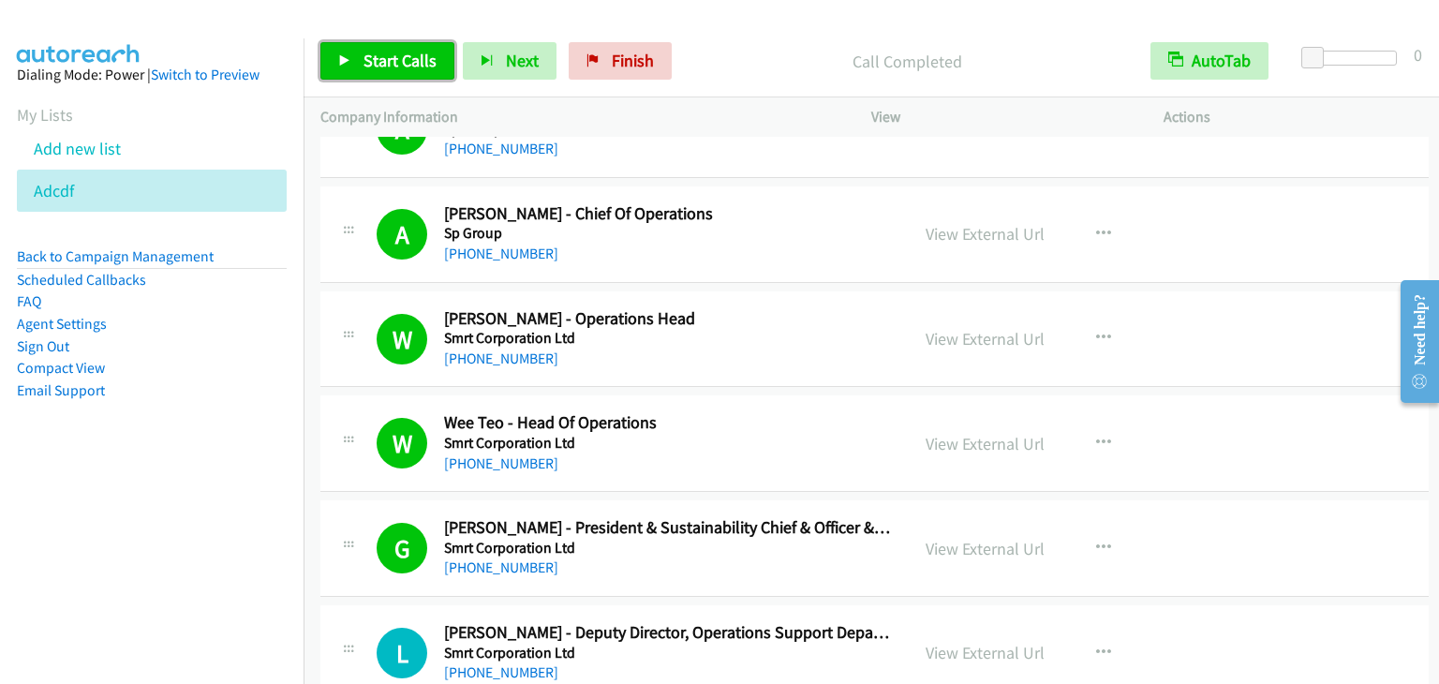
click at [412, 64] on span "Start Calls" at bounding box center [399, 61] width 73 height 22
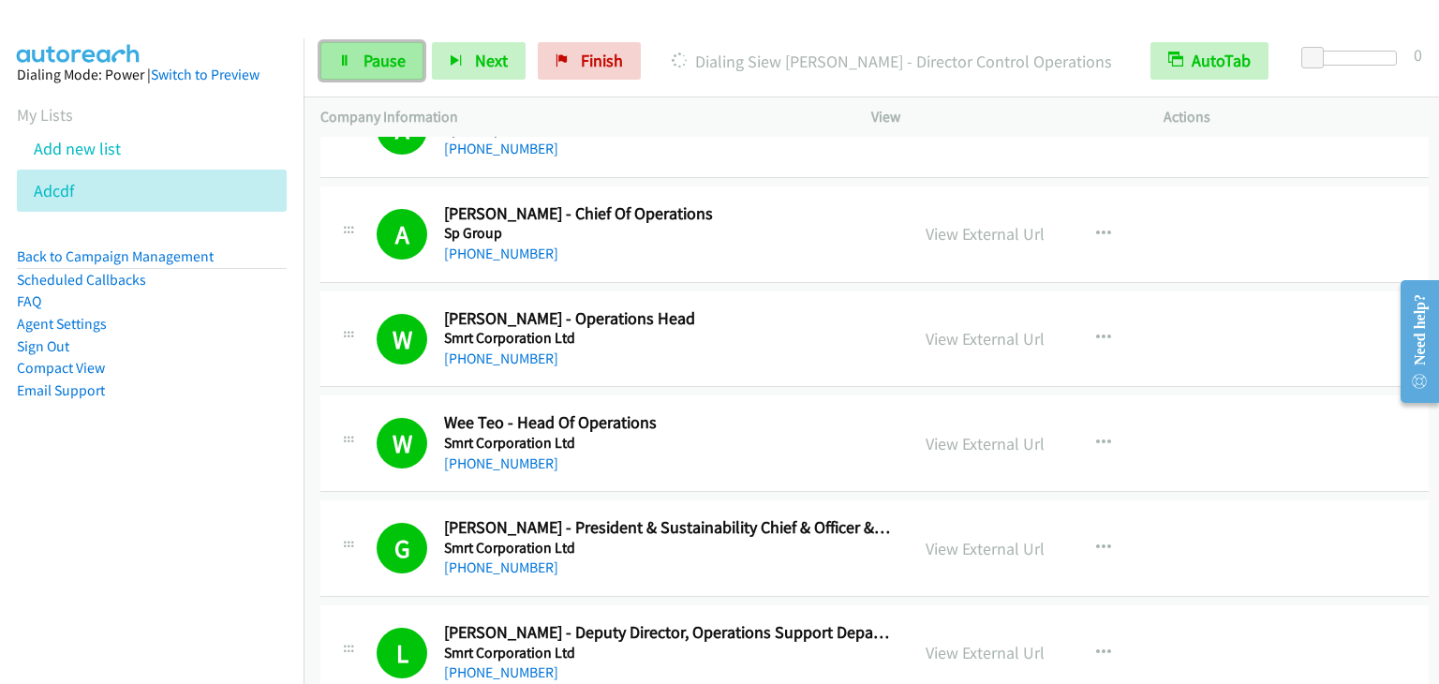
click at [371, 79] on link "Pause" at bounding box center [371, 60] width 103 height 37
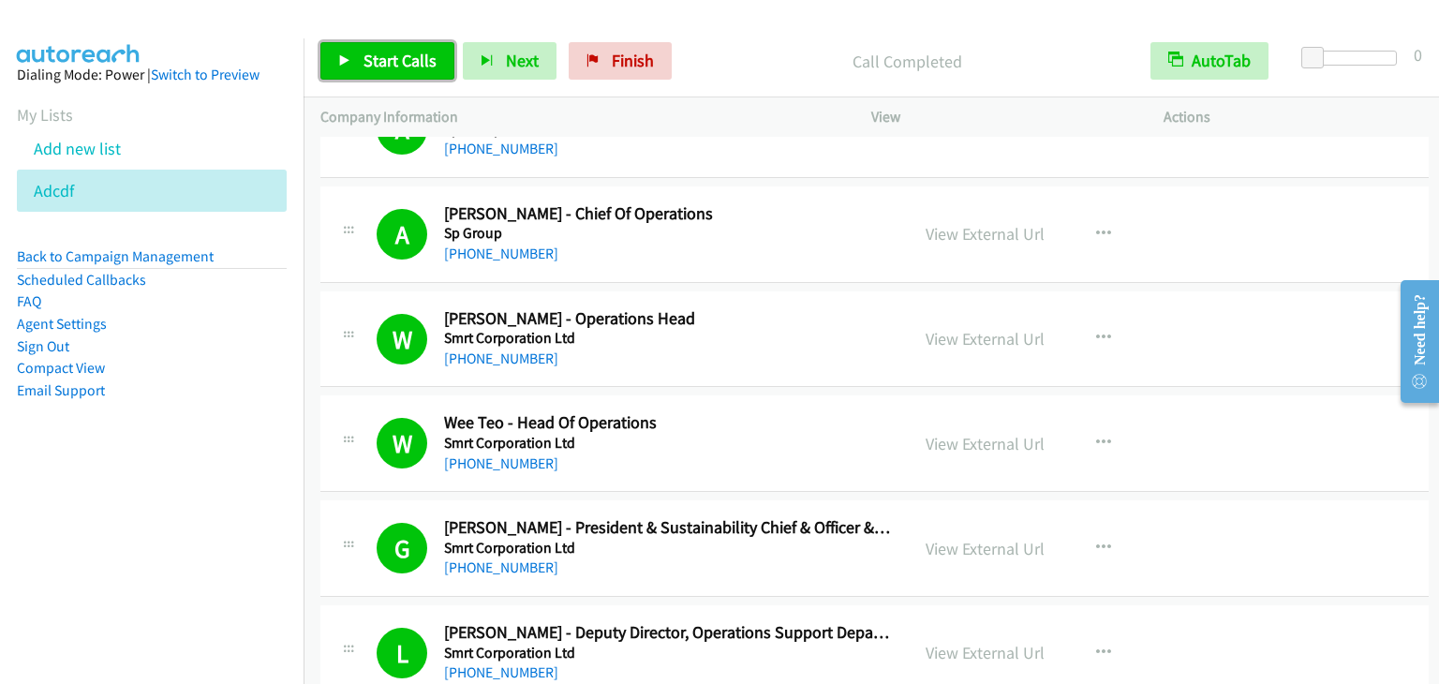
click at [397, 61] on span "Start Calls" at bounding box center [399, 61] width 73 height 22
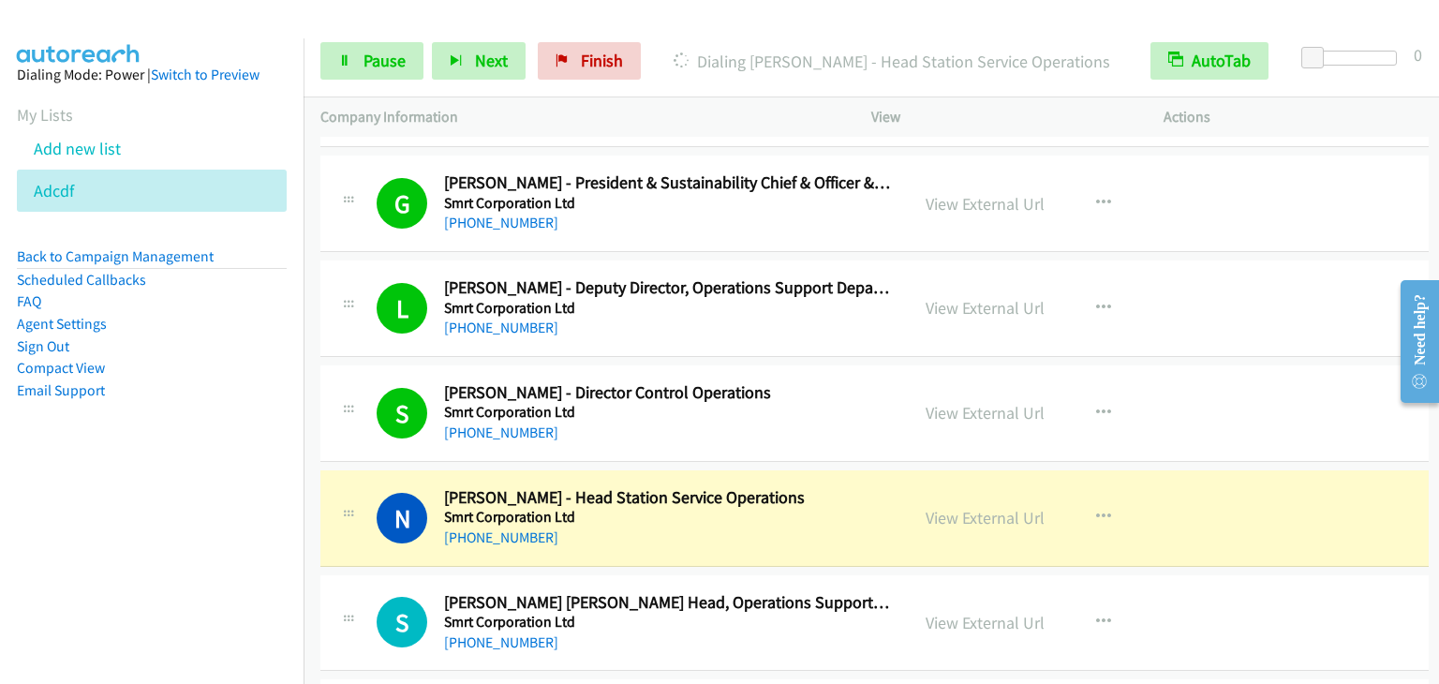
scroll to position [4871, 0]
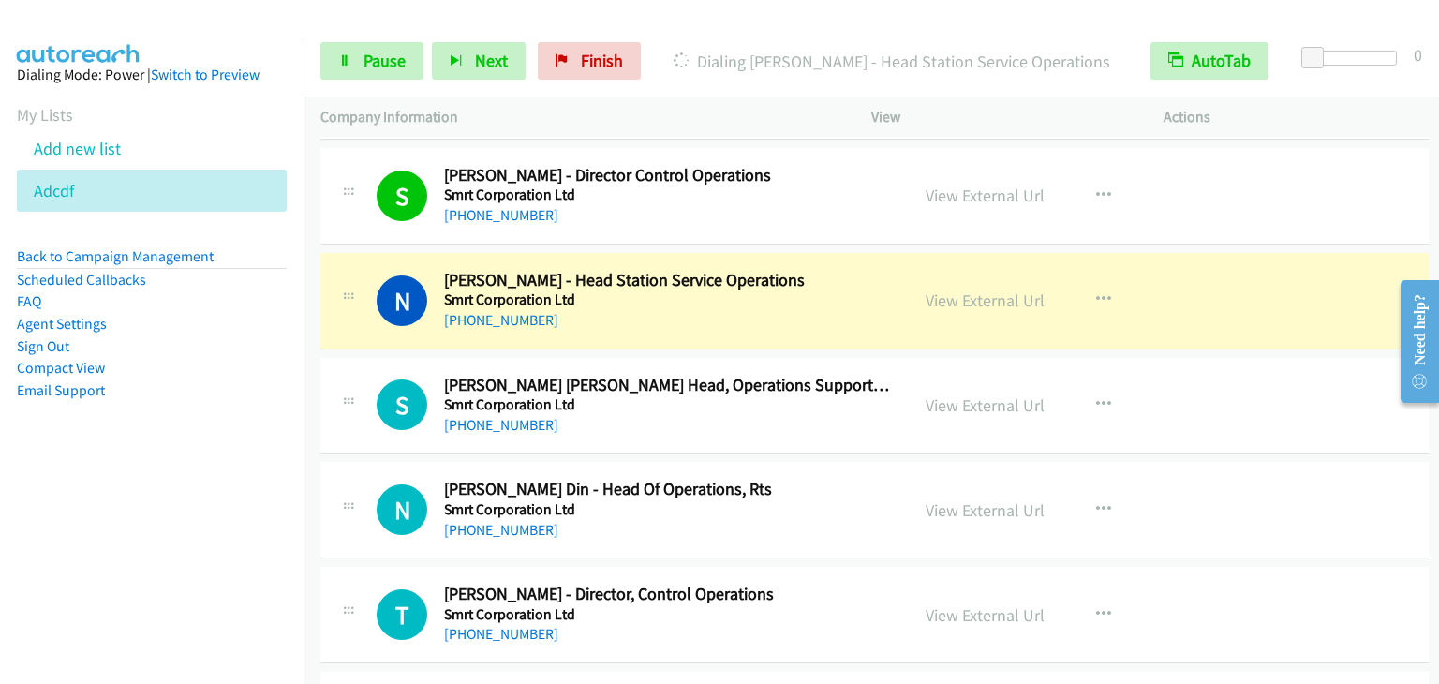
click at [143, 587] on nav "Dialing Mode: Power | Switch to Preview My Lists Add new list Adcdf Back to Cam…" at bounding box center [152, 380] width 304 height 684
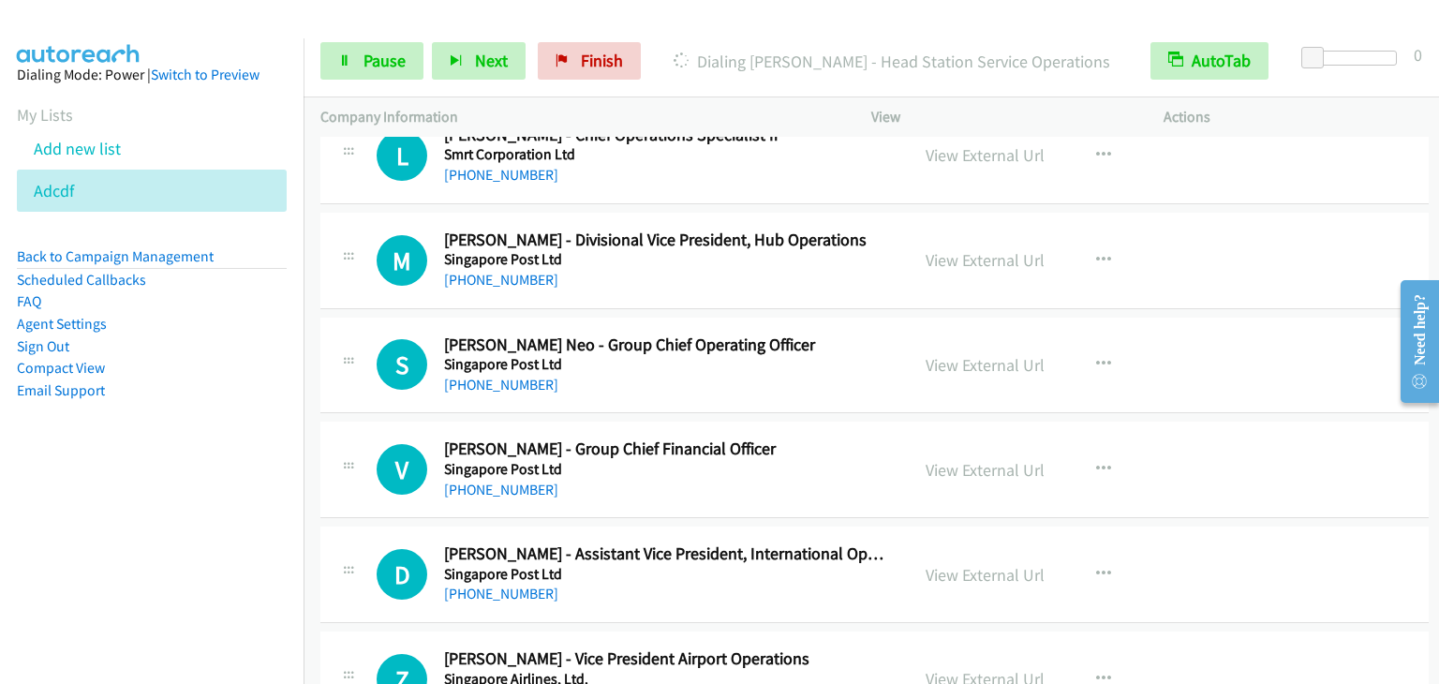
scroll to position [5433, 0]
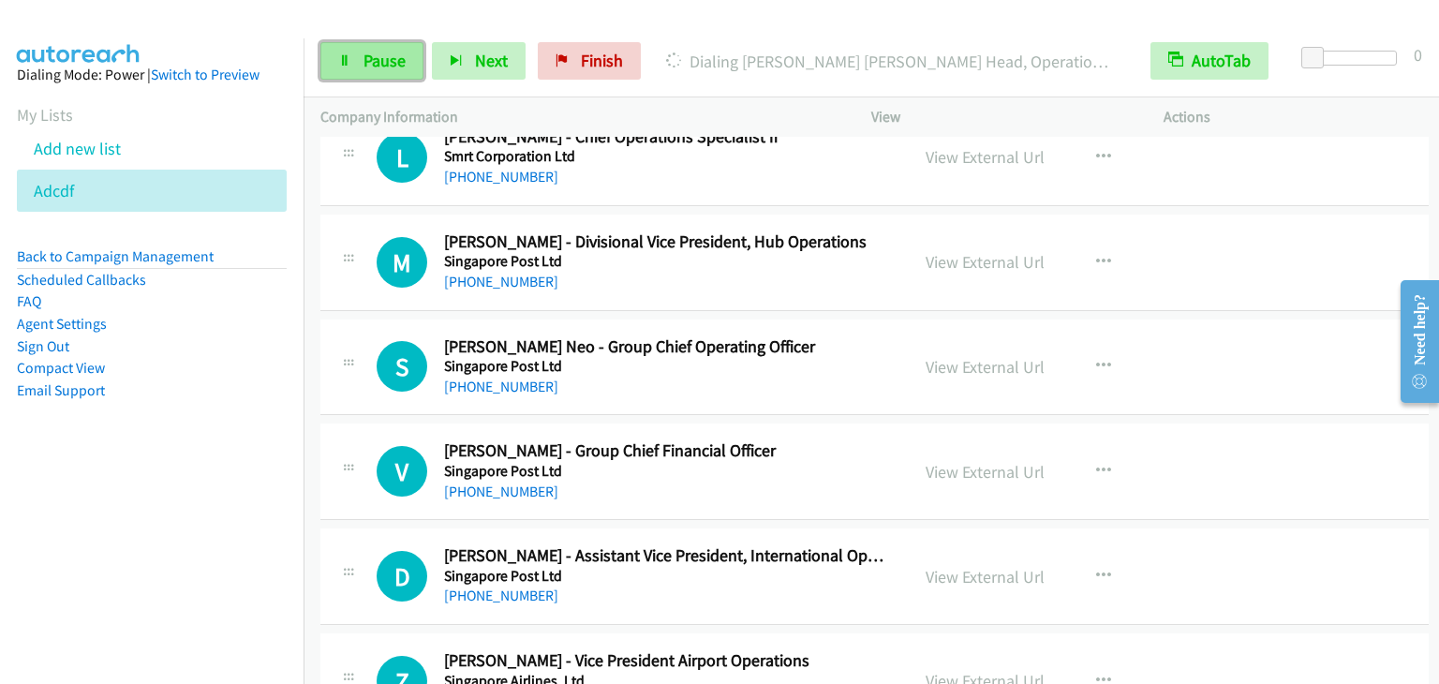
click at [364, 61] on span "Pause" at bounding box center [384, 61] width 42 height 22
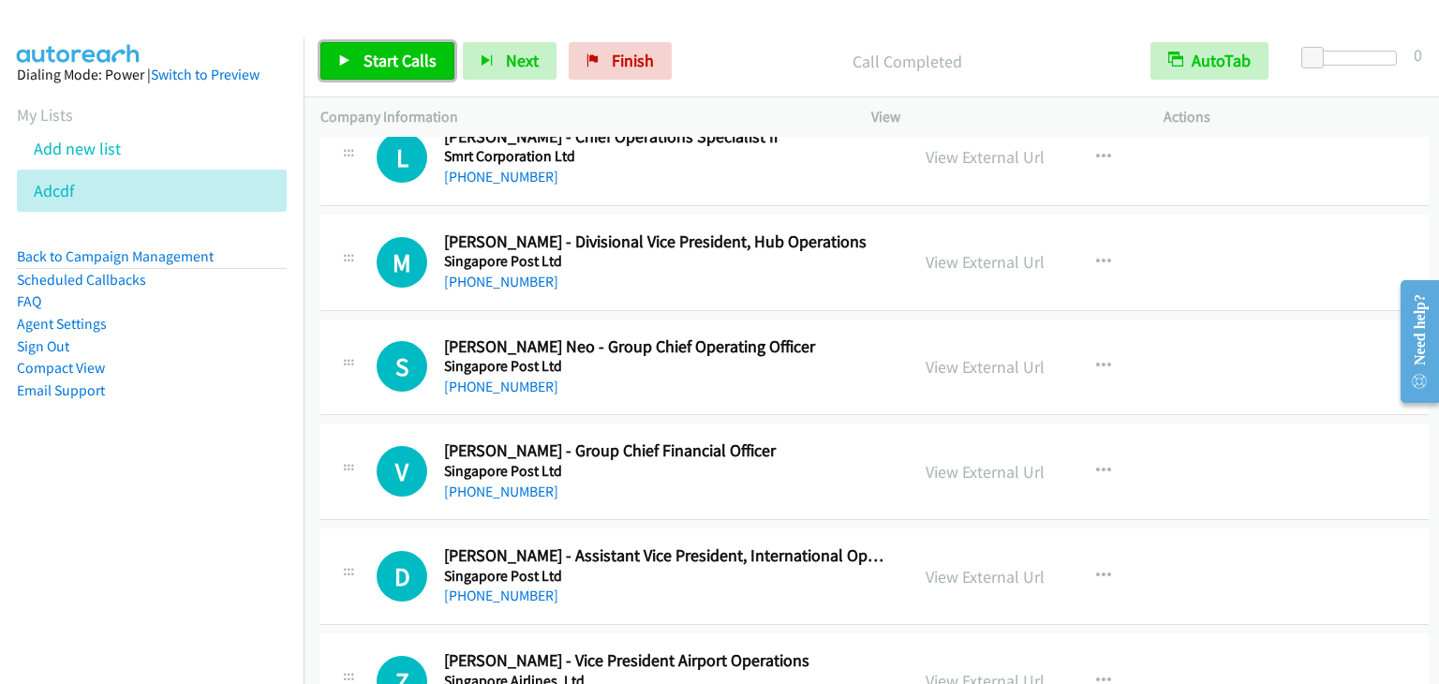
click at [382, 51] on span "Start Calls" at bounding box center [399, 61] width 73 height 22
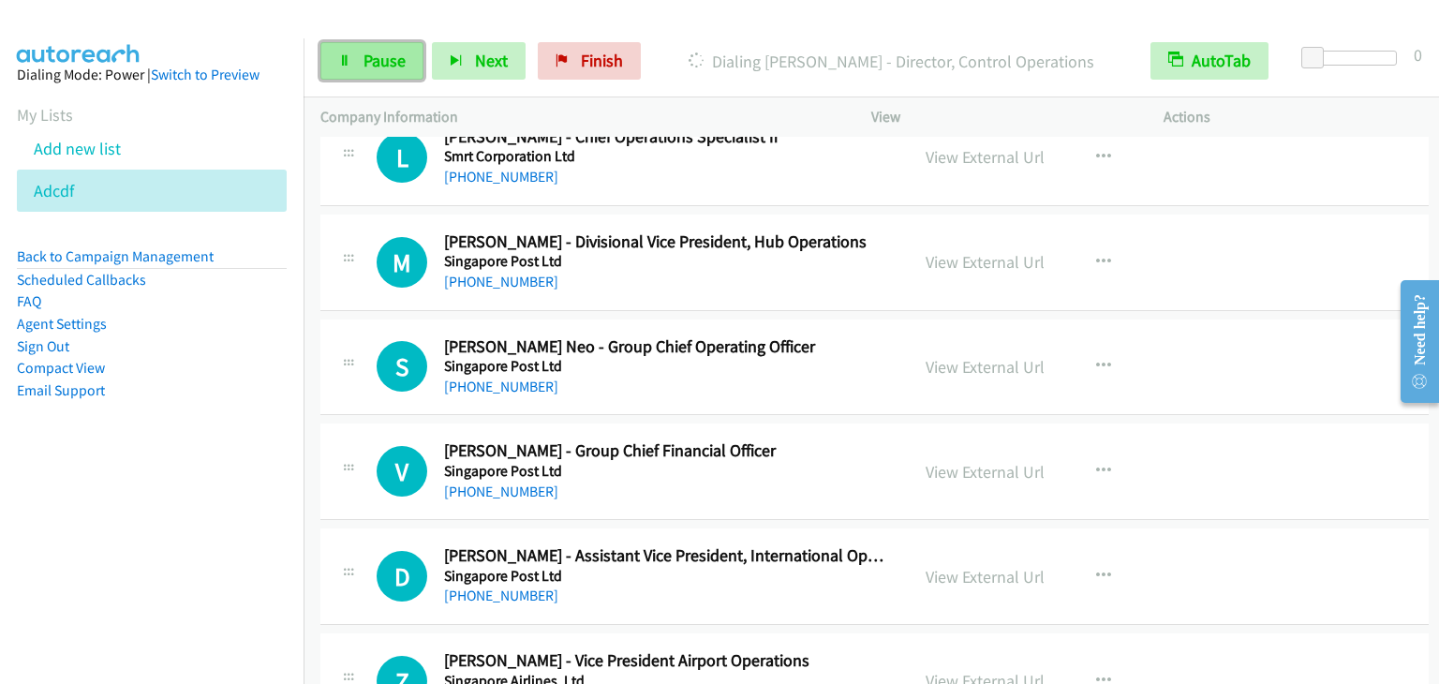
click at [382, 68] on span "Pause" at bounding box center [384, 61] width 42 height 22
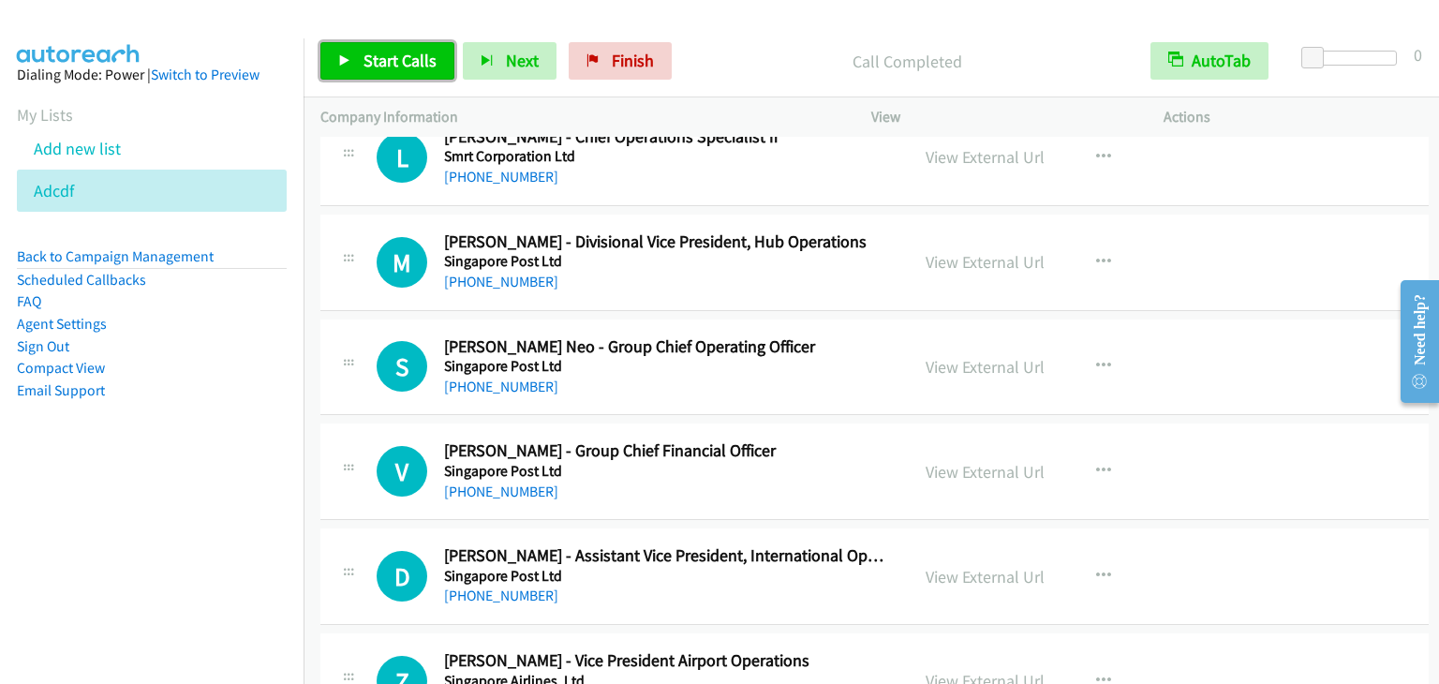
click at [399, 61] on span "Start Calls" at bounding box center [399, 61] width 73 height 22
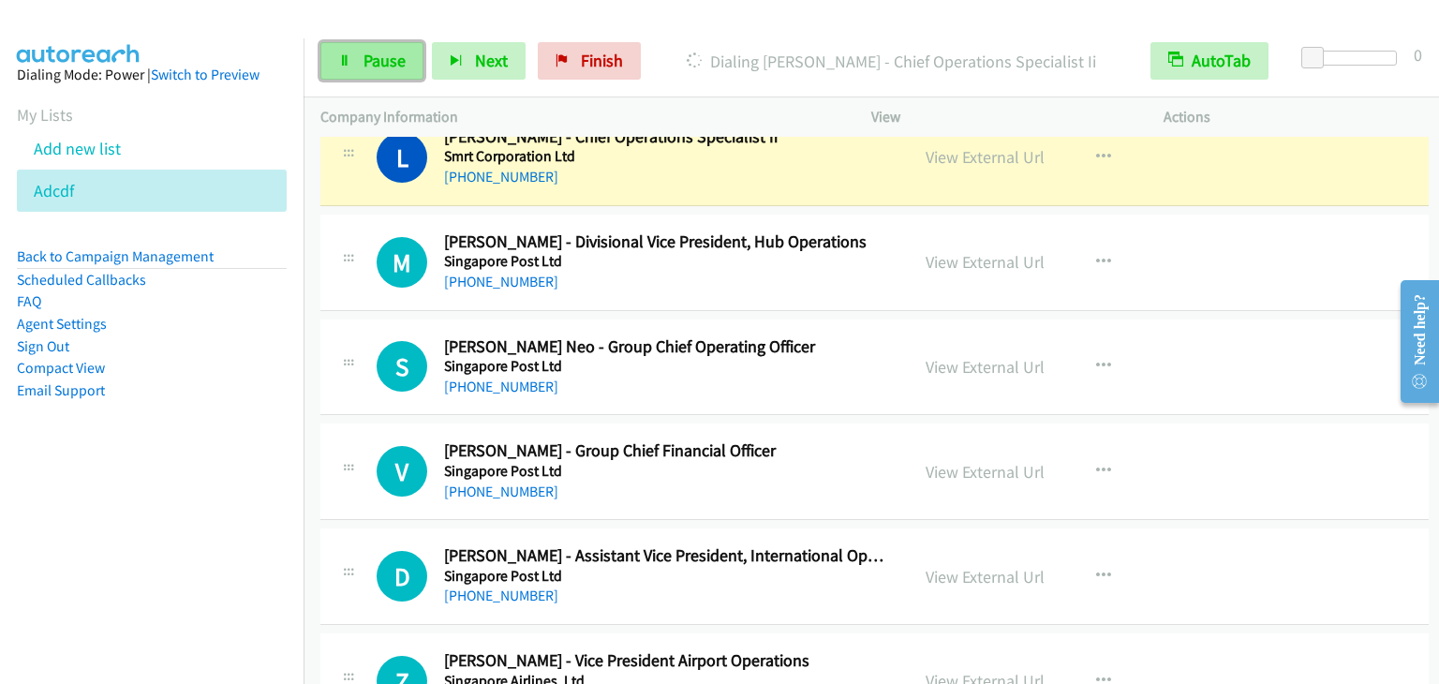
click at [377, 57] on span "Pause" at bounding box center [384, 61] width 42 height 22
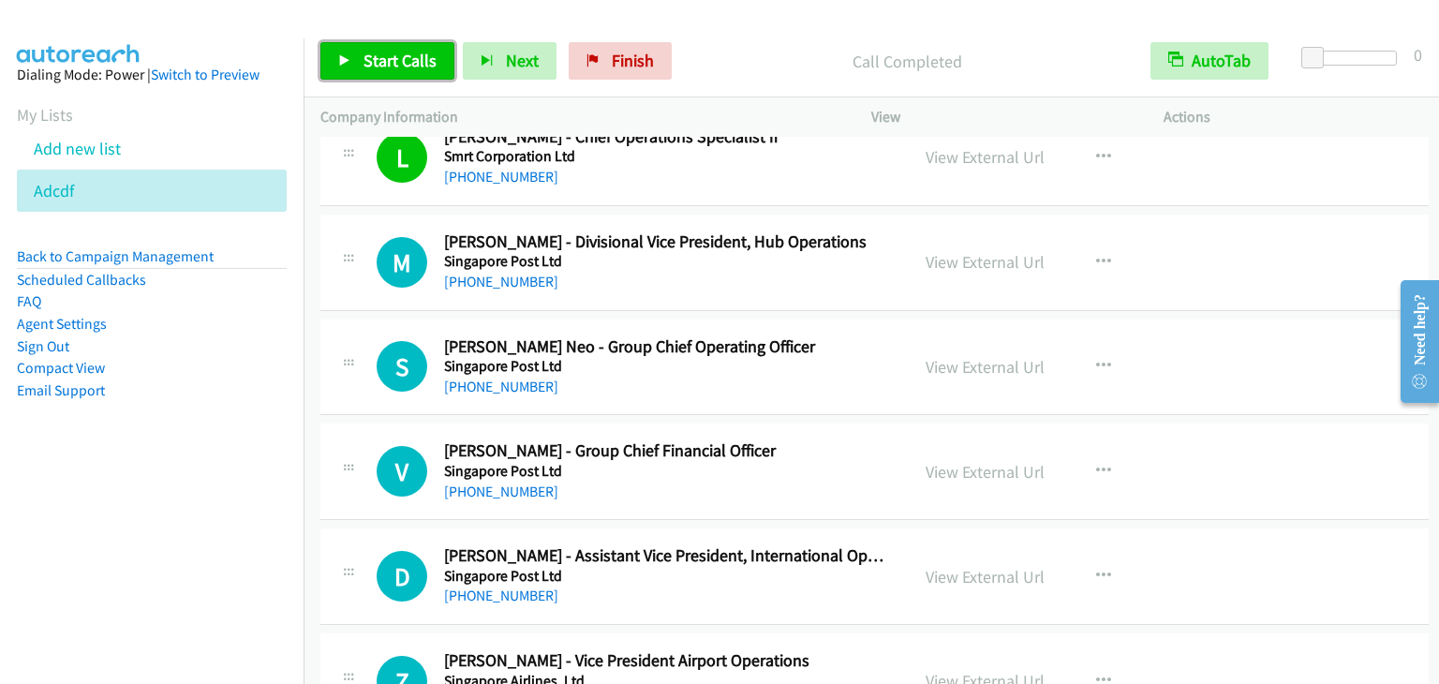
click at [360, 61] on link "Start Calls" at bounding box center [387, 60] width 134 height 37
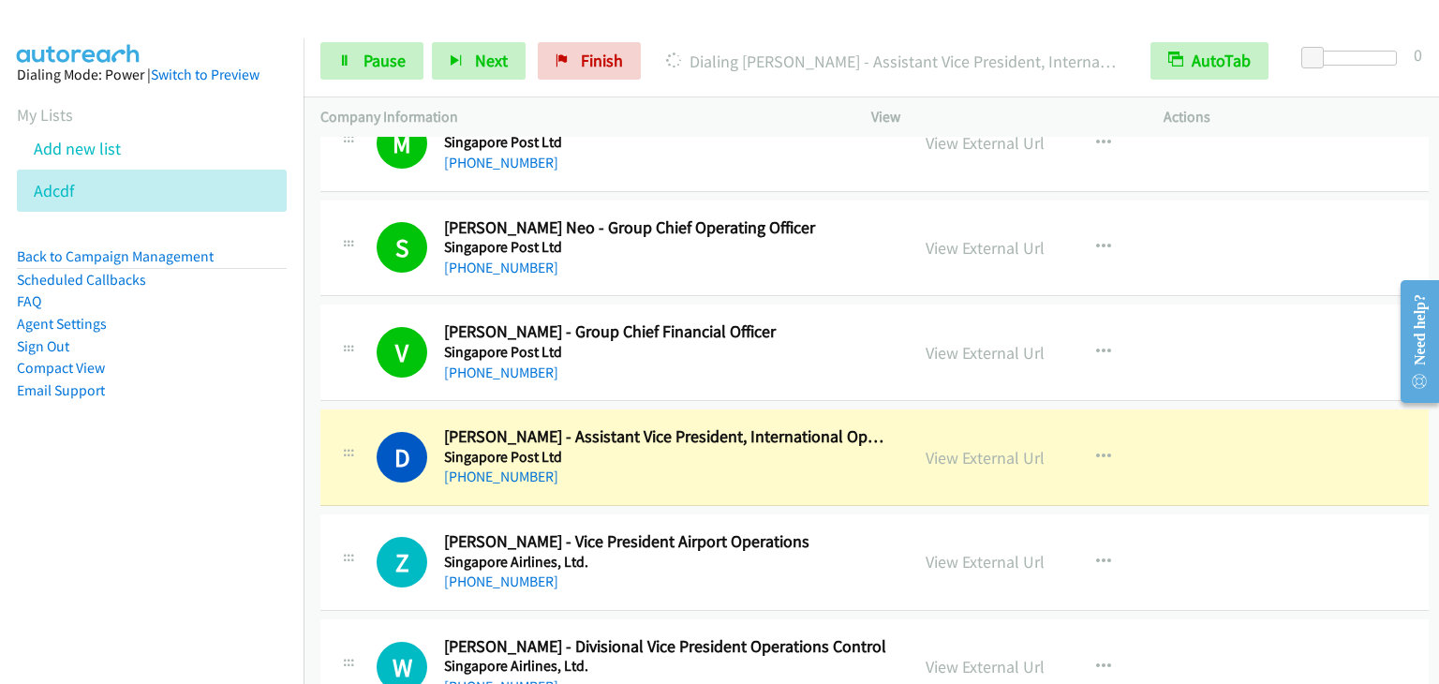
scroll to position [5714, 0]
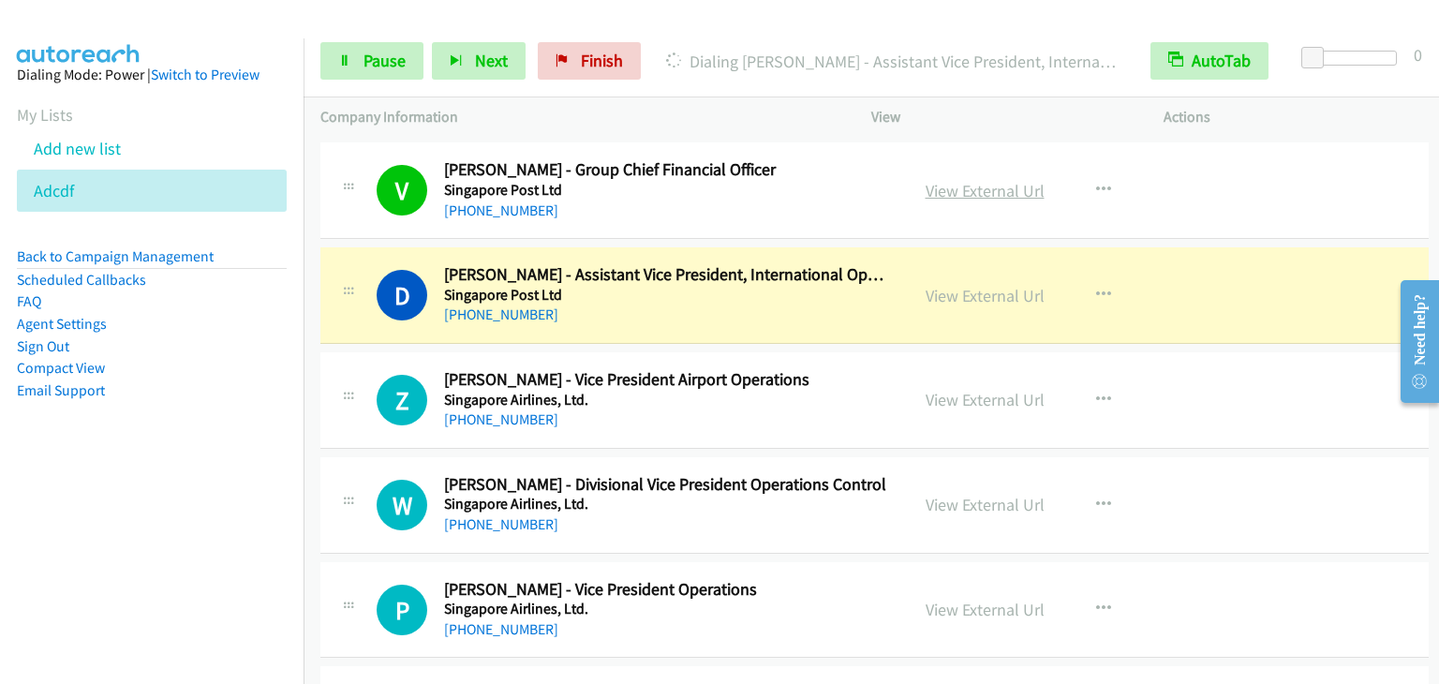
click at [953, 180] on link "View External Url" at bounding box center [984, 191] width 119 height 22
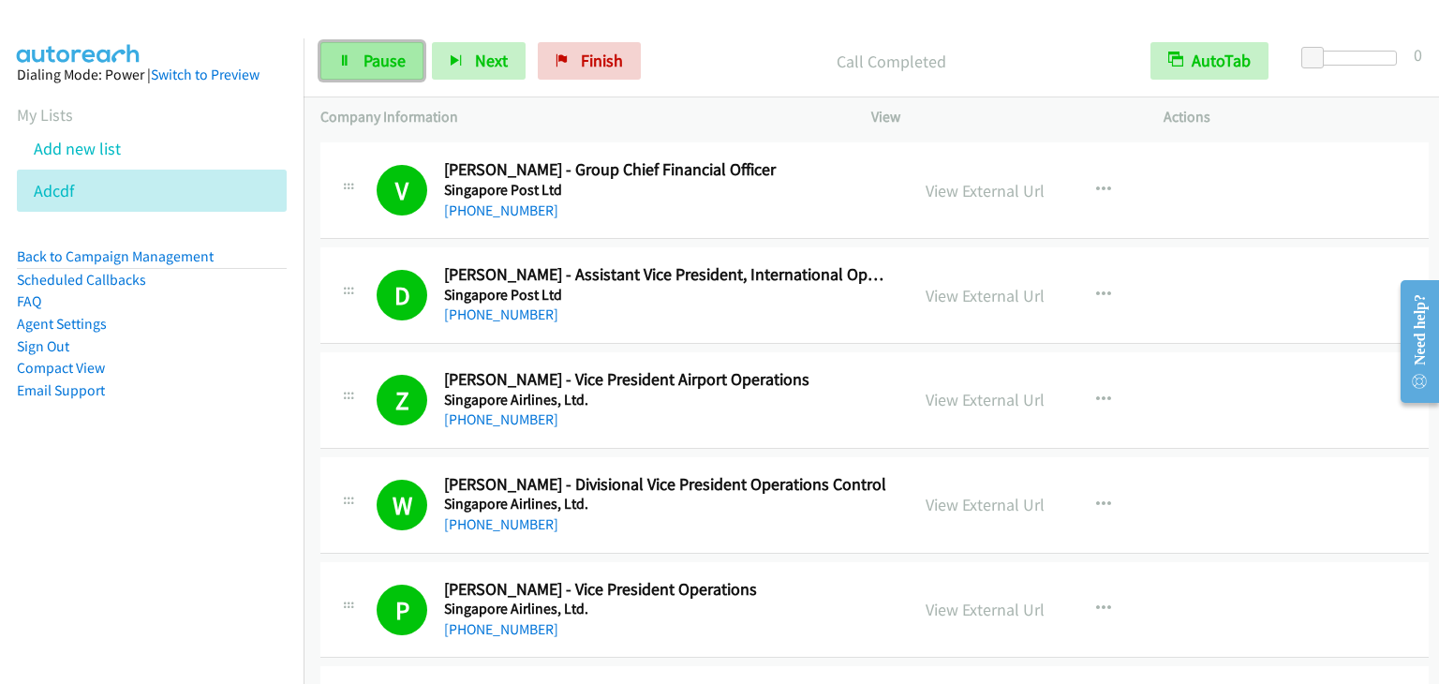
click at [366, 61] on span "Pause" at bounding box center [384, 61] width 42 height 22
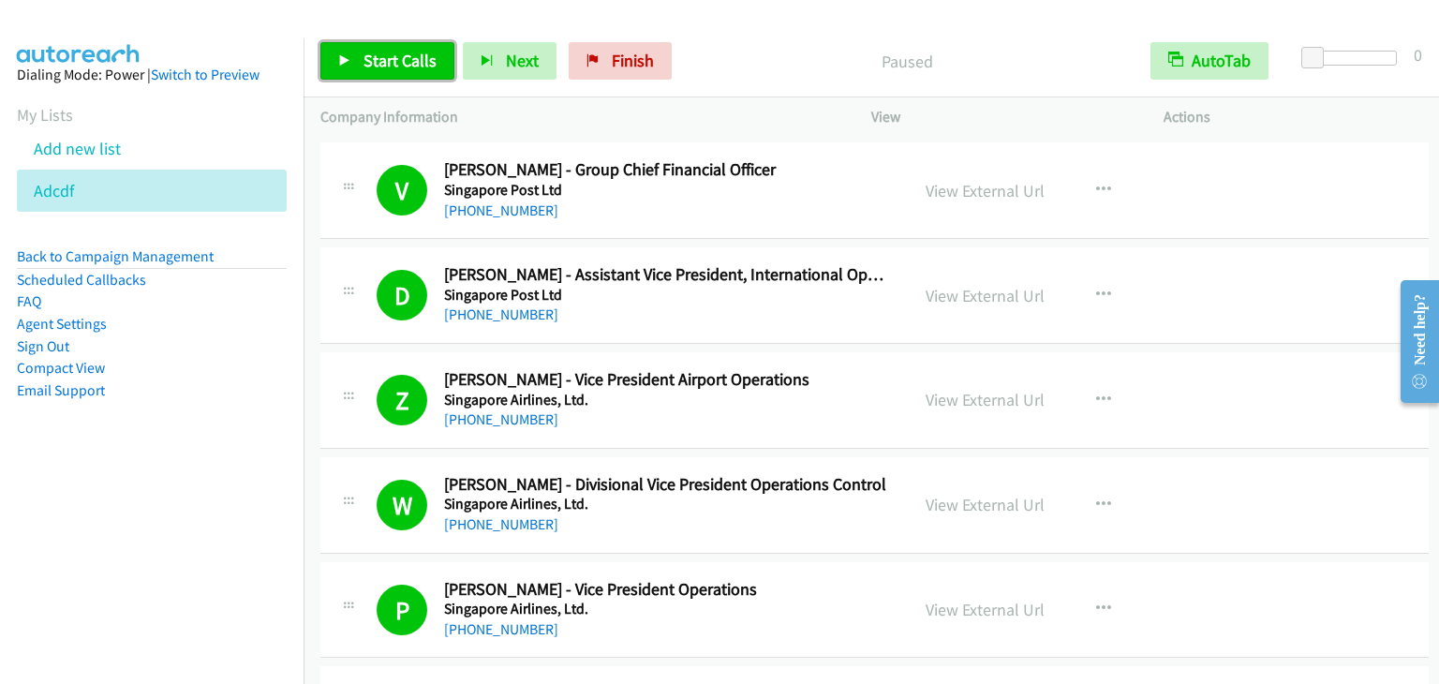
click at [366, 61] on span "Start Calls" at bounding box center [399, 61] width 73 height 22
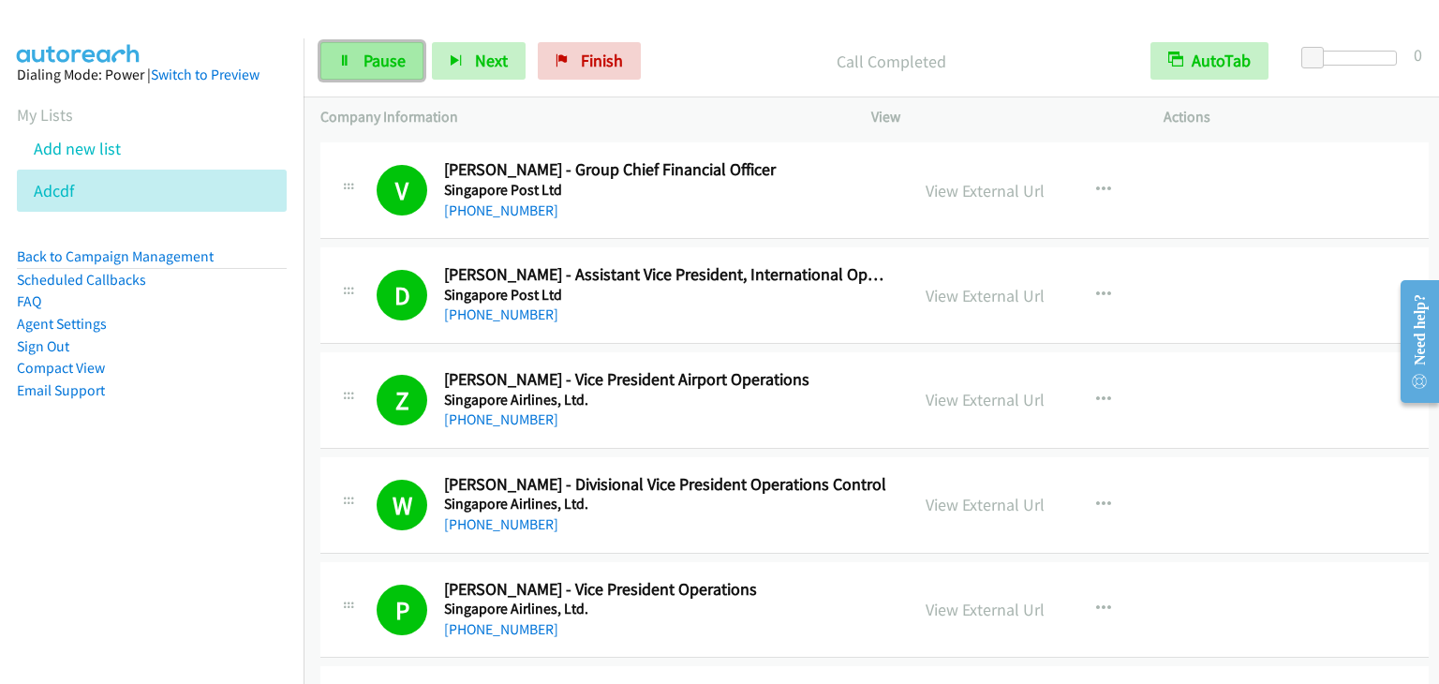
click at [365, 65] on span "Pause" at bounding box center [384, 61] width 42 height 22
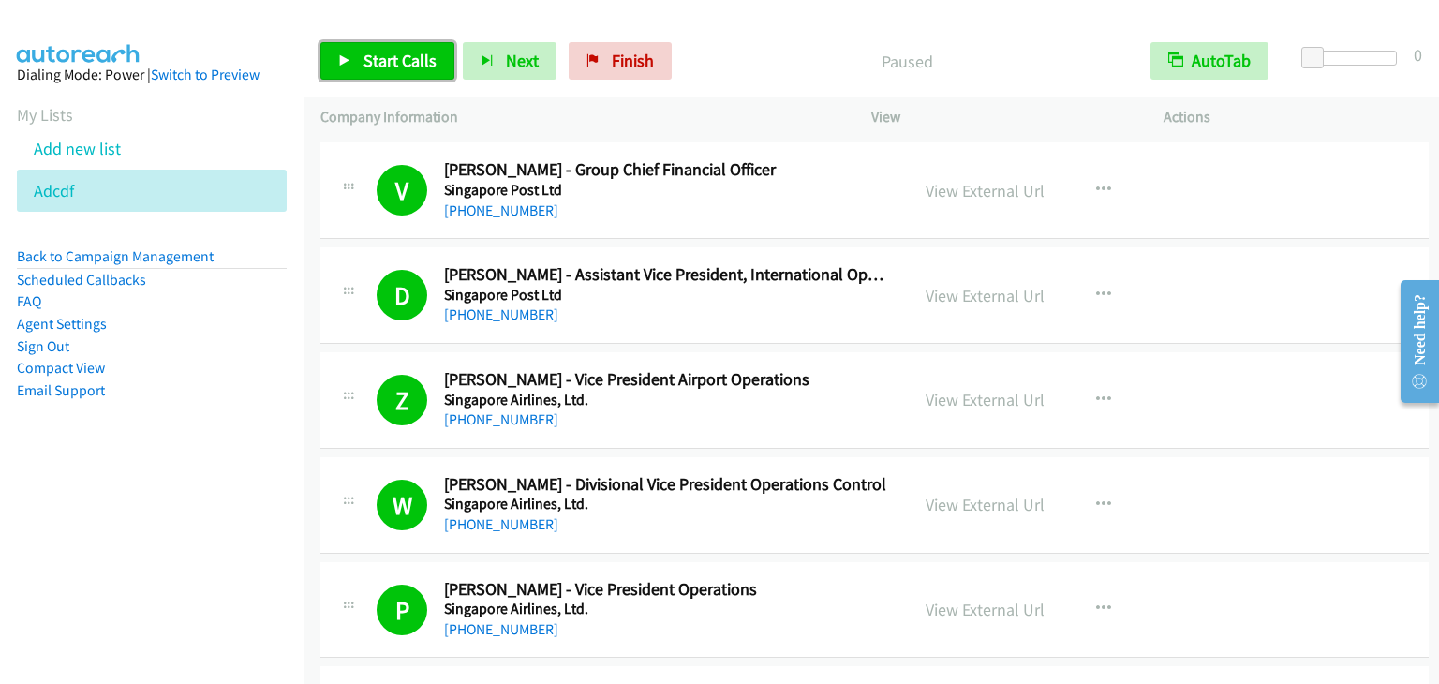
click at [375, 63] on span "Start Calls" at bounding box center [399, 61] width 73 height 22
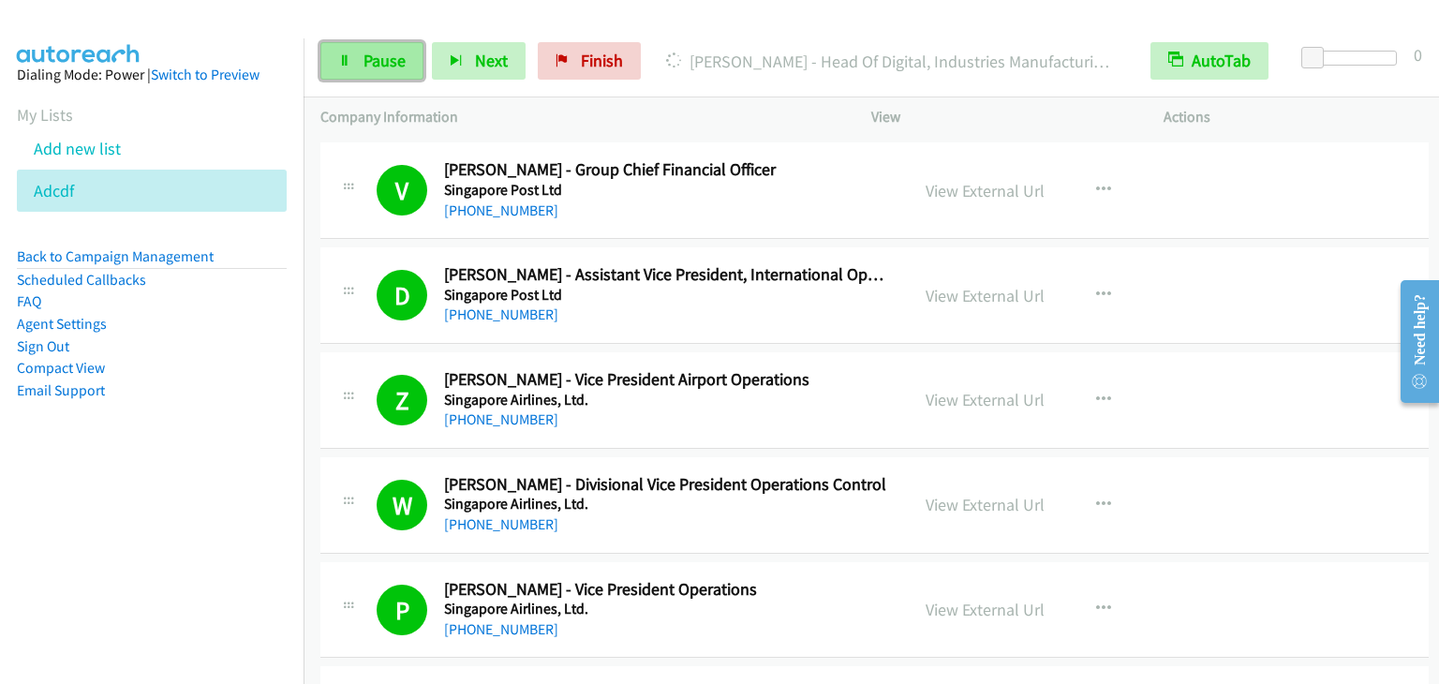
click at [347, 57] on icon at bounding box center [344, 61] width 13 height 13
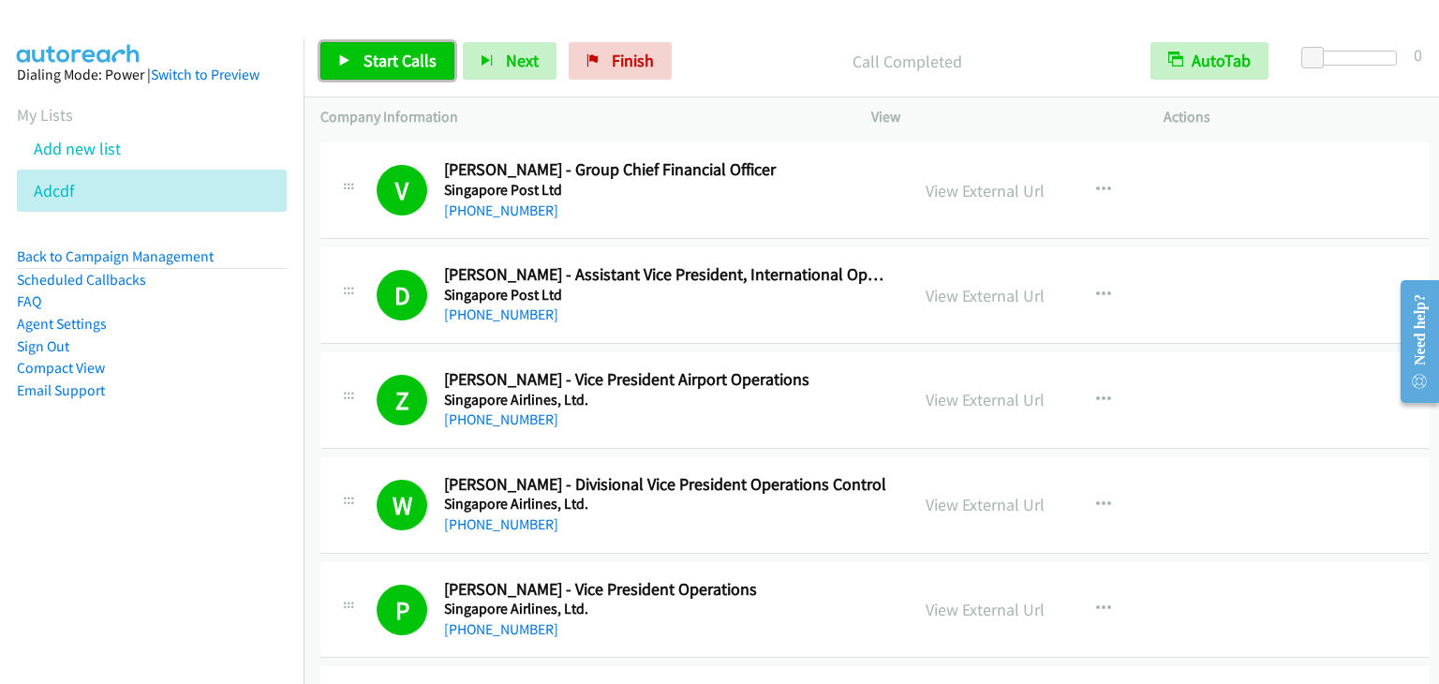
click at [399, 57] on span "Start Calls" at bounding box center [399, 61] width 73 height 22
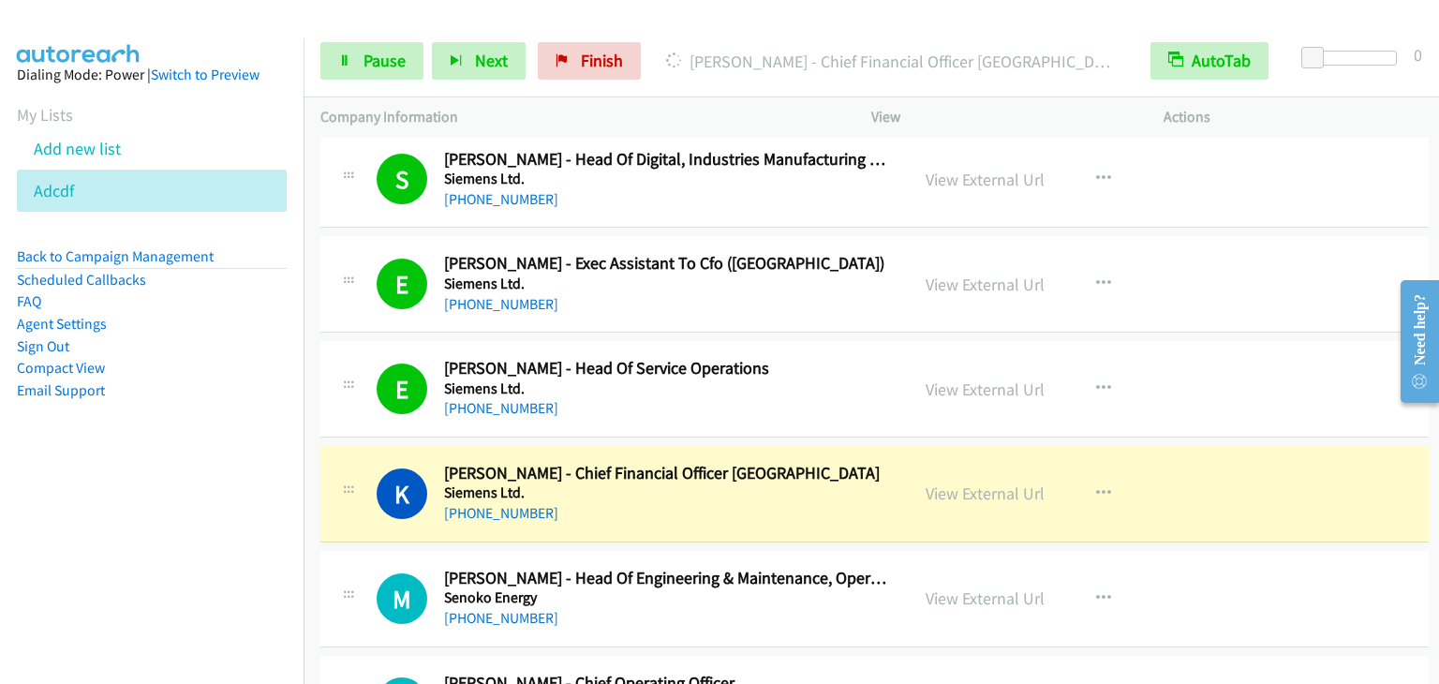
scroll to position [6744, 0]
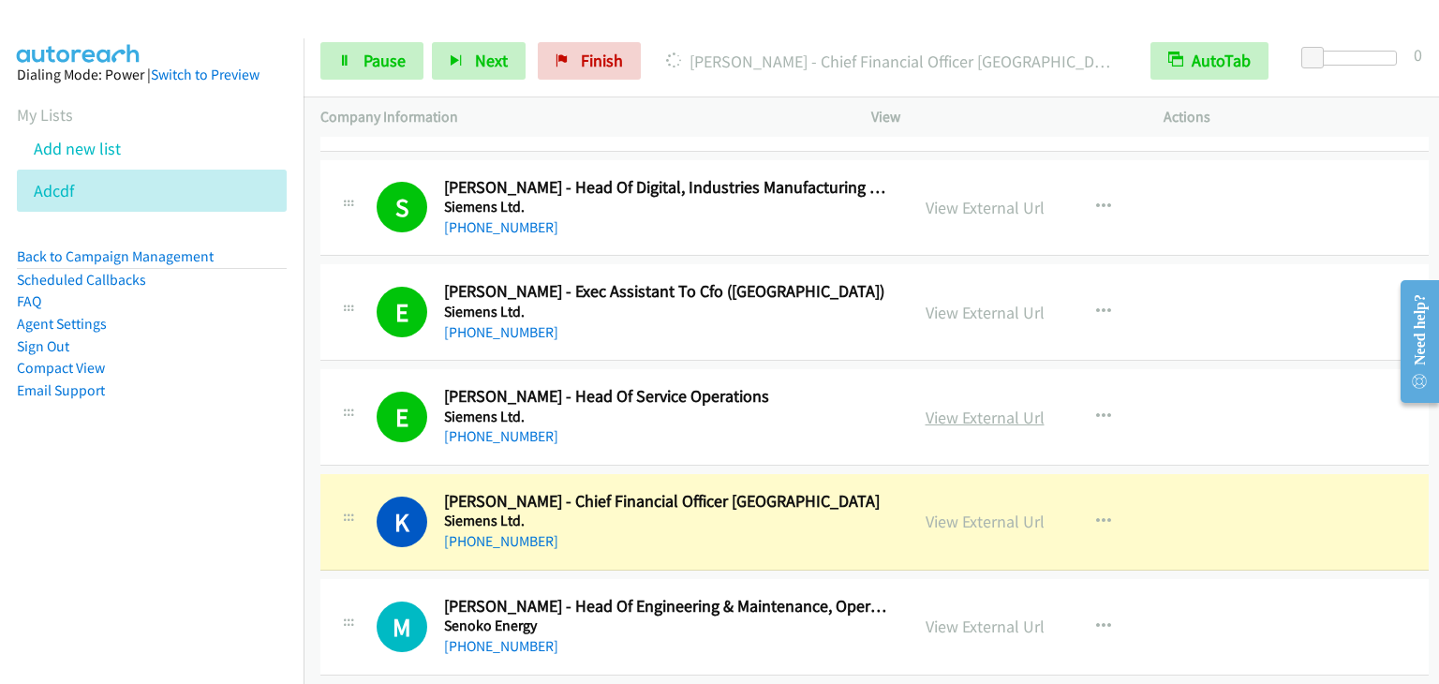
click at [967, 407] on link "View External Url" at bounding box center [984, 418] width 119 height 22
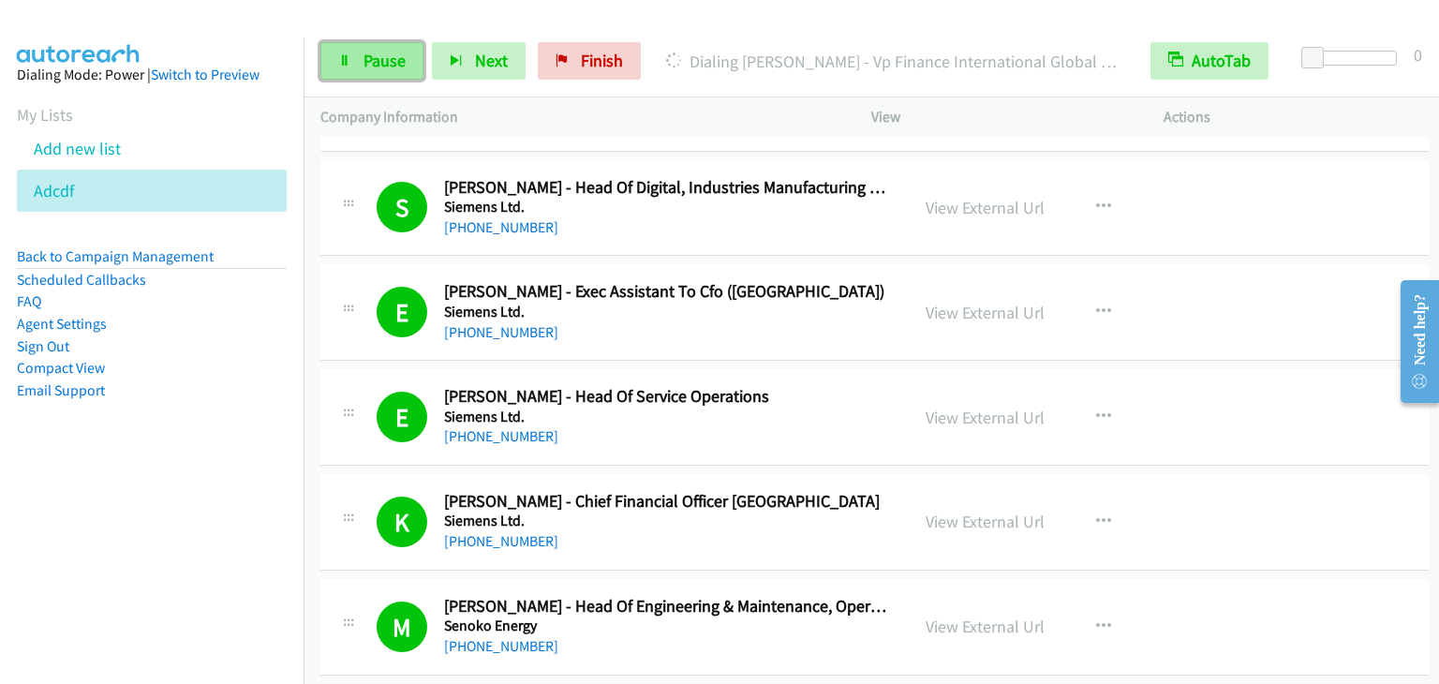
click at [346, 60] on icon at bounding box center [344, 61] width 13 height 13
